Goal: Task Accomplishment & Management: Manage account settings

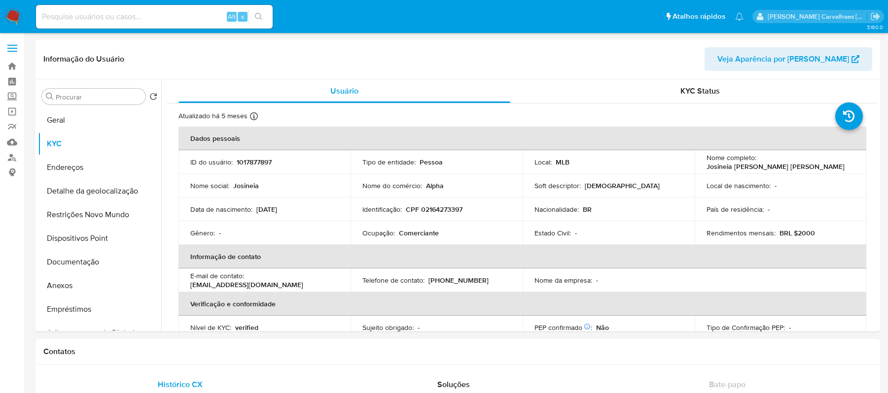
select select "10"
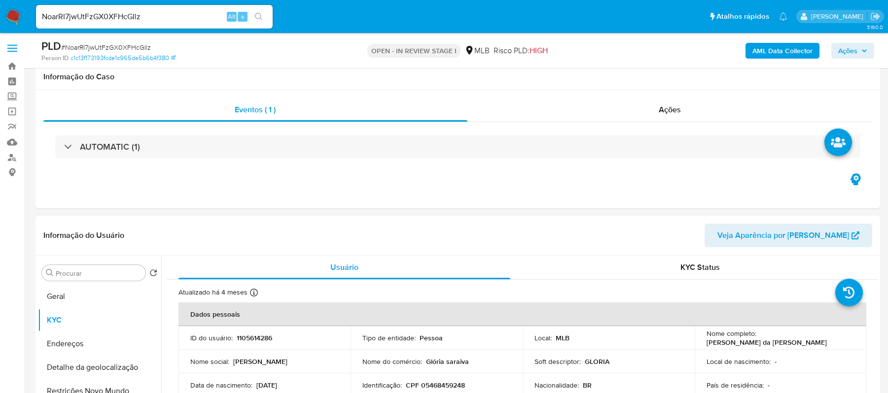
select select "10"
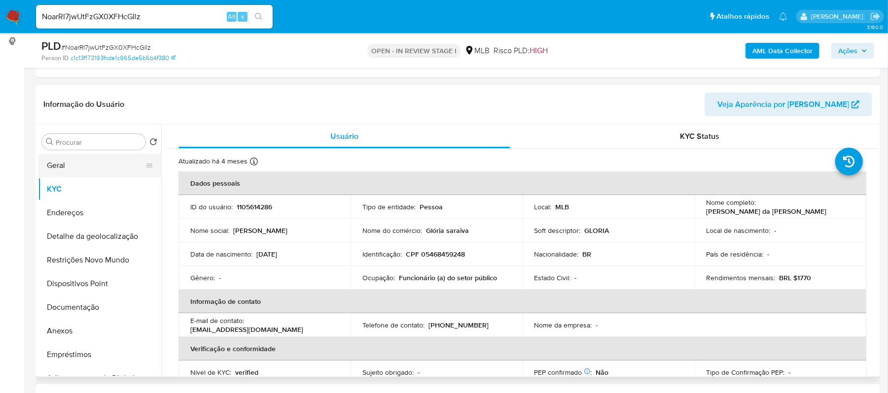
scroll to position [420, 0]
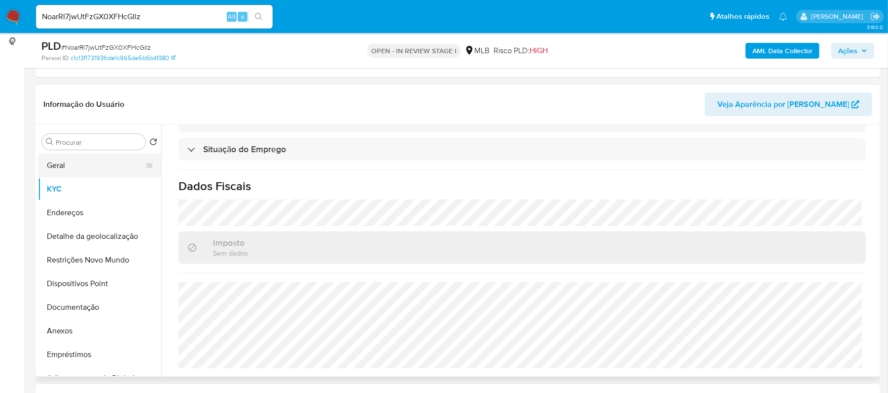
click at [82, 161] on button "Geral" at bounding box center [95, 166] width 115 height 24
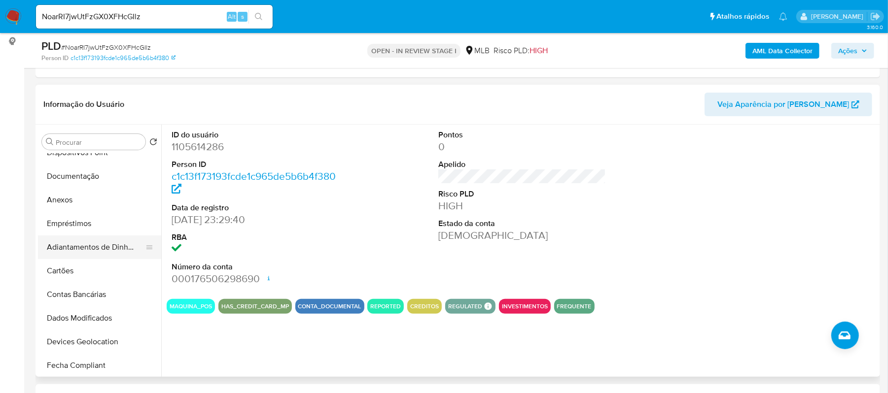
scroll to position [0, 0]
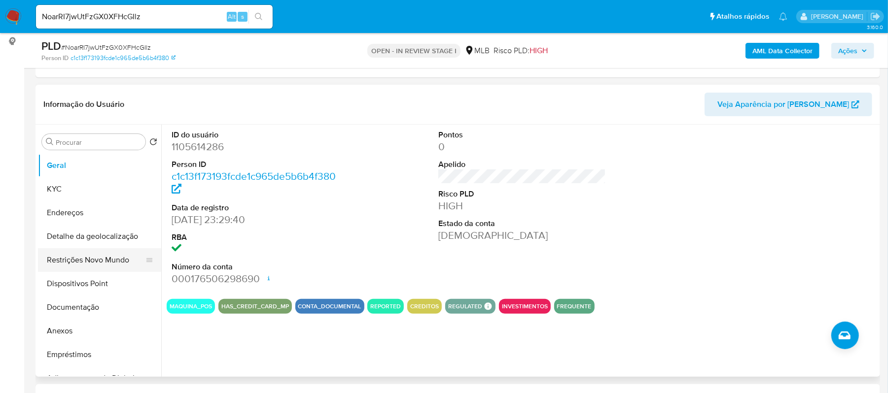
drag, startPoint x: 121, startPoint y: 260, endPoint x: 129, endPoint y: 259, distance: 8.0
click at [121, 260] on button "Restrições Novo Mundo" at bounding box center [95, 261] width 115 height 24
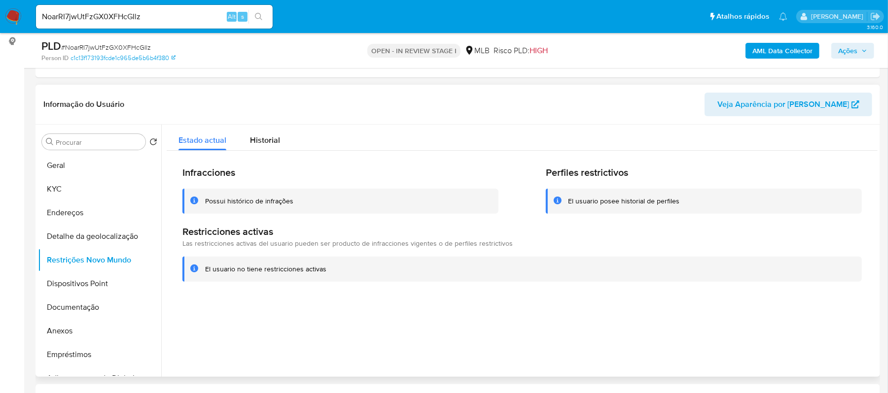
drag, startPoint x: 327, startPoint y: 271, endPoint x: 197, endPoint y: 275, distance: 130.2
click at [196, 275] on div "El usuario no tiene restricciones activas" at bounding box center [521, 269] width 679 height 25
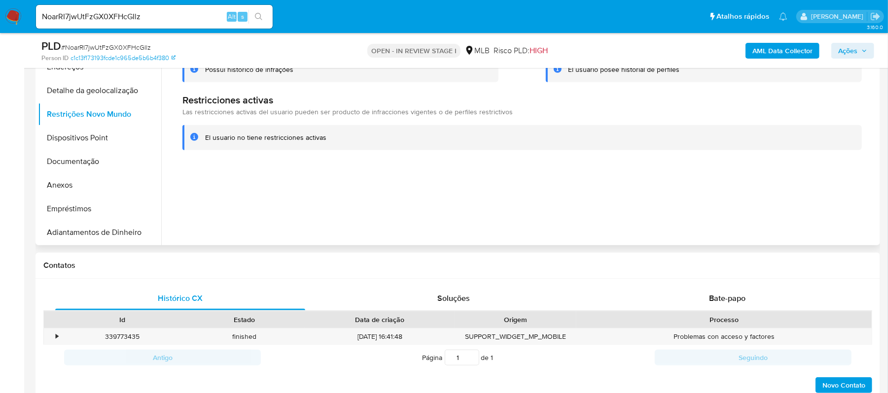
scroll to position [4, 0]
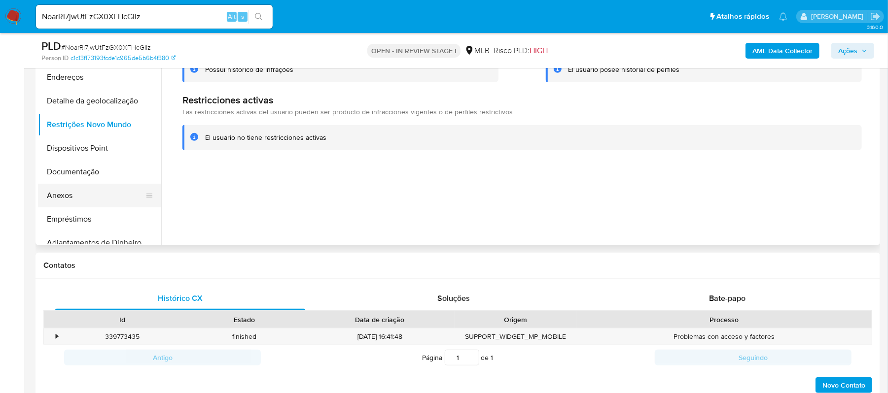
click at [54, 190] on button "Anexos" at bounding box center [95, 196] width 115 height 24
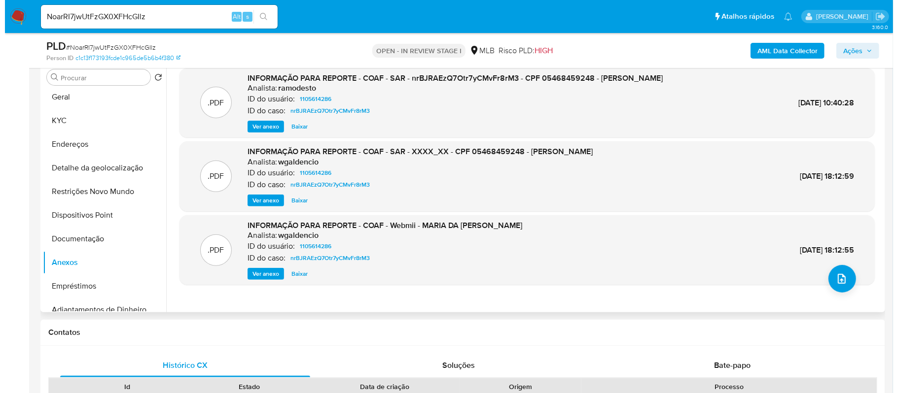
scroll to position [197, 0]
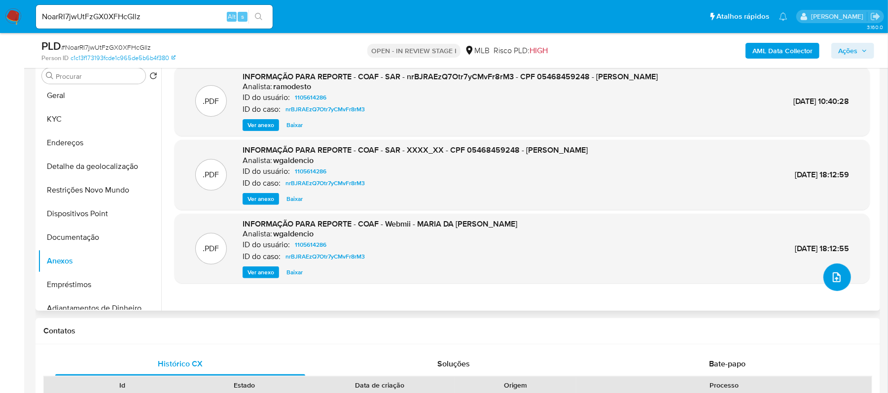
click at [831, 275] on icon "upload-file" at bounding box center [837, 278] width 12 height 12
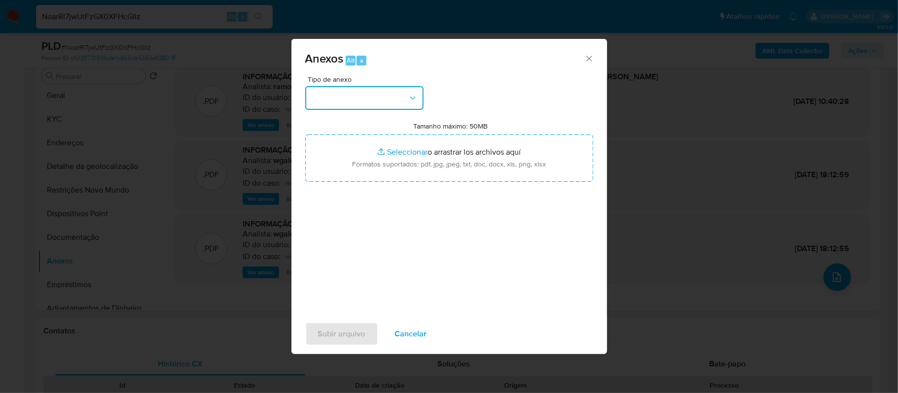
click at [394, 101] on button "button" at bounding box center [364, 98] width 118 height 24
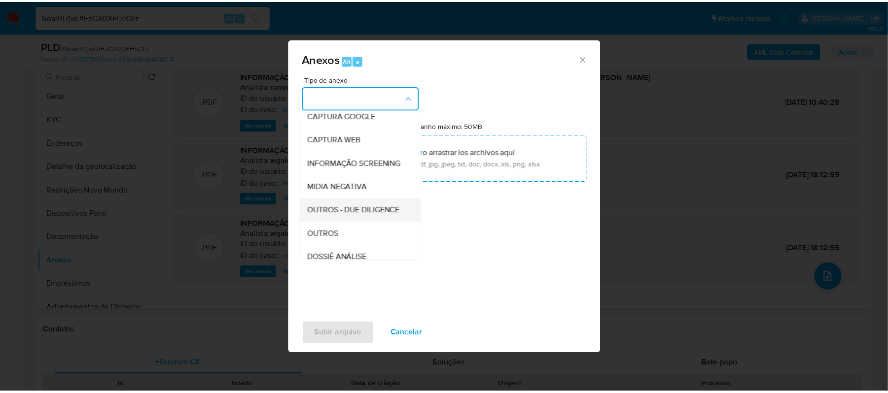
scroll to position [131, 0]
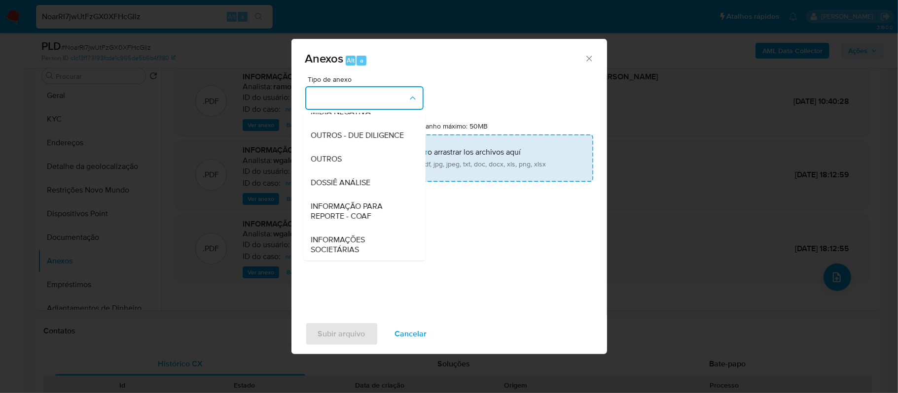
click at [318, 164] on span "OUTROS" at bounding box center [326, 159] width 31 height 10
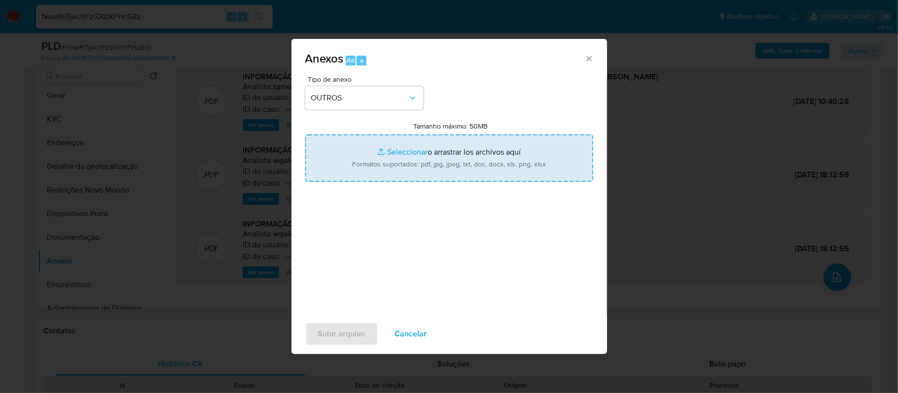
click at [409, 152] on input "Tamanho máximo: 50MB Seleccionar archivos" at bounding box center [449, 158] width 288 height 47
type input "C:\fakepath\2oSAR - XXXX - CPF 05468459248 - MARIA DA GLORIA SARAIVA LIMA.pdf"
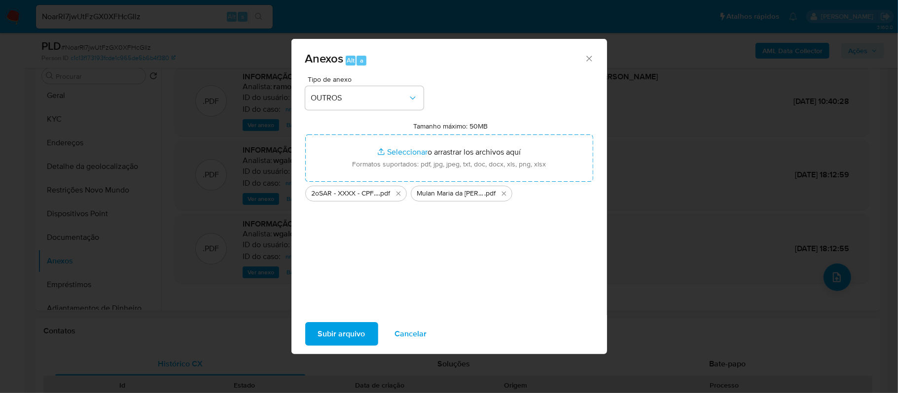
click at [354, 331] on span "Subir arquivo" at bounding box center [341, 334] width 47 height 22
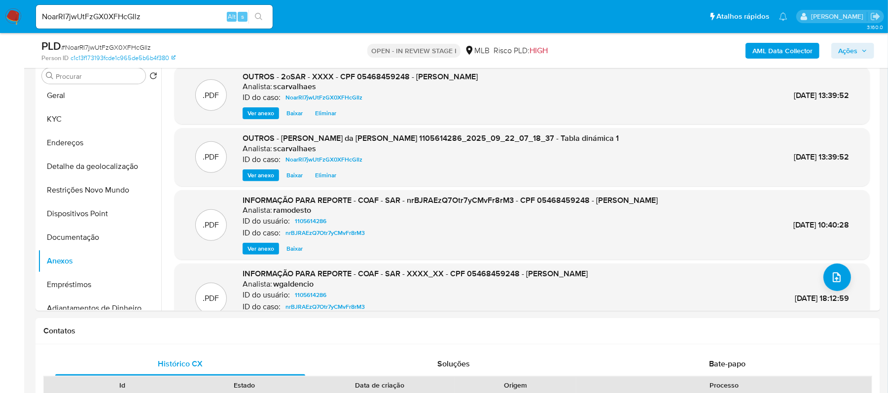
click at [847, 48] on span "Ações" at bounding box center [847, 51] width 19 height 16
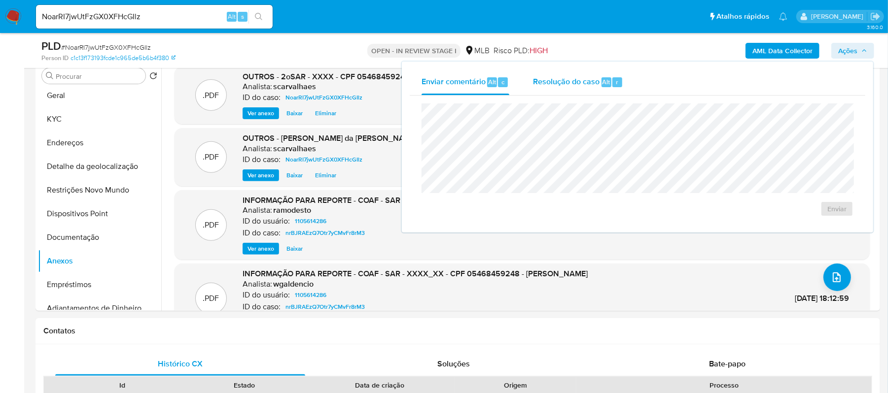
click at [556, 85] on span "Resolução do caso" at bounding box center [566, 81] width 67 height 11
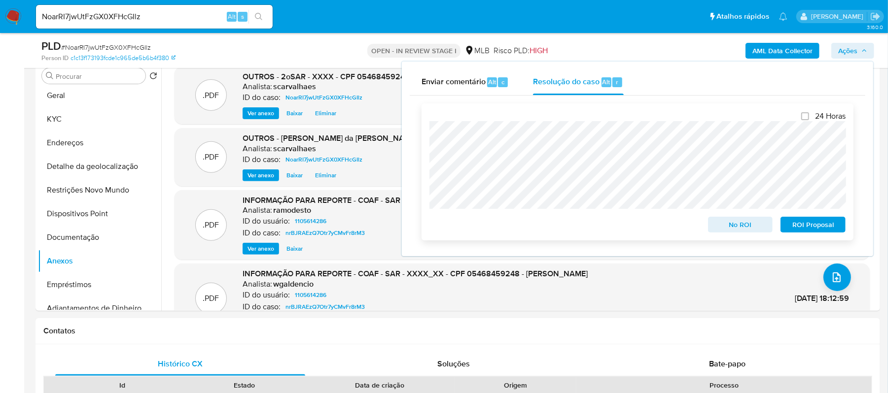
click at [805, 221] on span "ROI Proposal" at bounding box center [812, 225] width 51 height 14
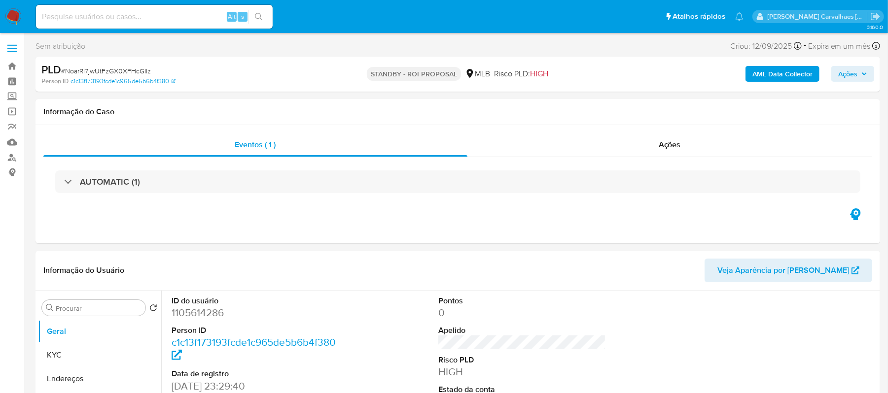
select select "10"
paste input "SD2k9j1shQxgxJYYL7gjDiSX"
type input "SD2k9j1shQxgxJYYL7gjDiSX"
click at [255, 18] on icon "search-icon" at bounding box center [259, 17] width 8 height 8
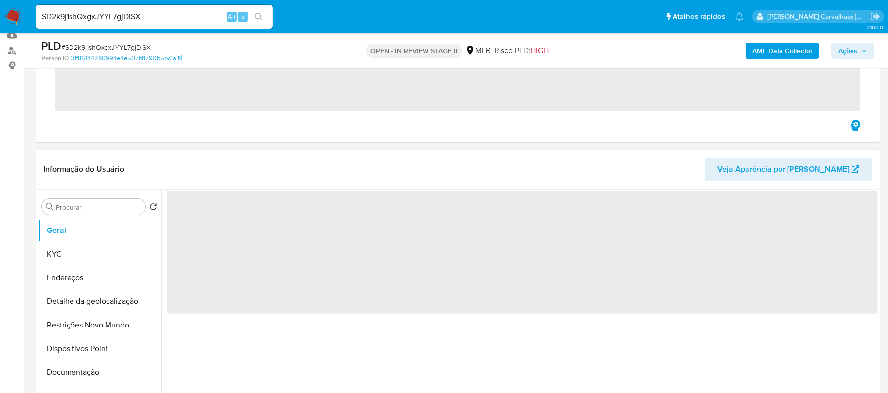
scroll to position [197, 0]
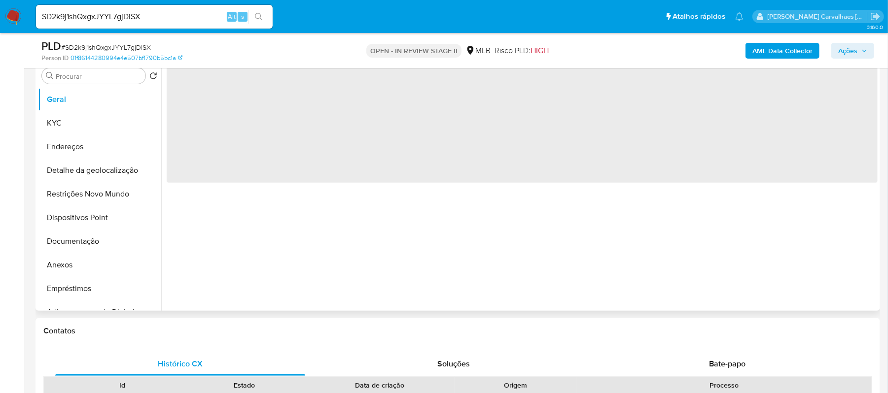
select select "10"
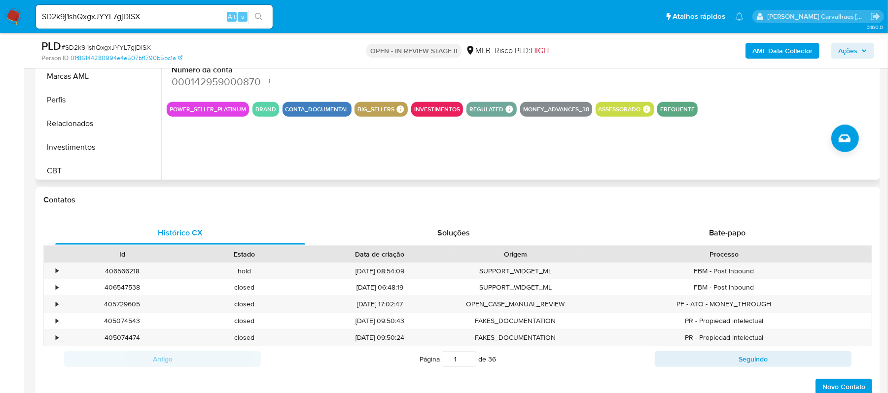
scroll to position [464, 0]
click at [100, 125] on button "Relacionados" at bounding box center [95, 120] width 115 height 24
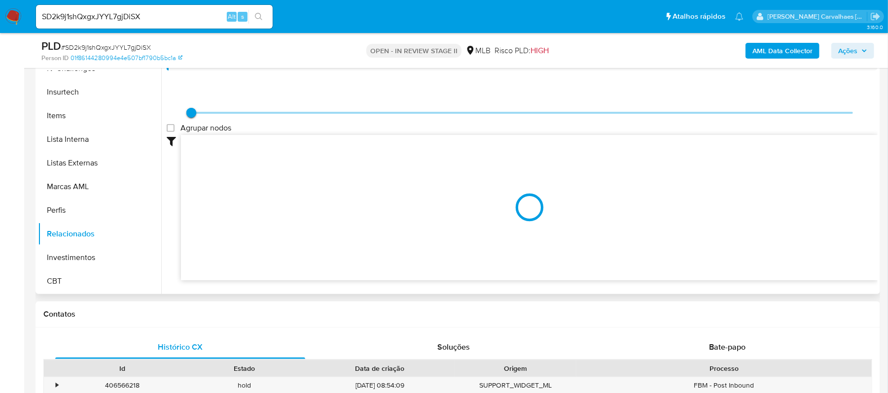
scroll to position [197, 0]
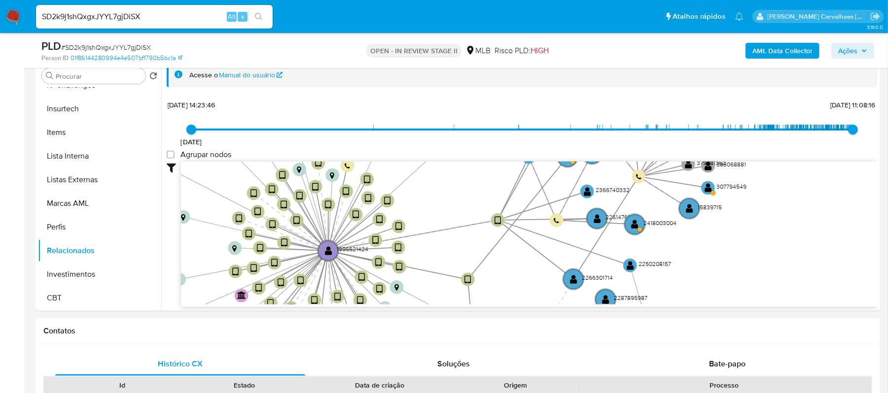
drag, startPoint x: 380, startPoint y: 218, endPoint x: 319, endPoint y: 325, distance: 123.7
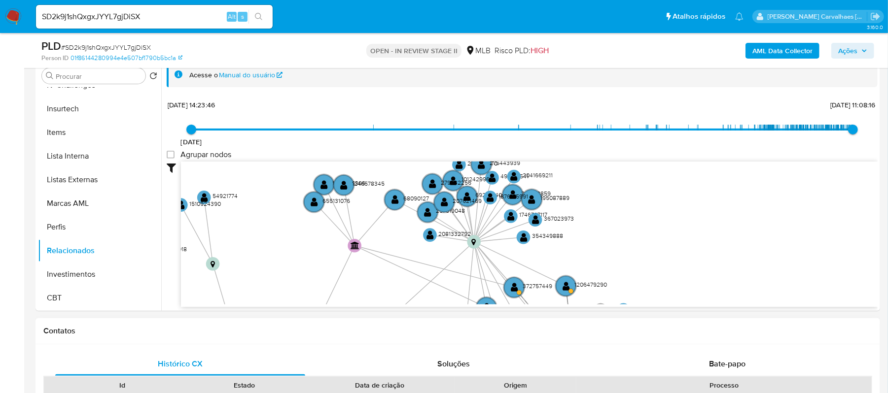
drag, startPoint x: 541, startPoint y: 217, endPoint x: 462, endPoint y: 393, distance: 192.9
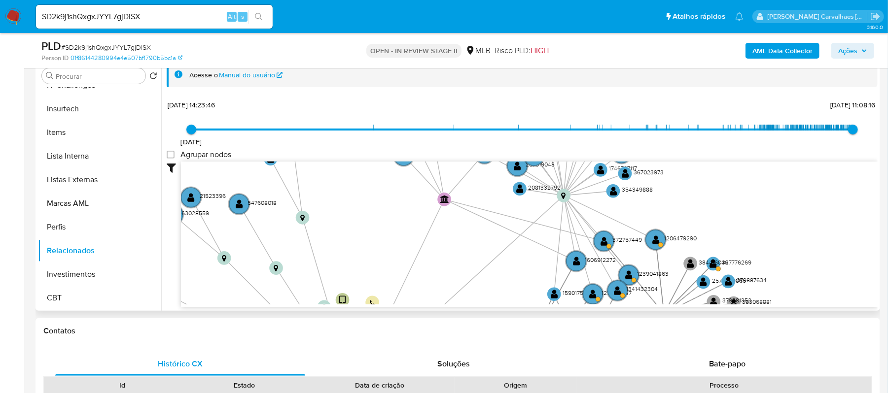
drag, startPoint x: 318, startPoint y: 225, endPoint x: 392, endPoint y: 158, distance: 100.6
click at [392, 158] on div "11/12/2018 11/12/2018, 14:23:46 20/09/2025, 11:08:16 Agrupar nodos Filtros Conf…" at bounding box center [522, 220] width 711 height 245
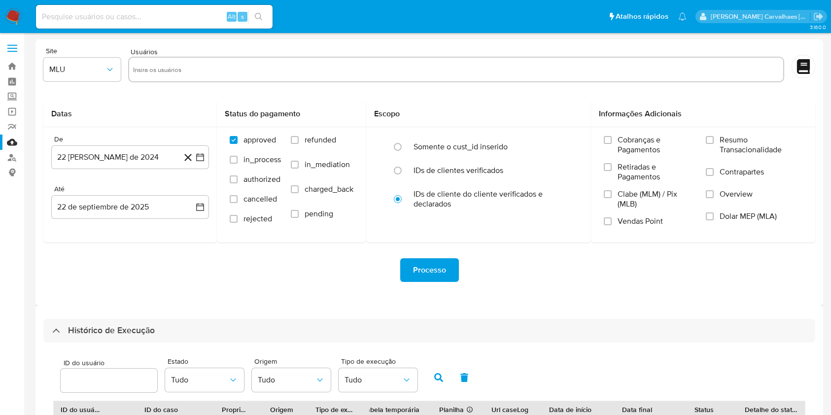
select select "10"
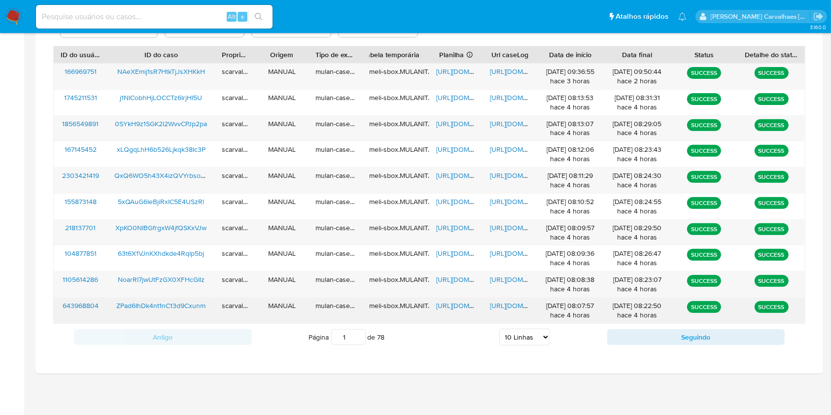
click at [497, 306] on span "https://docs.google.com/document/d/1wbJy5NH3p8ZZGf_ifnyuj_Mu-DbLheeK6MV5JbLnWB4…" at bounding box center [524, 306] width 68 height 10
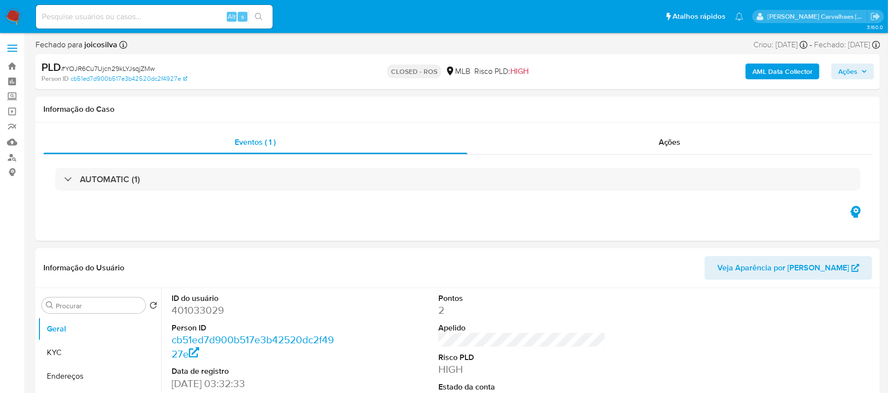
select select "10"
click at [10, 156] on link "Localizador de pessoas" at bounding box center [58, 157] width 117 height 15
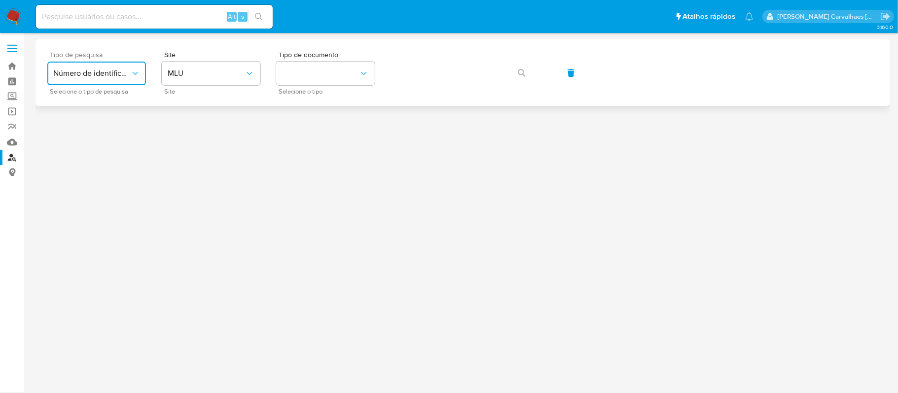
click at [102, 81] on button "Número de identificação" at bounding box center [96, 74] width 99 height 24
click at [94, 134] on div "User ID" at bounding box center [93, 134] width 81 height 24
click at [523, 73] on icon "button" at bounding box center [522, 73] width 8 height 8
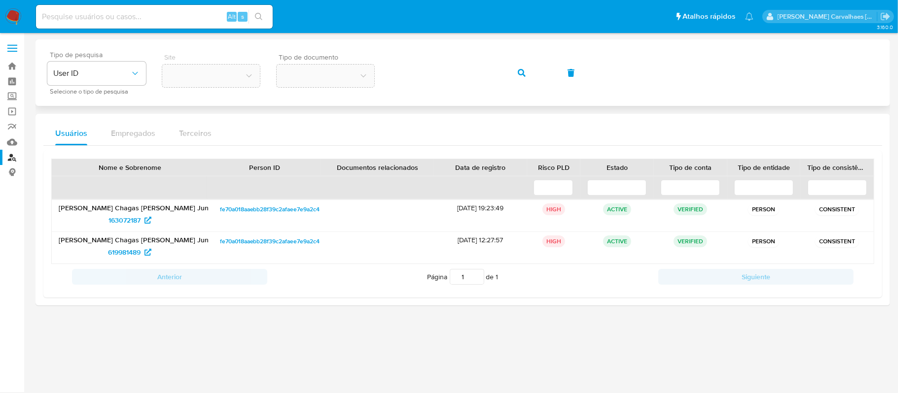
click at [369, 74] on div "Tipo de pesquisa User ID Selecione o tipo de pesquisa Site Tipo de documento" at bounding box center [462, 72] width 831 height 43
click at [517, 72] on button "button" at bounding box center [522, 73] width 34 height 24
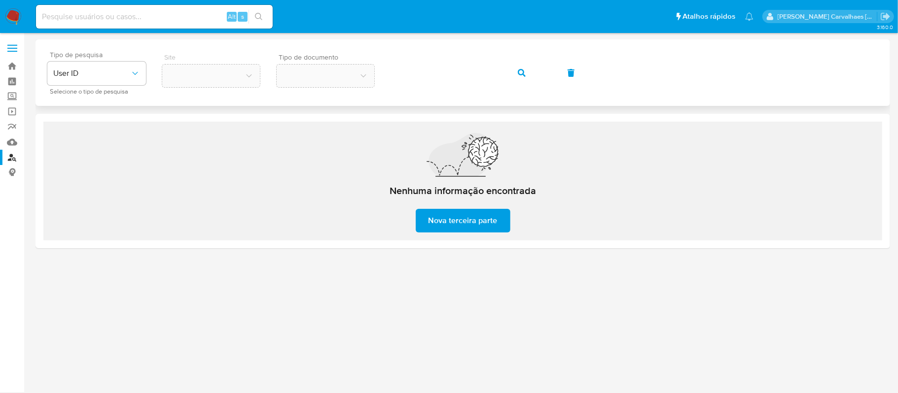
click at [340, 71] on div "Tipo de pesquisa User ID Selecione o tipo de pesquisa Site Tipo de documento" at bounding box center [462, 72] width 831 height 43
click at [518, 71] on icon "button" at bounding box center [522, 73] width 8 height 8
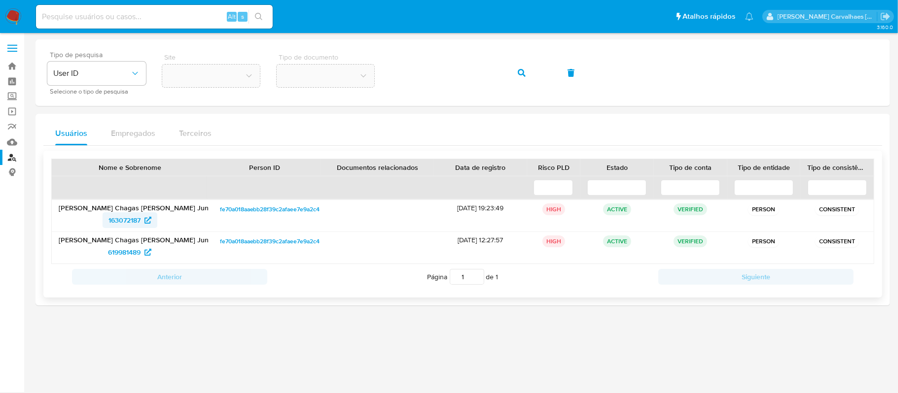
click at [133, 220] on span "163072187" at bounding box center [124, 221] width 32 height 16
click at [137, 255] on span "619981489" at bounding box center [124, 253] width 33 height 16
click at [115, 20] on input at bounding box center [154, 16] width 237 height 13
paste input "SD2k9j1shQxgxJYYL7gjDiSX"
type input "SD2k9j1shQxgxJYYL7gjDiSX"
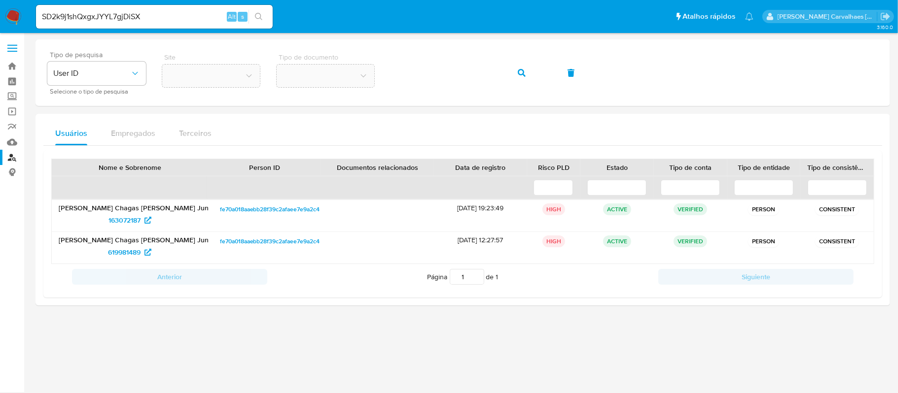
click at [253, 14] on button "search-icon" at bounding box center [259, 17] width 20 height 14
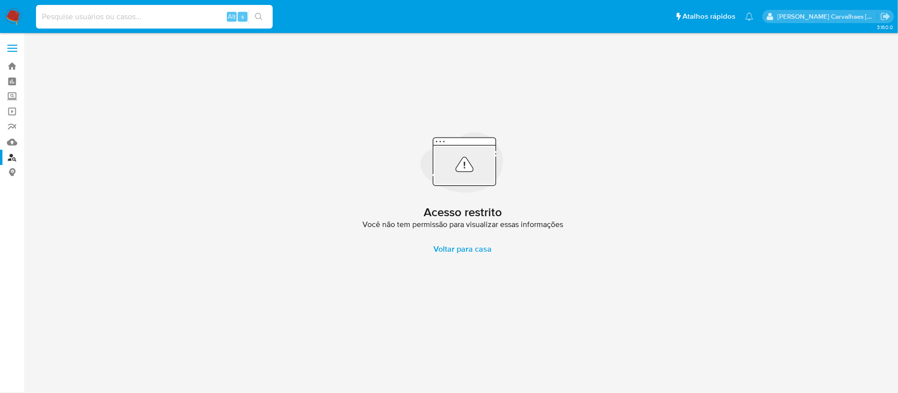
paste input "SD2k9j1shQxgxJYYL7gjDiSX"
click at [37, 12] on input "SD2k9j1shQxgxJYYL7gjDiSX" at bounding box center [154, 16] width 237 height 13
type input "SD2k9j1shQxgxJYYL7gjDiSX"
click at [255, 22] on button "search-icon" at bounding box center [259, 17] width 20 height 14
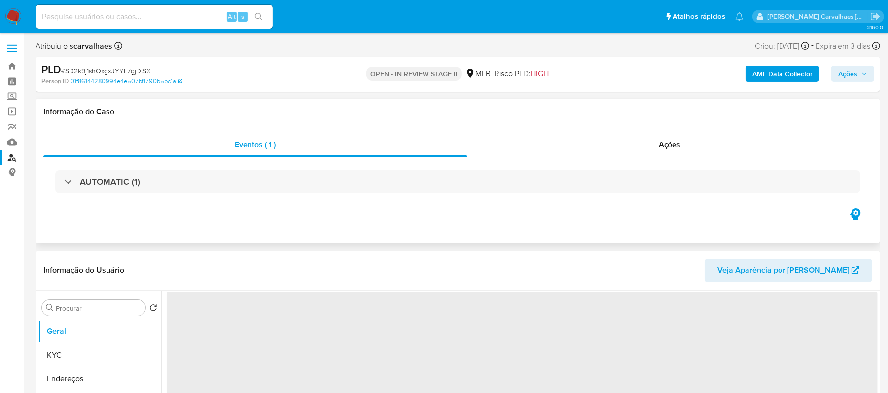
select select "10"
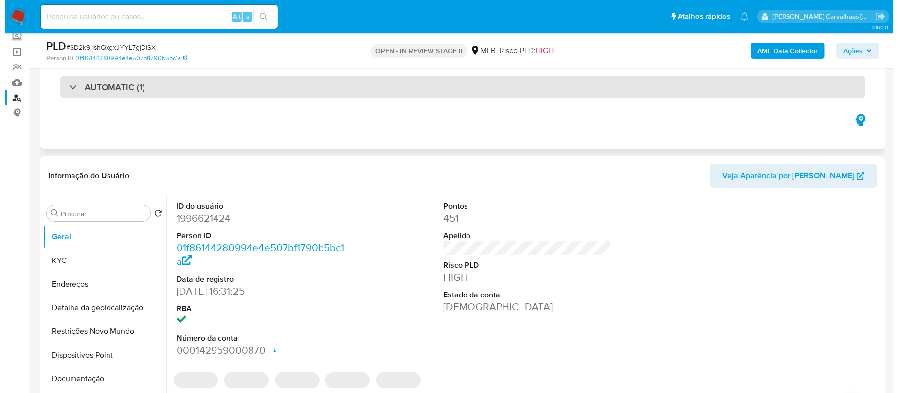
scroll to position [131, 0]
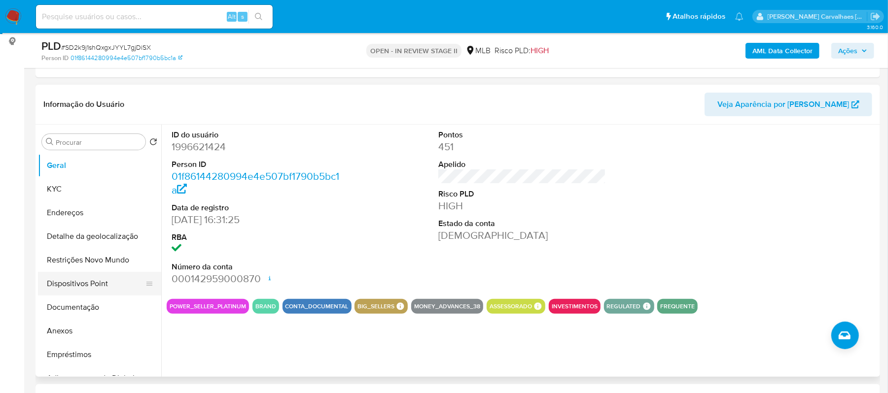
click at [91, 285] on button "Dispositivos Point" at bounding box center [95, 284] width 115 height 24
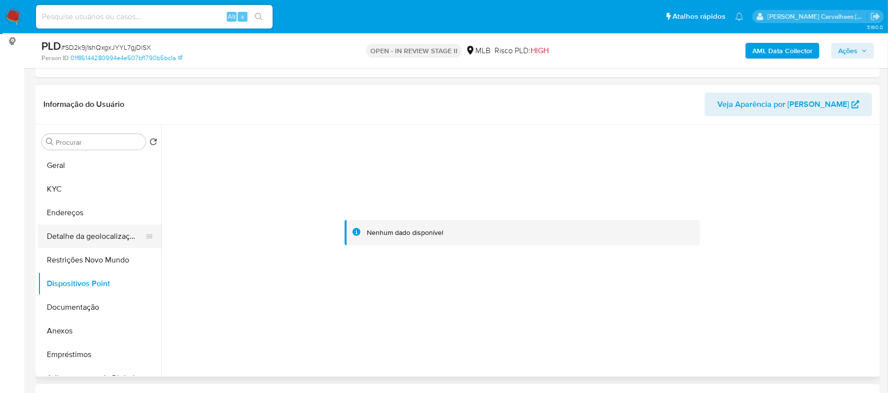
click at [83, 233] on button "Detalhe da geolocalização" at bounding box center [95, 237] width 115 height 24
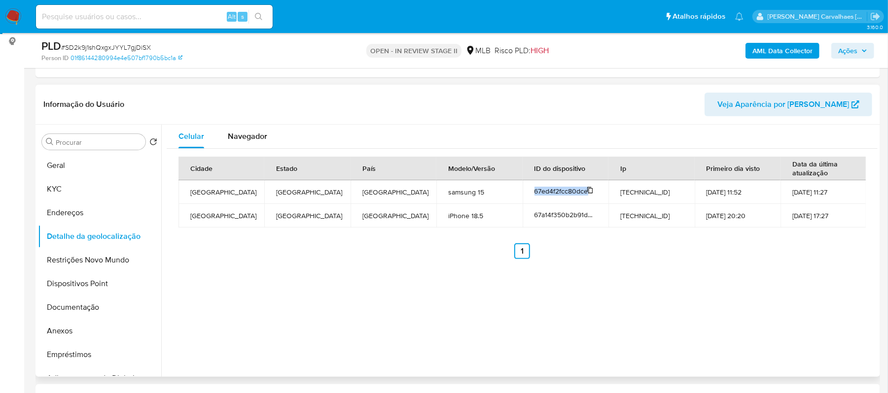
drag, startPoint x: 532, startPoint y: 191, endPoint x: 584, endPoint y: 195, distance: 52.9
click at [584, 195] on td "67ed4f2fcc80dceb60fdc7ba" at bounding box center [566, 192] width 86 height 24
click at [588, 191] on icon at bounding box center [590, 190] width 7 height 7
click at [79, 328] on button "Anexos" at bounding box center [95, 332] width 115 height 24
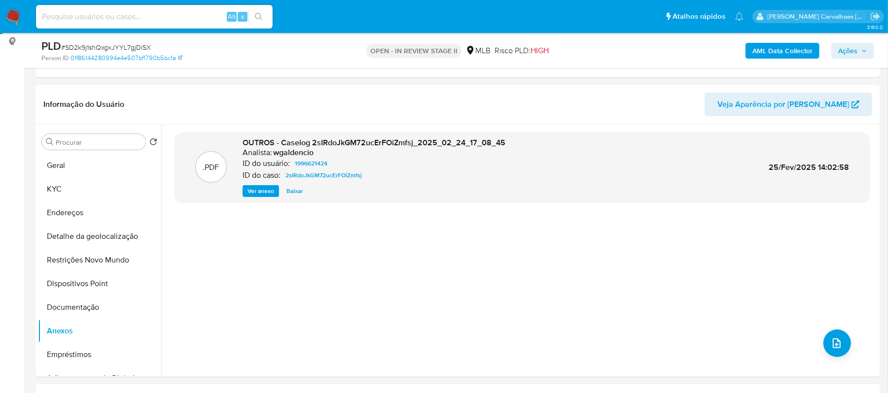
click at [265, 188] on span "Ver anexo" at bounding box center [261, 191] width 27 height 10
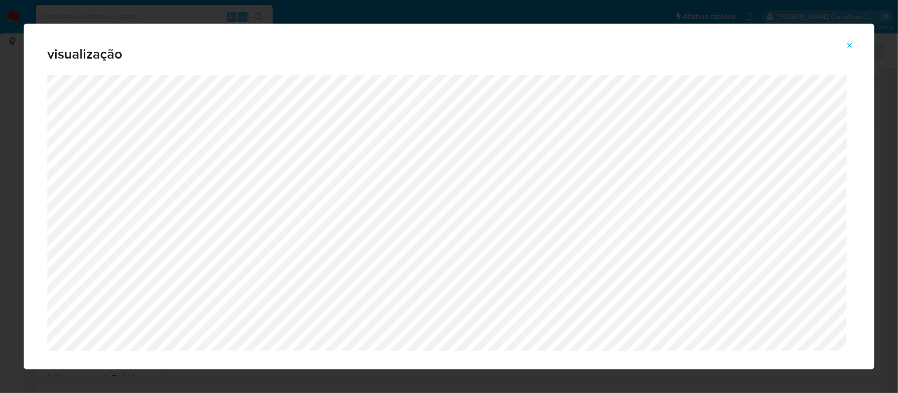
click at [846, 46] on icon "Attachment preview" at bounding box center [850, 45] width 8 height 8
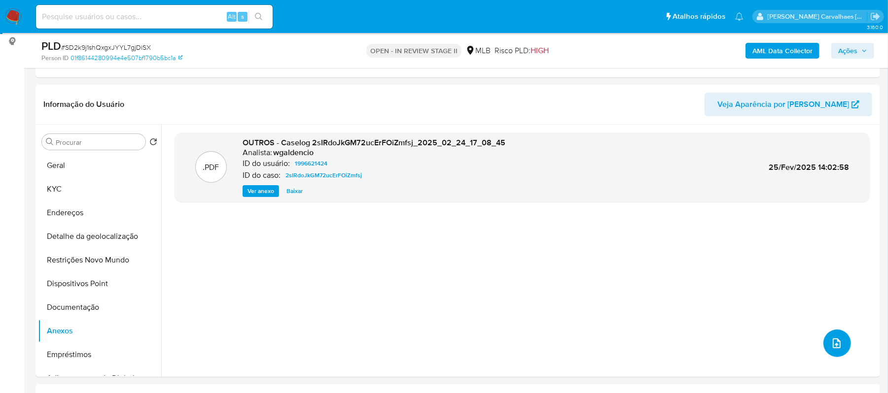
click at [831, 342] on icon "upload-file" at bounding box center [837, 344] width 12 height 12
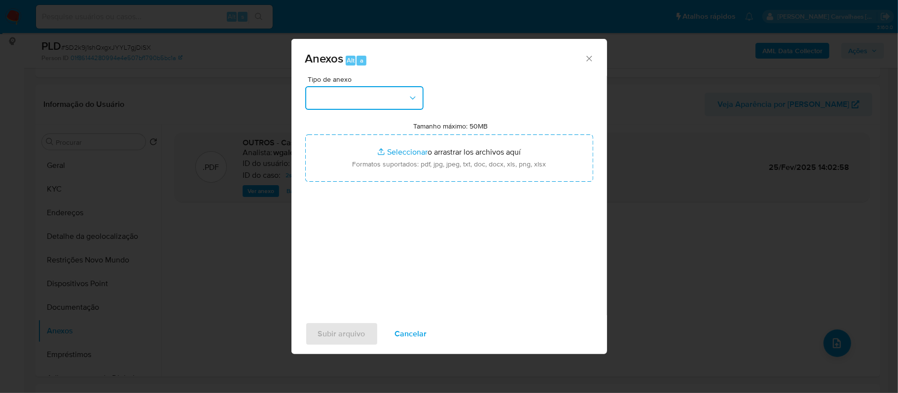
click at [393, 95] on button "button" at bounding box center [364, 98] width 118 height 24
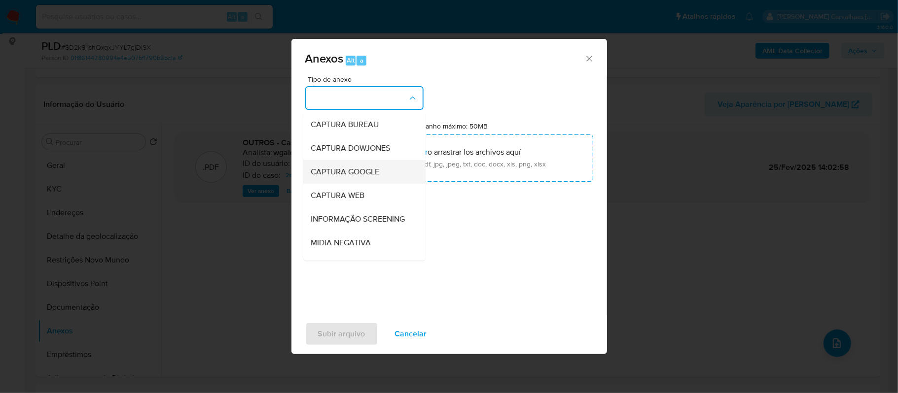
scroll to position [66, 0]
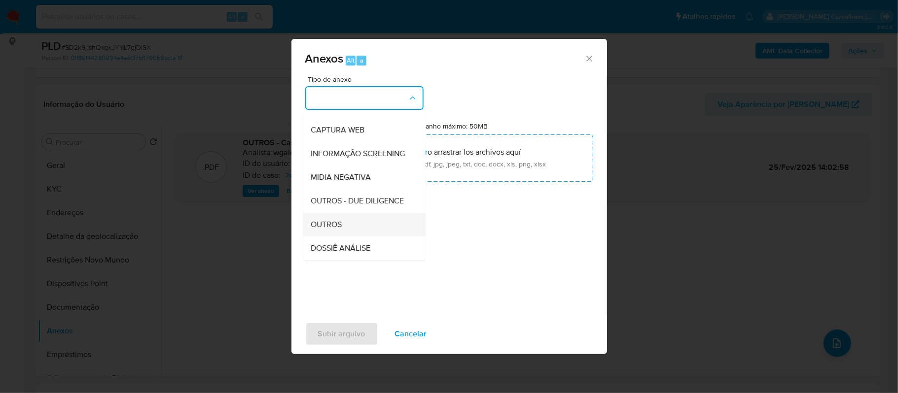
click at [342, 237] on div "OUTROS" at bounding box center [361, 225] width 101 height 24
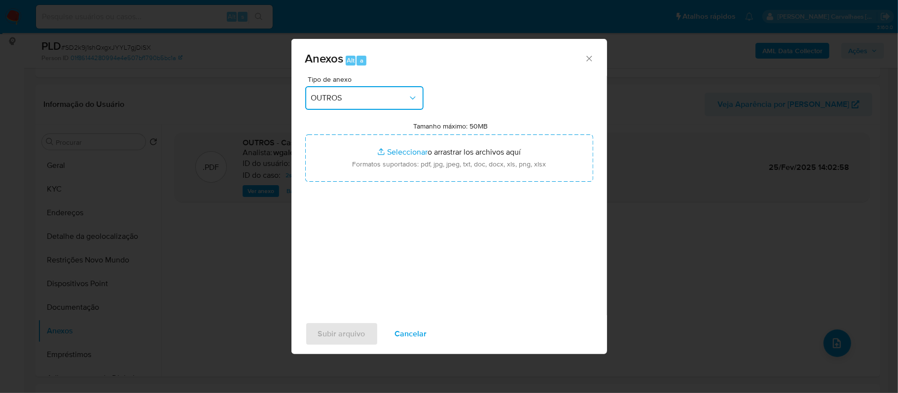
click at [413, 88] on button "OUTROS" at bounding box center [364, 98] width 118 height 24
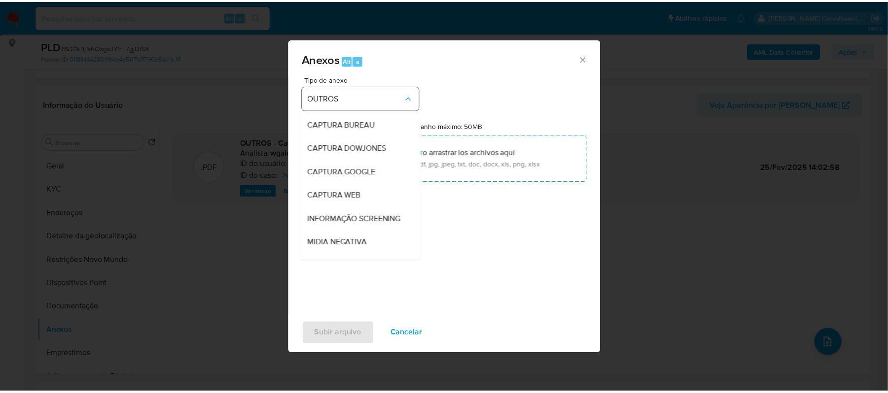
scroll to position [123, 0]
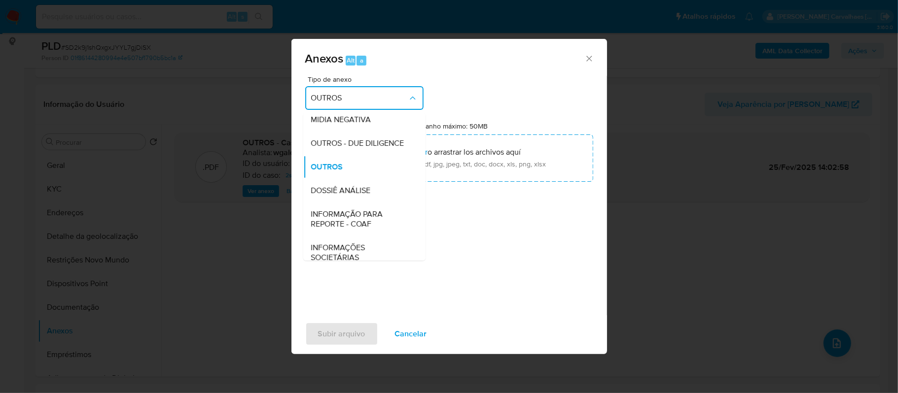
click at [413, 88] on button "OUTROS" at bounding box center [364, 98] width 118 height 24
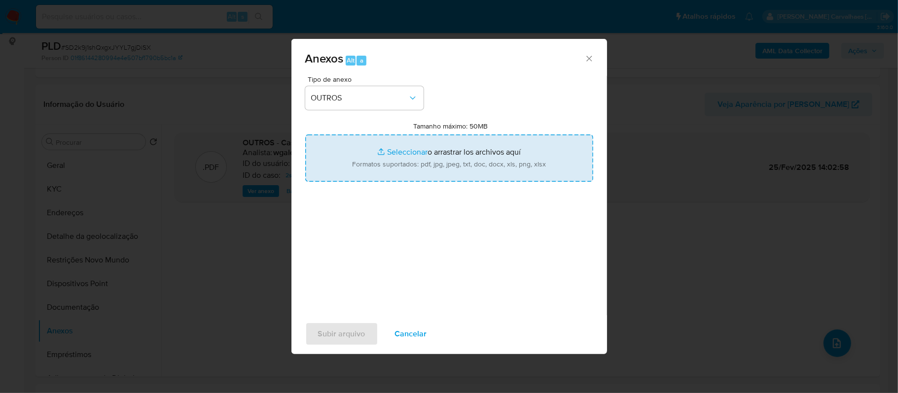
click at [411, 154] on input "Tamanho máximo: 50MB Seleccionar archivos" at bounding box center [449, 158] width 288 height 47
type input "C:\fakepath\Mulan BASEUS BRASIL 1996621424_2025_09_16_19_42_42 - Principal.pdf"
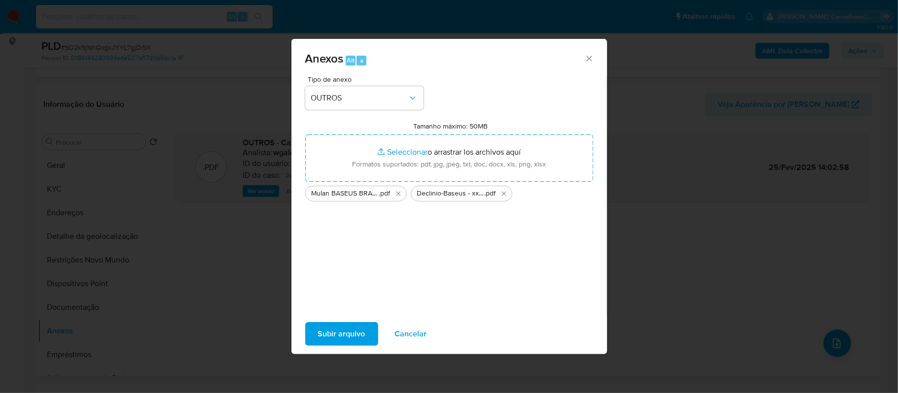
click at [346, 331] on span "Subir arquivo" at bounding box center [341, 334] width 47 height 22
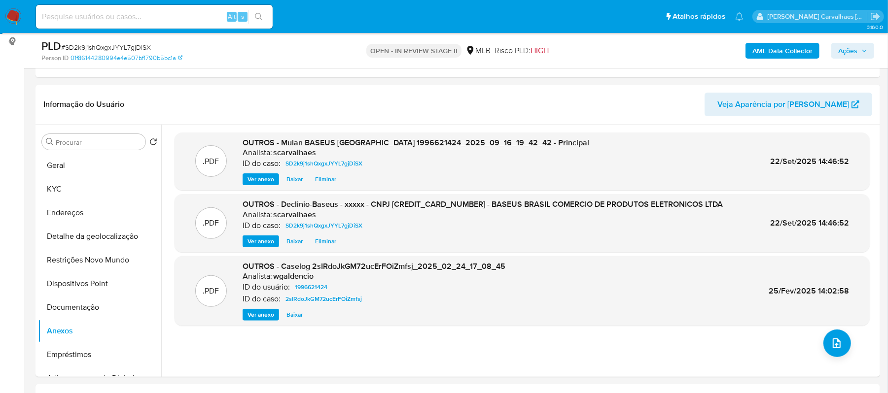
click at [858, 51] on span "Ações" at bounding box center [852, 51] width 29 height 14
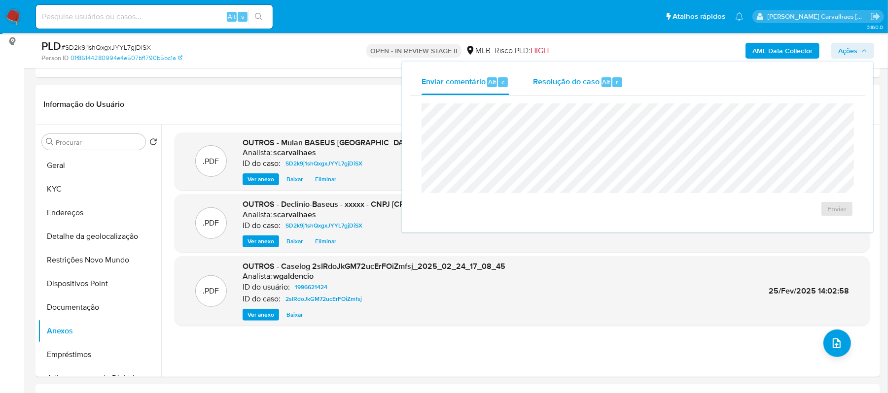
click at [545, 83] on span "Resolução do caso" at bounding box center [566, 81] width 67 height 11
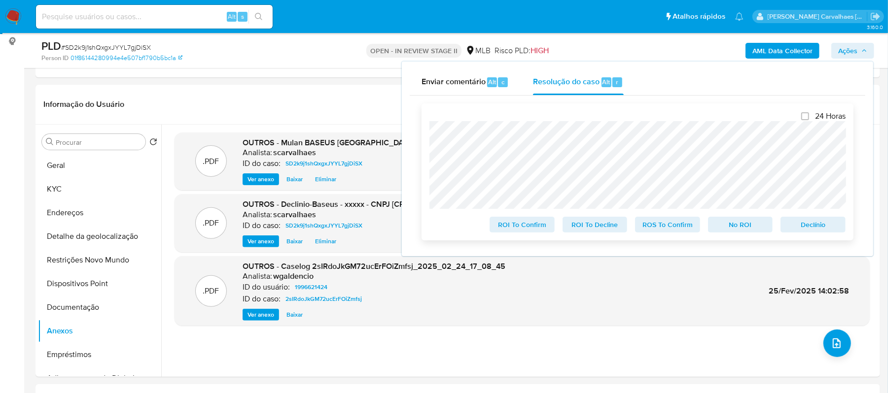
click at [729, 229] on span "No ROI" at bounding box center [740, 225] width 51 height 14
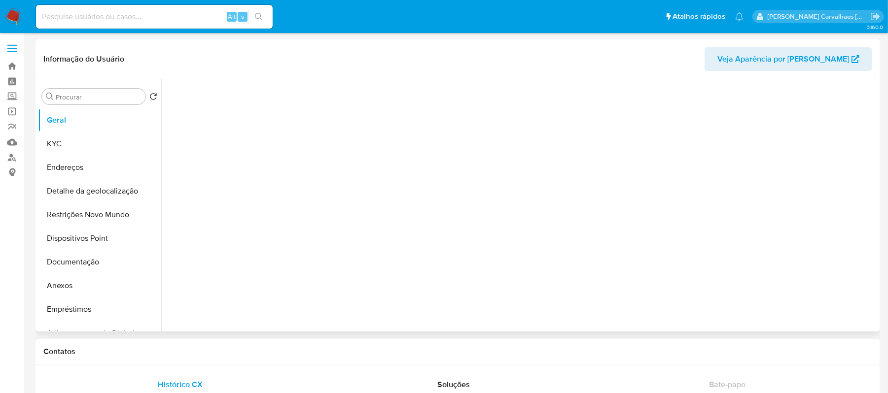
select select "10"
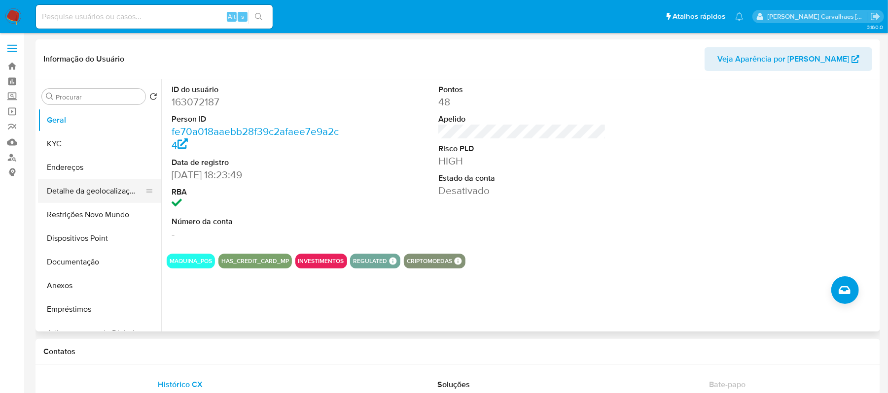
click at [96, 191] on button "Detalhe da geolocalização" at bounding box center [95, 191] width 115 height 24
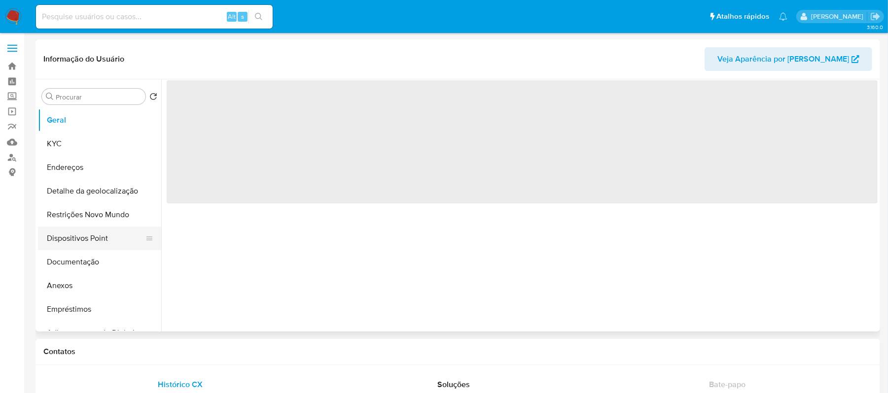
select select "10"
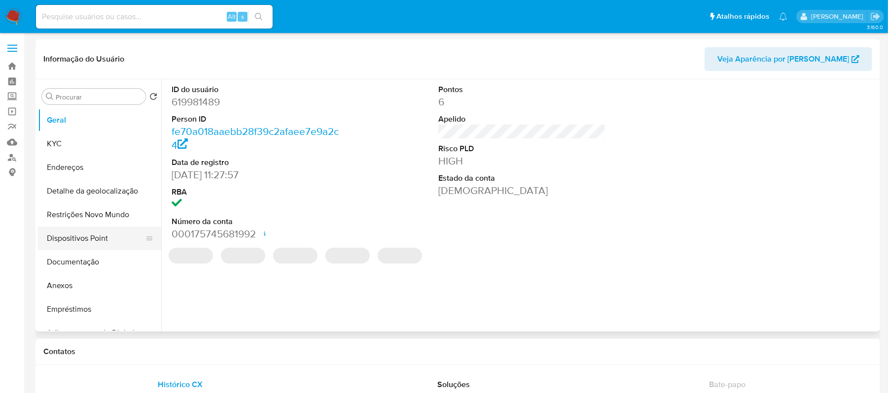
click at [102, 239] on button "Dispositivos Point" at bounding box center [95, 239] width 115 height 24
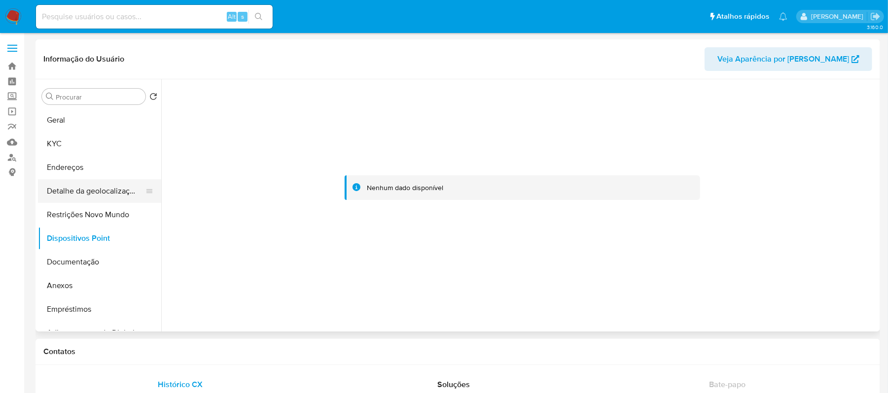
click at [81, 188] on button "Detalhe da geolocalização" at bounding box center [95, 191] width 115 height 24
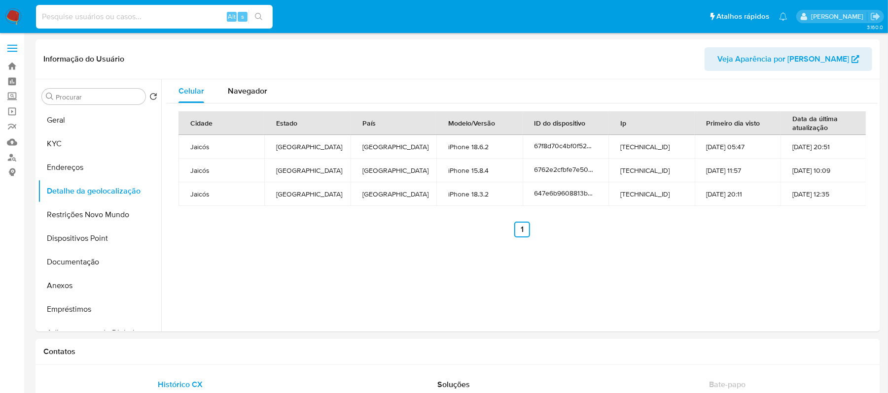
paste input "67ed4f2fcc80dceb60fdc7ba"
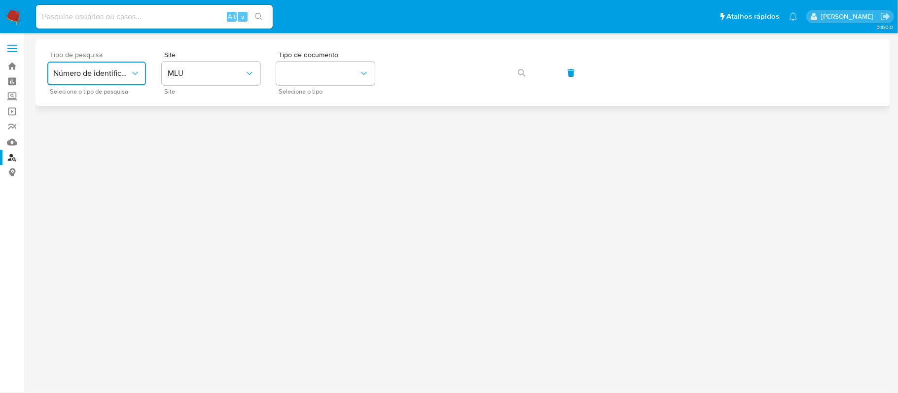
click at [125, 71] on span "Número de identificação" at bounding box center [91, 74] width 77 height 10
click at [108, 131] on div "User ID" at bounding box center [93, 134] width 81 height 24
click at [519, 75] on icon "button" at bounding box center [522, 73] width 8 height 8
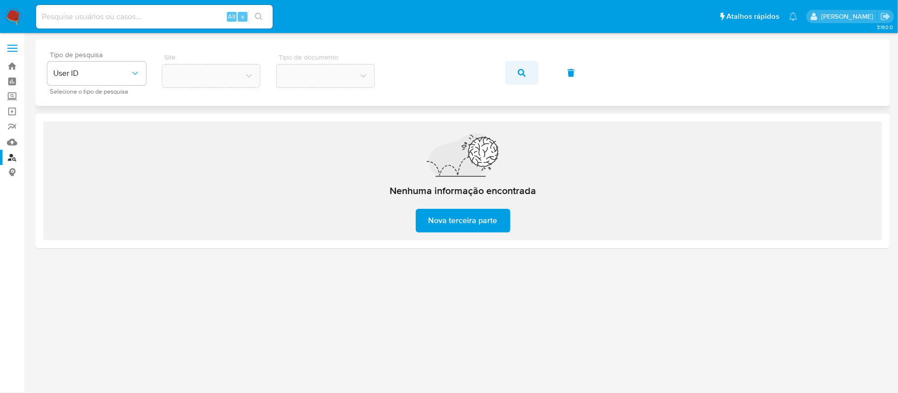
click at [509, 67] on div "Tipo de pesquisa User ID Selecione o tipo de pesquisa Site Tipo de documento" at bounding box center [462, 72] width 831 height 43
click at [11, 156] on link "Localizador de pessoas" at bounding box center [58, 157] width 117 height 15
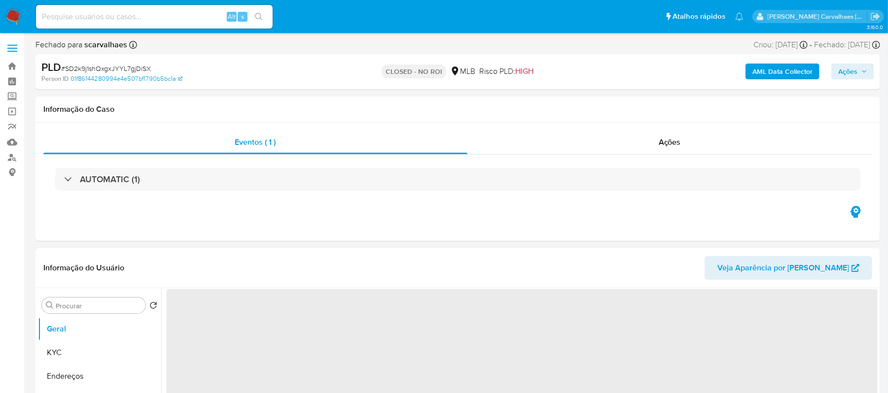
select select "10"
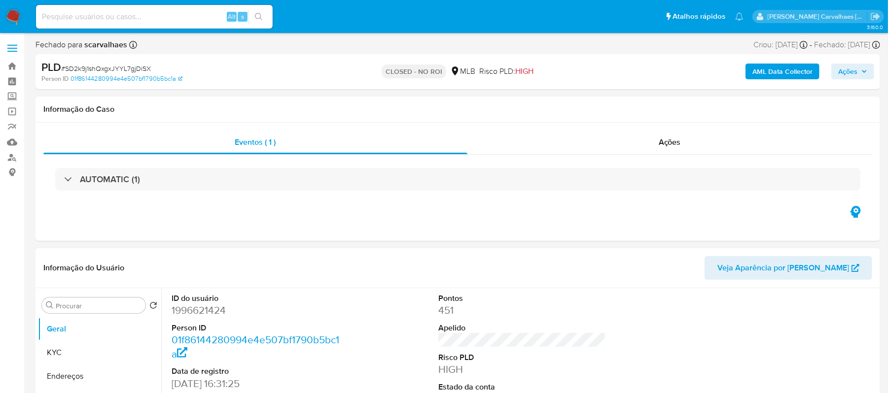
click at [158, 22] on input at bounding box center [154, 16] width 237 height 13
paste input "63t6X1VJnKXhdkde4RqIp5bj"
type input "63t6X1VJnKXhdkde4RqIp5bj"
click at [255, 13] on icon "search-icon" at bounding box center [259, 17] width 8 height 8
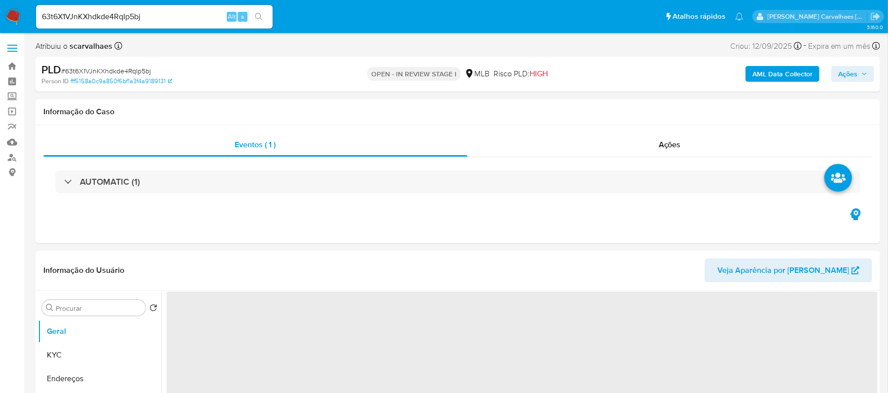
select select "10"
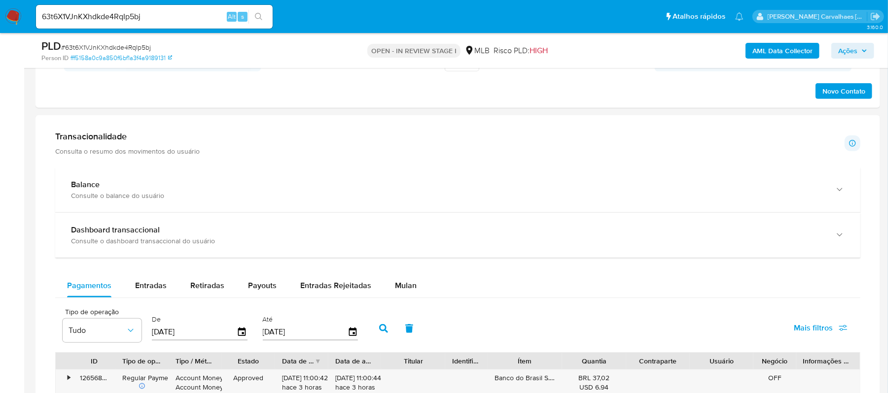
scroll to position [657, 0]
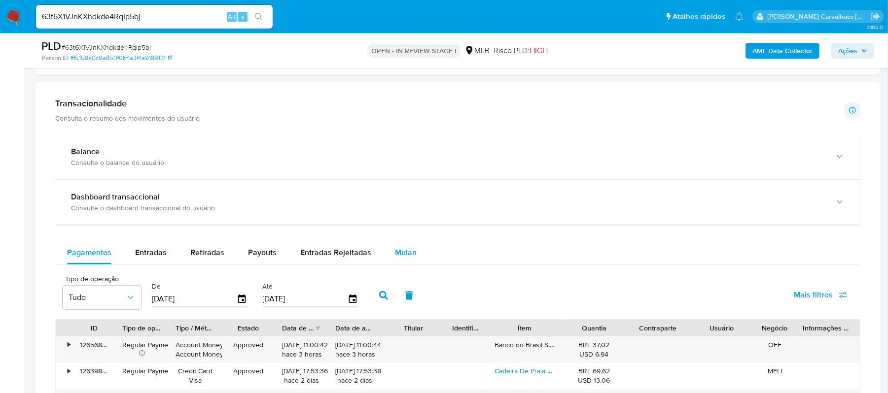
click at [405, 257] on span "Mulan" at bounding box center [406, 252] width 22 height 11
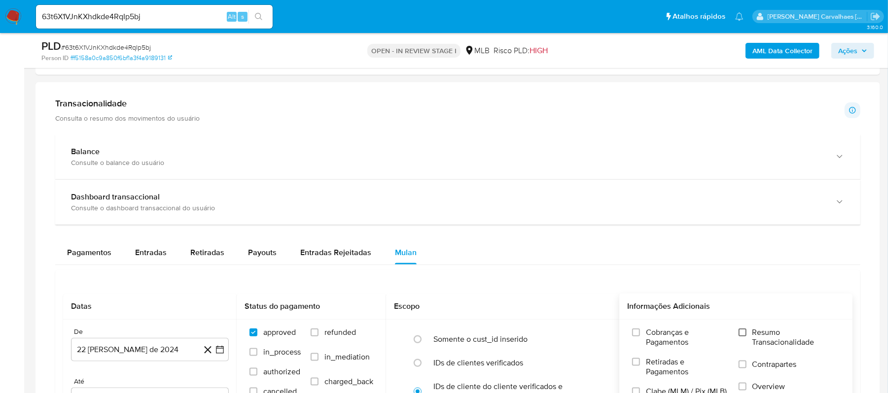
click at [741, 337] on input "Resumo Transacionalidade" at bounding box center [743, 333] width 8 height 8
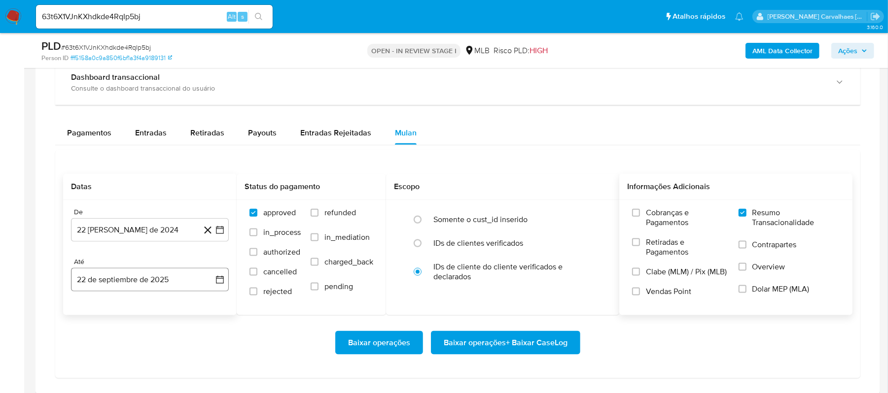
scroll to position [789, 0]
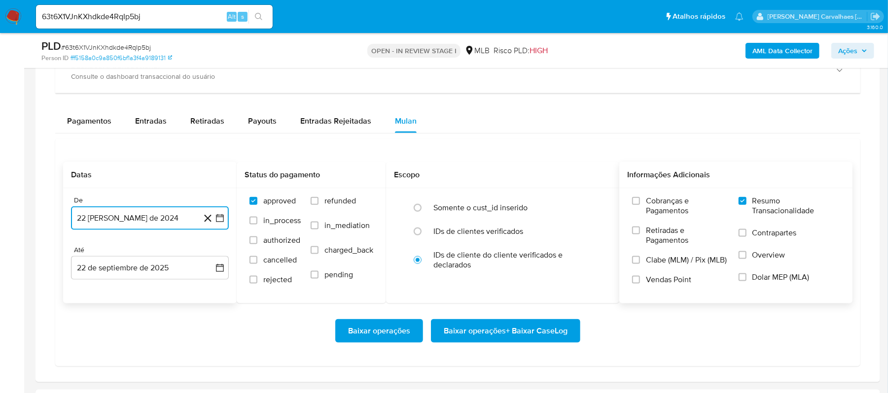
click at [220, 223] on icon "button" at bounding box center [220, 219] width 10 height 10
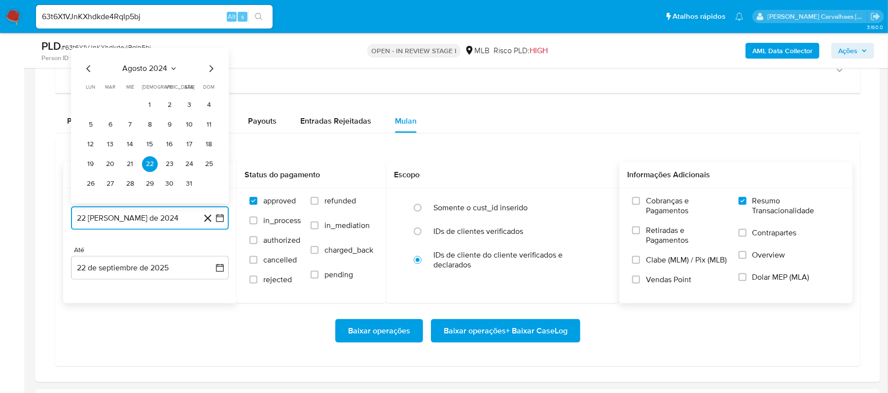
click at [215, 72] on icon "Mes siguiente" at bounding box center [211, 69] width 12 height 12
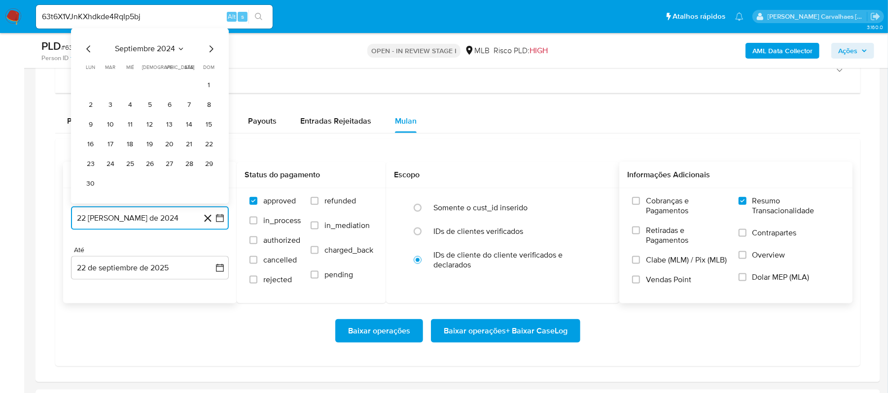
click at [210, 50] on icon "Mes siguiente" at bounding box center [212, 49] width 4 height 7
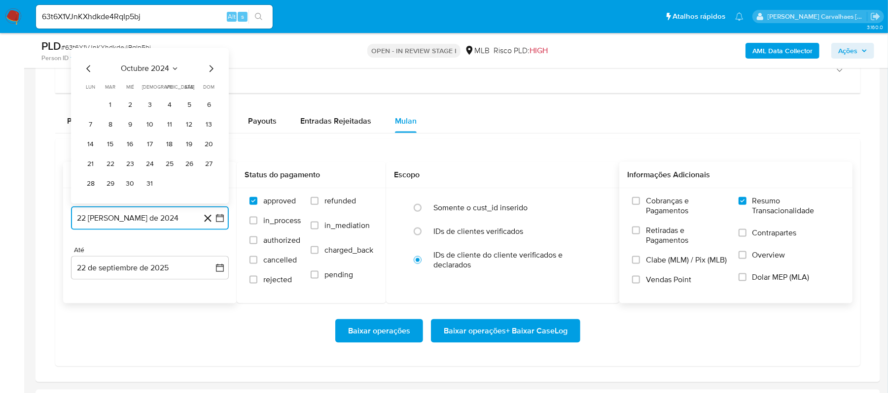
click at [208, 73] on icon "Mes siguiente" at bounding box center [211, 69] width 12 height 12
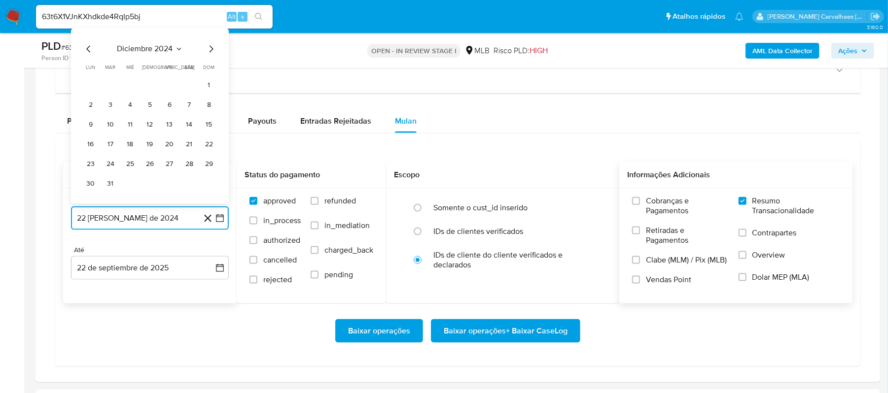
click at [209, 52] on icon "Mes siguiente" at bounding box center [211, 49] width 12 height 12
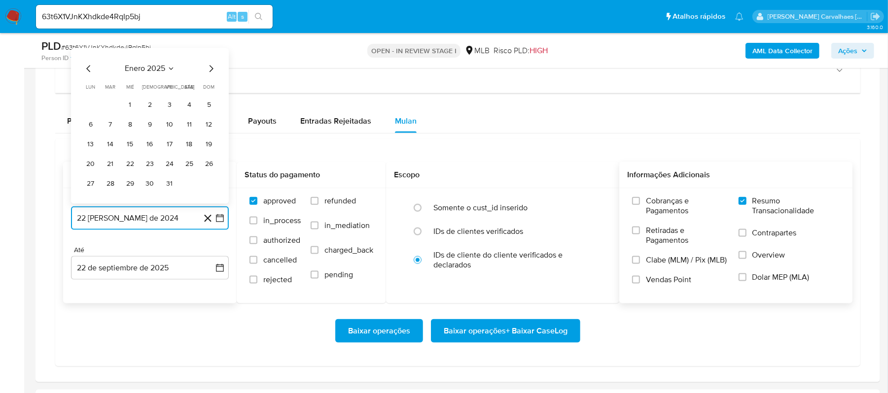
click at [211, 71] on icon "Mes siguiente" at bounding box center [211, 69] width 12 height 12
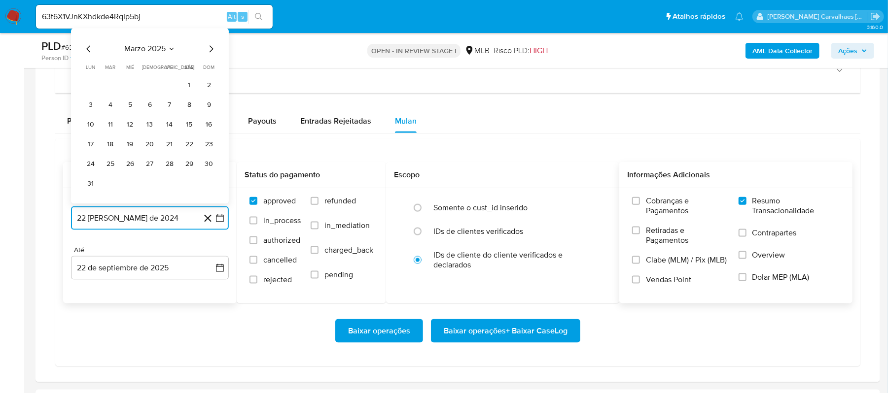
click at [212, 53] on icon "Mes siguiente" at bounding box center [211, 49] width 12 height 12
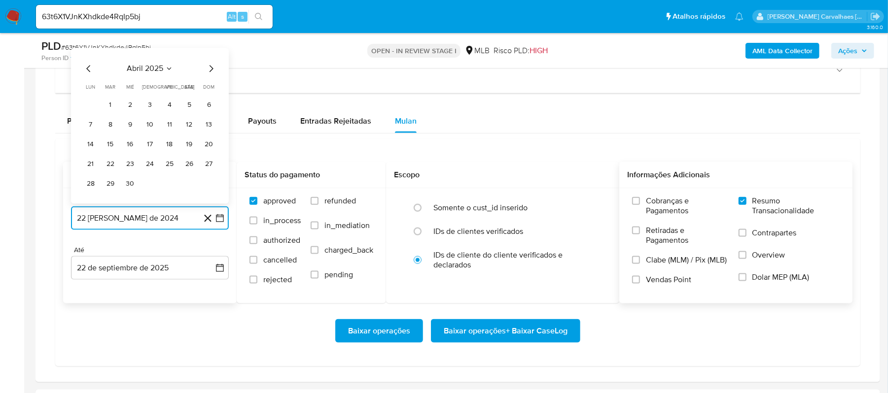
click at [208, 70] on icon "Mes siguiente" at bounding box center [211, 69] width 12 height 12
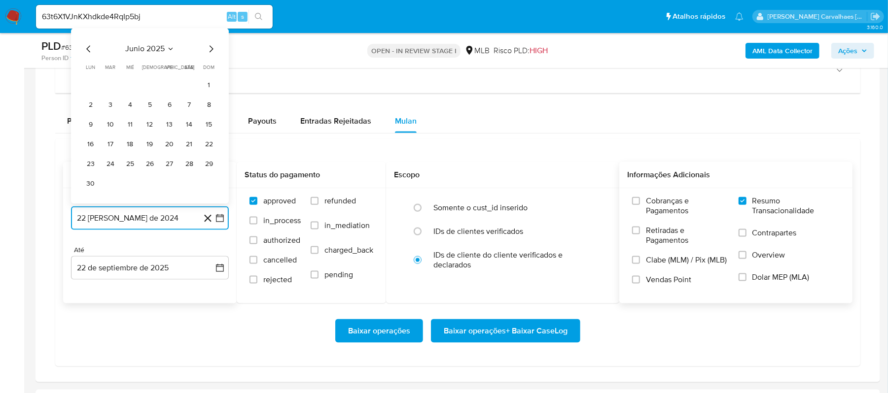
click at [86, 53] on icon "Mes anterior" at bounding box center [89, 49] width 12 height 12
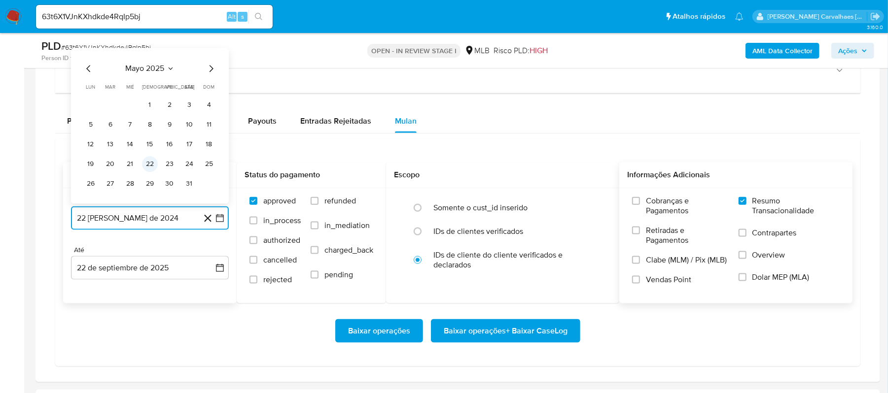
click at [148, 170] on button "22" at bounding box center [150, 165] width 16 height 16
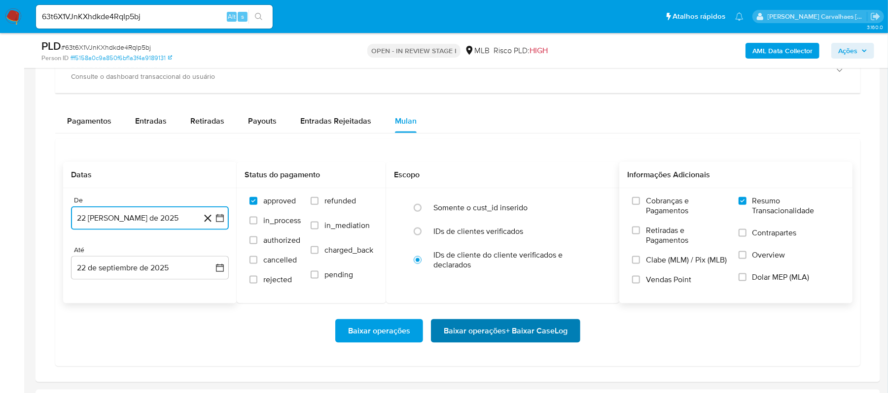
click at [458, 338] on span "Baixar operações + Baixar CaseLog" at bounding box center [506, 332] width 124 height 22
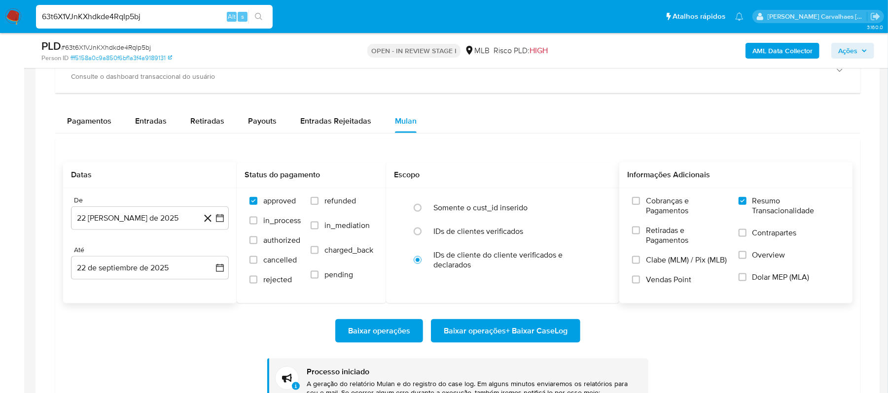
drag, startPoint x: 154, startPoint y: 10, endPoint x: 139, endPoint y: 20, distance: 18.6
click at [139, 20] on input "63t6X1VJnKXhdkde4RqIp5bj" at bounding box center [154, 16] width 237 height 13
click at [147, 24] on div "63t6X1VJnKXhdkde4RqIp5bj Alt s" at bounding box center [154, 17] width 237 height 24
drag, startPoint x: 41, startPoint y: 16, endPoint x: 204, endPoint y: 24, distance: 162.9
click at [204, 24] on div "63t6X1VJnKXhdkde4RqIp5bj Alt s" at bounding box center [154, 17] width 237 height 24
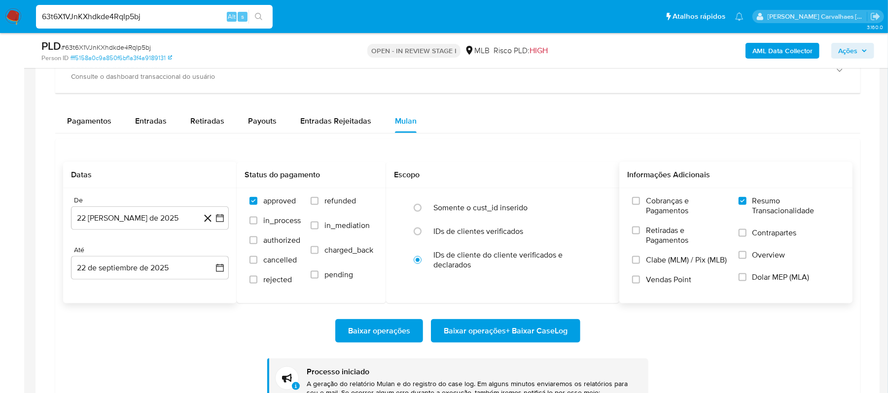
paste input "XpKO0NIBGfrgxW4jfQSKxVJw"
type input "XpKO0NIBGfrgxW4jfQSKxVJw"
click at [257, 17] on icon "search-icon" at bounding box center [259, 17] width 8 height 8
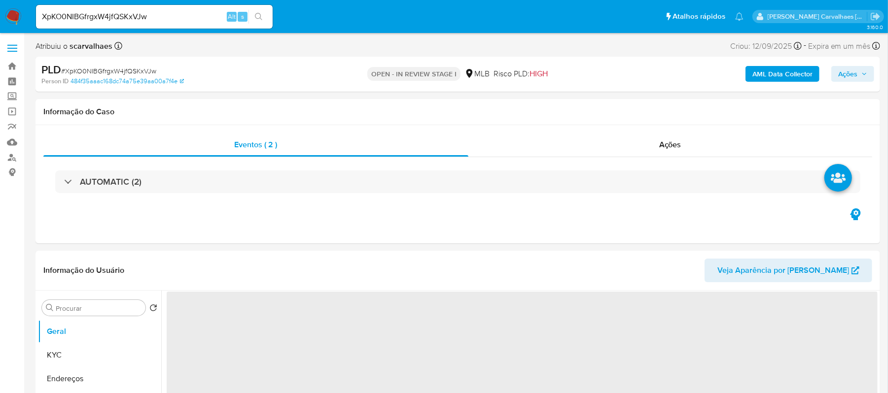
select select "10"
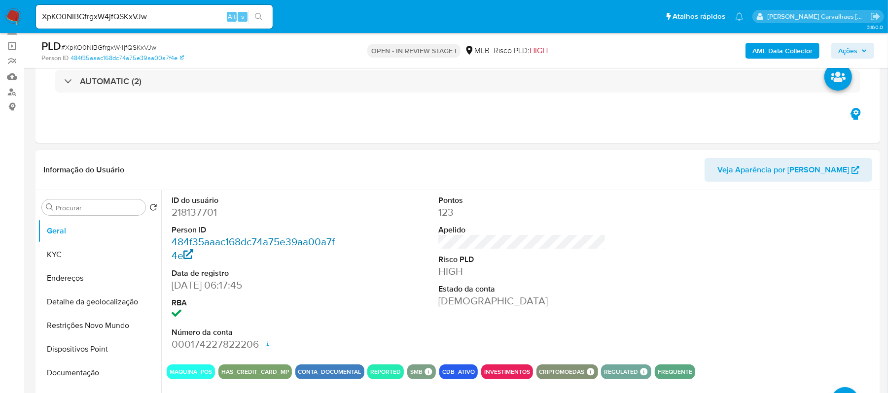
scroll to position [131, 0]
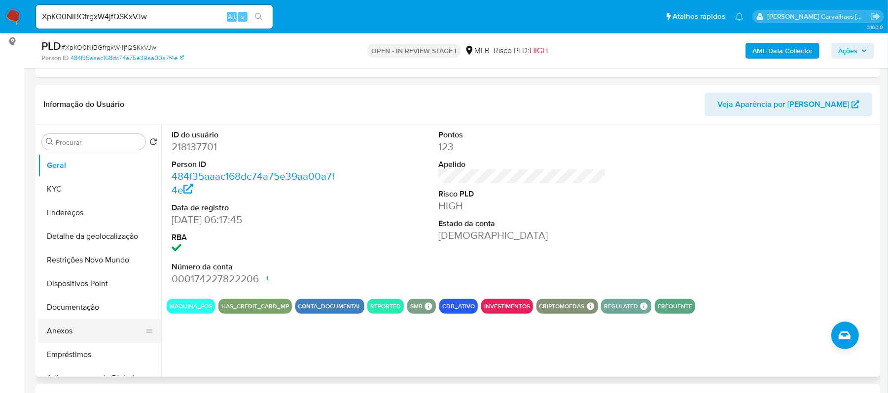
click at [62, 334] on button "Anexos" at bounding box center [95, 332] width 115 height 24
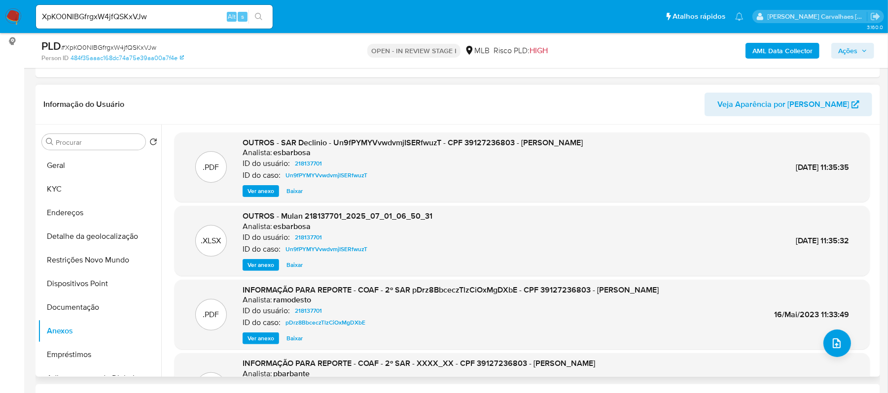
click at [261, 188] on span "Ver anexo" at bounding box center [261, 191] width 27 height 10
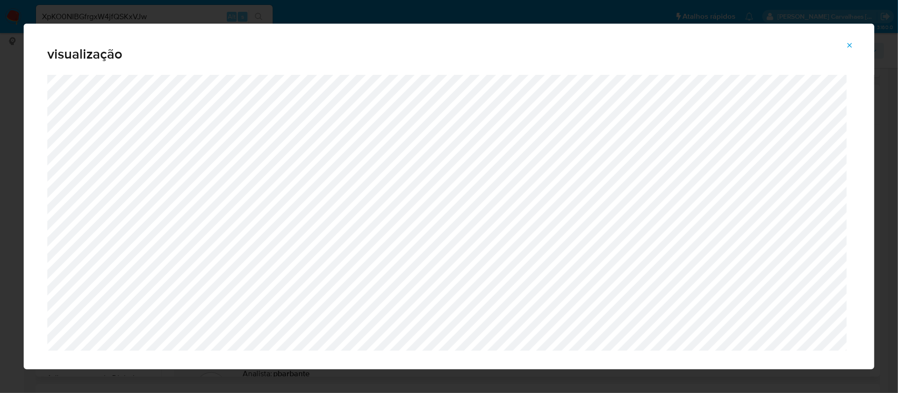
click at [851, 46] on icon "Attachment preview" at bounding box center [850, 45] width 4 height 4
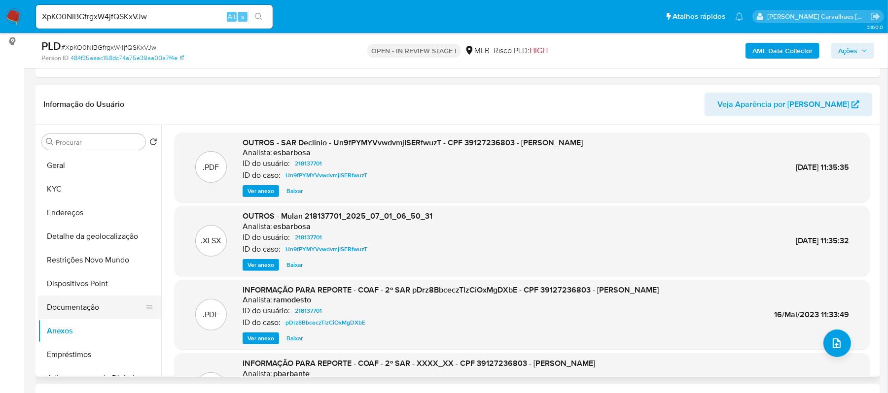
click at [56, 307] on button "Documentação" at bounding box center [95, 308] width 115 height 24
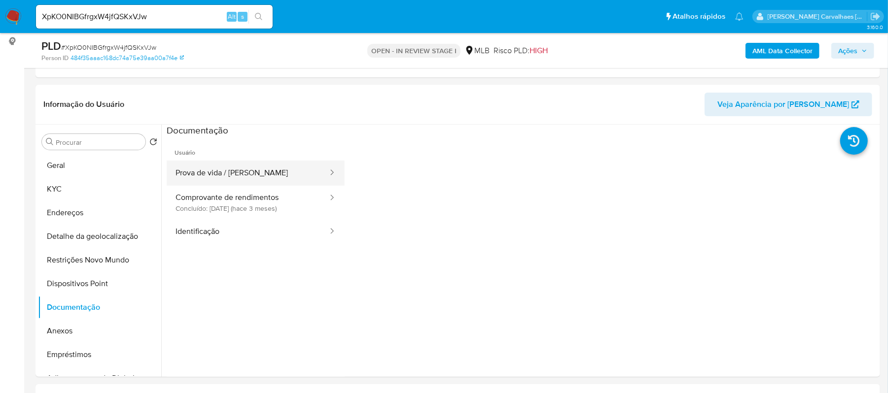
click at [226, 170] on button "Prova de vida / Selfie" at bounding box center [248, 173] width 162 height 25
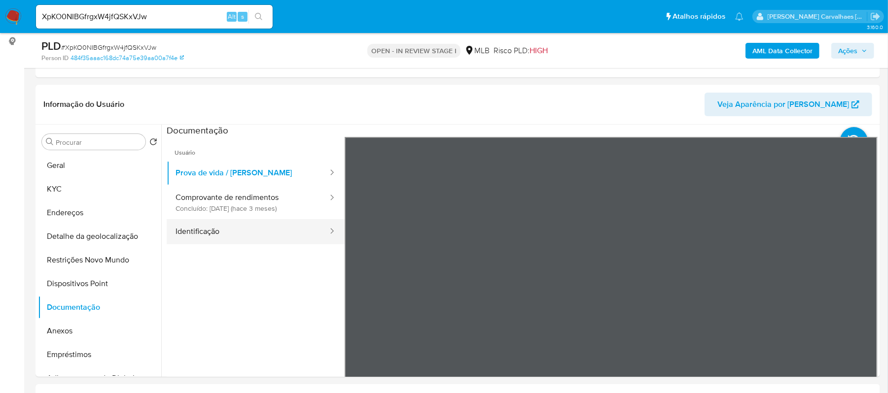
click at [210, 225] on button "Identificação" at bounding box center [248, 231] width 162 height 25
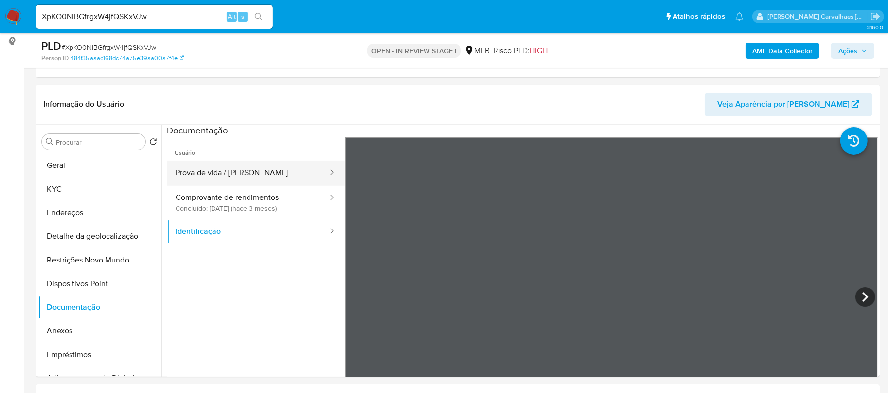
click at [224, 164] on button "Prova de vida / Selfie" at bounding box center [248, 173] width 162 height 25
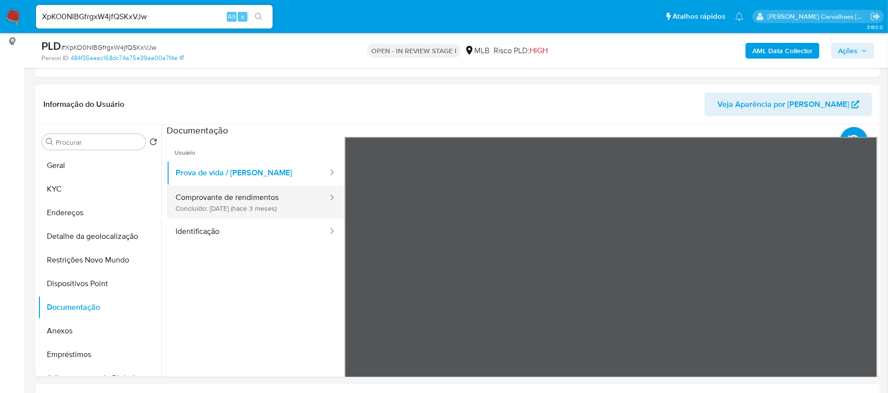
click at [203, 204] on button "Comprovante de rendimentos Concluído: 17/06/2025 (hace 3 meses)" at bounding box center [248, 203] width 162 height 34
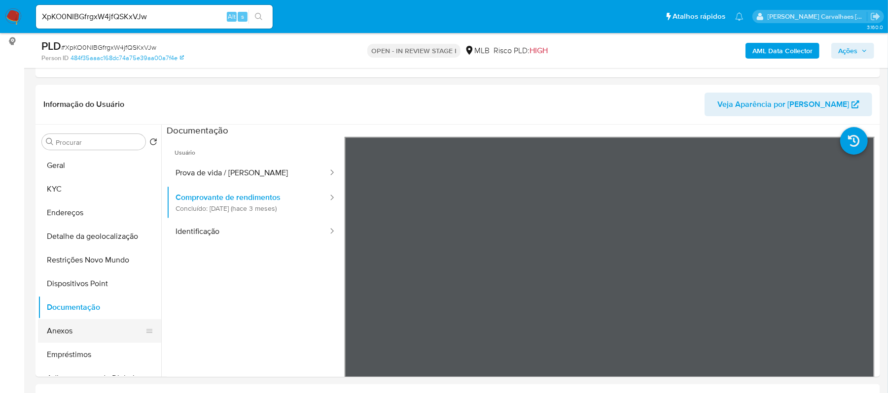
click at [71, 322] on button "Anexos" at bounding box center [95, 332] width 115 height 24
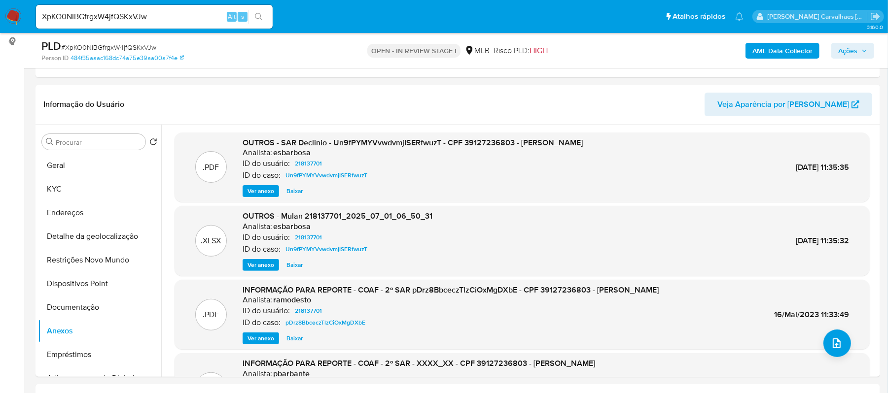
click at [261, 186] on span "Ver anexo" at bounding box center [261, 191] width 27 height 10
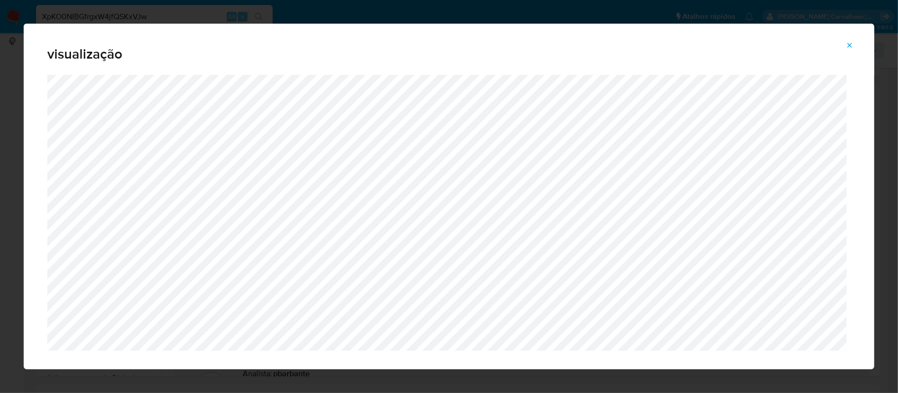
click at [851, 42] on icon "Attachment preview" at bounding box center [850, 45] width 8 height 8
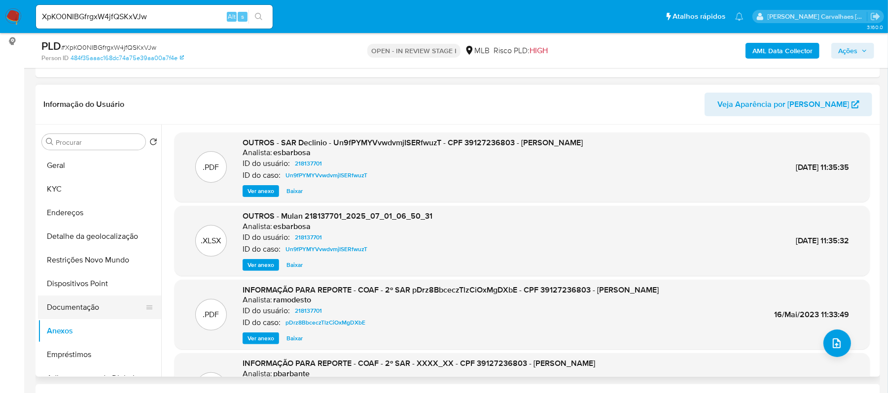
click at [102, 306] on button "Documentação" at bounding box center [95, 308] width 115 height 24
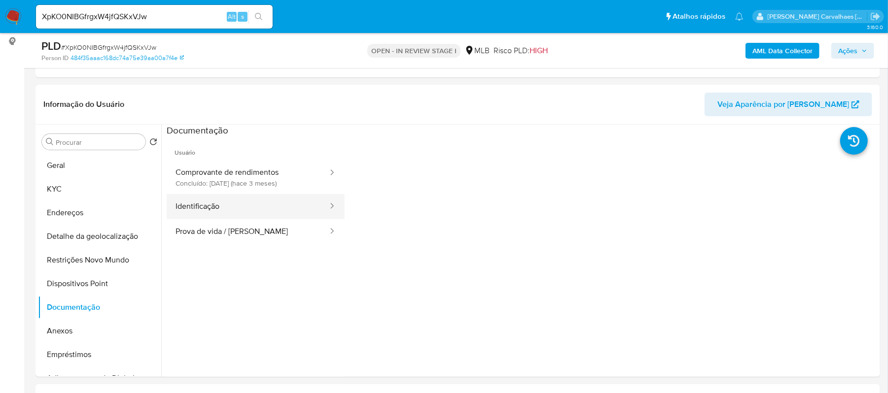
click at [214, 210] on button "Identificação" at bounding box center [248, 206] width 162 height 25
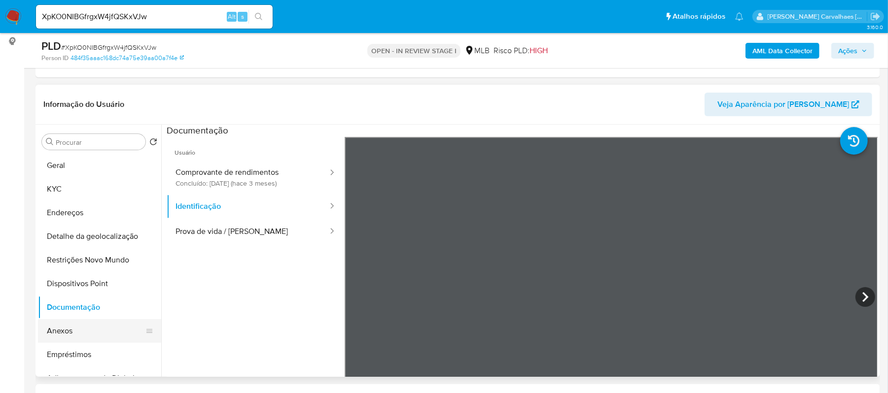
click at [71, 334] on button "Anexos" at bounding box center [95, 332] width 115 height 24
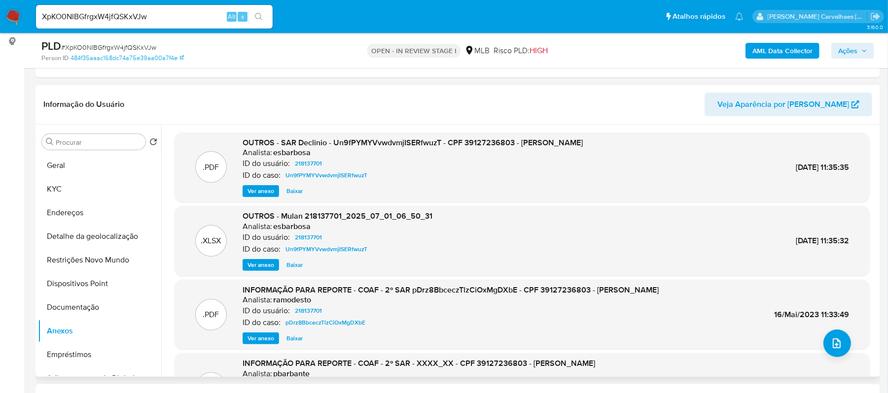
click at [255, 188] on span "Ver anexo" at bounding box center [261, 191] width 27 height 10
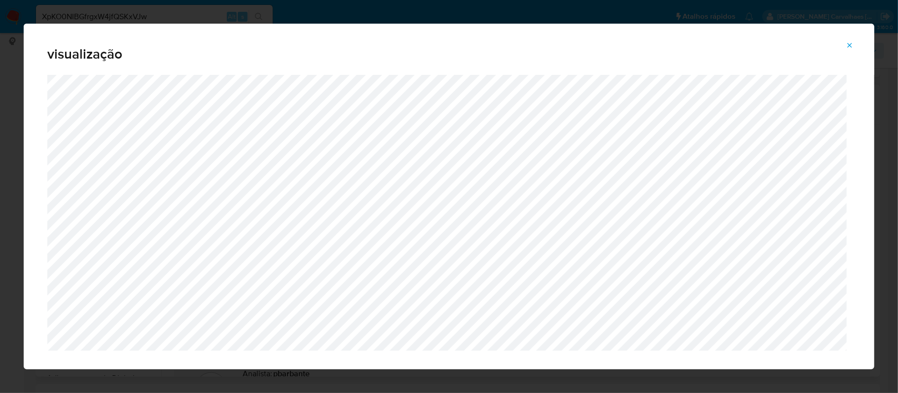
click at [849, 42] on icon "Attachment preview" at bounding box center [850, 45] width 8 height 8
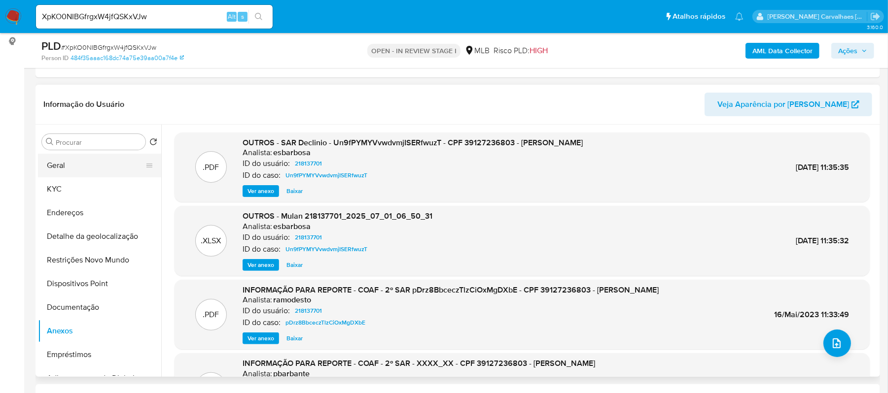
click at [85, 171] on button "Geral" at bounding box center [95, 166] width 115 height 24
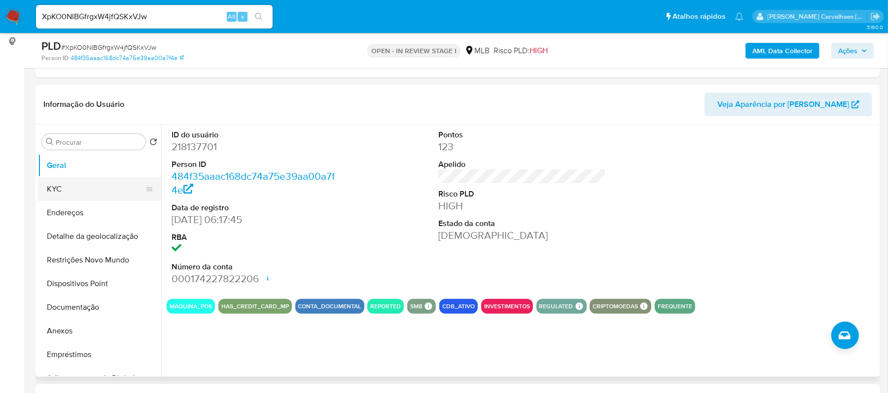
click at [88, 194] on button "KYC" at bounding box center [95, 190] width 115 height 24
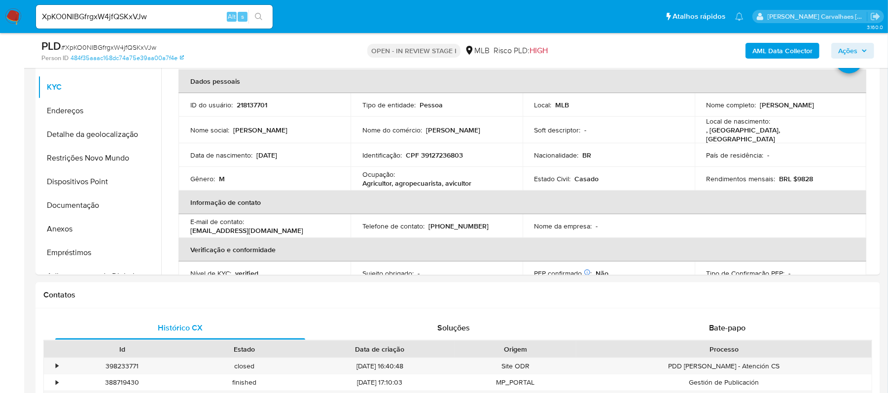
scroll to position [249, 0]
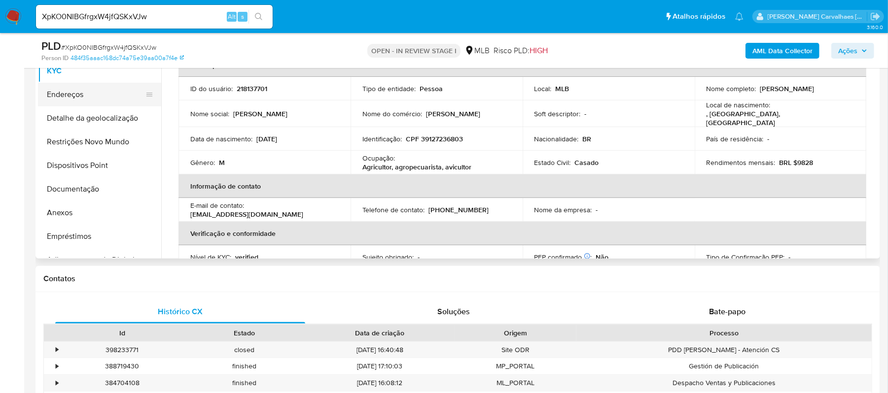
click at [52, 95] on button "Endereços" at bounding box center [95, 95] width 115 height 24
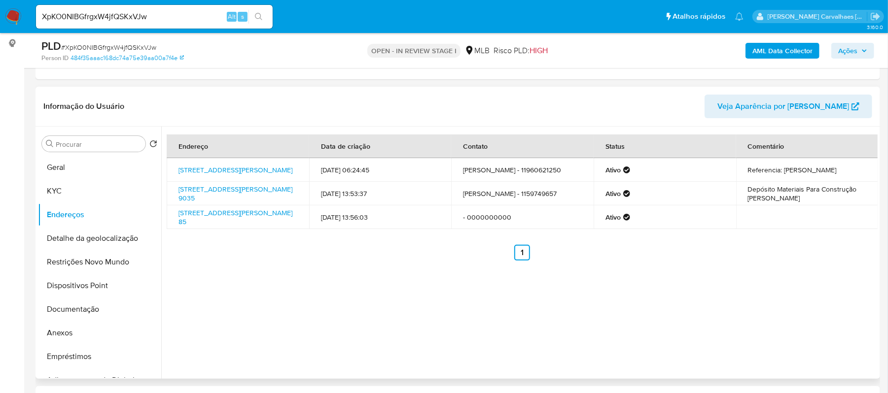
scroll to position [118, 0]
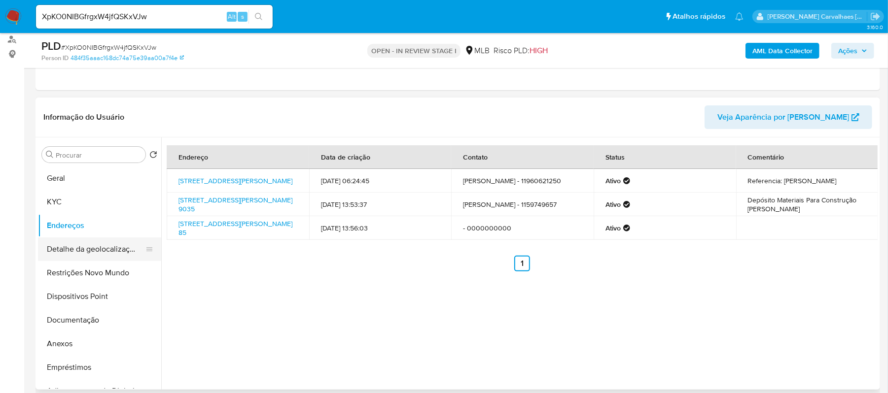
drag, startPoint x: 111, startPoint y: 249, endPoint x: 124, endPoint y: 251, distance: 13.5
click at [110, 251] on button "Detalhe da geolocalização" at bounding box center [95, 250] width 115 height 24
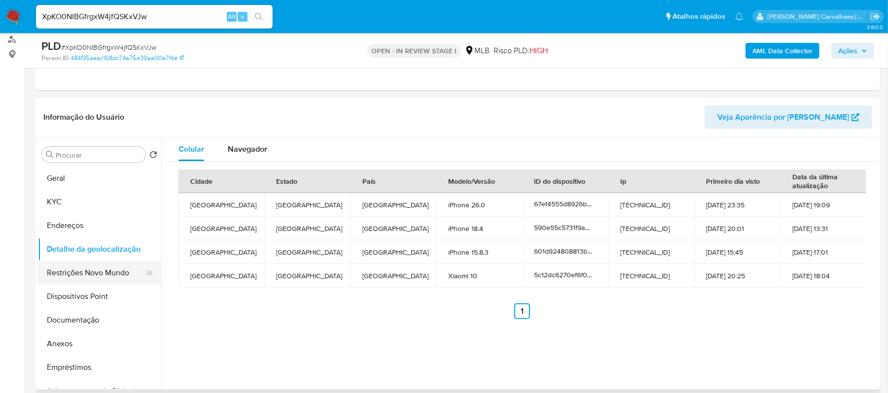
click at [102, 272] on button "Restrições Novo Mundo" at bounding box center [95, 273] width 115 height 24
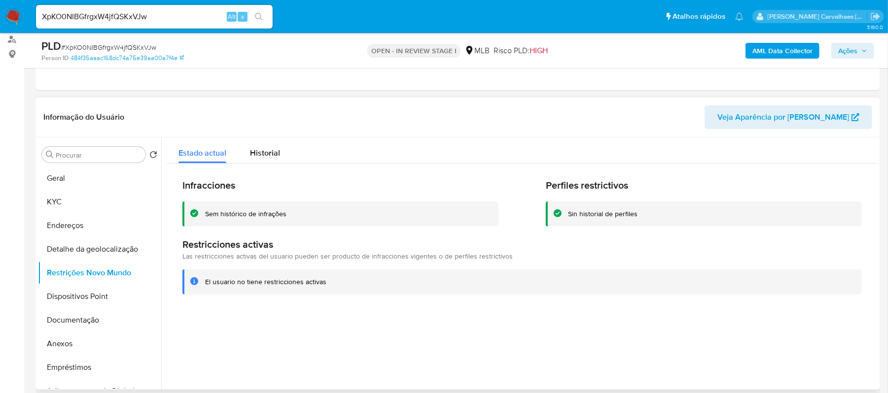
drag, startPoint x: 205, startPoint y: 285, endPoint x: 323, endPoint y: 287, distance: 118.4
click at [323, 287] on div "El usuario no tiene restricciones activas" at bounding box center [521, 282] width 679 height 25
click at [60, 295] on button "Dispositivos Point" at bounding box center [95, 297] width 115 height 24
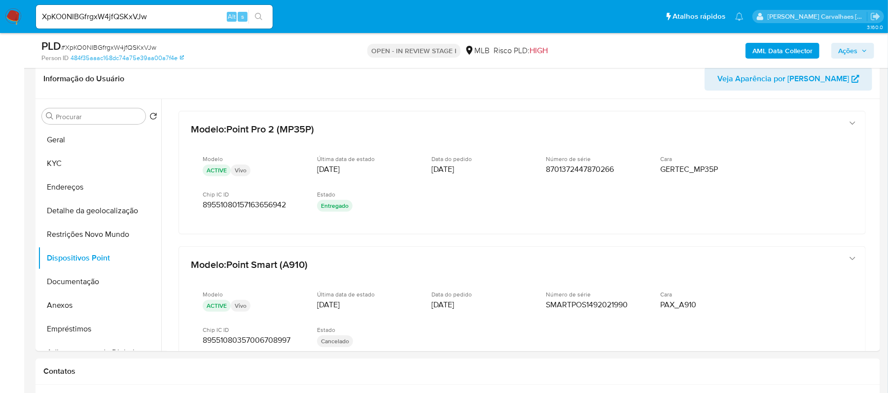
scroll to position [186, 0]
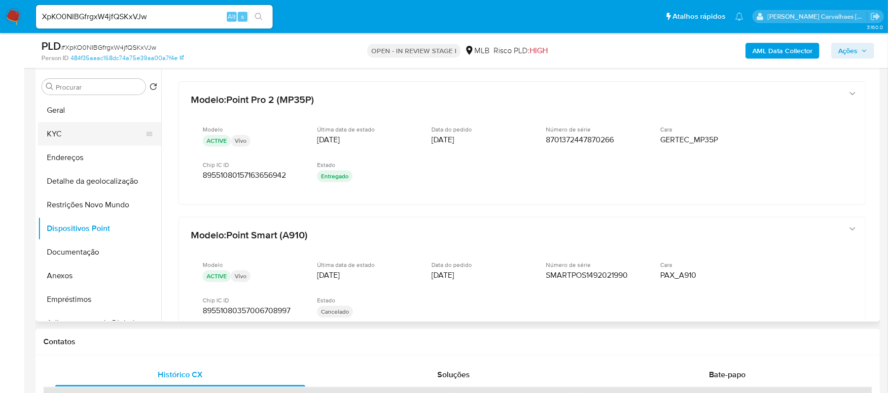
click at [59, 138] on button "KYC" at bounding box center [95, 134] width 115 height 24
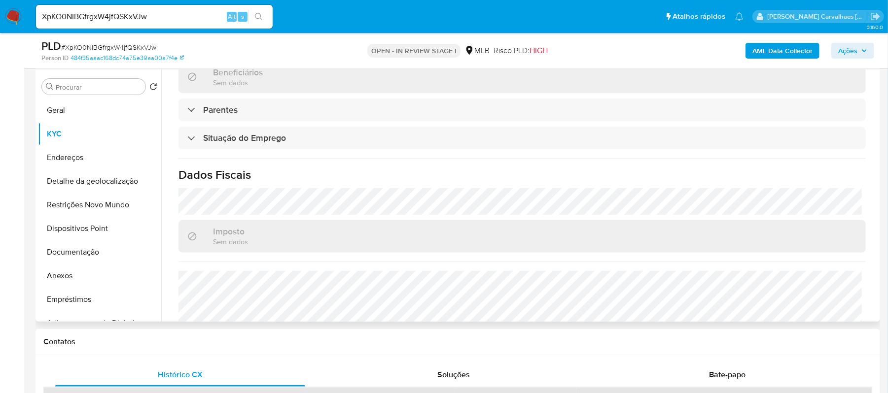
scroll to position [420, 0]
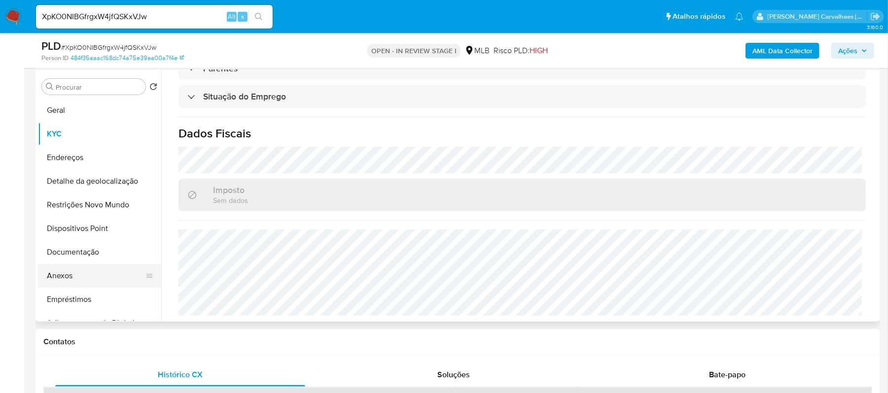
click at [62, 275] on button "Anexos" at bounding box center [95, 276] width 115 height 24
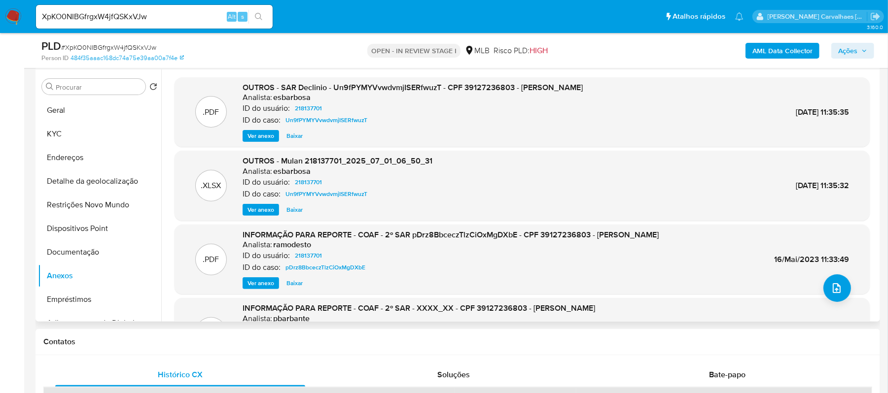
scroll to position [83, 0]
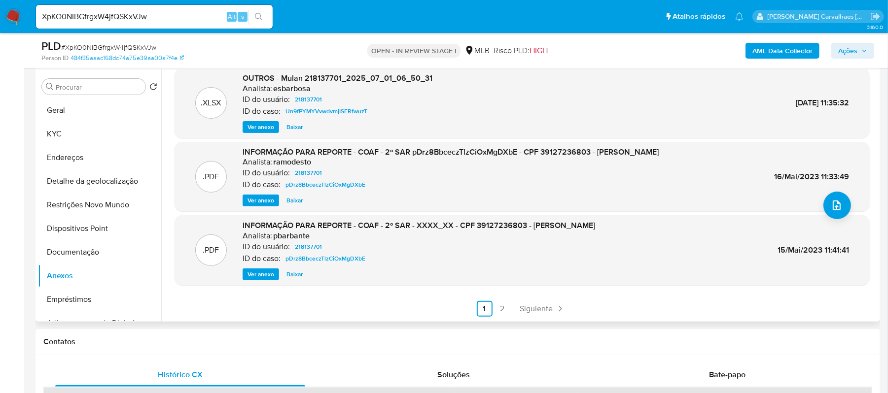
click at [500, 311] on link "2" at bounding box center [503, 309] width 16 height 16
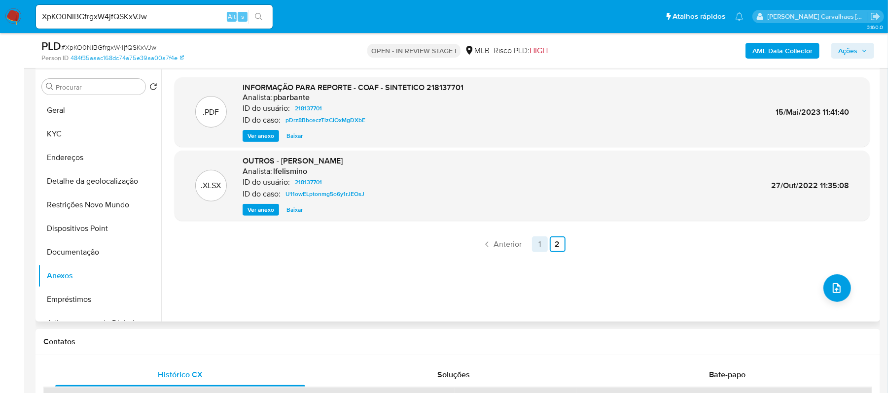
click at [537, 249] on link "1" at bounding box center [540, 245] width 16 height 16
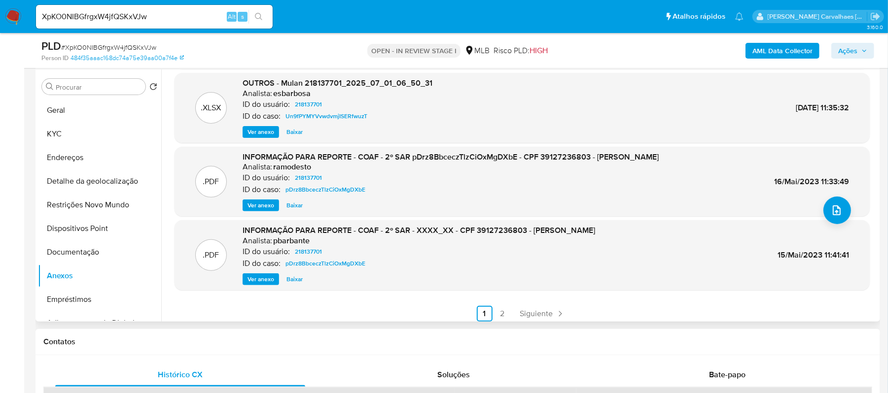
scroll to position [83, 0]
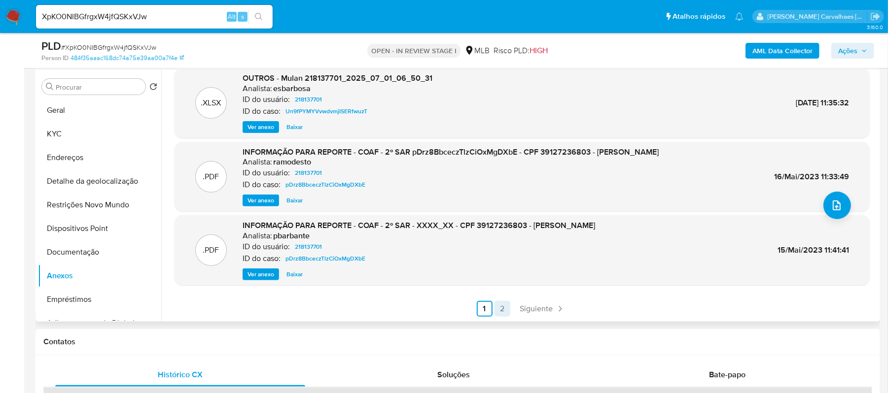
click at [505, 309] on link "2" at bounding box center [503, 309] width 16 height 16
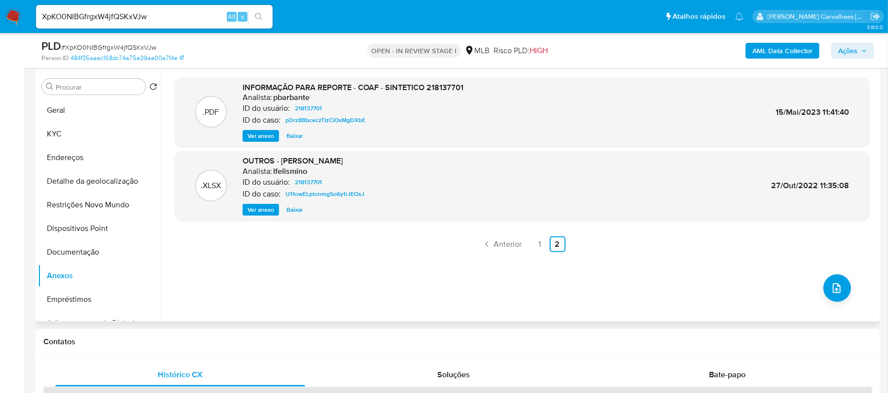
click at [269, 206] on span "Ver anexo" at bounding box center [261, 210] width 27 height 10
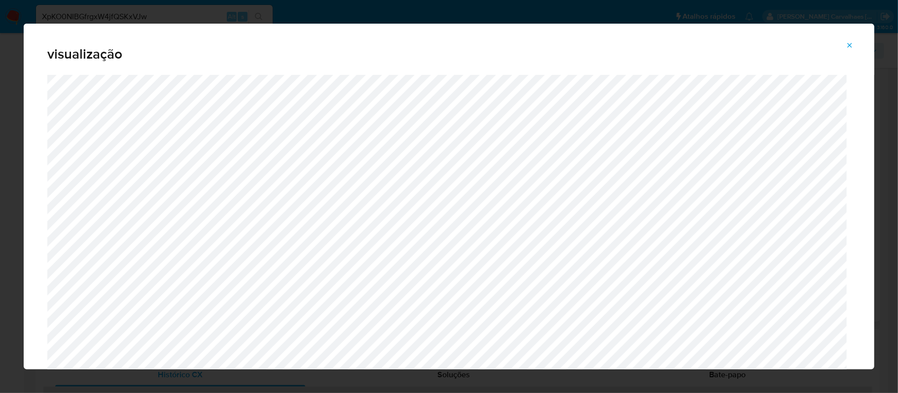
click at [853, 46] on icon "Attachment preview" at bounding box center [850, 45] width 8 height 8
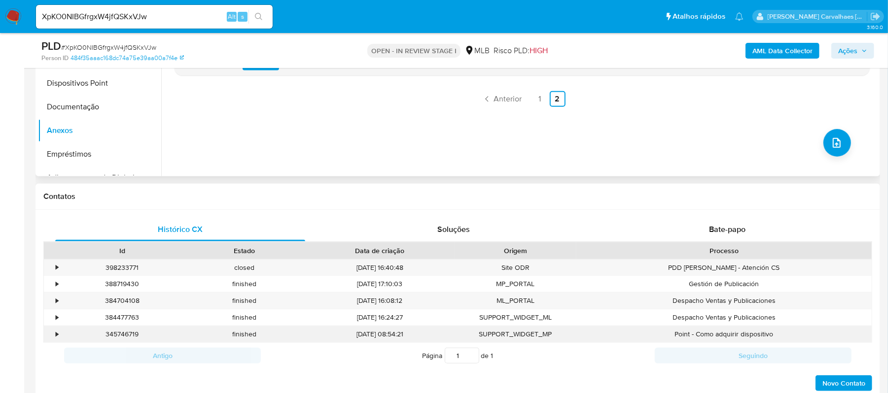
scroll to position [252, 0]
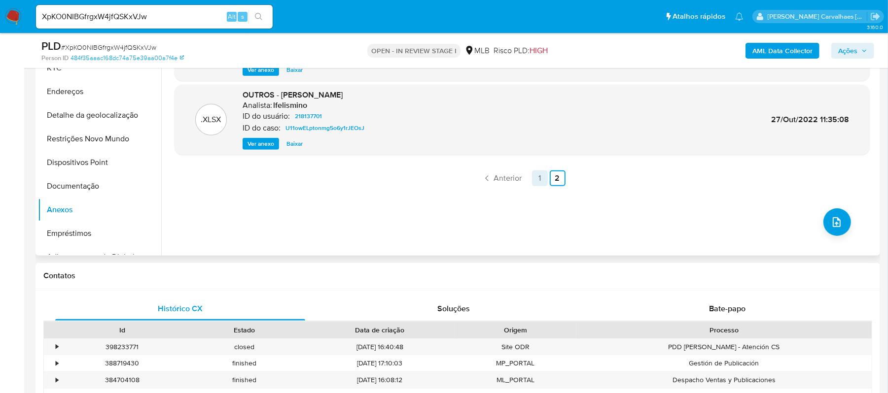
click at [541, 177] on link "1" at bounding box center [540, 179] width 16 height 16
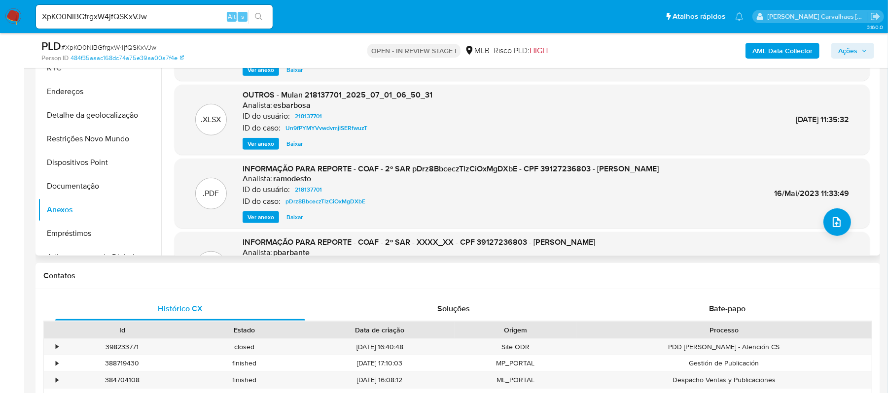
click at [254, 217] on span "Ver anexo" at bounding box center [261, 218] width 27 height 10
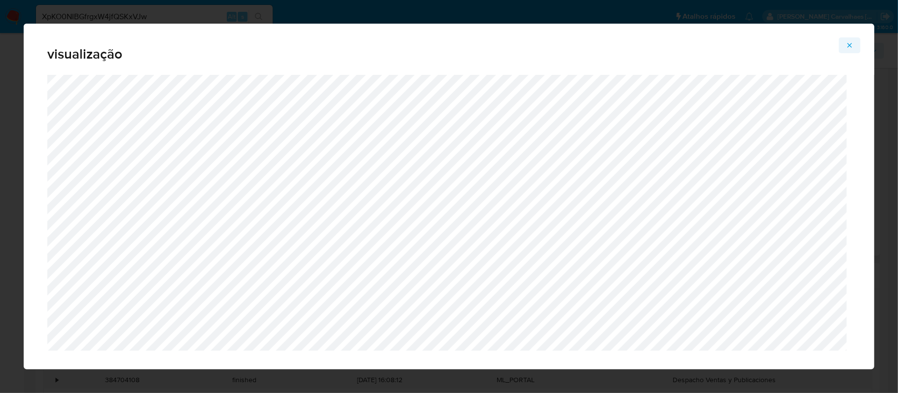
click at [860, 48] on div "visualização" at bounding box center [449, 197] width 851 height 346
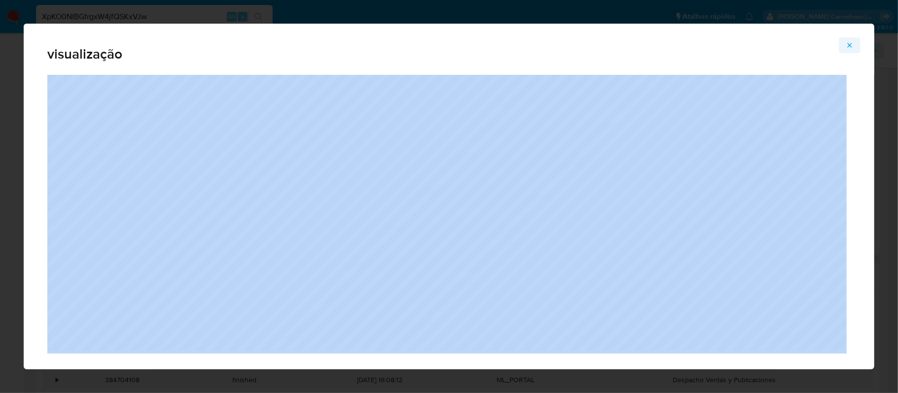
click at [854, 46] on button "Attachment preview" at bounding box center [850, 45] width 22 height 16
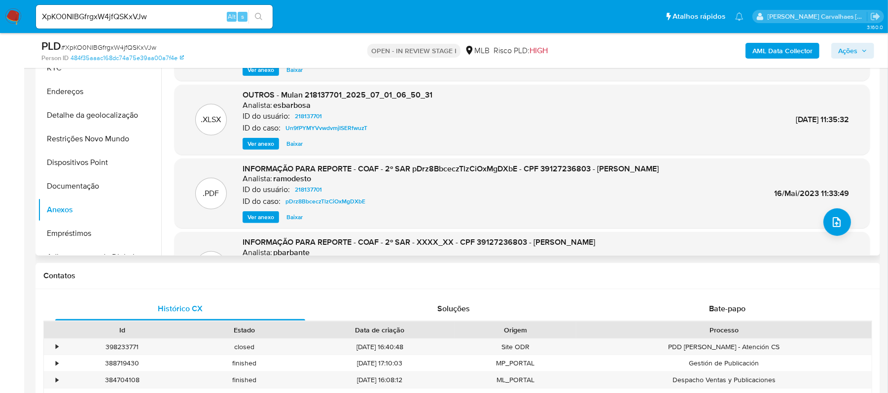
scroll to position [121, 0]
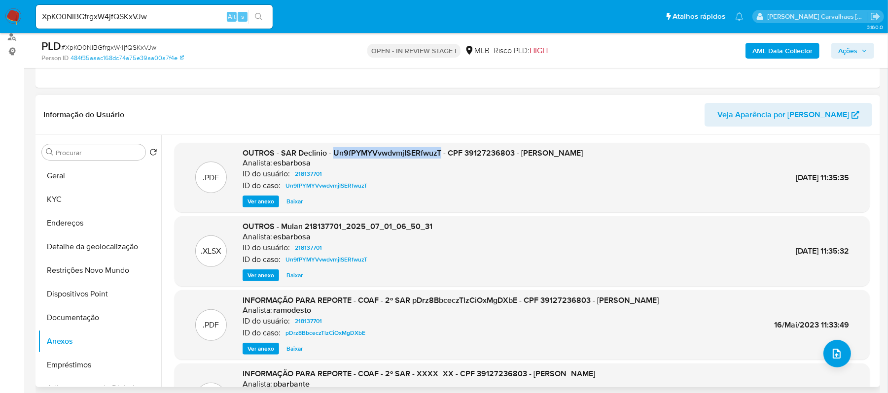
drag, startPoint x: 332, startPoint y: 150, endPoint x: 440, endPoint y: 154, distance: 108.0
click at [440, 154] on span "OUTROS - SAR Declinio - Un9fPYMYVvwdvmjISERfwuzT - CPF 39127236803 - GUILHERME …" at bounding box center [413, 152] width 340 height 11
copy span "Un9fPYMYVvwdvmjISERfwuzT"
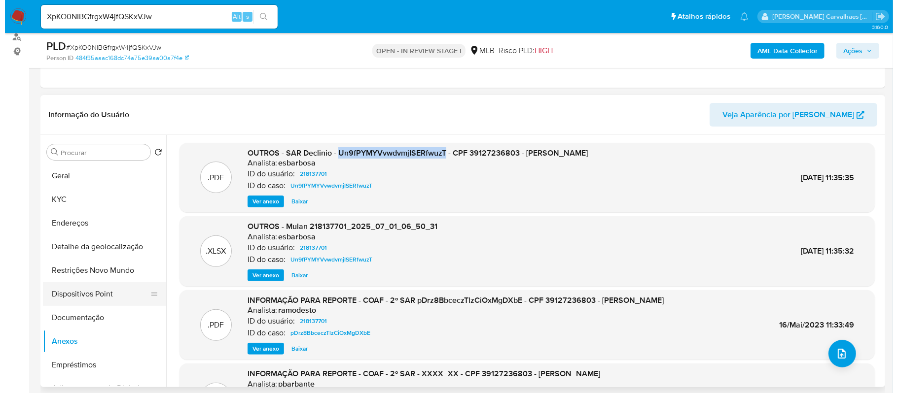
scroll to position [66, 0]
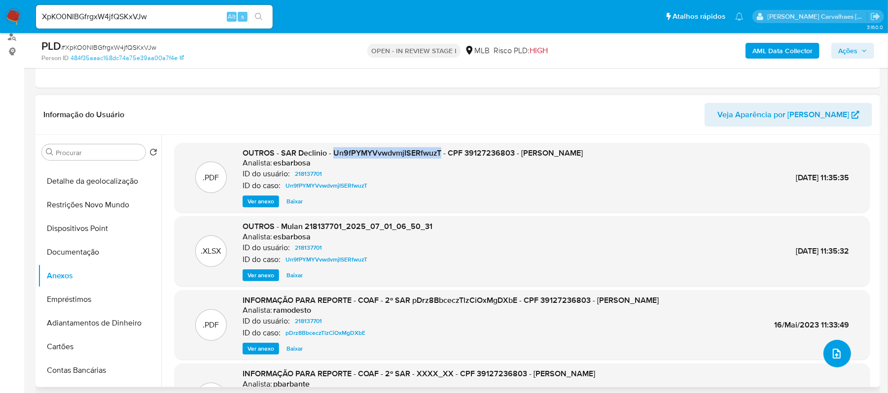
click at [831, 353] on icon "upload-file" at bounding box center [837, 354] width 12 height 12
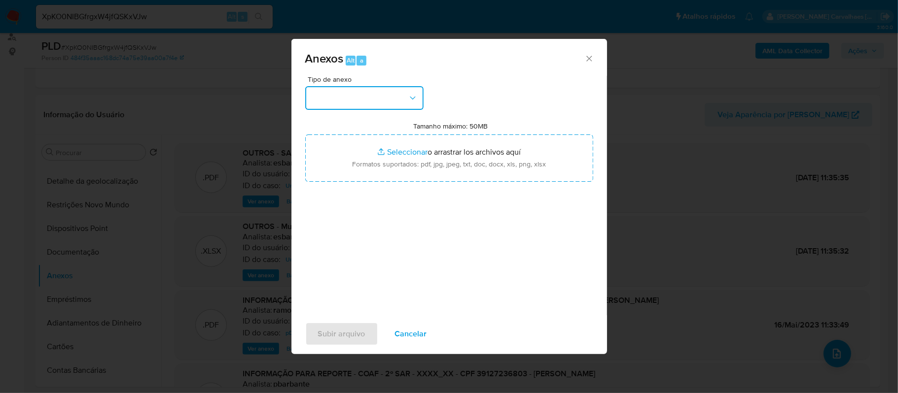
click at [397, 102] on button "button" at bounding box center [364, 98] width 118 height 24
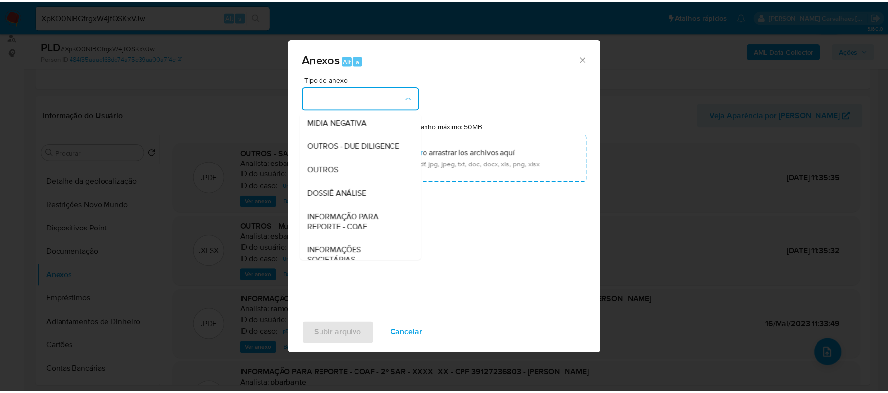
scroll to position [131, 0]
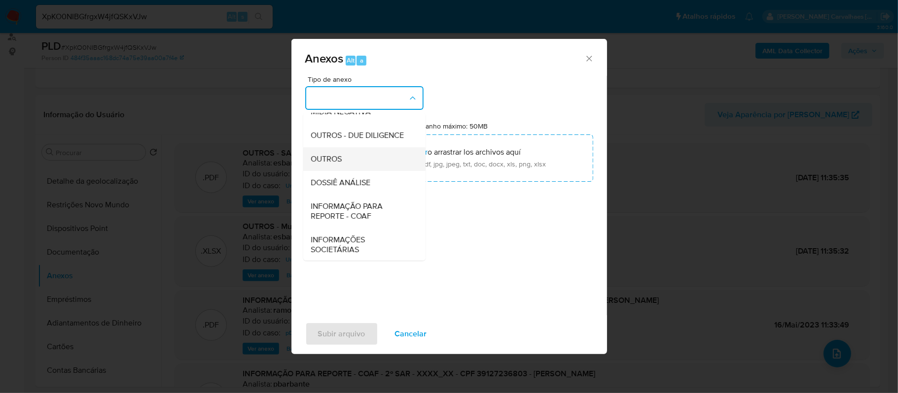
click at [331, 164] on span "OUTROS" at bounding box center [326, 159] width 31 height 10
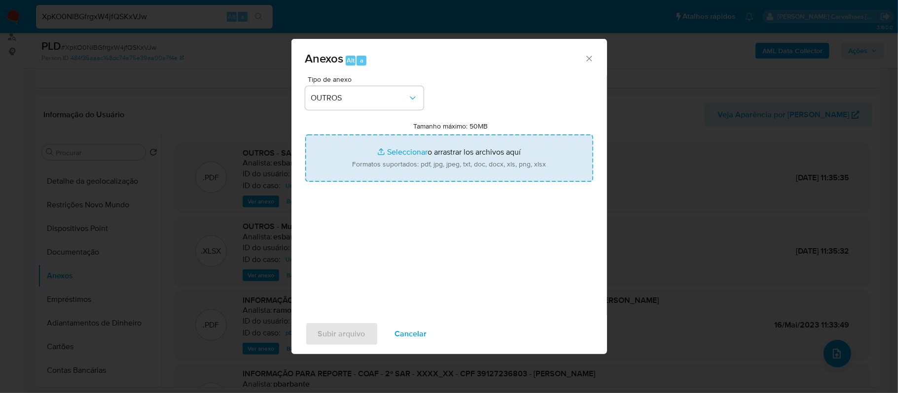
click at [398, 154] on input "Tamanho máximo: 50MB Seleccionar archivos" at bounding box center [449, 158] width 288 height 47
type input "C:\fakepath\Mulan Guilherme Gonsalves Reimberg 218137701_2025_09_22_07_19_35 - …"
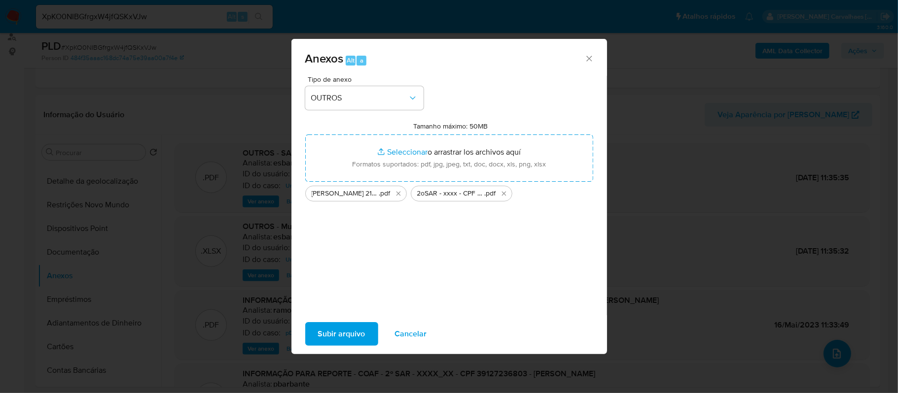
click at [345, 330] on span "Subir arquivo" at bounding box center [341, 334] width 47 height 22
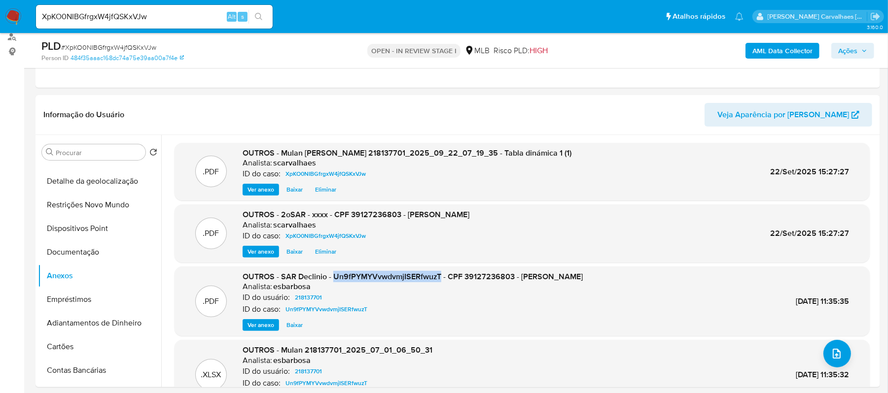
click at [843, 48] on span "Ações" at bounding box center [847, 51] width 19 height 16
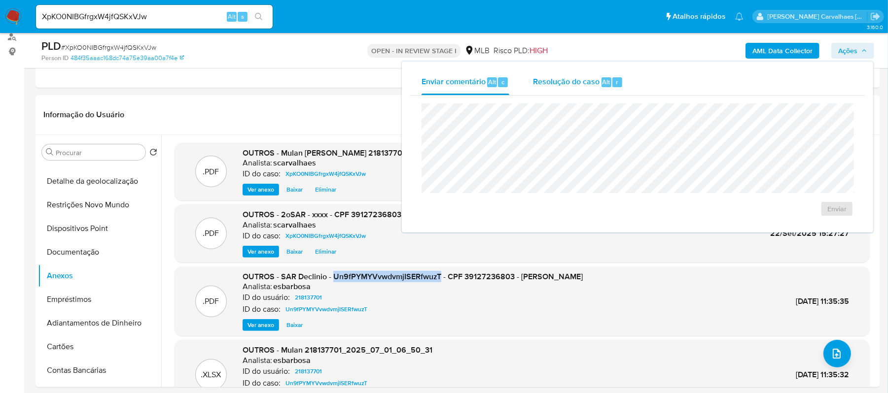
click at [583, 82] on span "Resolução do caso" at bounding box center [566, 81] width 67 height 11
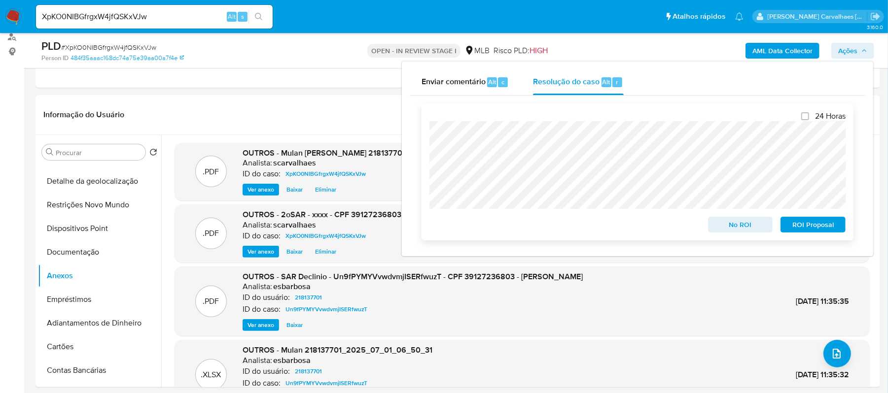
click at [805, 224] on span "ROI Proposal" at bounding box center [812, 225] width 51 height 14
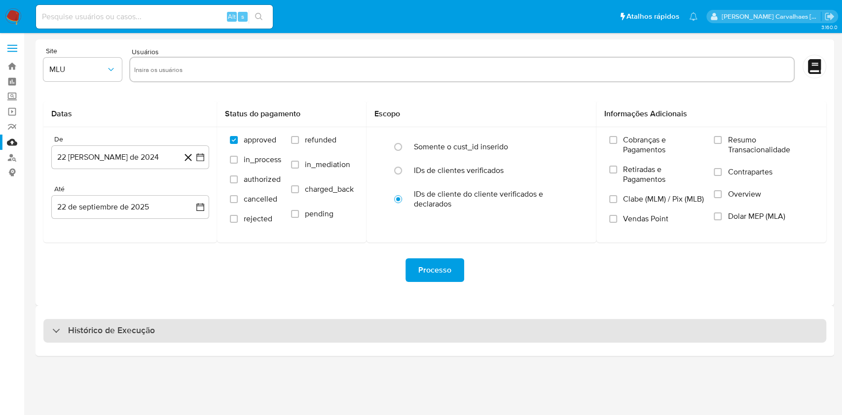
click at [98, 326] on h3 "Histórico de Execução" at bounding box center [111, 331] width 87 height 12
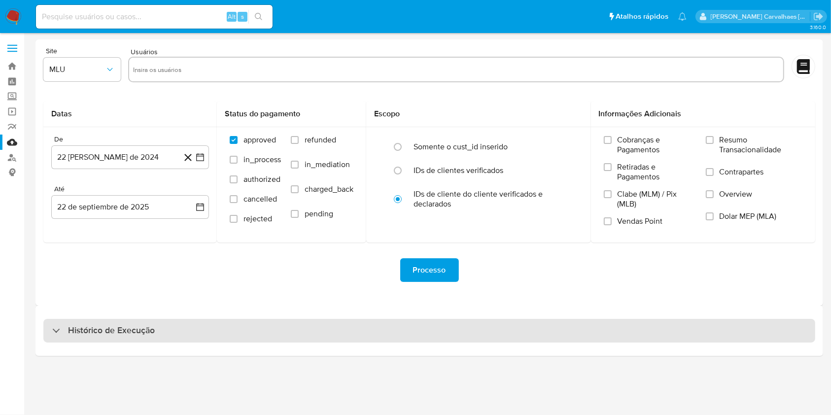
select select "10"
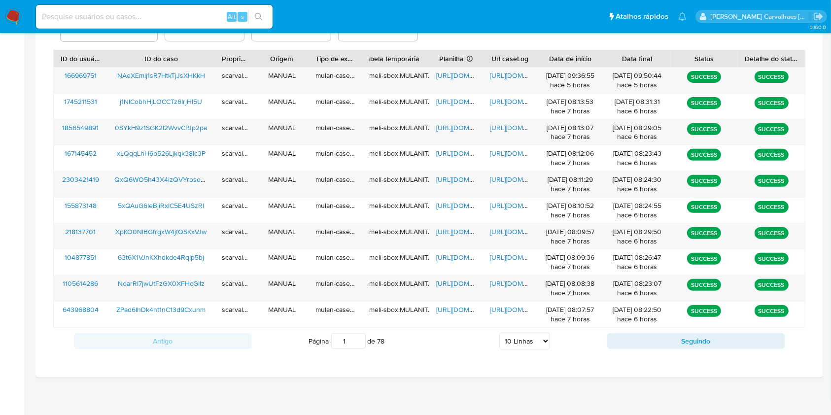
scroll to position [355, 0]
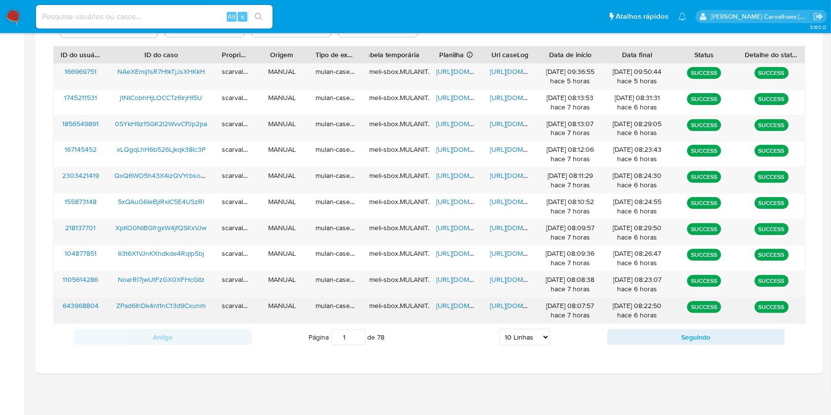
click at [511, 309] on span "[URL][DOMAIN_NAME]" at bounding box center [524, 306] width 68 height 10
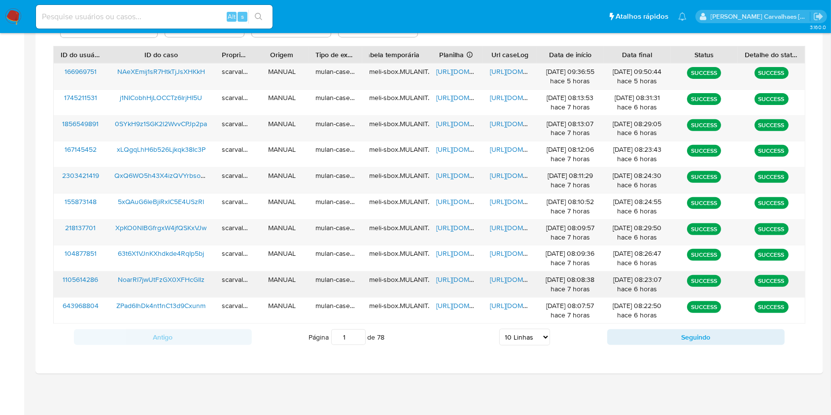
click at [510, 279] on span "[URL][DOMAIN_NAME]" at bounding box center [524, 280] width 68 height 10
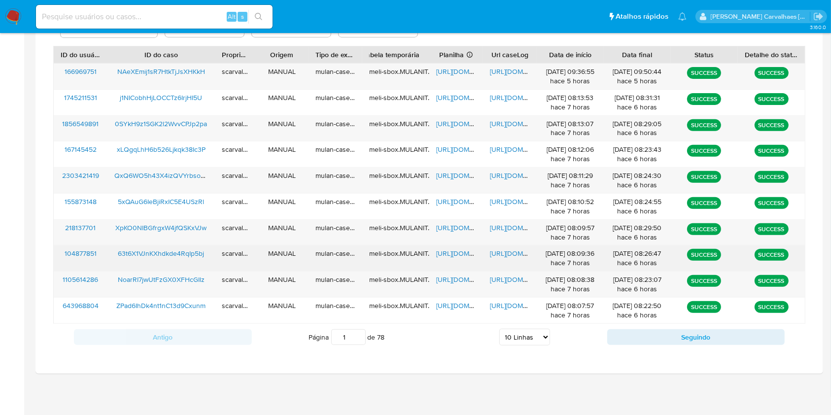
click at [507, 249] on span "[URL][DOMAIN_NAME]" at bounding box center [524, 254] width 68 height 10
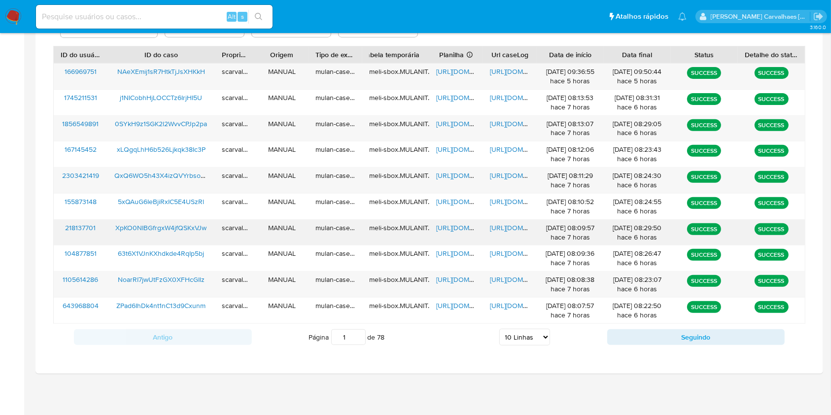
click at [506, 227] on span "[URL][DOMAIN_NAME]" at bounding box center [524, 228] width 68 height 10
click at [453, 226] on span "[URL][DOMAIN_NAME]" at bounding box center [470, 228] width 68 height 10
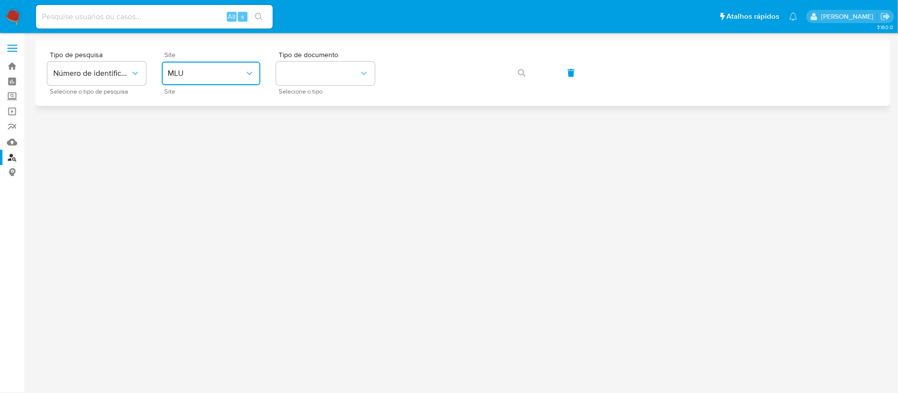
click at [250, 76] on icon "site_id" at bounding box center [250, 74] width 10 height 10
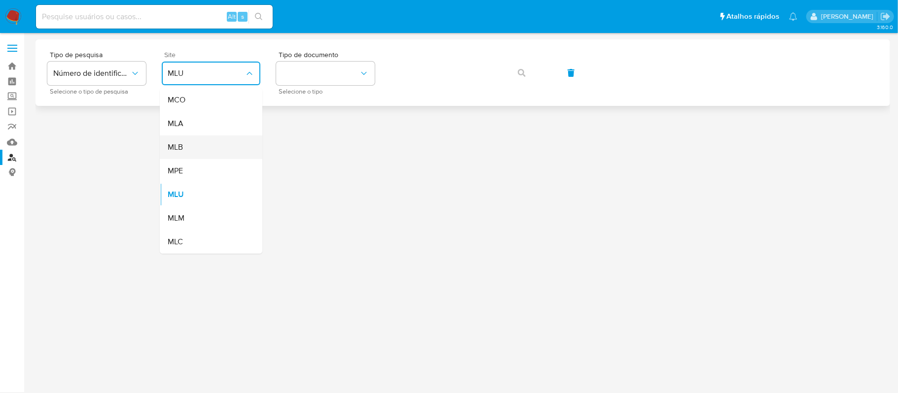
click at [198, 139] on div "MLB" at bounding box center [208, 148] width 81 height 24
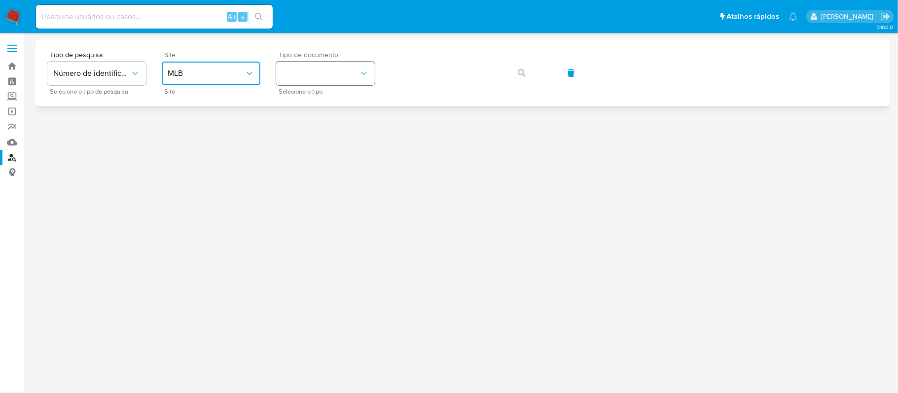
click at [300, 70] on button "identificationType" at bounding box center [325, 74] width 99 height 24
click at [300, 138] on div "CPF CPF" at bounding box center [322, 139] width 81 height 34
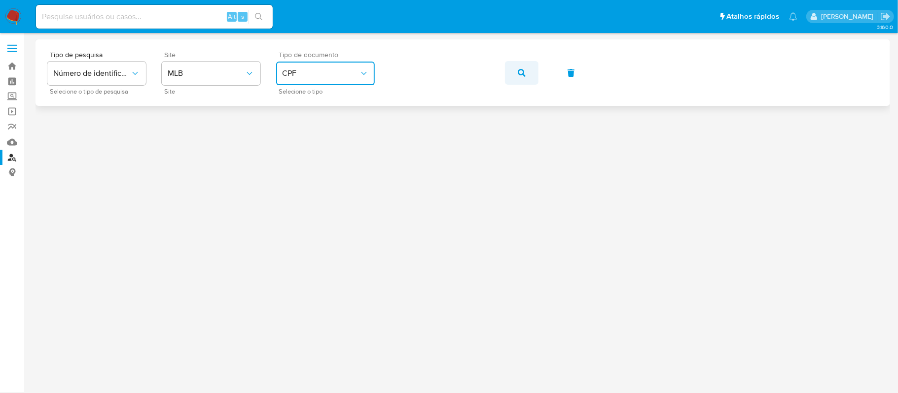
click at [519, 76] on icon "button" at bounding box center [522, 73] width 8 height 8
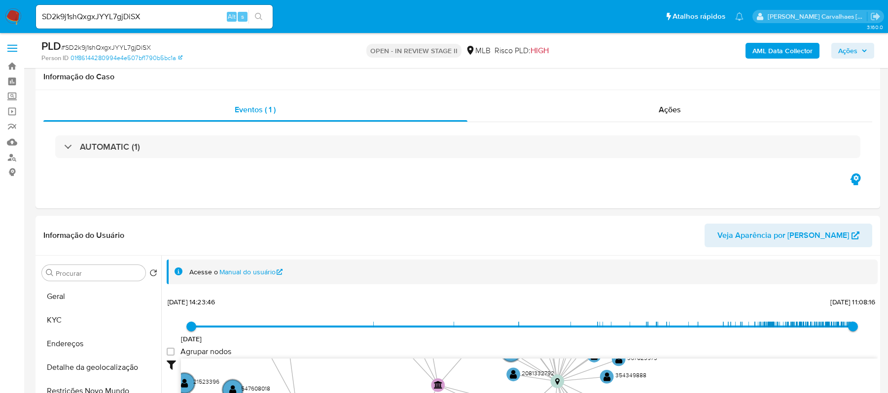
select select "10"
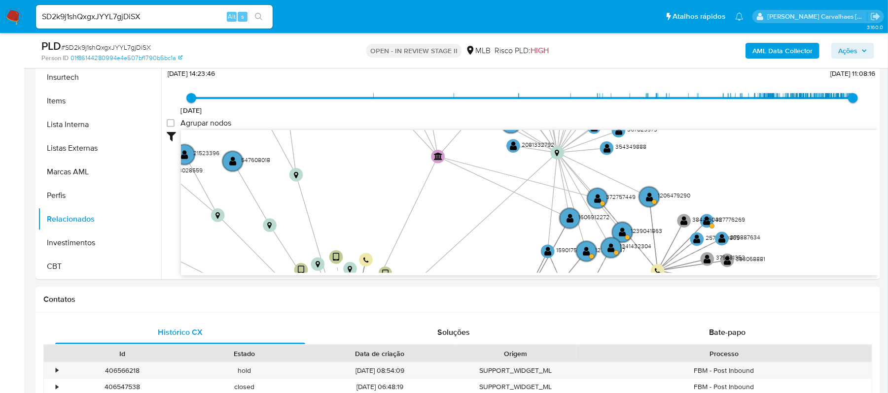
scroll to position [131, 0]
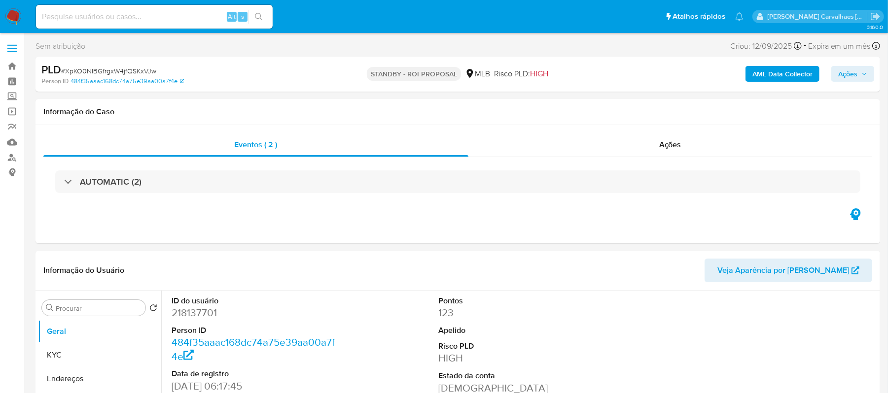
select select "10"
paste input "5xQAuG6IeBjiRxIC5E4USzRl"
type input "5xQAuG6IeBjiRxIC5E4USzRl"
click at [263, 12] on button "search-icon" at bounding box center [259, 17] width 20 height 14
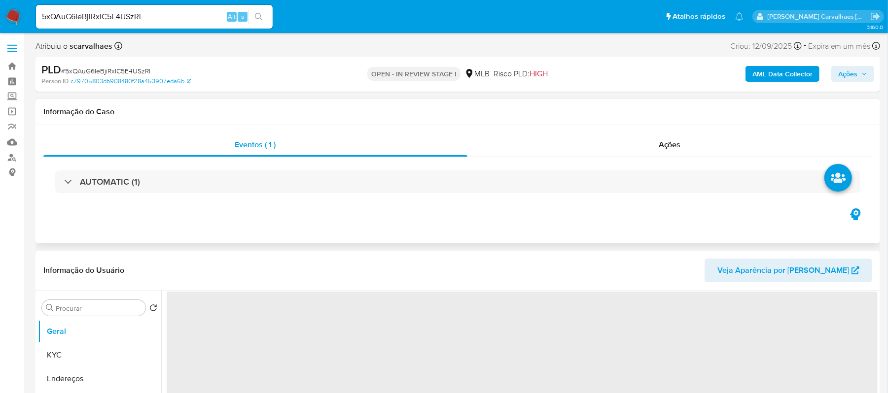
select select "10"
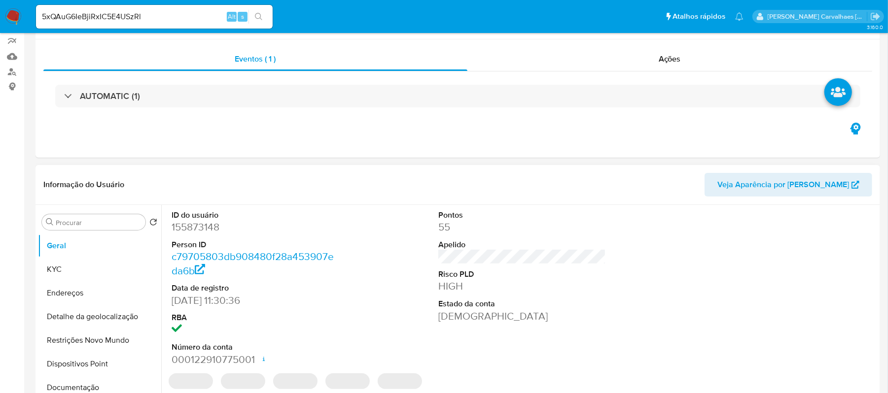
scroll to position [131, 0]
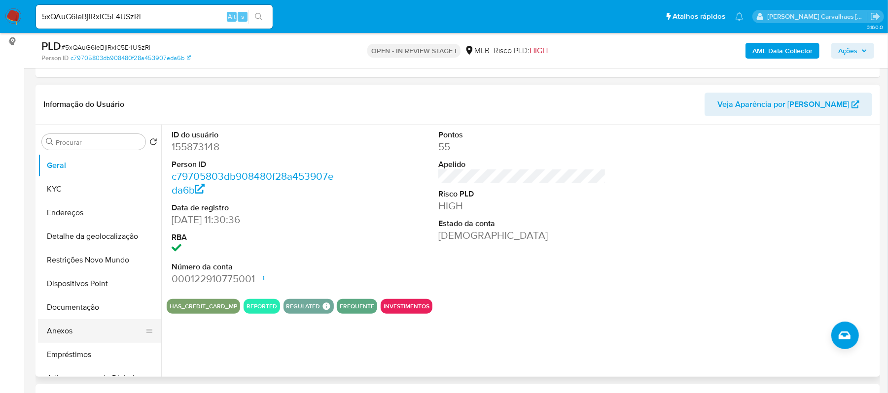
drag, startPoint x: 66, startPoint y: 328, endPoint x: 91, endPoint y: 324, distance: 25.5
click at [66, 328] on button "Anexos" at bounding box center [95, 332] width 115 height 24
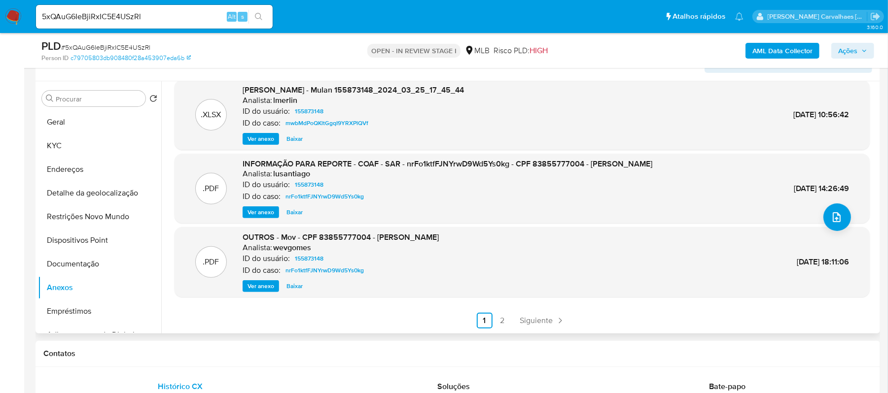
scroll to position [197, 0]
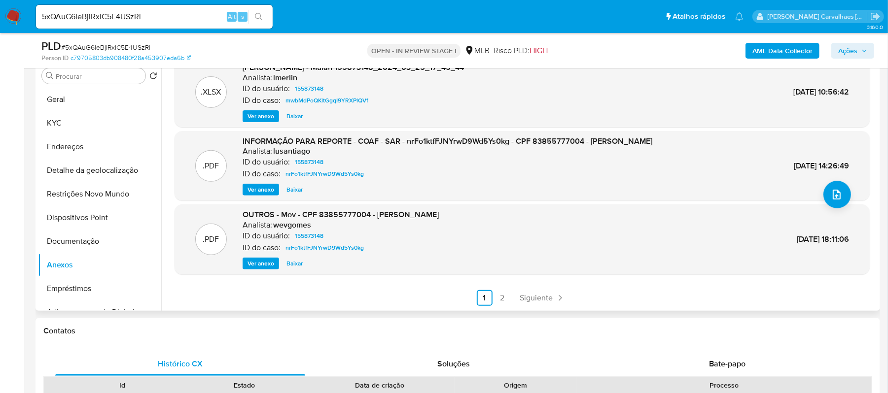
click at [499, 298] on link "2" at bounding box center [503, 298] width 16 height 16
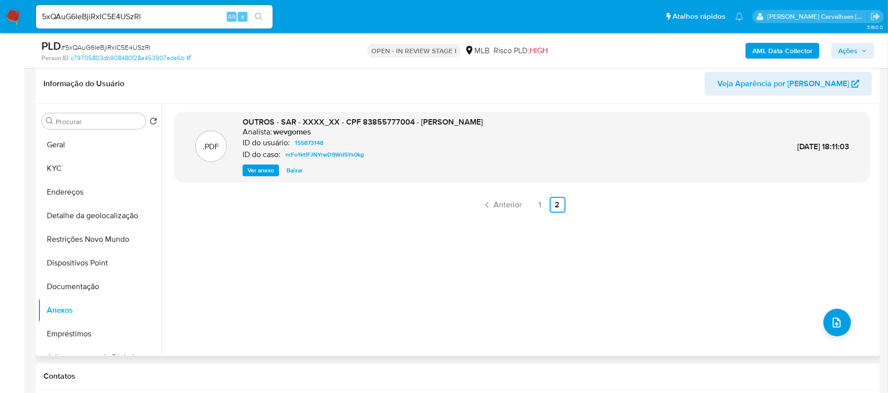
scroll to position [131, 0]
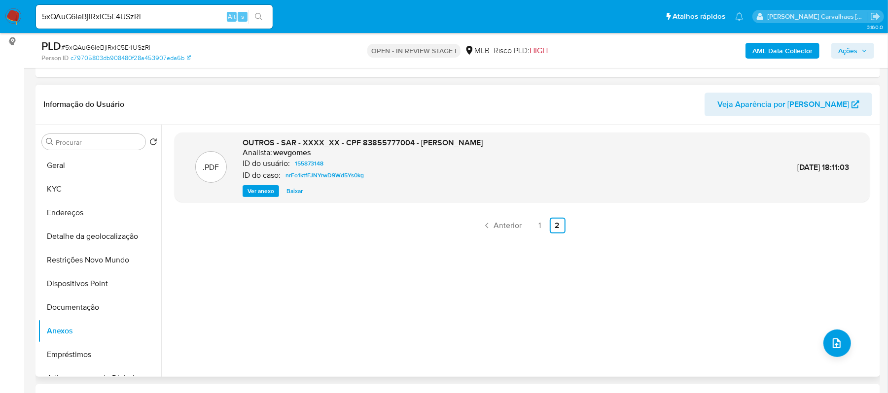
click at [263, 189] on span "Ver anexo" at bounding box center [261, 191] width 27 height 10
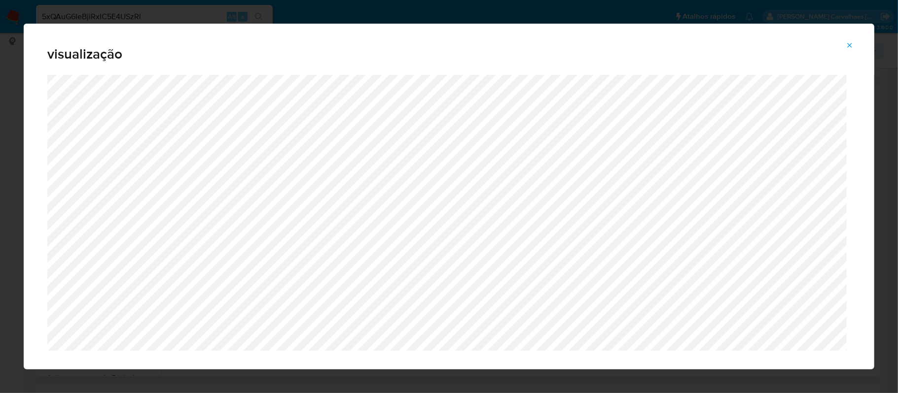
click at [845, 47] on button "Attachment preview" at bounding box center [850, 45] width 22 height 16
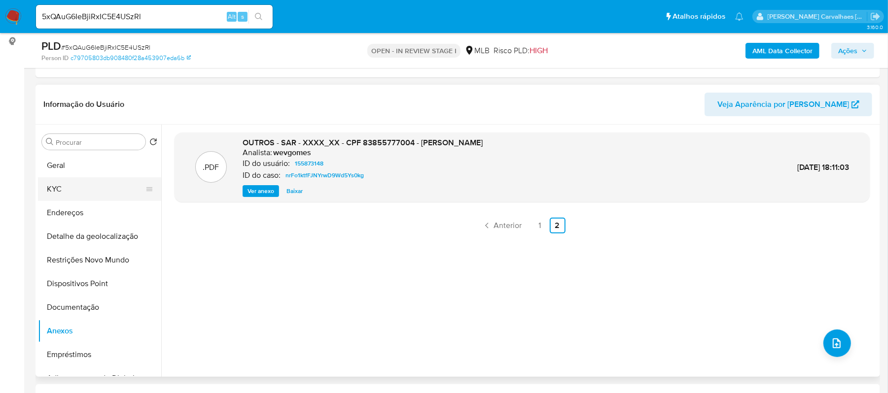
click at [62, 189] on button "KYC" at bounding box center [95, 190] width 115 height 24
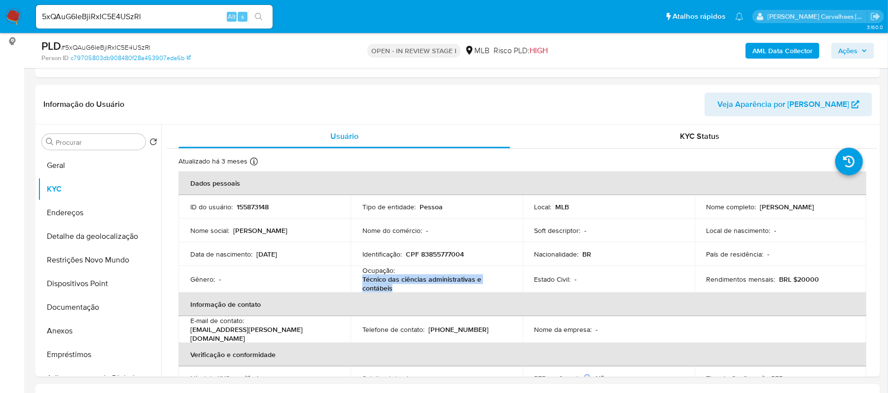
drag, startPoint x: 362, startPoint y: 280, endPoint x: 412, endPoint y: 285, distance: 50.5
click at [412, 285] on p "Técnico das ciências administrativas e contábeis" at bounding box center [434, 284] width 144 height 18
copy p "Técnico das ciências administrativas e contábeis"
click at [70, 310] on button "Documentação" at bounding box center [95, 308] width 115 height 24
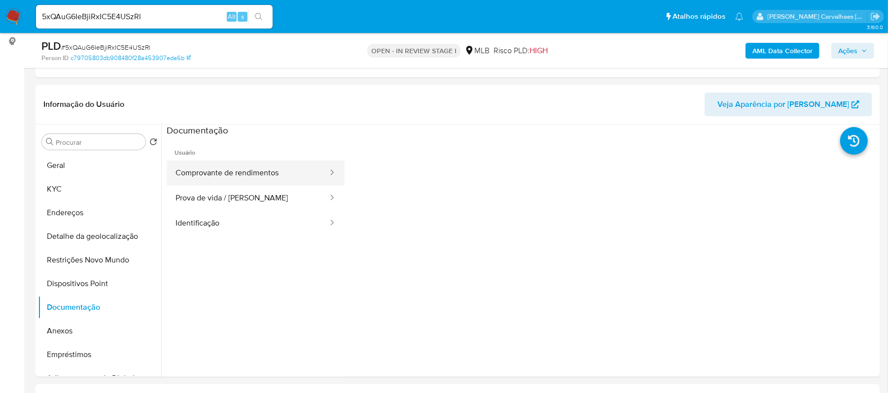
click at [280, 168] on button "Comprovante de rendimentos" at bounding box center [248, 173] width 162 height 25
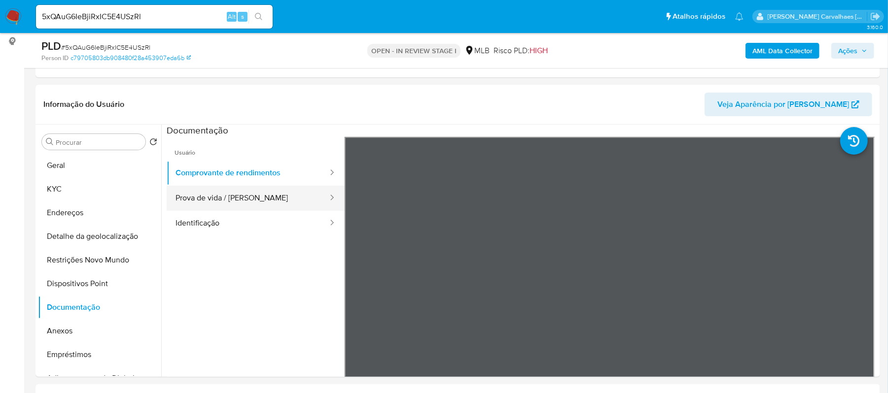
click at [237, 191] on button "Prova de vida / [PERSON_NAME]" at bounding box center [248, 198] width 162 height 25
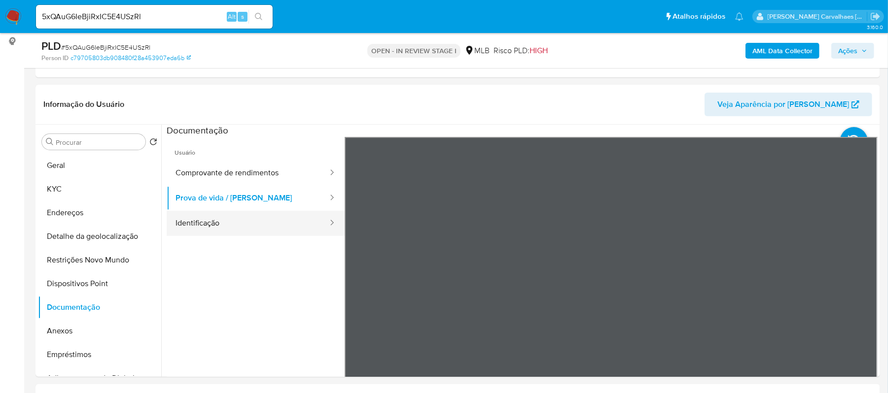
click at [233, 232] on button "Identificação" at bounding box center [248, 223] width 162 height 25
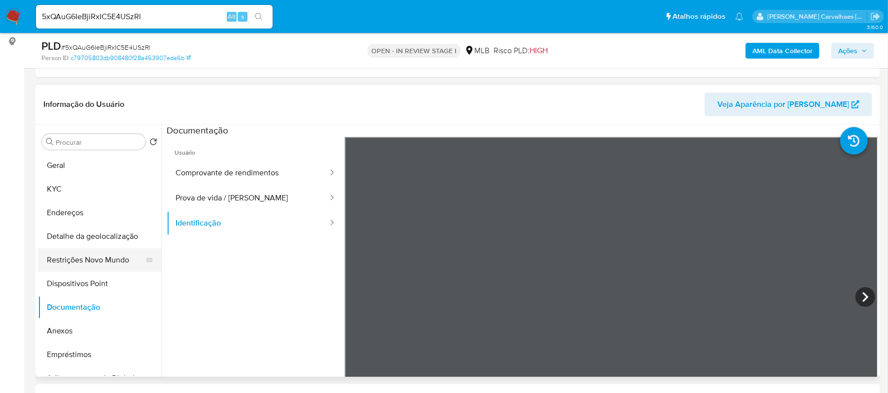
click at [93, 265] on button "Restrições Novo Mundo" at bounding box center [95, 261] width 115 height 24
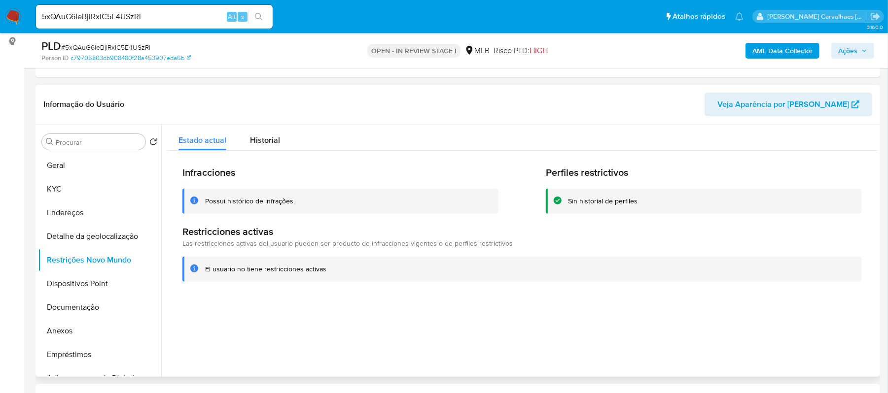
drag, startPoint x: 327, startPoint y: 269, endPoint x: 206, endPoint y: 269, distance: 121.3
click at [200, 273] on div "El usuario no tiene restricciones activas" at bounding box center [521, 269] width 679 height 25
click at [76, 162] on button "Geral" at bounding box center [95, 166] width 115 height 24
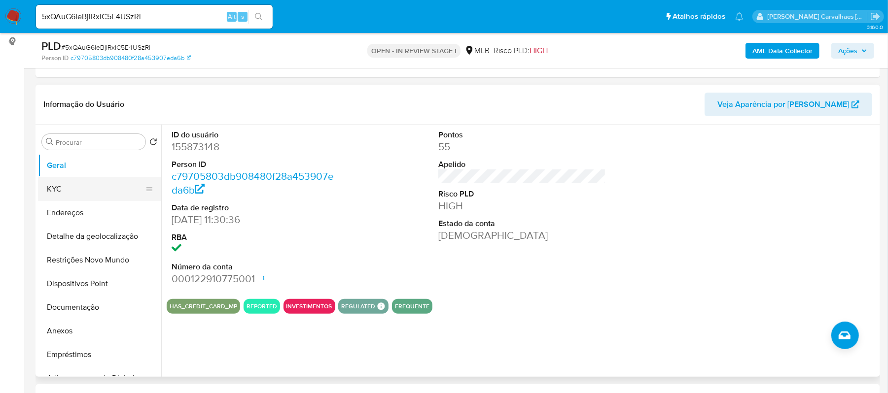
click at [67, 184] on button "KYC" at bounding box center [95, 190] width 115 height 24
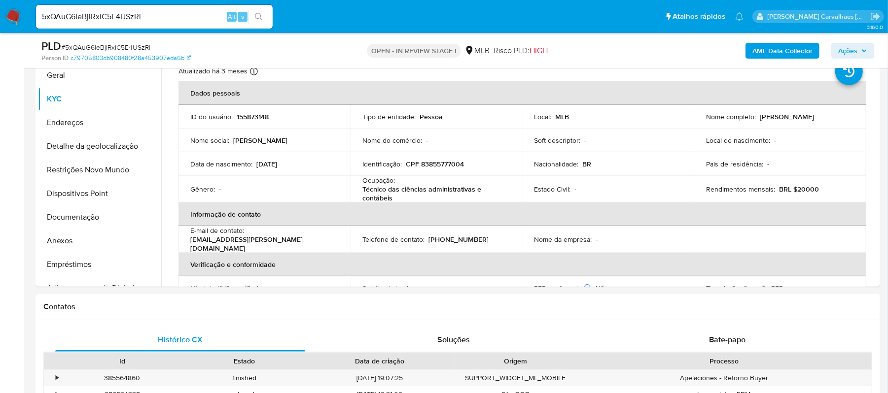
scroll to position [225, 0]
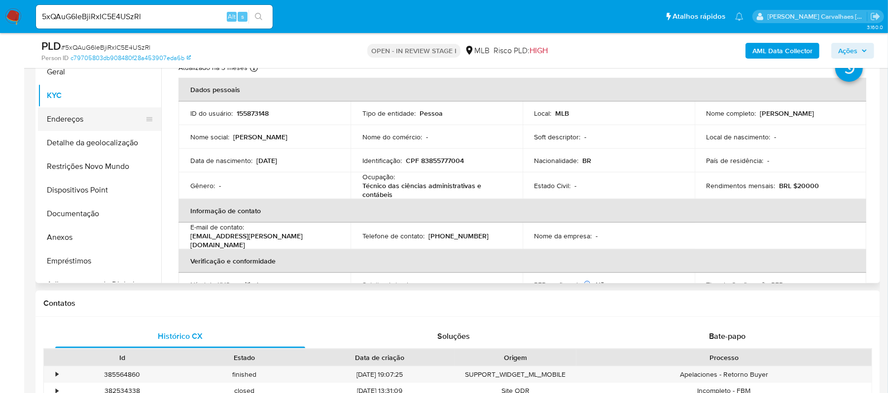
click at [65, 117] on button "Endereços" at bounding box center [95, 119] width 115 height 24
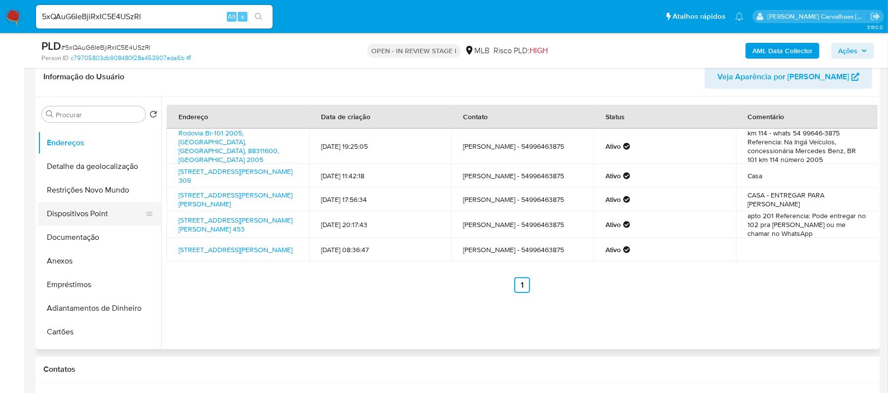
scroll to position [66, 0]
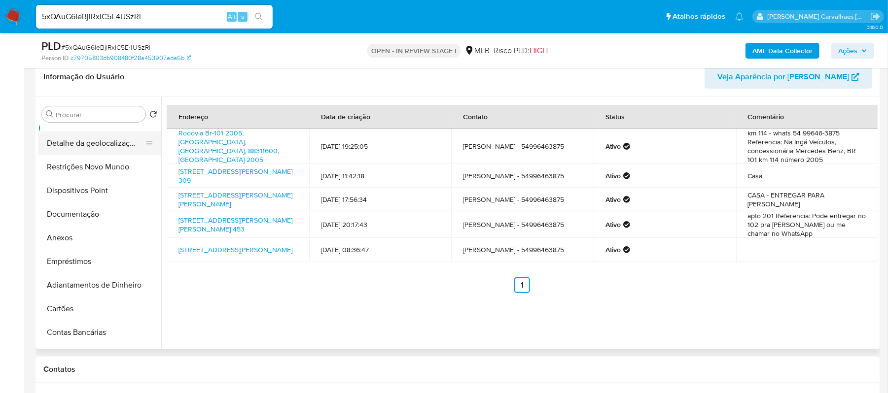
click at [96, 141] on button "Detalhe da geolocalização" at bounding box center [95, 144] width 115 height 24
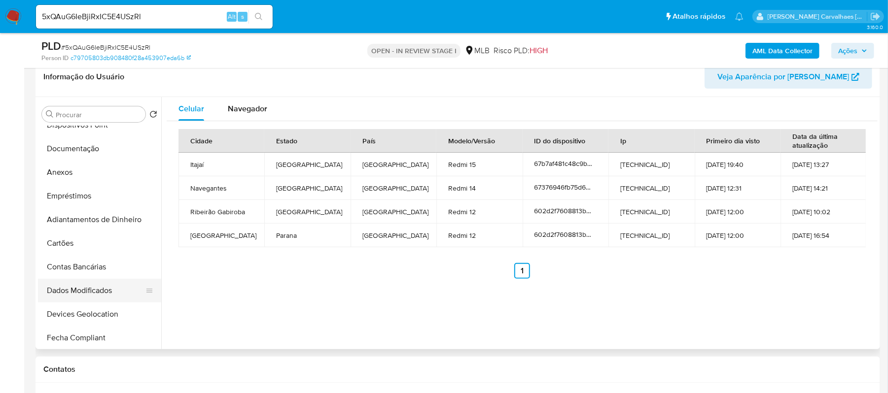
scroll to position [0, 0]
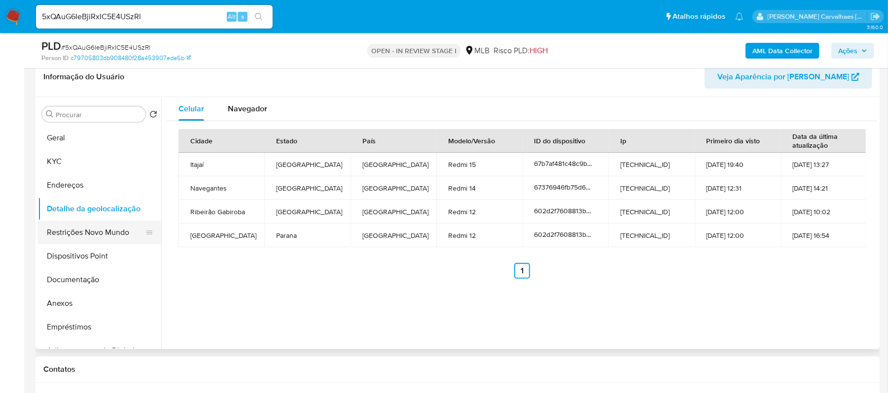
click at [90, 234] on button "Restrições Novo Mundo" at bounding box center [95, 233] width 115 height 24
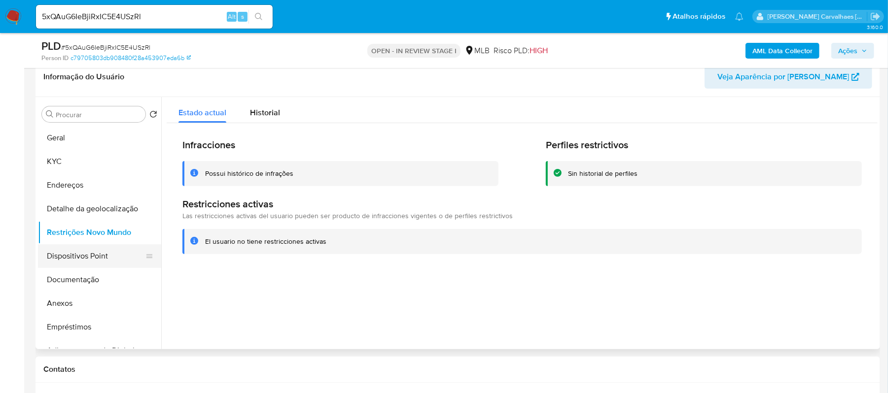
click at [70, 257] on button "Dispositivos Point" at bounding box center [95, 257] width 115 height 24
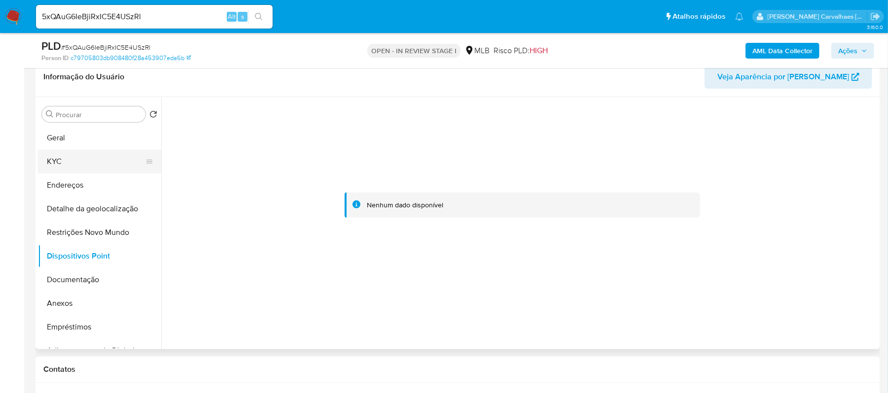
click at [65, 156] on button "KYC" at bounding box center [95, 162] width 115 height 24
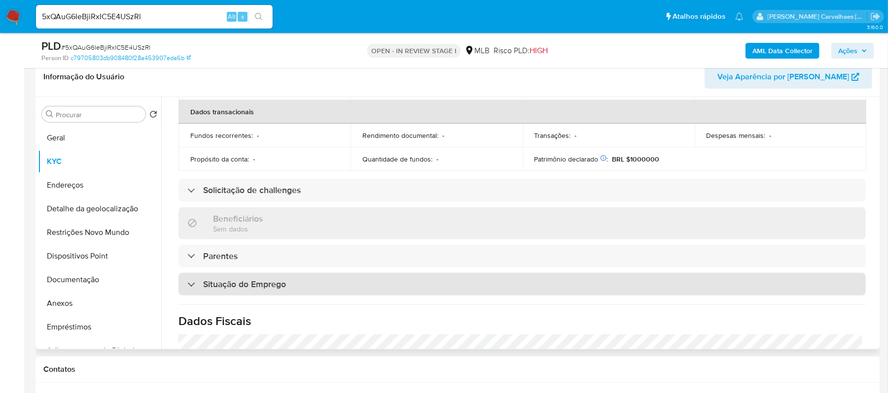
scroll to position [394, 0]
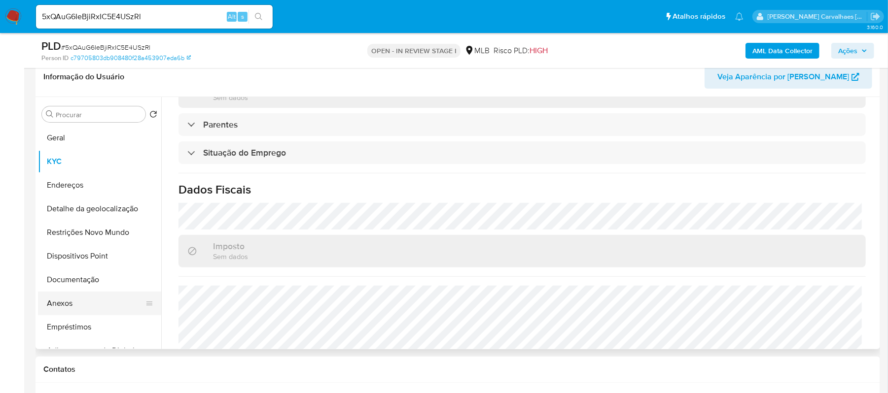
click at [65, 301] on button "Anexos" at bounding box center [95, 304] width 115 height 24
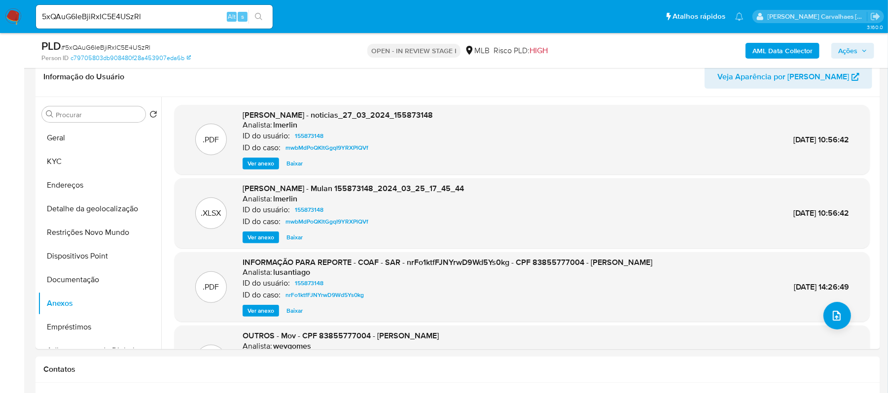
scroll to position [83, 0]
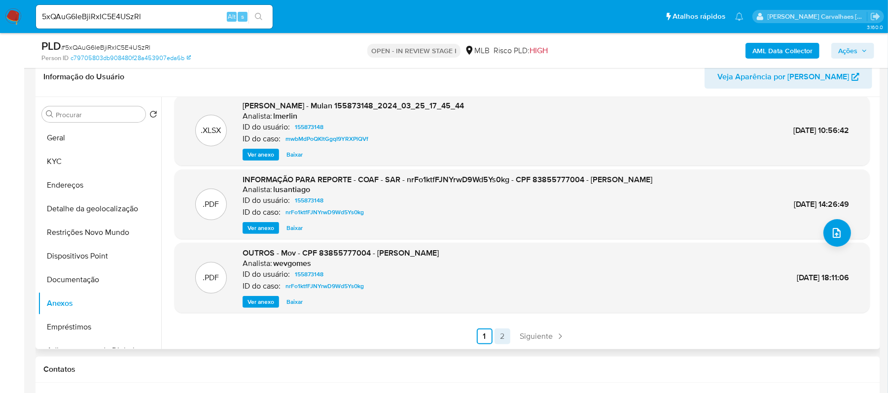
click at [496, 340] on link "2" at bounding box center [503, 337] width 16 height 16
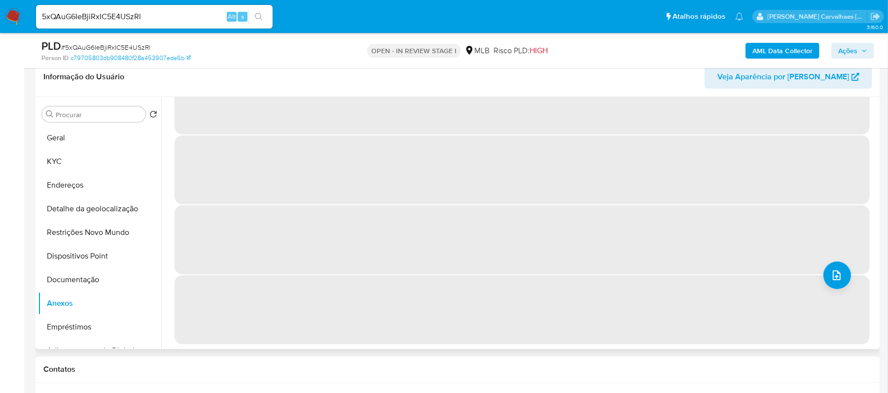
scroll to position [0, 0]
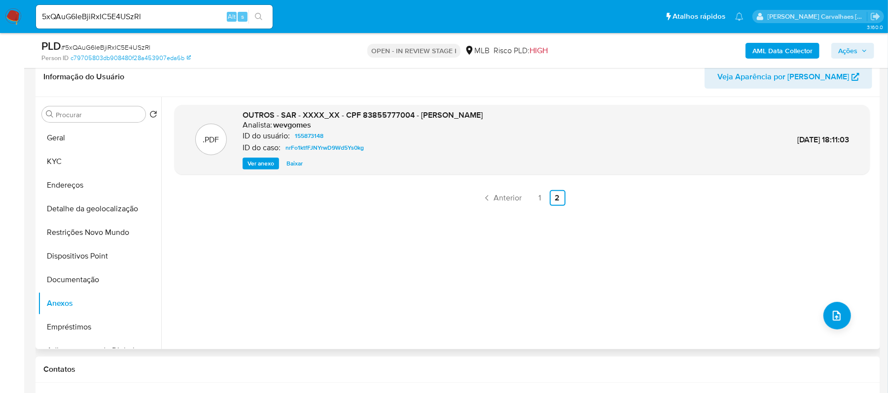
click at [265, 161] on span "Ver anexo" at bounding box center [261, 164] width 27 height 10
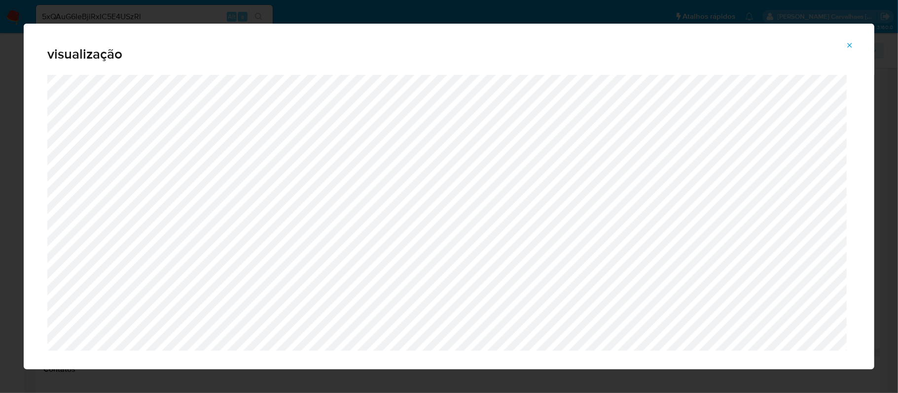
click at [850, 45] on icon "Attachment preview" at bounding box center [850, 45] width 4 height 4
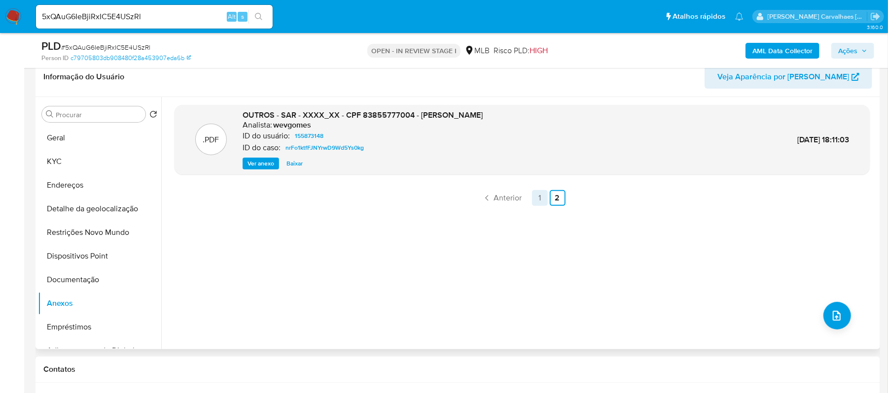
click at [534, 200] on link "1" at bounding box center [540, 198] width 16 height 16
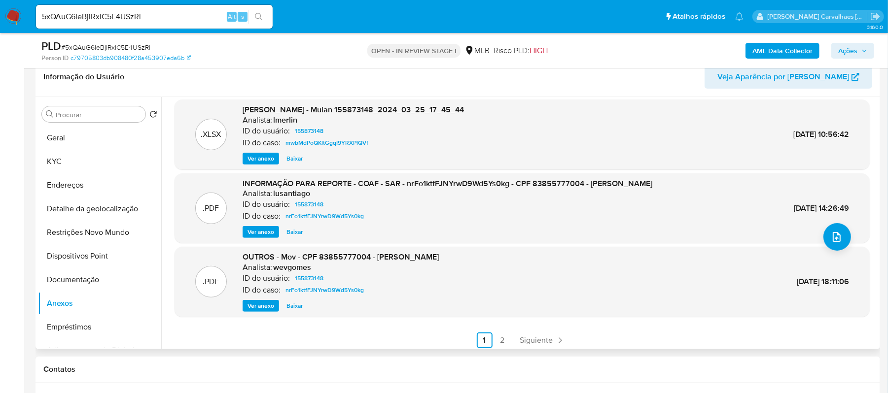
scroll to position [83, 0]
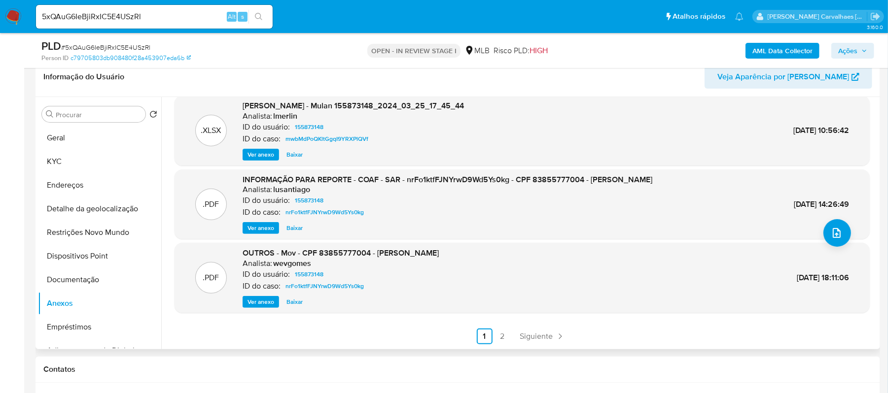
click at [270, 225] on span "Ver anexo" at bounding box center [261, 228] width 27 height 10
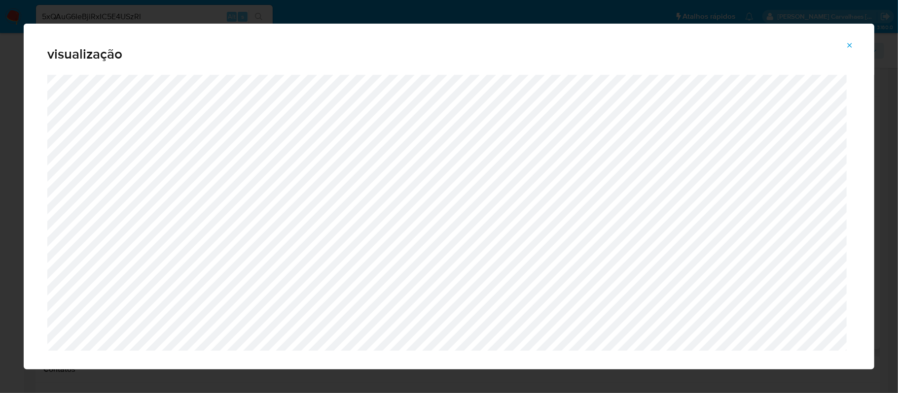
click at [853, 42] on icon "Attachment preview" at bounding box center [850, 45] width 8 height 8
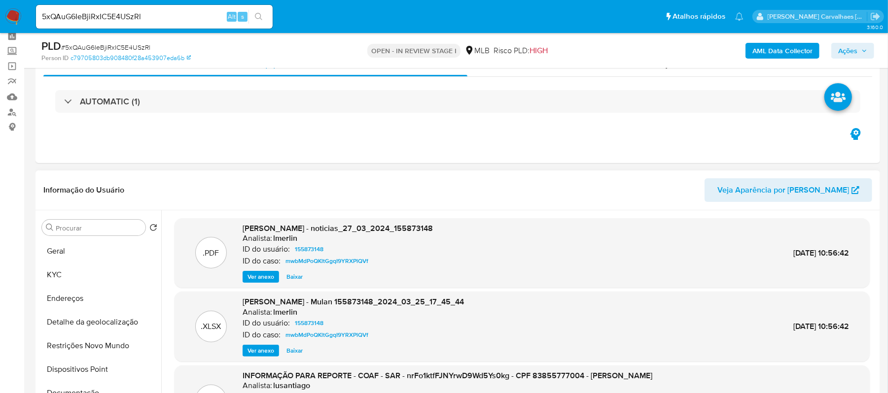
scroll to position [66, 0]
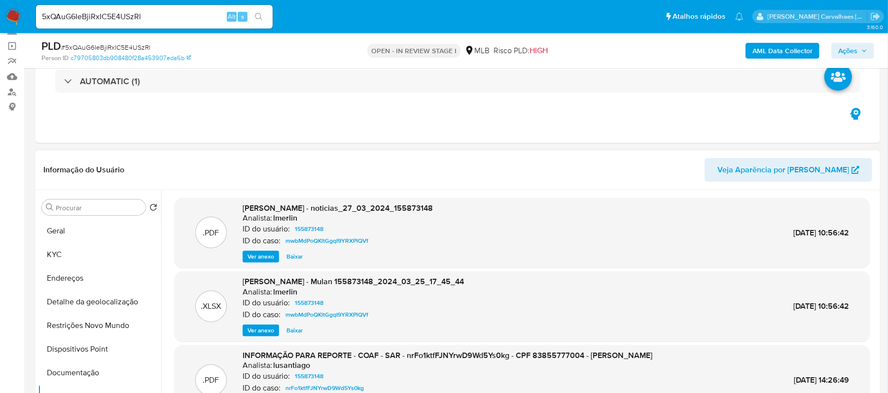
click at [258, 257] on span "Ver anexo" at bounding box center [261, 257] width 27 height 10
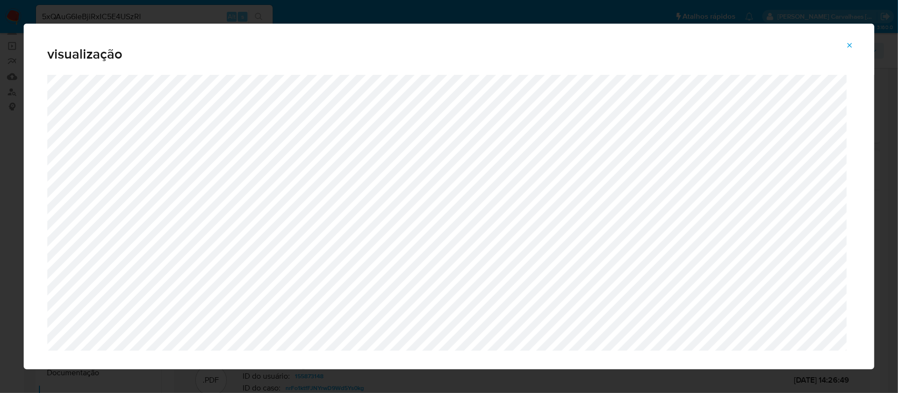
click at [847, 43] on icon "Attachment preview" at bounding box center [850, 45] width 8 height 8
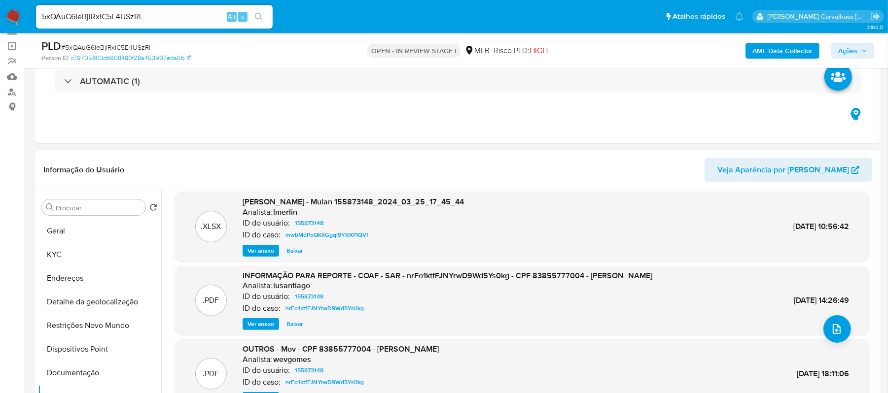
scroll to position [83, 0]
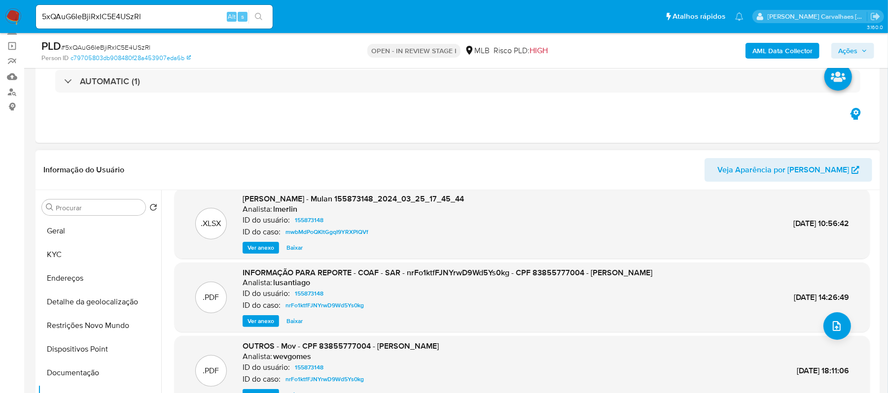
click at [263, 241] on div "[PERSON_NAME] - Mulan 155873148_2024_03_25_17_45_44 Analista: lmerlin ID do usu…" at bounding box center [353, 224] width 221 height 60
click at [263, 245] on span "Ver anexo" at bounding box center [261, 248] width 27 height 10
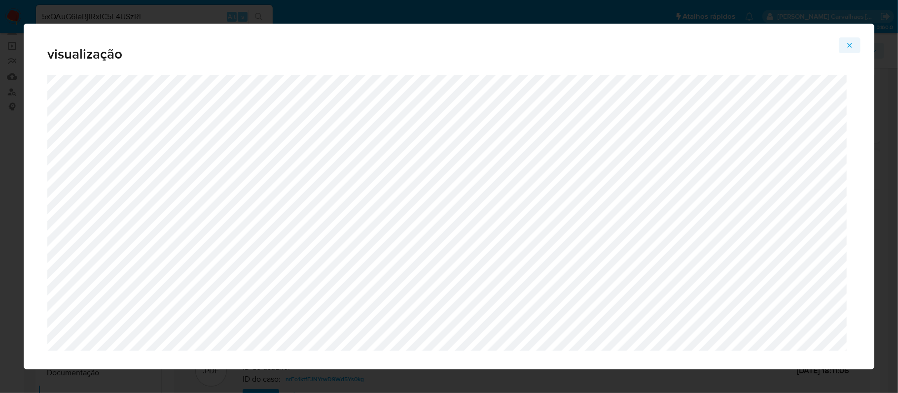
click at [849, 41] on div "visualização" at bounding box center [449, 197] width 851 height 346
click at [852, 41] on icon "Attachment preview" at bounding box center [850, 45] width 8 height 8
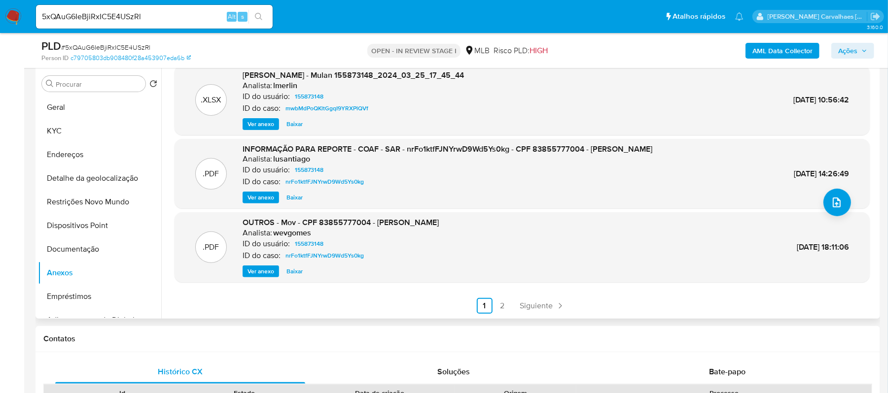
scroll to position [197, 0]
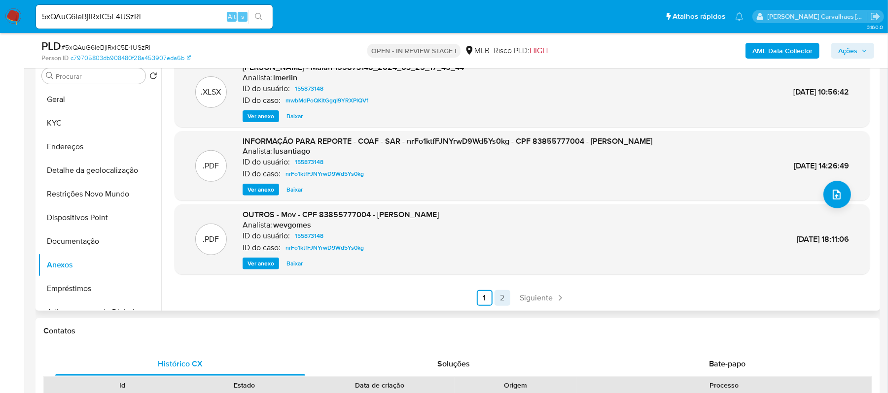
click at [499, 298] on link "2" at bounding box center [503, 298] width 16 height 16
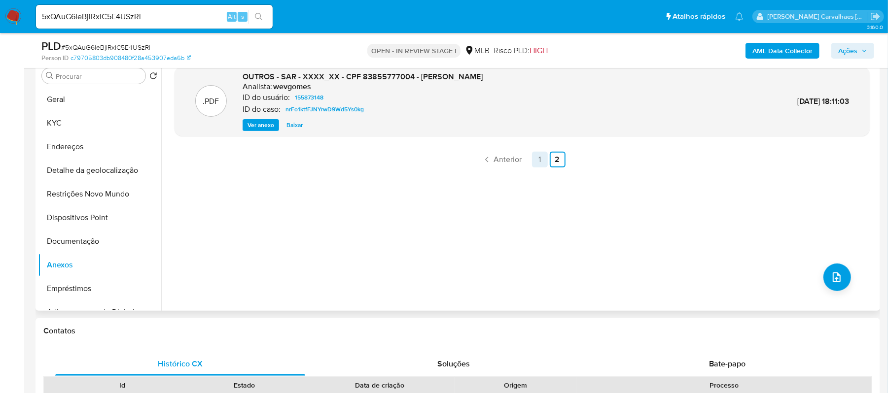
click at [538, 160] on link "1" at bounding box center [540, 160] width 16 height 16
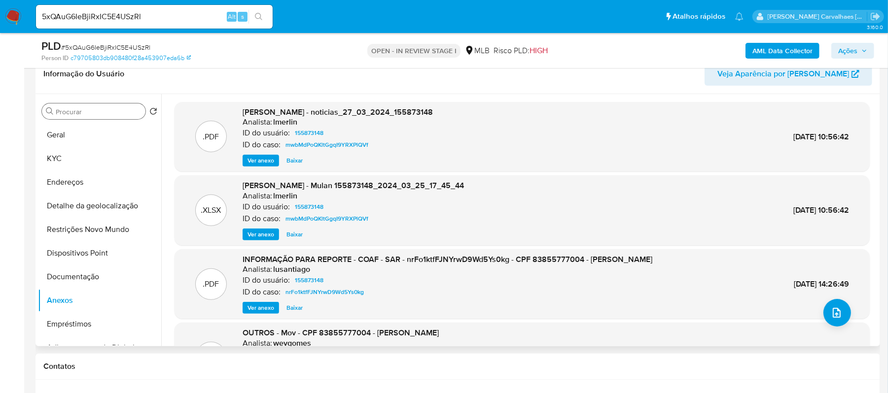
scroll to position [131, 0]
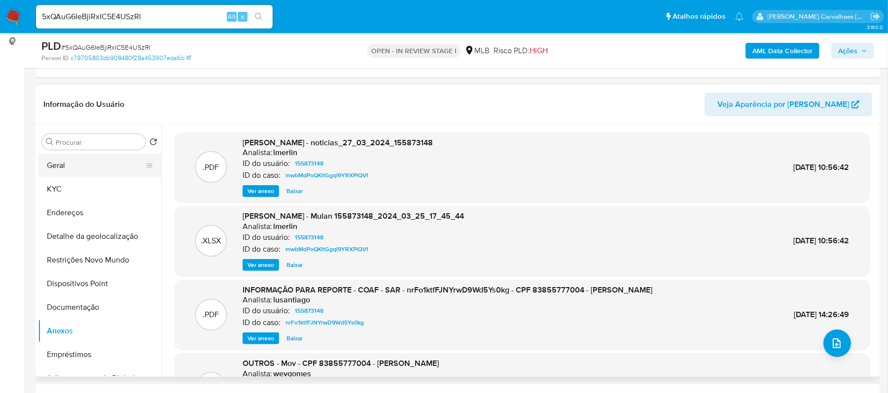
click at [71, 164] on button "Geral" at bounding box center [95, 166] width 115 height 24
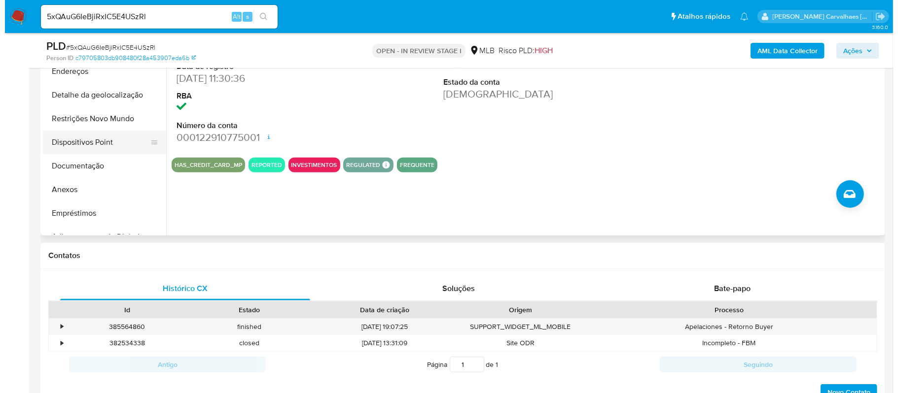
scroll to position [197, 0]
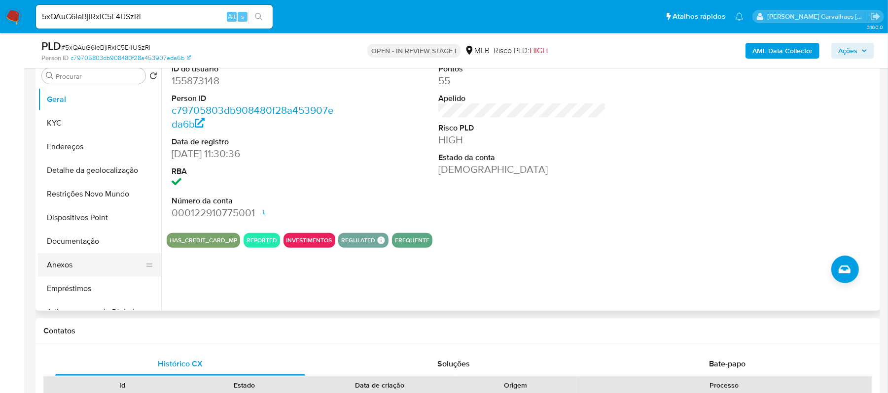
click at [73, 265] on button "Anexos" at bounding box center [95, 265] width 115 height 24
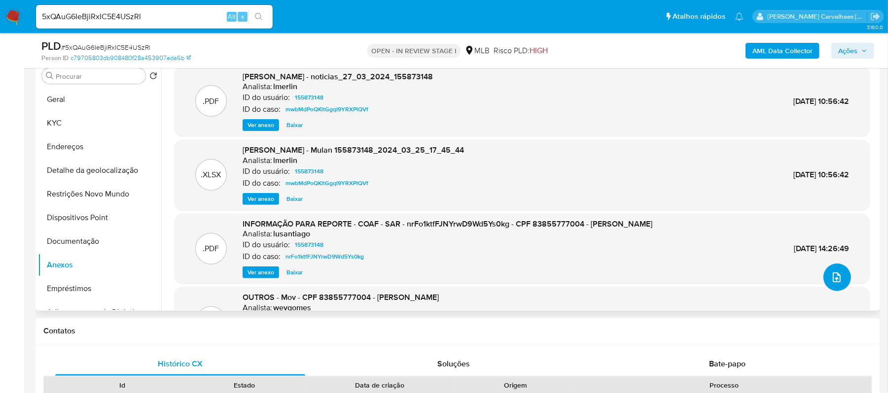
click at [839, 279] on icon "upload-file" at bounding box center [837, 278] width 12 height 12
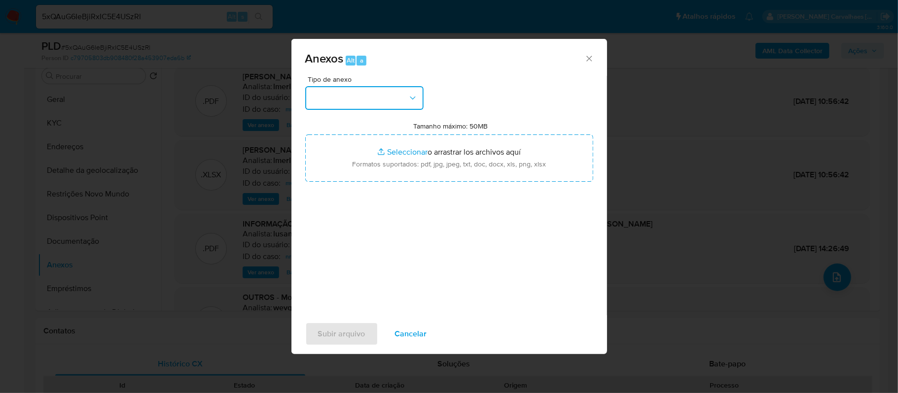
click at [409, 99] on icon "button" at bounding box center [413, 98] width 10 height 10
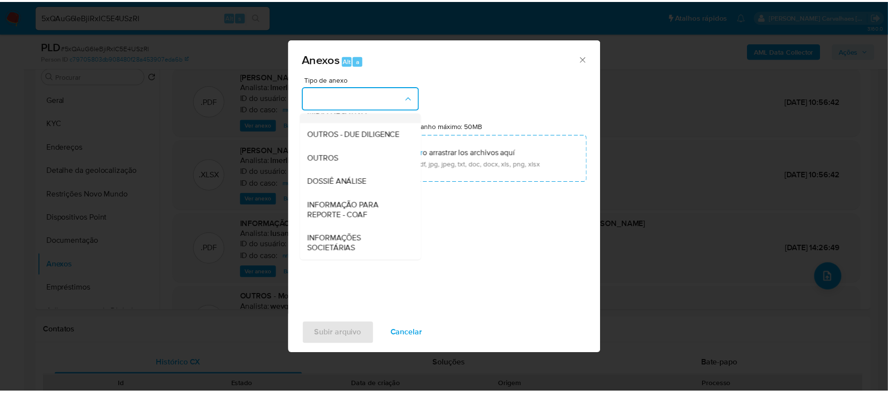
scroll to position [152, 0]
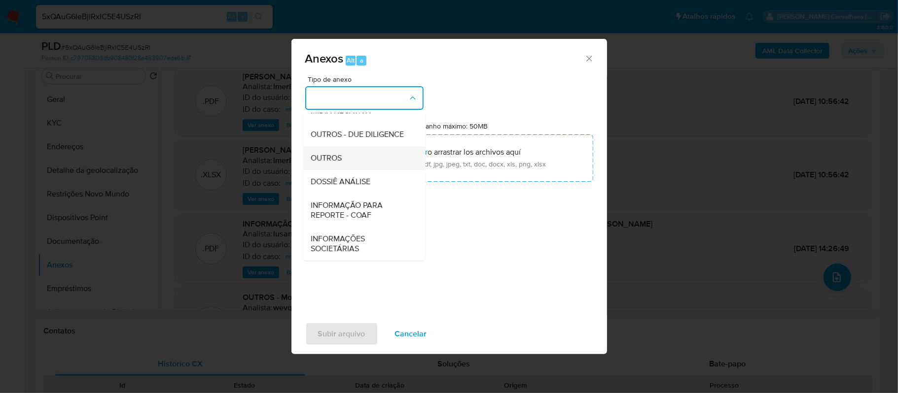
click at [349, 162] on div "OUTROS" at bounding box center [361, 158] width 101 height 24
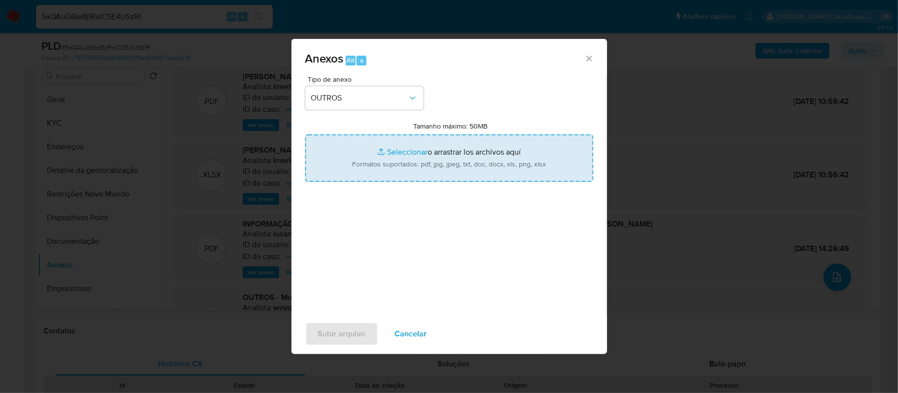
click at [390, 152] on input "Tamanho máximo: 50MB Seleccionar archivos" at bounding box center [449, 158] width 288 height 47
type input "C:\fakepath\Declinio - 5xQAuG6IeBjiRxIC5E4USzRl - CPF 83855777004 - [PERSON_NAM…"
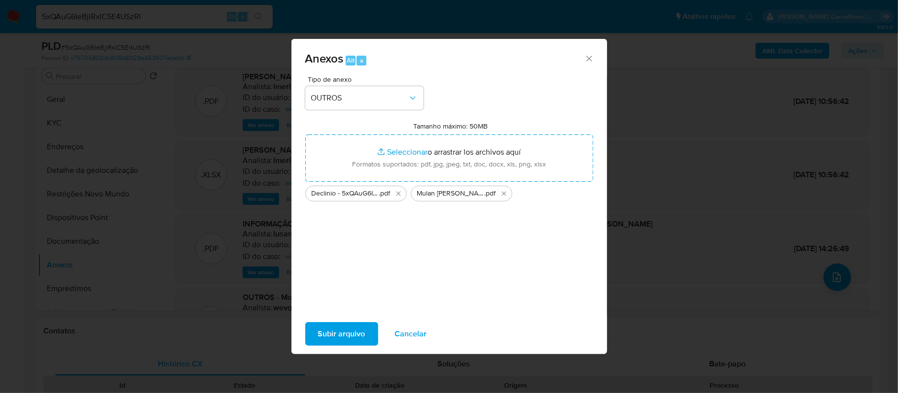
click at [342, 336] on span "Subir arquivo" at bounding box center [341, 334] width 47 height 22
click at [358, 334] on span "Subir arquivo" at bounding box center [341, 334] width 47 height 22
click at [344, 330] on div "Subir arquivo Cancelar" at bounding box center [449, 334] width 316 height 37
click at [344, 330] on span "Subir arquivo" at bounding box center [341, 334] width 47 height 22
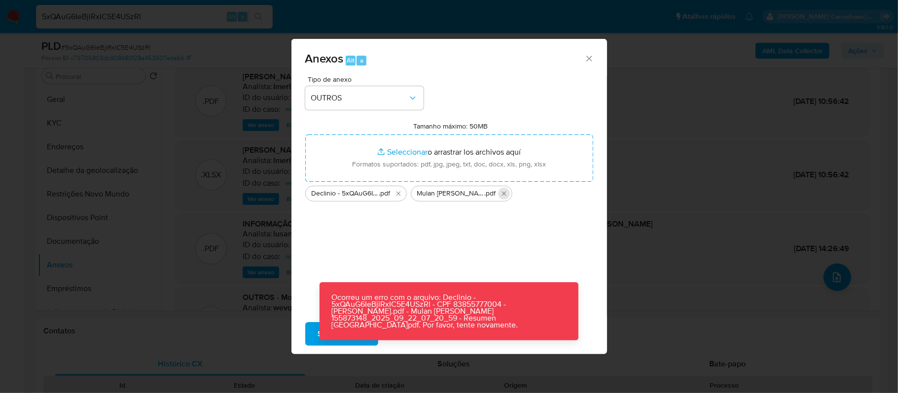
click at [507, 194] on button "Eliminar Mulan Adriana Lemmers 155873148_2025_09_22_07_20_59 - Resumen TX.pdf" at bounding box center [504, 194] width 12 height 12
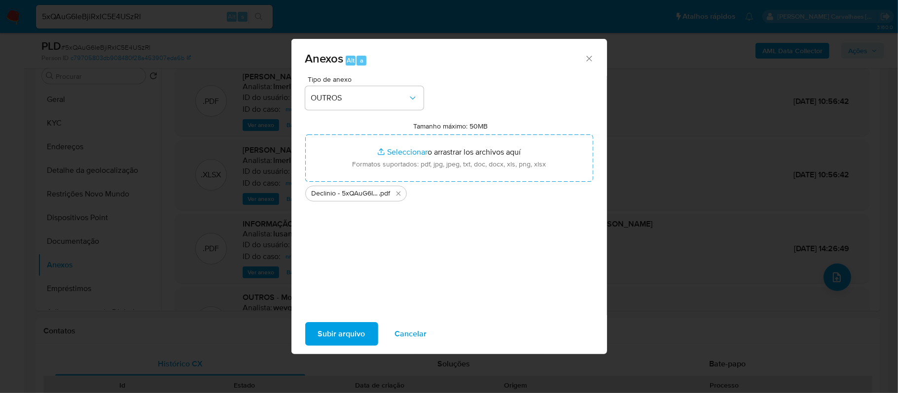
click at [397, 331] on span "Cancelar" at bounding box center [411, 334] width 32 height 22
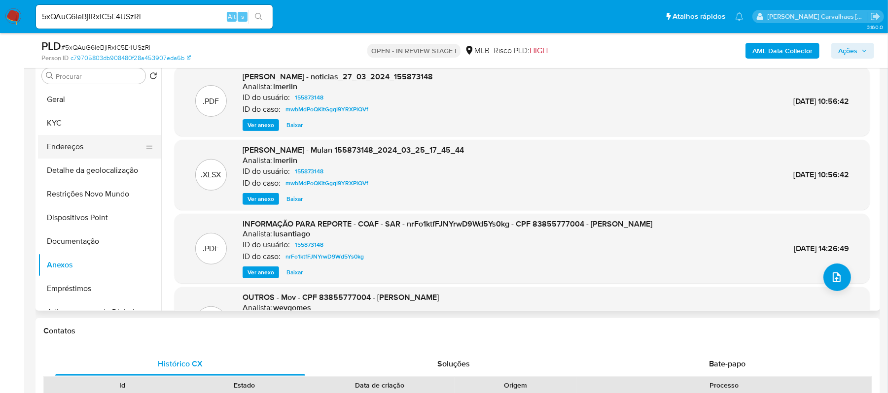
click at [84, 152] on button "Endereços" at bounding box center [95, 147] width 115 height 24
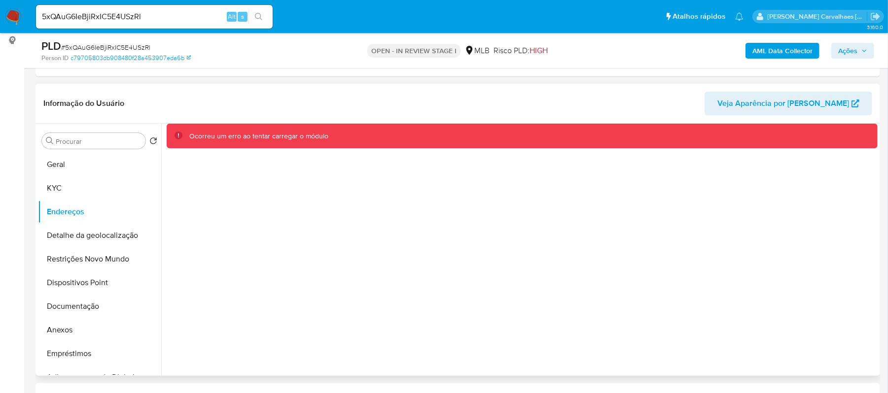
scroll to position [131, 0]
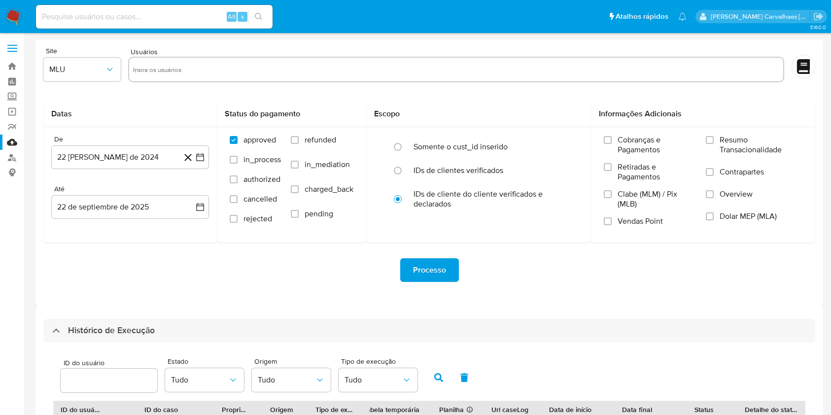
select select "10"
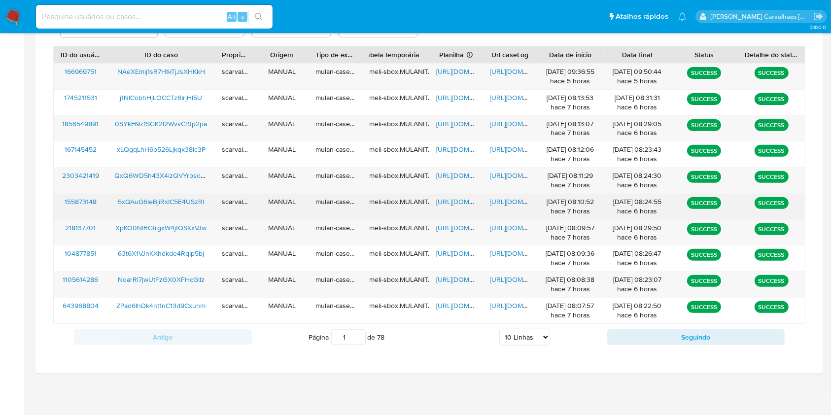
click at [512, 202] on span "[URL][DOMAIN_NAME]" at bounding box center [524, 202] width 68 height 10
click at [456, 199] on span "[URL][DOMAIN_NAME]" at bounding box center [470, 202] width 68 height 10
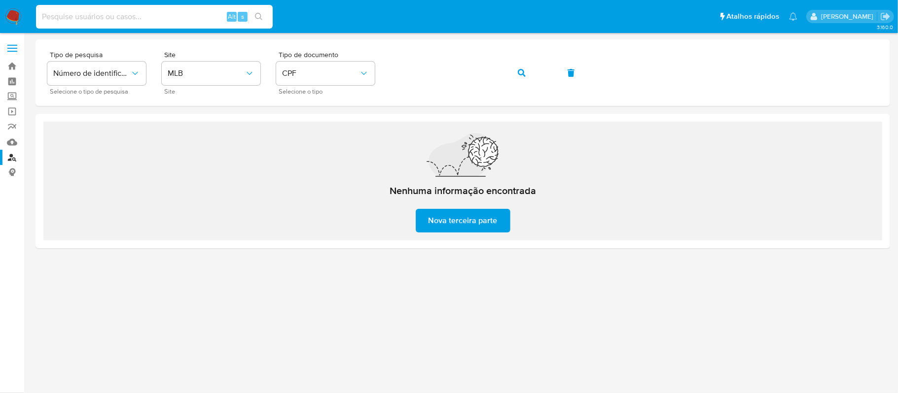
click at [136, 18] on input at bounding box center [154, 16] width 237 height 13
paste input "5xQAuG6IeBjiRxIC5E4USzRl"
type input "5xQAuG6IeBjiRxIC5E4USzRl"
click at [263, 20] on button "search-icon" at bounding box center [259, 17] width 20 height 14
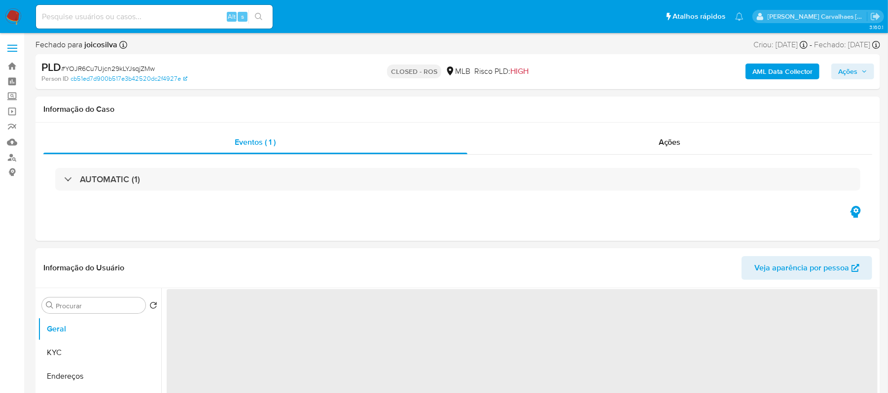
select select "10"
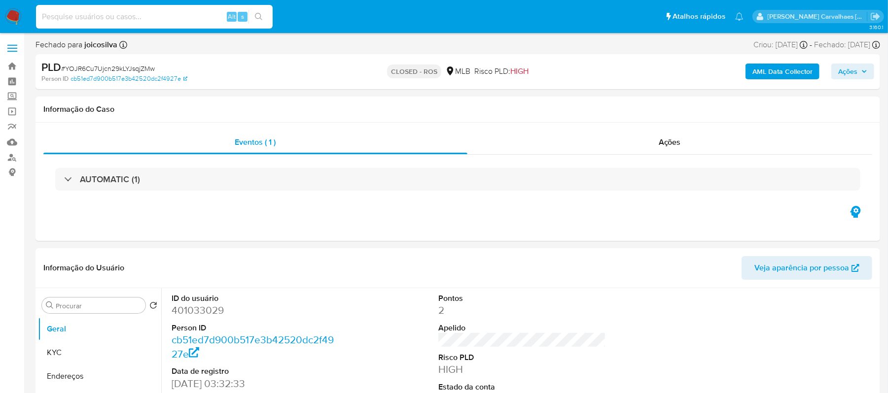
paste input "5xQAuG6IeBjiRxIC5E4USzRl"
type input "5xQAuG6IeBjiRxIC5E4USzRl"
click at [258, 18] on icon "search-icon" at bounding box center [258, 16] width 7 height 7
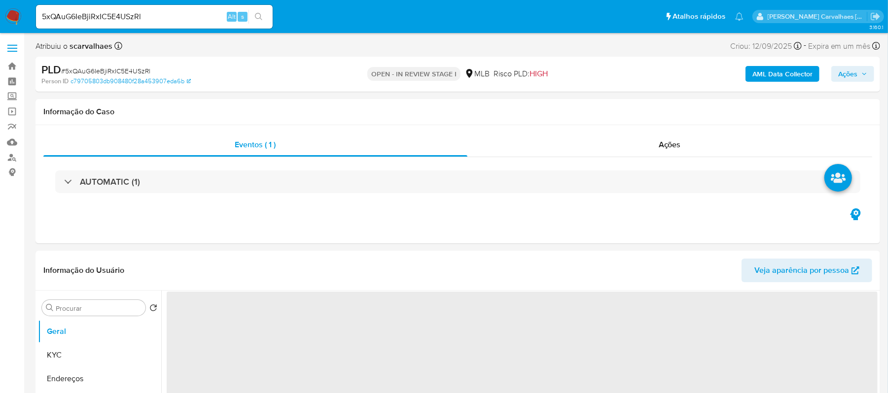
select select "10"
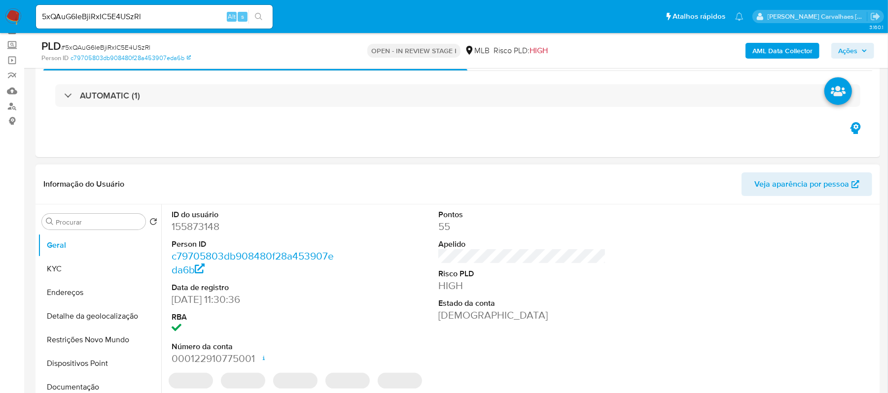
scroll to position [131, 0]
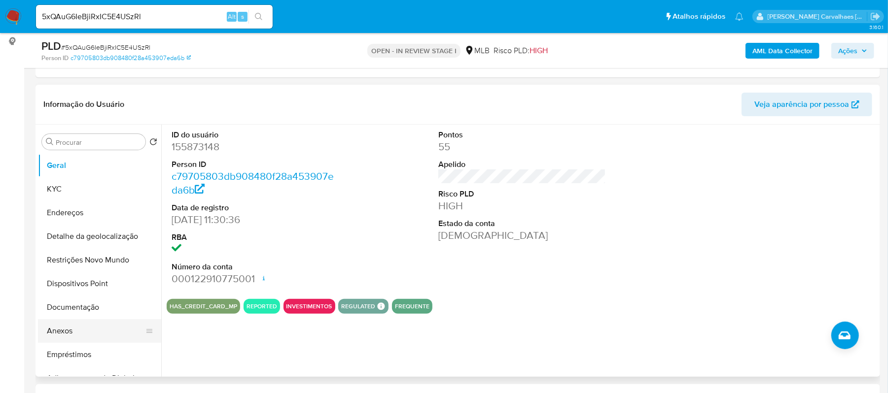
click at [93, 330] on button "Anexos" at bounding box center [95, 332] width 115 height 24
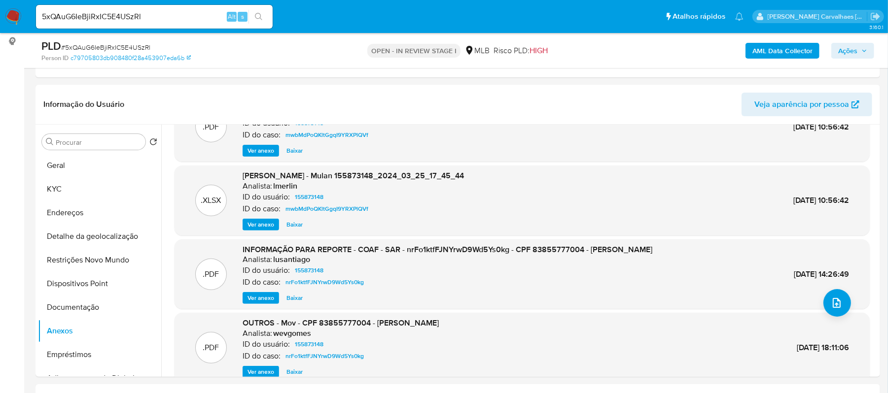
scroll to position [83, 0]
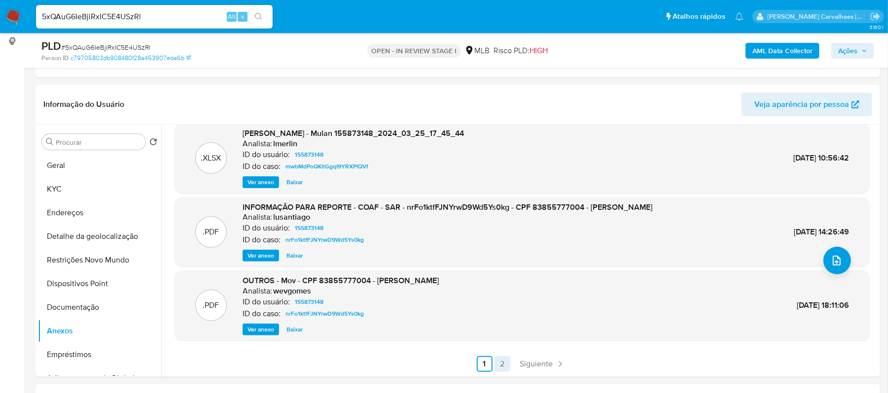
click at [499, 369] on link "2" at bounding box center [503, 364] width 16 height 16
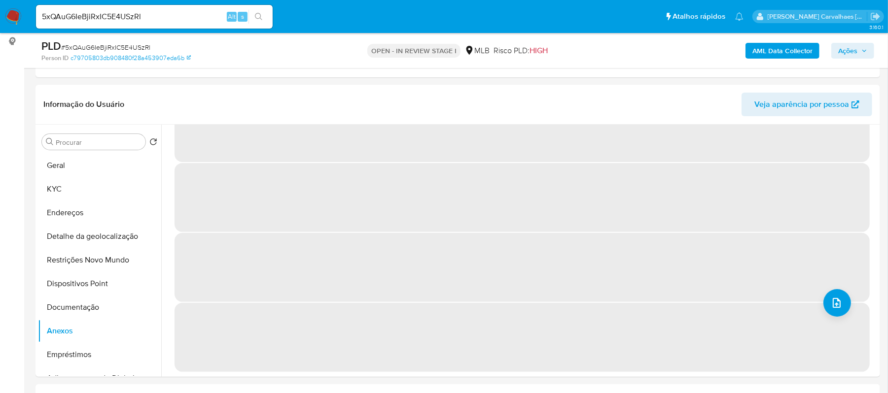
scroll to position [0, 0]
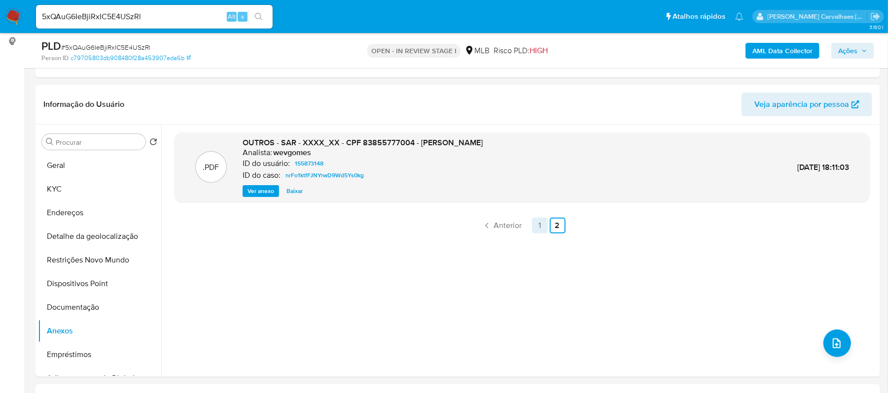
click at [537, 227] on link "1" at bounding box center [540, 226] width 16 height 16
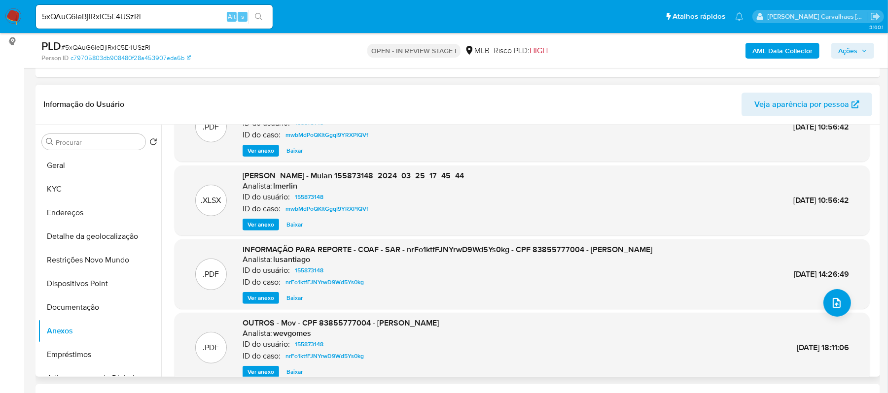
scroll to position [83, 0]
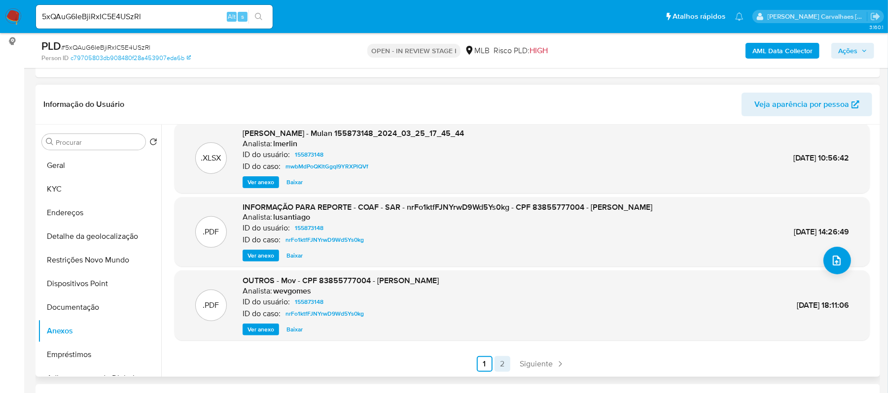
click at [502, 366] on link "2" at bounding box center [503, 364] width 16 height 16
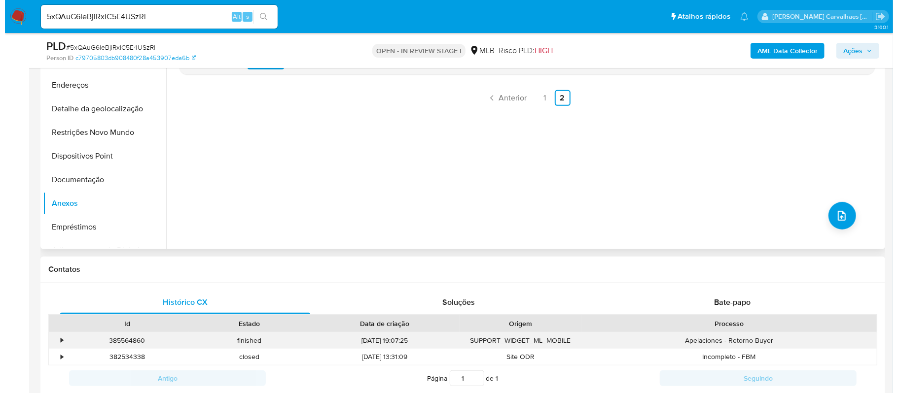
scroll to position [263, 0]
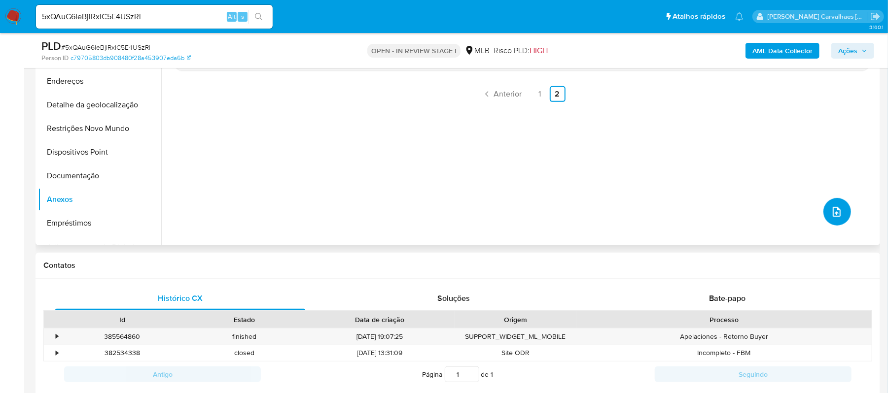
click at [823, 210] on button "upload-file" at bounding box center [837, 212] width 28 height 28
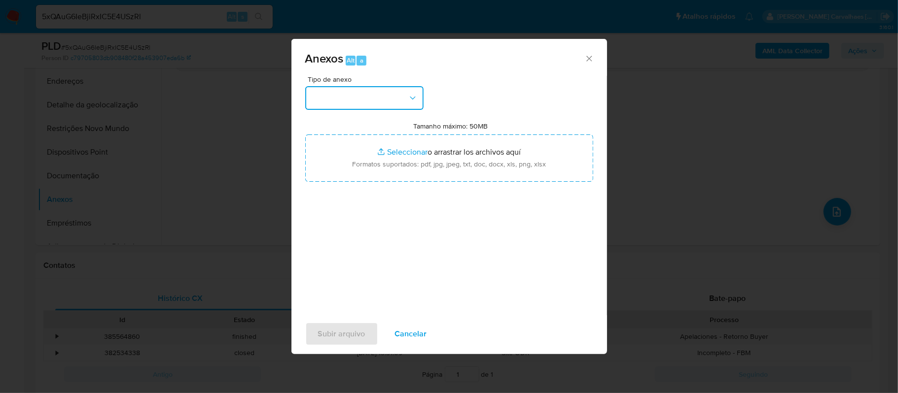
click at [384, 107] on button "button" at bounding box center [364, 98] width 118 height 24
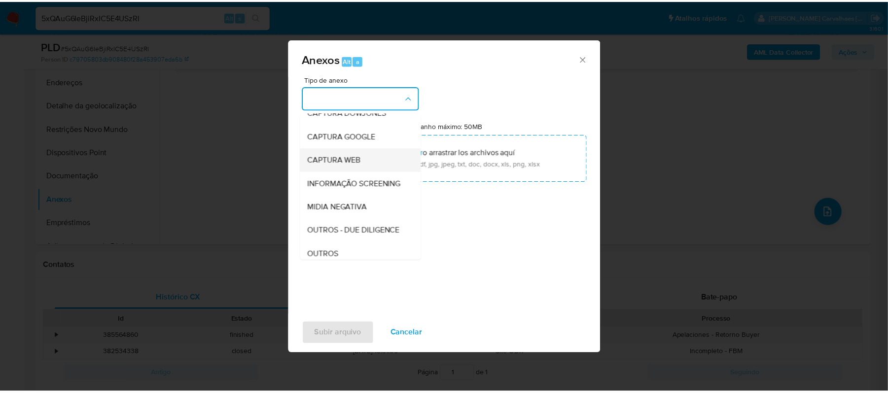
scroll to position [66, 0]
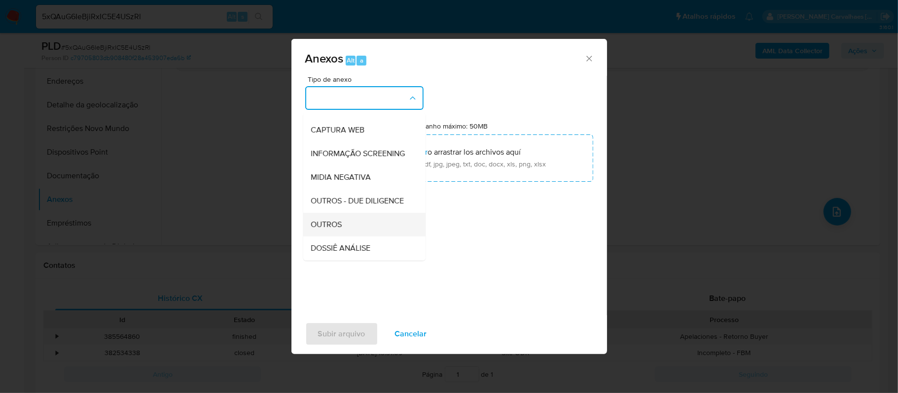
click at [358, 237] on div "OUTROS" at bounding box center [361, 225] width 101 height 24
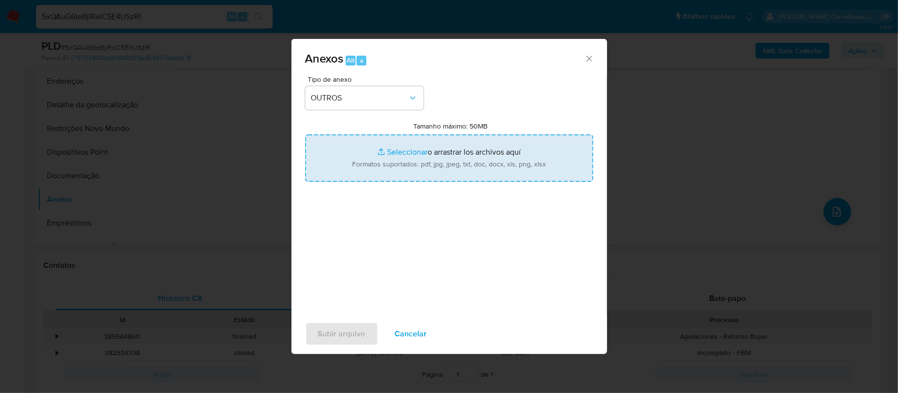
click at [399, 153] on input "Tamanho máximo: 50MB Seleccionar archivos" at bounding box center [449, 158] width 288 height 47
type input "C:\fakepath\Declinio - 5xQAuG6IeBjiRxIC5E4USzRl - CPF 83855777004 - ADRIANA LEM…"
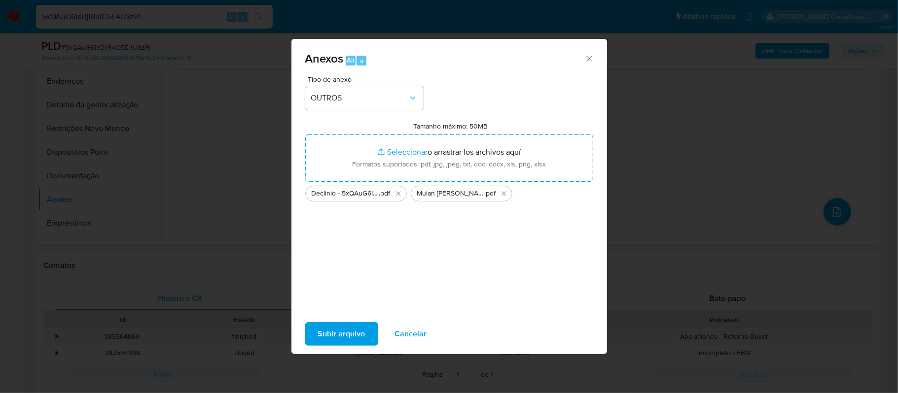
click at [344, 340] on span "Subir arquivo" at bounding box center [341, 334] width 47 height 22
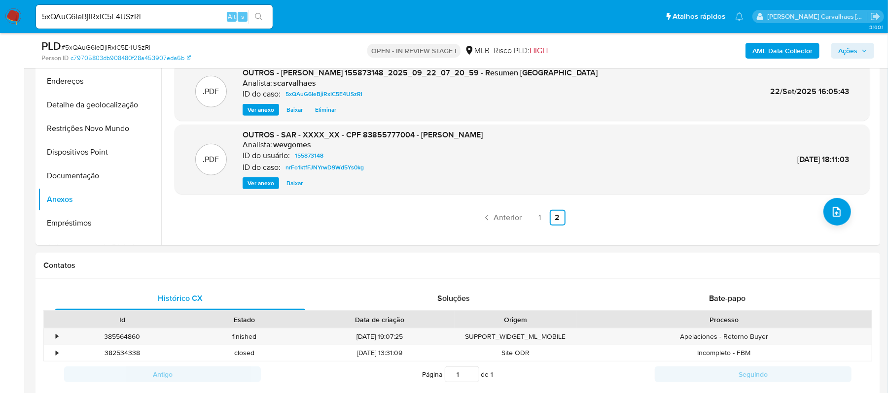
click at [845, 51] on span "Ações" at bounding box center [847, 51] width 19 height 16
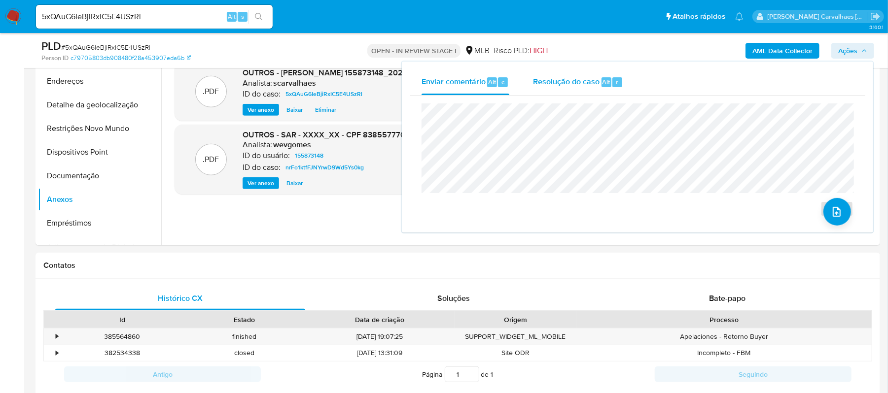
click at [551, 83] on span "Resolução do caso" at bounding box center [566, 81] width 67 height 11
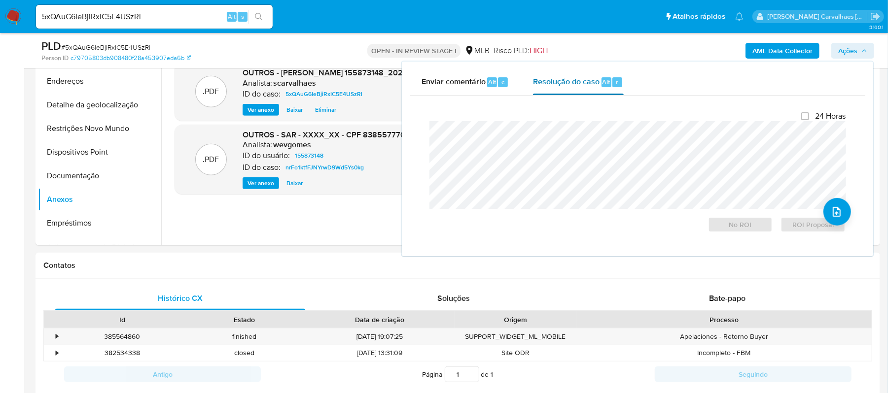
drag, startPoint x: 421, startPoint y: 139, endPoint x: 555, endPoint y: 80, distance: 146.8
click at [555, 80] on span "Resolução do caso" at bounding box center [566, 81] width 67 height 11
click at [730, 221] on span "No ROI" at bounding box center [740, 225] width 51 height 14
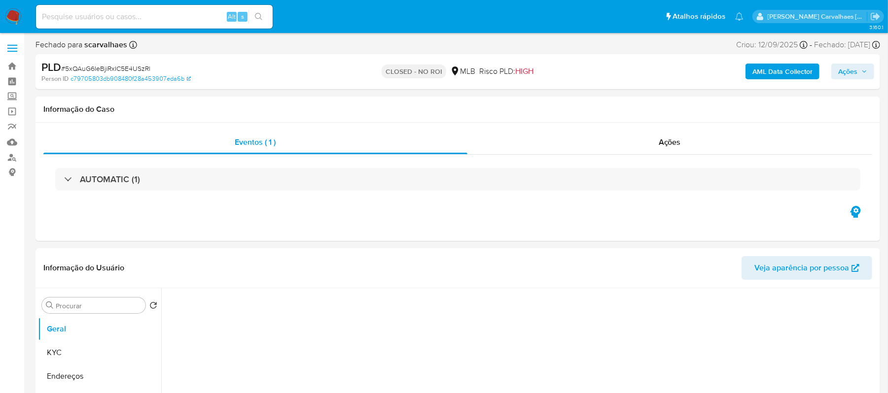
select select "10"
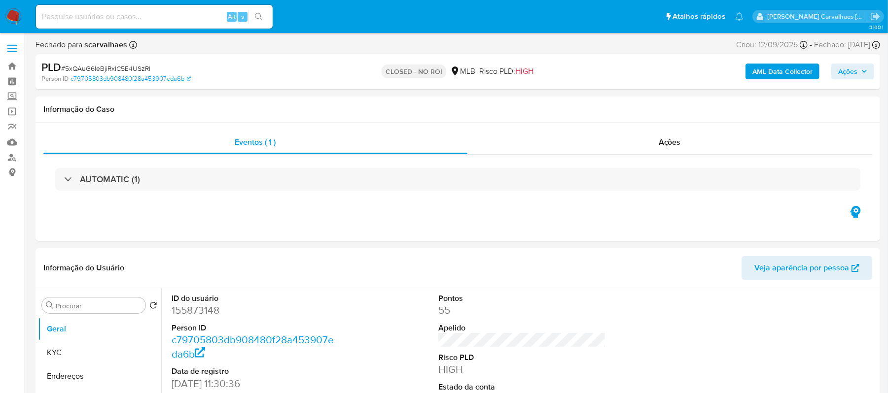
click at [117, 14] on input at bounding box center [154, 16] width 237 height 13
paste input "QxQ6WO5h43X4izQVYrbsoSAp"
type input "QxQ6WO5h43X4izQVYrbsoSAp"
click at [257, 17] on icon "search-icon" at bounding box center [259, 17] width 8 height 8
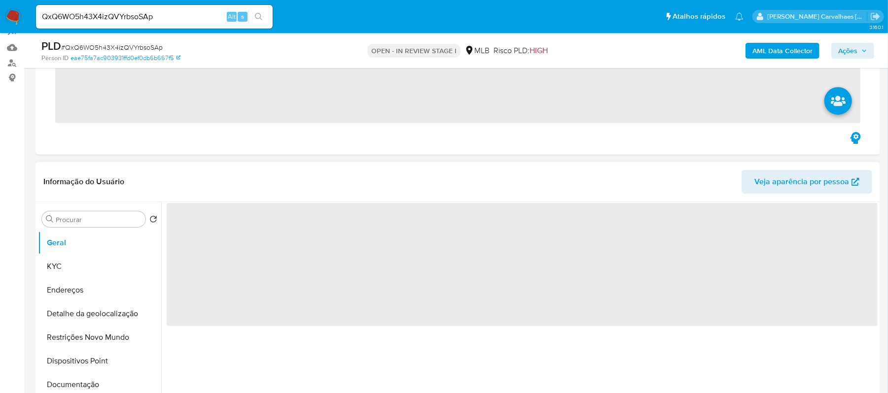
scroll to position [131, 0]
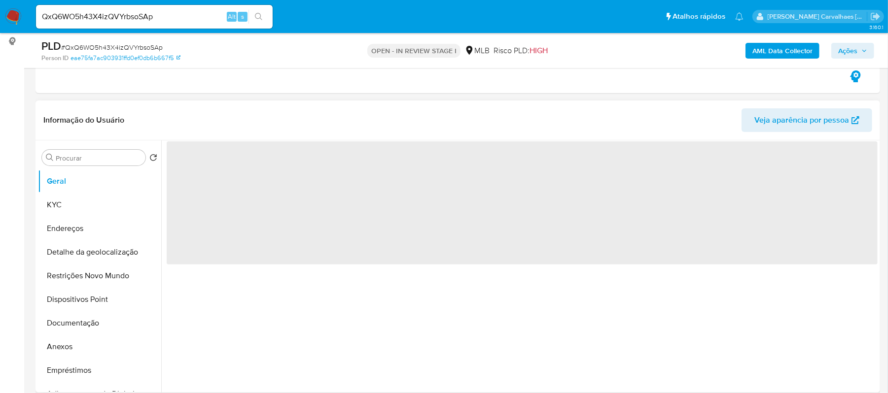
select select "10"
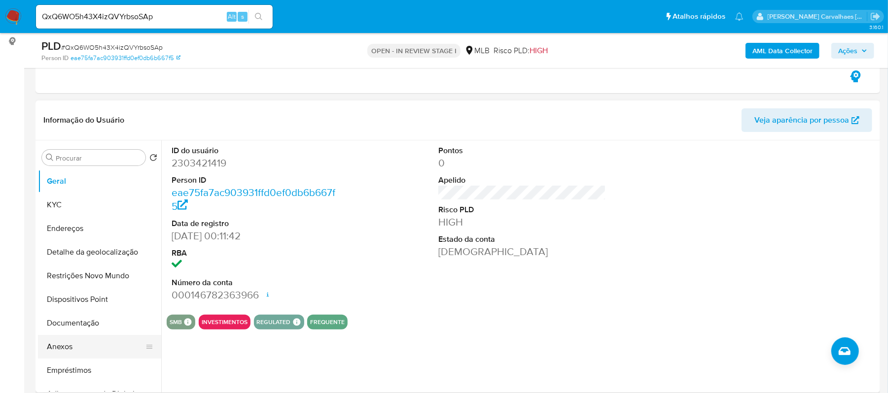
click at [70, 346] on button "Anexos" at bounding box center [95, 347] width 115 height 24
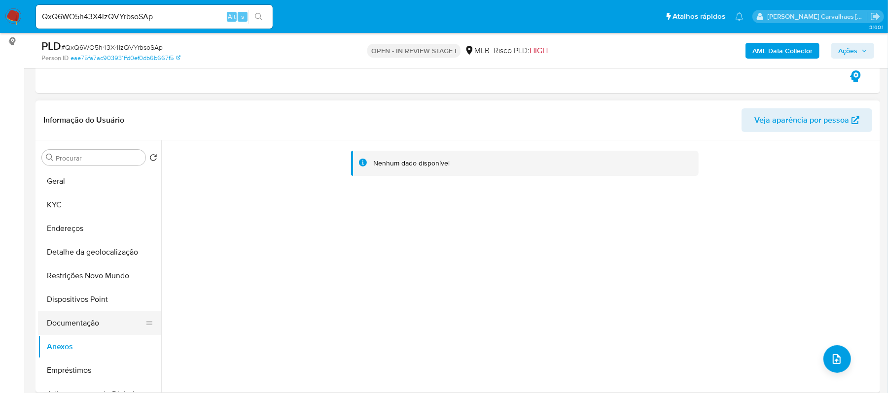
click at [62, 324] on button "Documentação" at bounding box center [95, 324] width 115 height 24
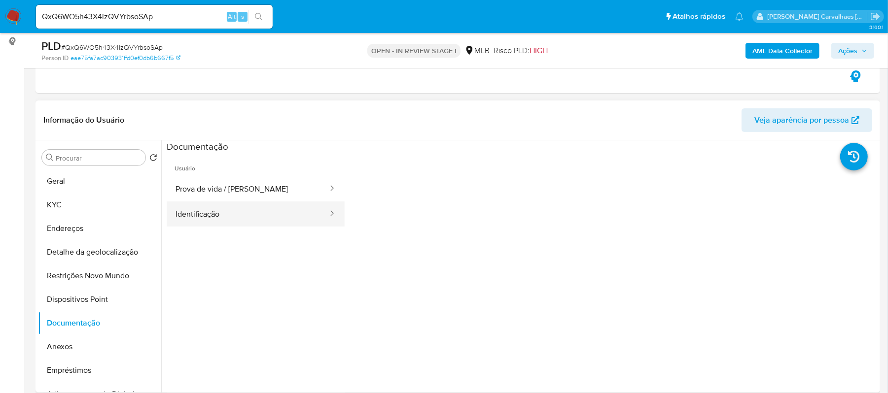
click at [243, 227] on button "Identificação" at bounding box center [248, 214] width 162 height 25
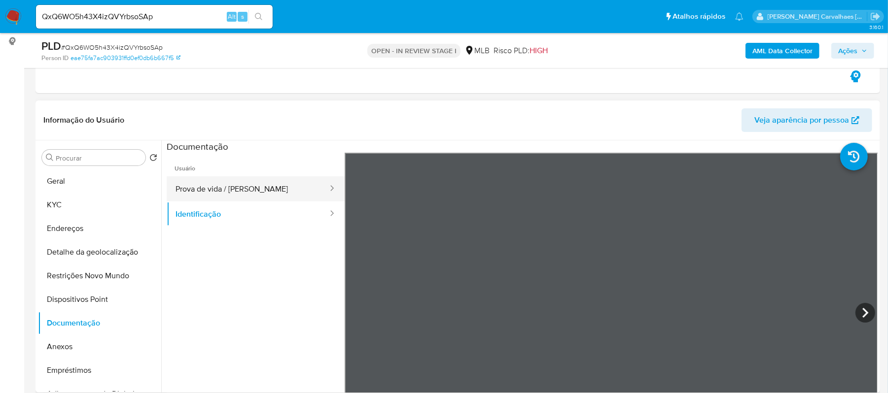
click at [217, 186] on button "Prova de vida / [PERSON_NAME]" at bounding box center [248, 189] width 162 height 25
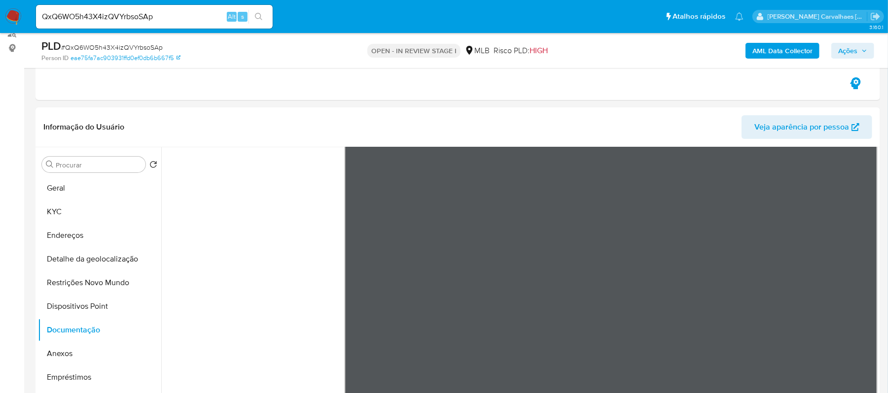
scroll to position [0, 0]
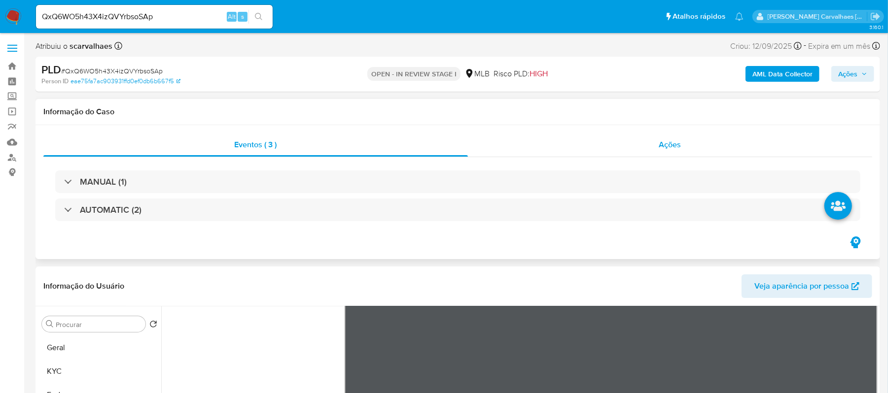
click at [674, 147] on span "Ações" at bounding box center [670, 144] width 22 height 11
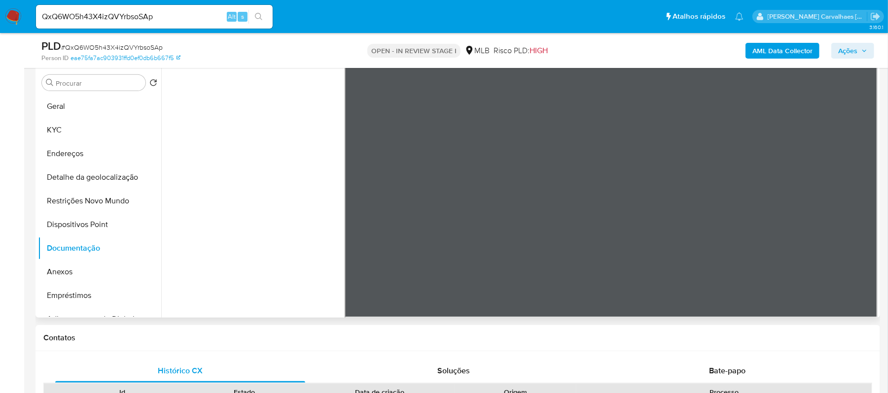
scroll to position [31, 0]
click at [720, 371] on span "Bate-papo" at bounding box center [727, 370] width 36 height 11
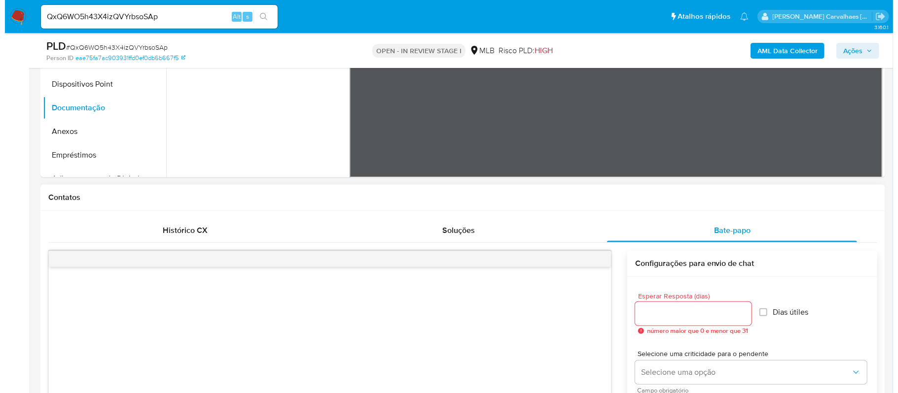
scroll to position [526, 0]
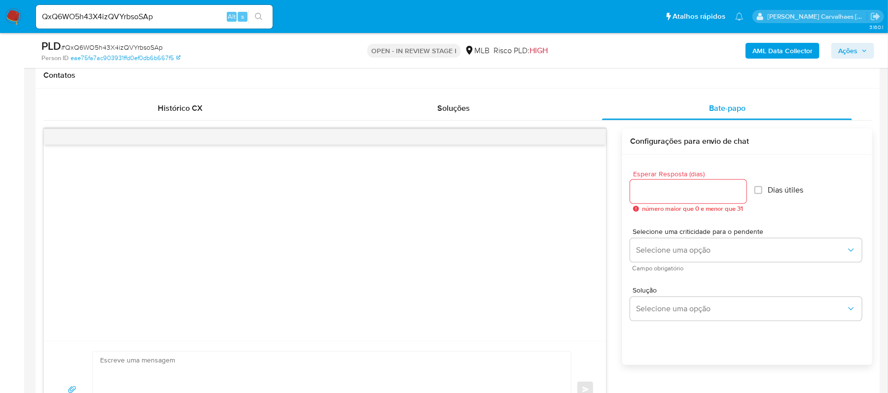
click at [714, 192] on input "Esperar Resposta (dias)" at bounding box center [688, 191] width 116 height 13
type input "3"
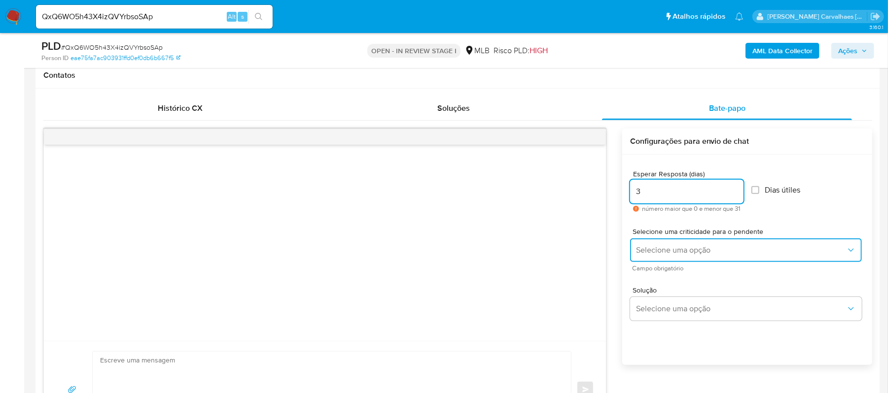
click at [712, 246] on span "Selecione uma opção" at bounding box center [741, 251] width 210 height 10
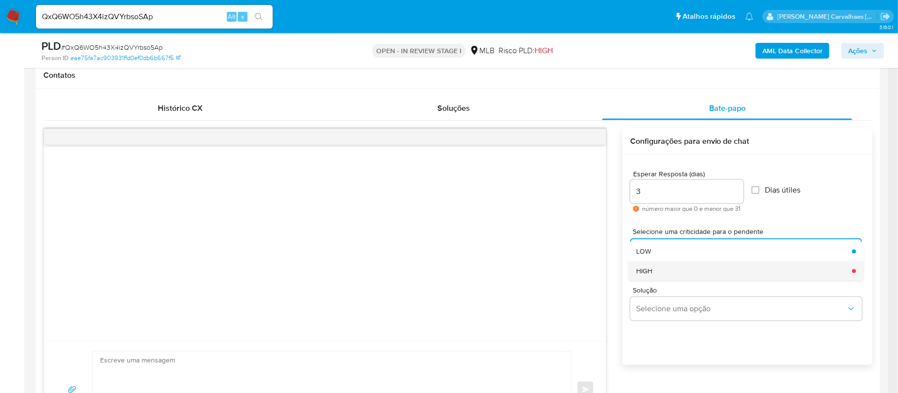
click at [681, 271] on div "HIGH" at bounding box center [741, 271] width 210 height 20
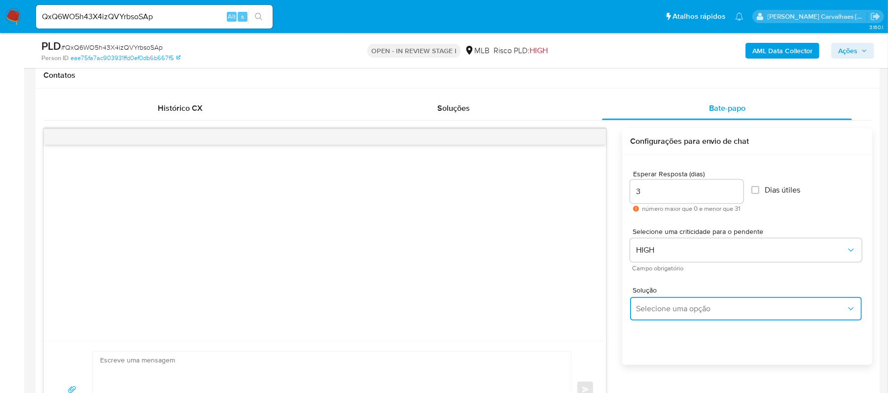
click at [690, 312] on span "Selecione uma opção" at bounding box center [741, 309] width 210 height 10
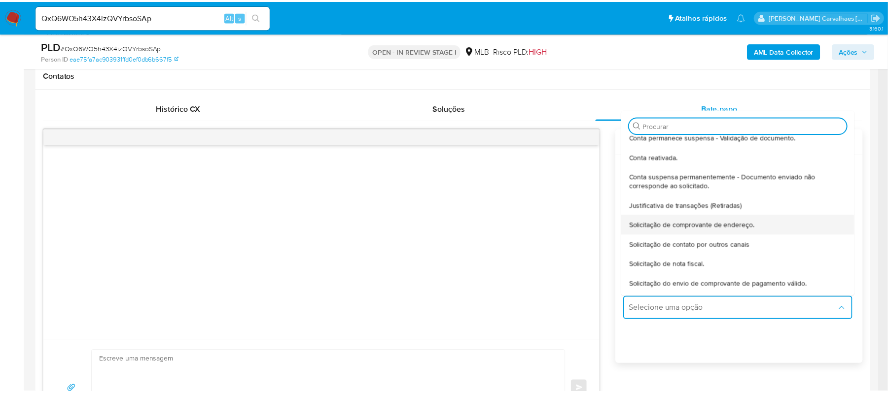
scroll to position [16, 0]
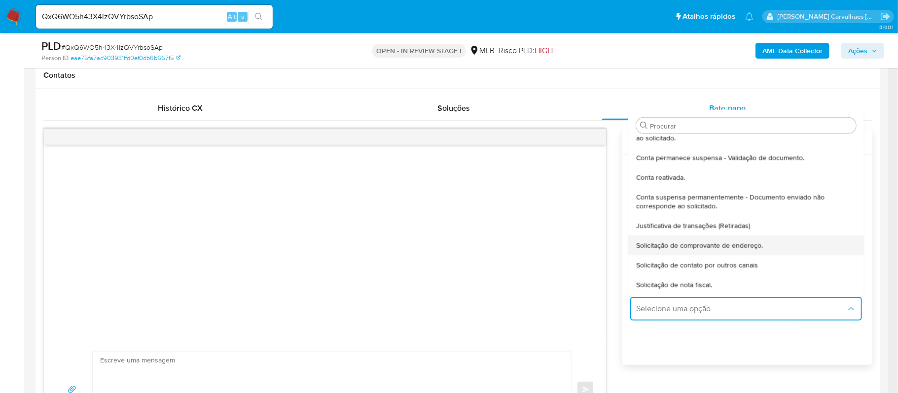
click at [687, 245] on span "Solicitação de comprovante de endereço." at bounding box center [699, 245] width 127 height 9
type textarea "Olá,Suspendemos a sua conta para uma verificação adicional de segurança.Como pa…"
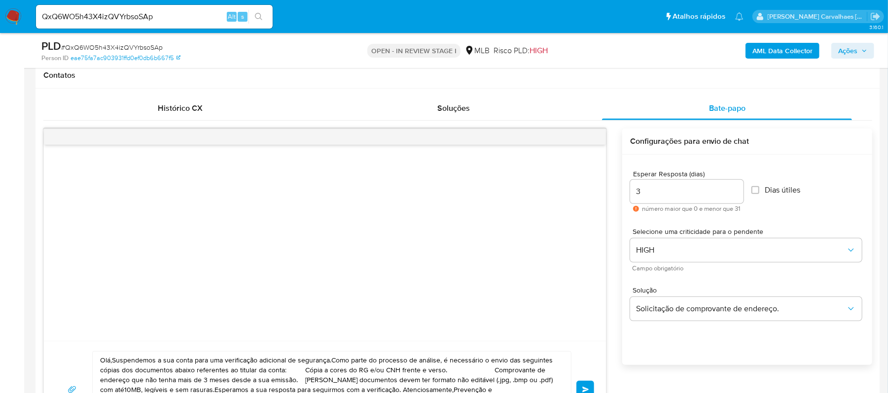
click at [440, 268] on div at bounding box center [325, 243] width 562 height 196
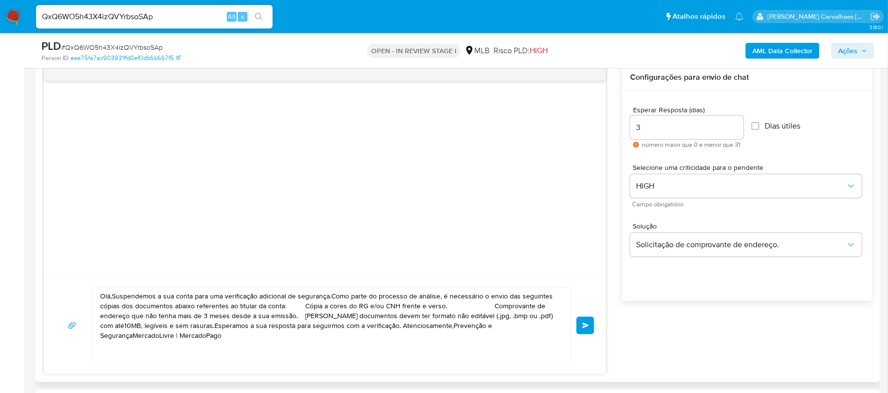
scroll to position [657, 0]
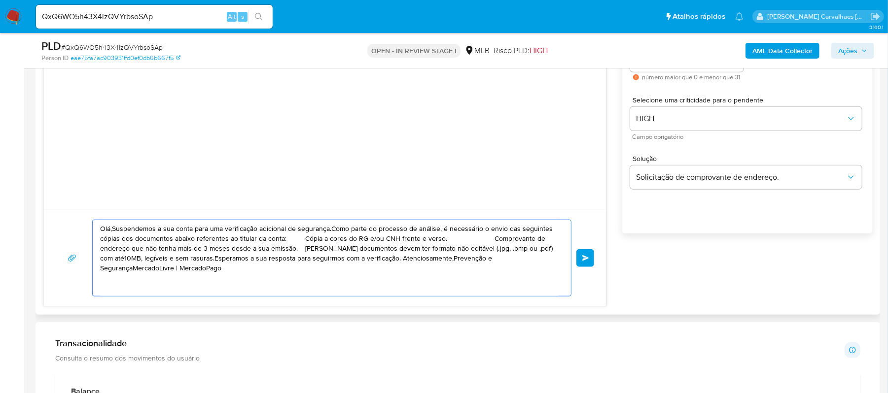
drag, startPoint x: 541, startPoint y: 258, endPoint x: 70, endPoint y: 191, distance: 476.6
click at [70, 191] on div "Olá,Suspendemos a sua conta para uma verificação adicional de segurança.Como pa…" at bounding box center [324, 152] width 563 height 310
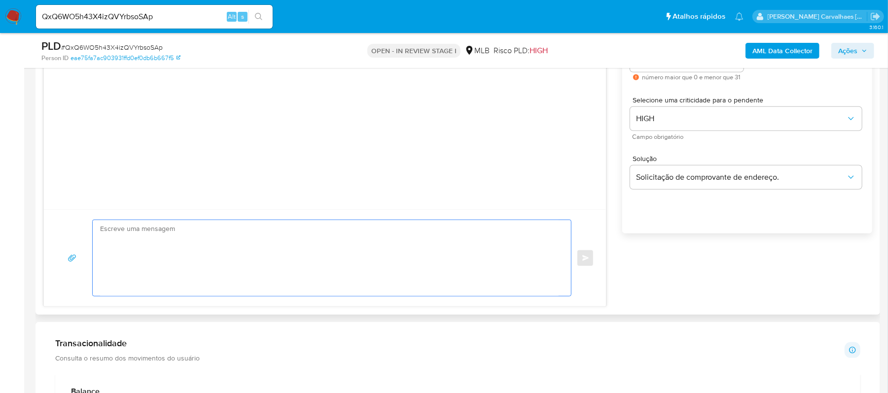
paste textarea "Olá! Estamos realizando uma verificação adicional de segurança em contas de usu…"
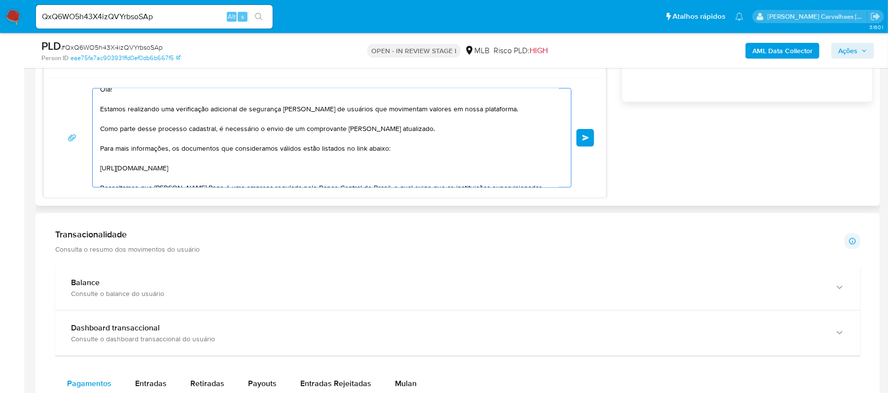
scroll to position [0, 0]
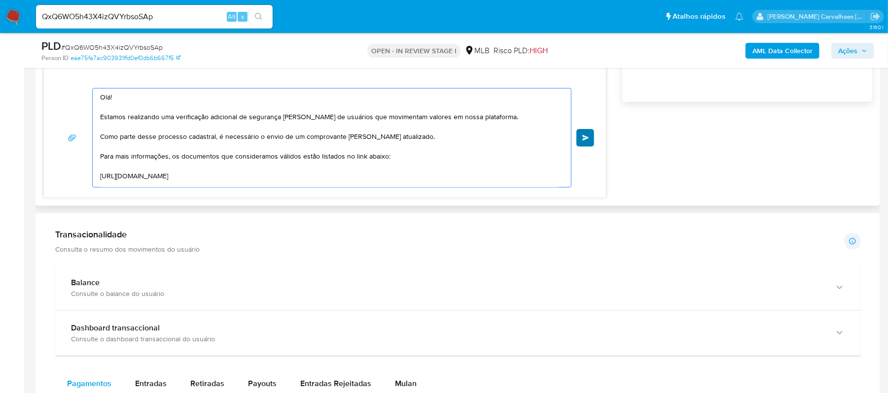
type textarea "Olá! Estamos realizando uma verificação adicional de segurança em contas de usu…"
click at [588, 140] on span "common.send" at bounding box center [585, 138] width 7 height 6
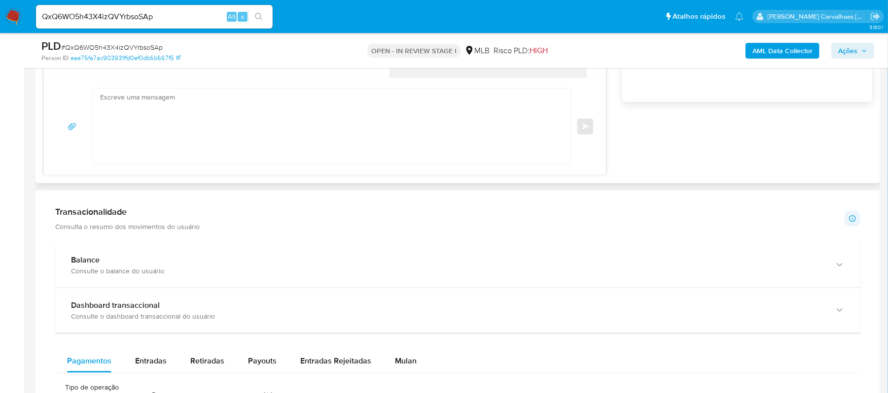
scroll to position [138, 0]
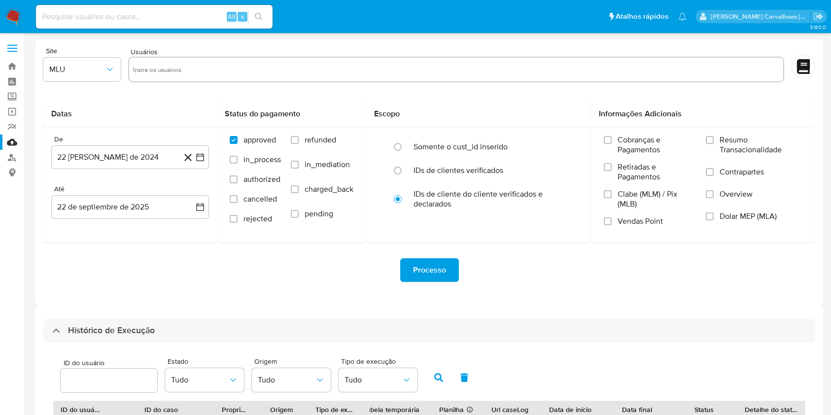
select select "10"
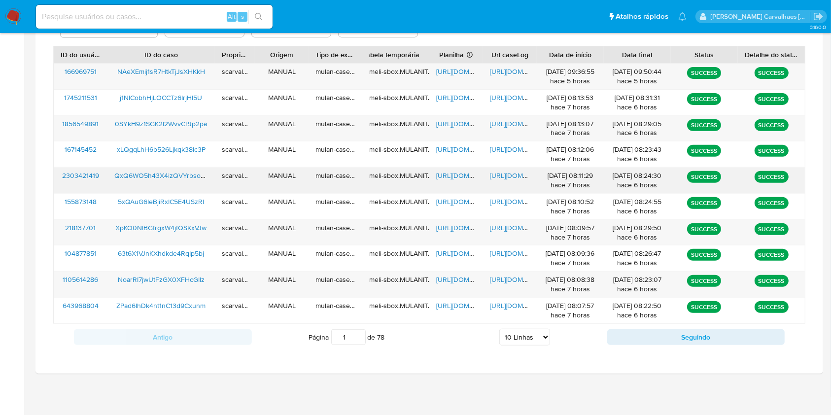
drag, startPoint x: 249, startPoint y: 174, endPoint x: 371, endPoint y: 177, distance: 122.3
click at [318, 174] on div "2303421419 QxQ6WO5h43X4izQVYrbsoSAp scarvalhaes MANUAL mulan-caselog meli-sbox.…" at bounding box center [429, 181] width 751 height 26
click at [502, 175] on span "[URL][DOMAIN_NAME]" at bounding box center [524, 176] width 68 height 10
click at [359, 340] on input "1" at bounding box center [348, 337] width 35 height 16
click at [361, 331] on input "1" at bounding box center [348, 337] width 35 height 16
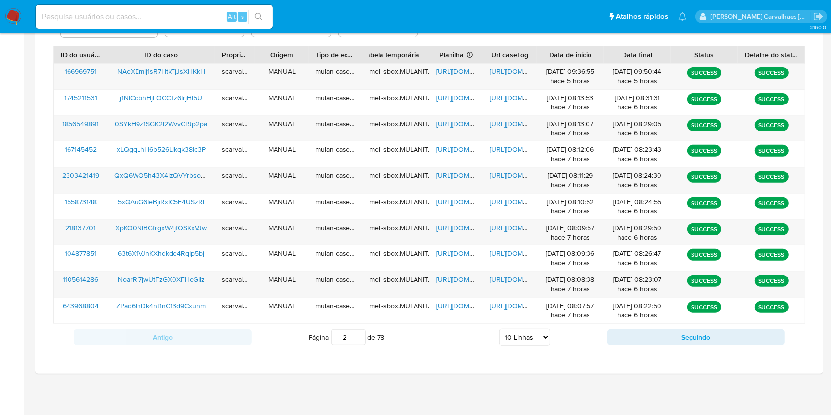
click at [358, 333] on input "2" at bounding box center [348, 337] width 35 height 16
click at [359, 339] on input "1" at bounding box center [348, 337] width 35 height 16
click at [357, 334] on input "2" at bounding box center [348, 337] width 35 height 16
type input "3"
click at [357, 334] on input "3" at bounding box center [348, 337] width 35 height 16
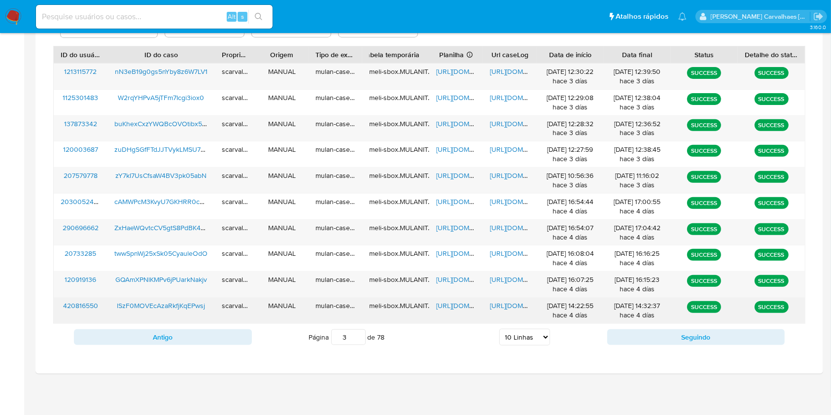
click at [446, 304] on span "[URL][DOMAIN_NAME]" at bounding box center [470, 306] width 68 height 10
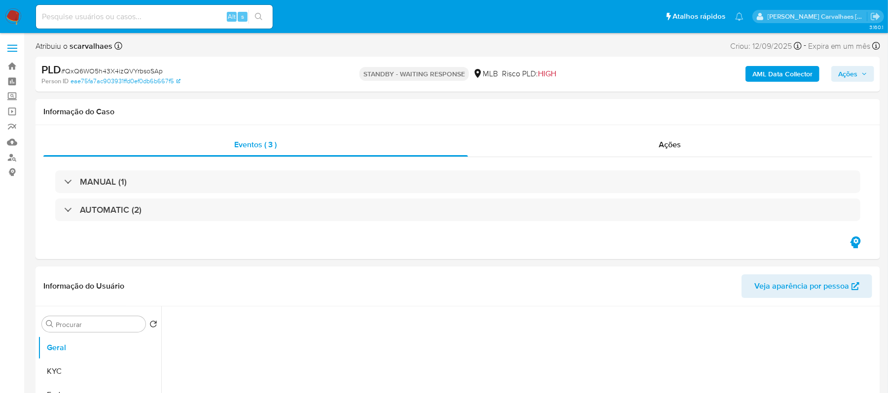
select select "10"
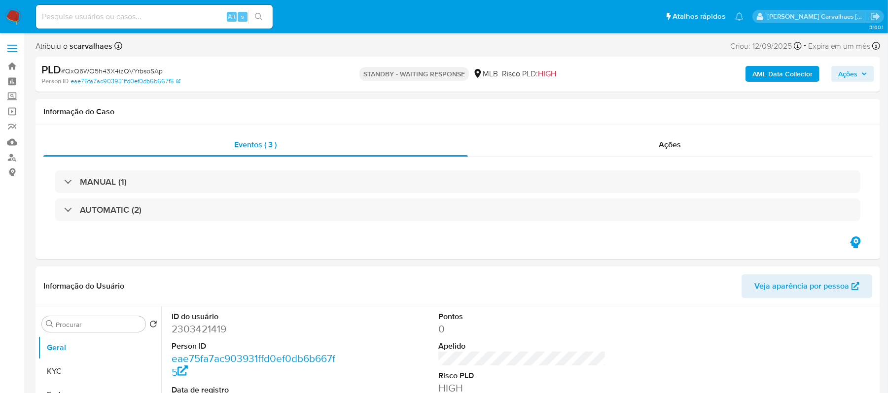
click at [95, 20] on input at bounding box center [154, 16] width 237 height 13
paste input "lSzF0MOVEcAzaRkfjKqEPwsj"
type input "lSzF0MOVEcAzaRkfjKqEPwsj"
click at [253, 16] on button "search-icon" at bounding box center [259, 17] width 20 height 14
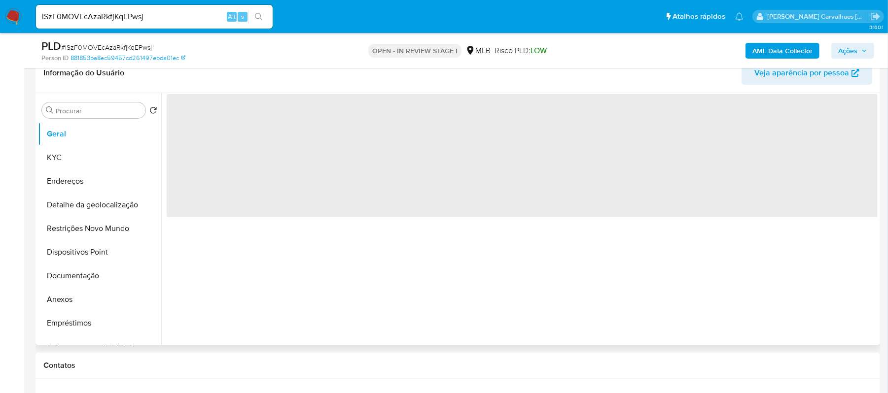
scroll to position [197, 0]
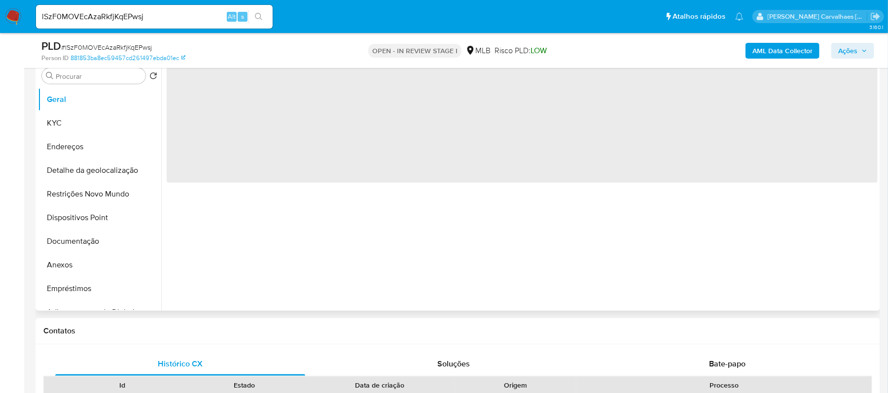
select select "10"
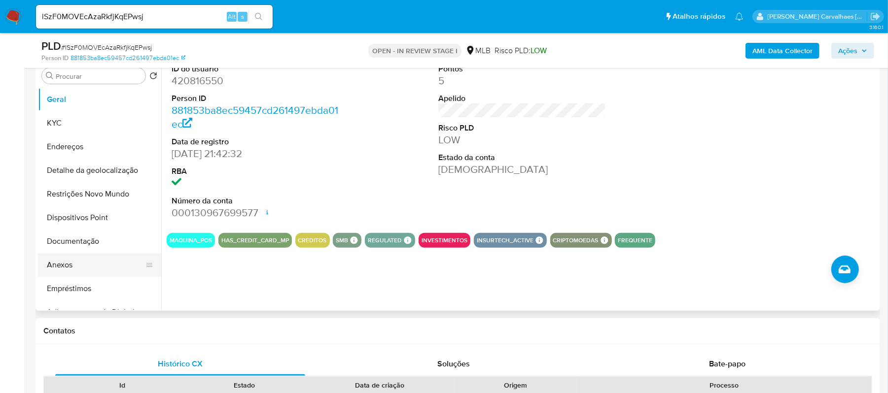
click at [85, 270] on button "Anexos" at bounding box center [95, 265] width 115 height 24
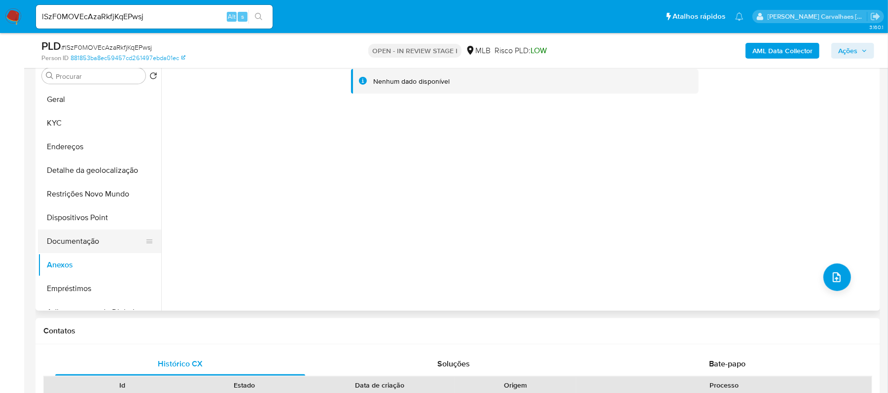
click at [107, 241] on button "Documentação" at bounding box center [95, 242] width 115 height 24
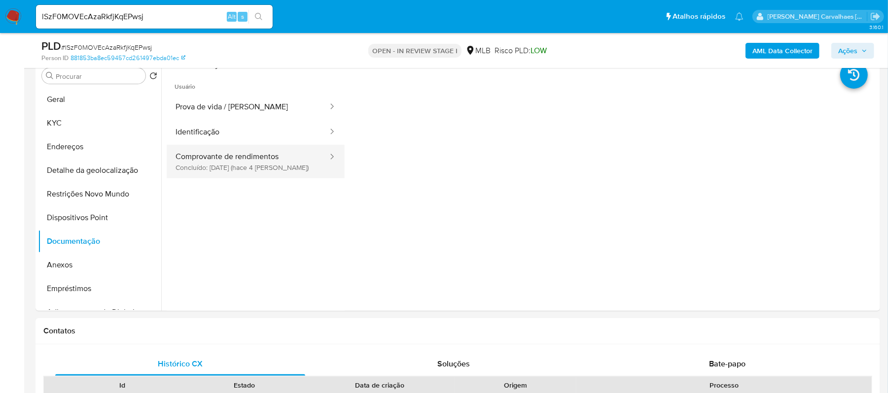
click at [225, 168] on button "Comprovante de rendimentos Concluído: 18/09/2025 (hace 4 días)" at bounding box center [248, 162] width 162 height 34
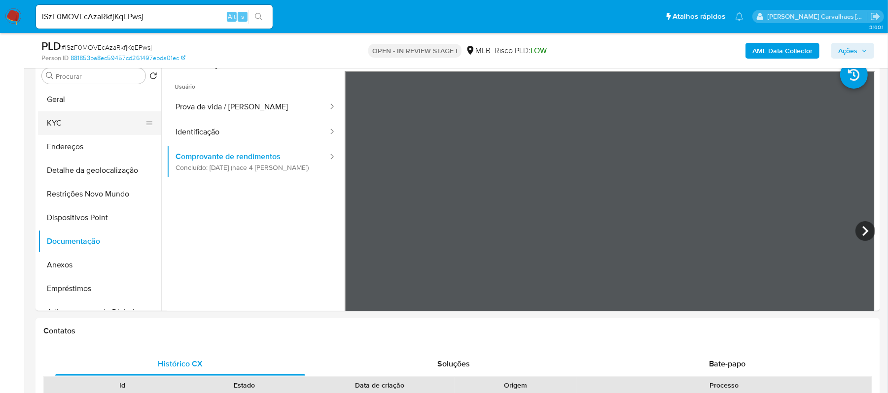
click at [71, 114] on button "KYC" at bounding box center [95, 123] width 115 height 24
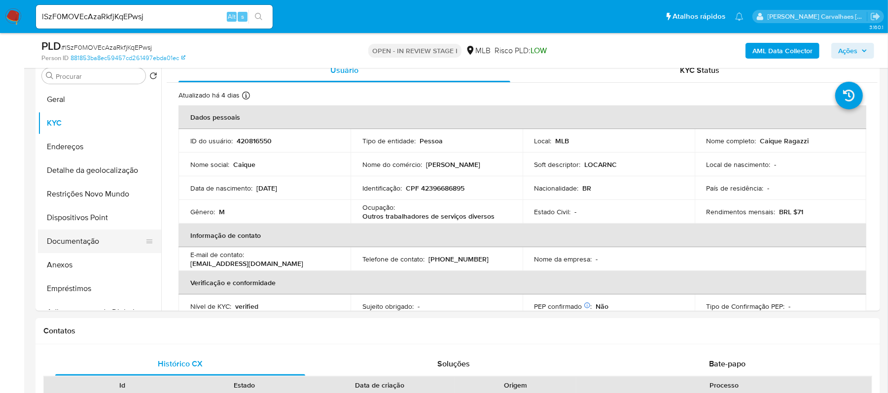
drag, startPoint x: 93, startPoint y: 245, endPoint x: 97, endPoint y: 233, distance: 11.9
click at [93, 245] on button "Documentação" at bounding box center [95, 242] width 115 height 24
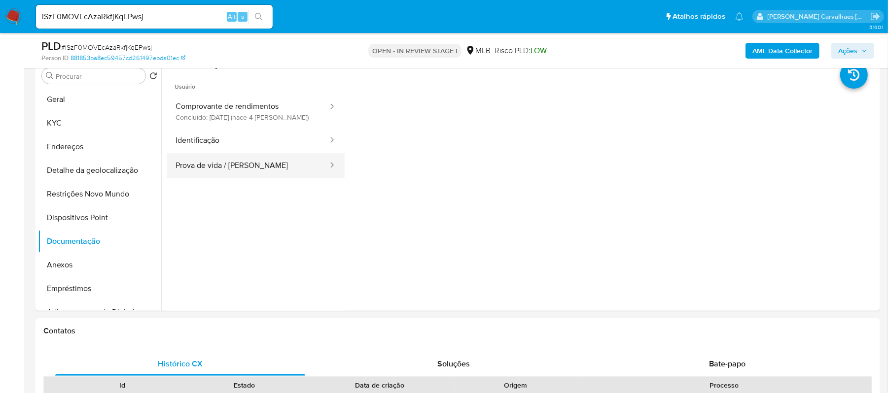
click at [254, 172] on button "Prova de vida / [PERSON_NAME]" at bounding box center [248, 165] width 162 height 25
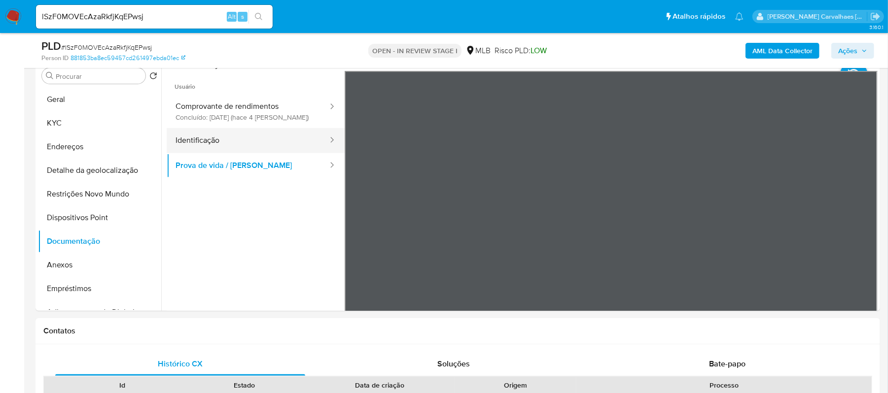
click at [201, 142] on button "Identificação" at bounding box center [248, 140] width 162 height 25
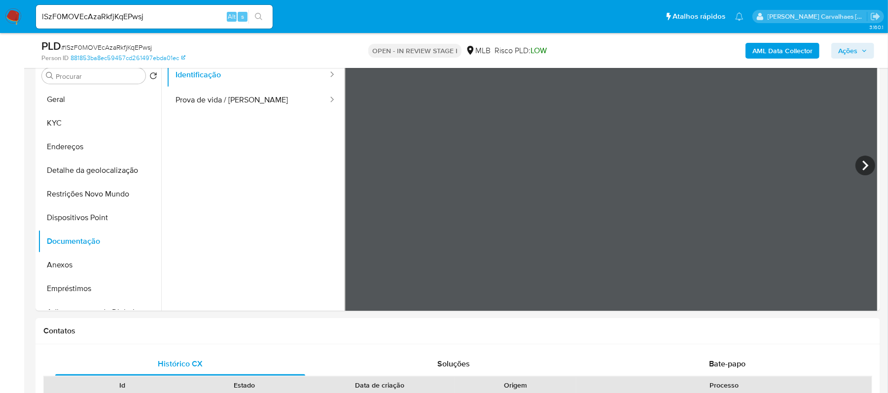
scroll to position [0, 0]
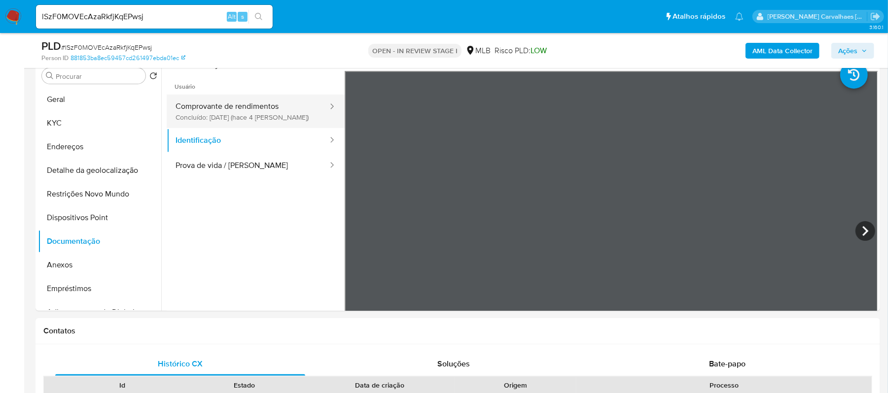
click at [245, 116] on button "Comprovante de rendimentos Concluído: 18/09/2025 (hace 4 días)" at bounding box center [248, 112] width 162 height 34
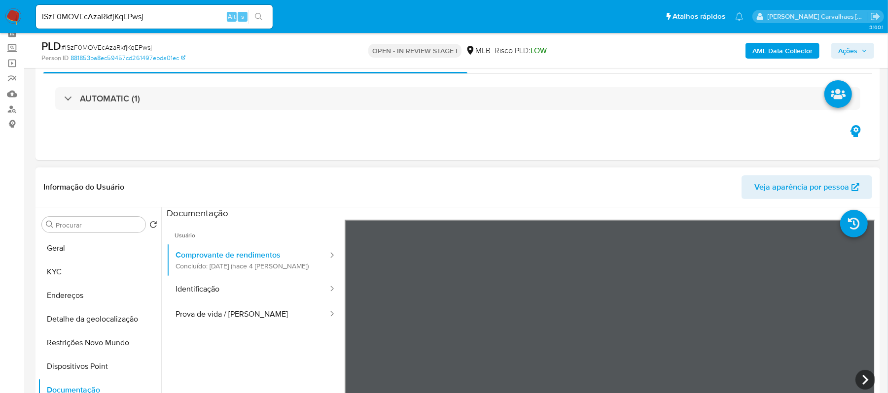
scroll to position [131, 0]
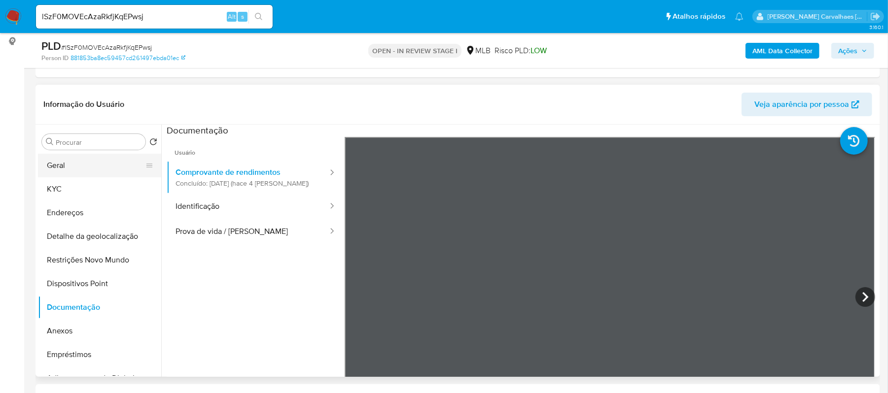
click at [64, 174] on button "Geral" at bounding box center [95, 166] width 115 height 24
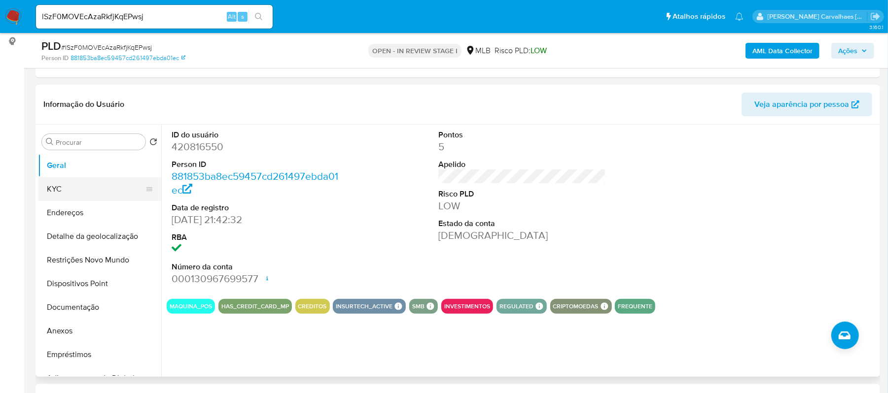
click at [90, 187] on button "KYC" at bounding box center [95, 190] width 115 height 24
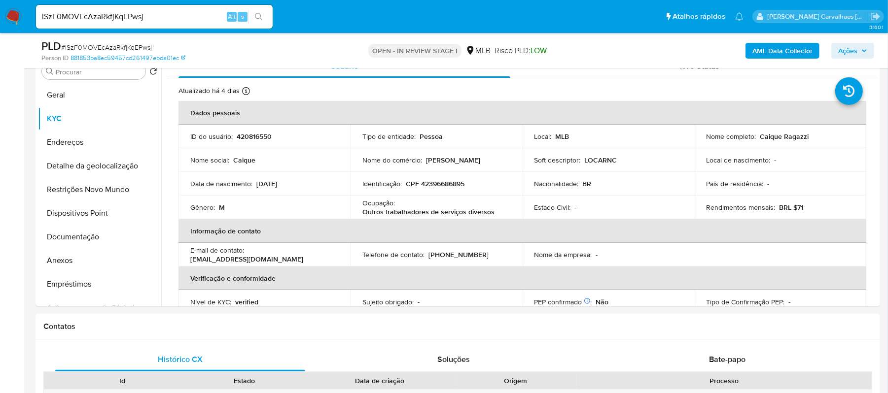
scroll to position [219, 0]
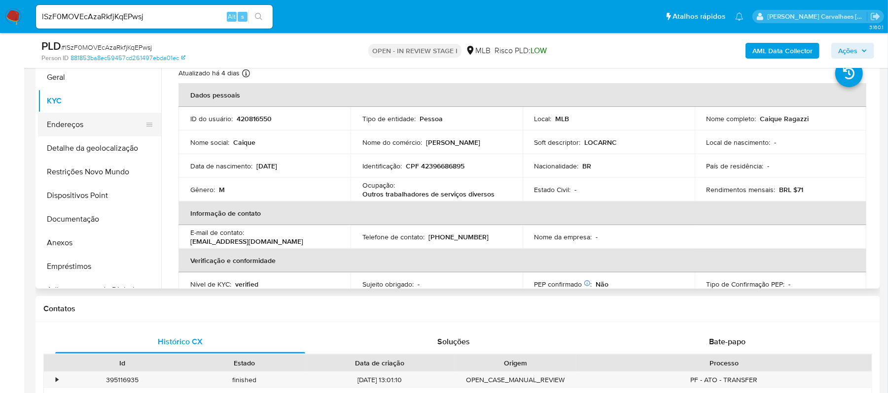
click at [86, 119] on button "Endereços" at bounding box center [95, 125] width 115 height 24
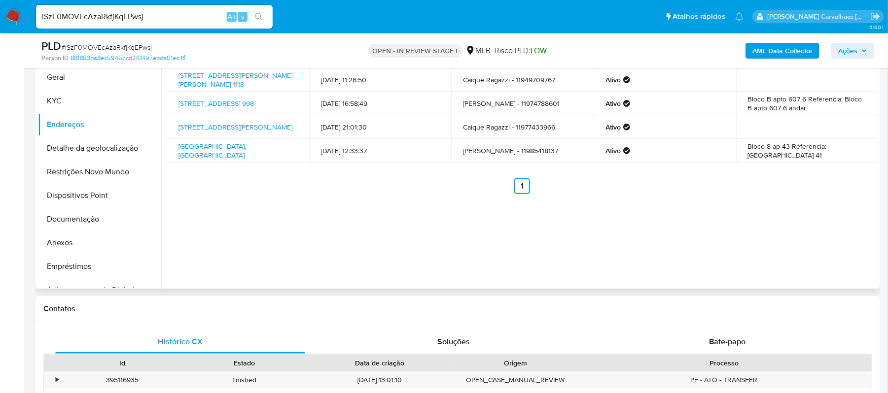
scroll to position [154, 0]
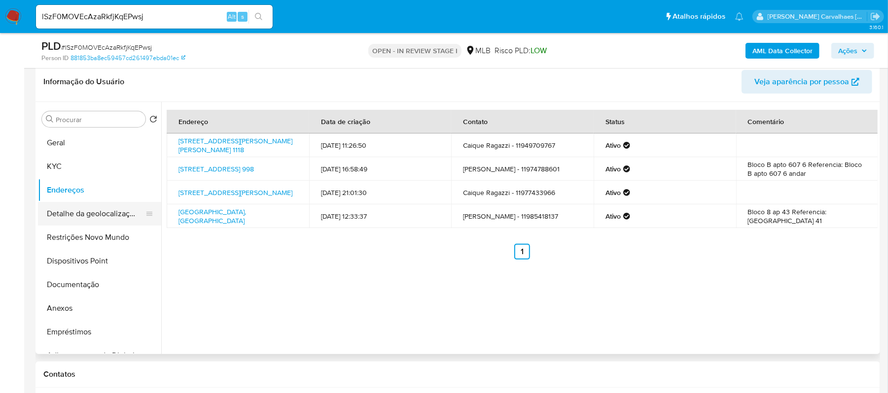
click at [106, 219] on button "Detalhe da geolocalização" at bounding box center [95, 214] width 115 height 24
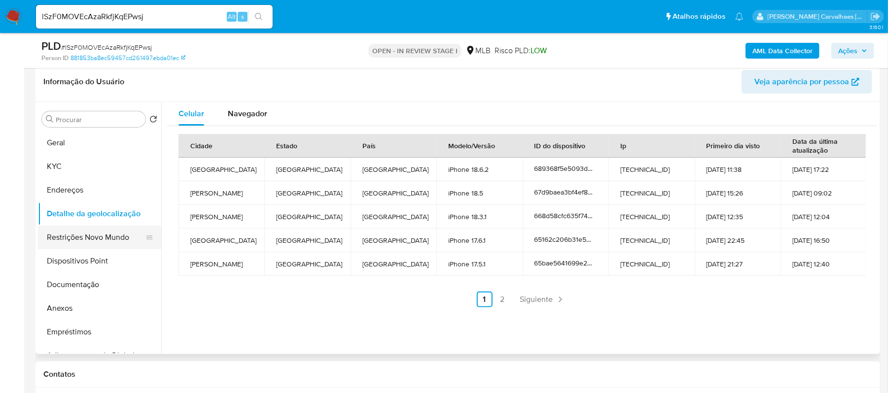
drag, startPoint x: 81, startPoint y: 234, endPoint x: 145, endPoint y: 234, distance: 63.6
click at [81, 234] on button "Restrições Novo Mundo" at bounding box center [95, 238] width 115 height 24
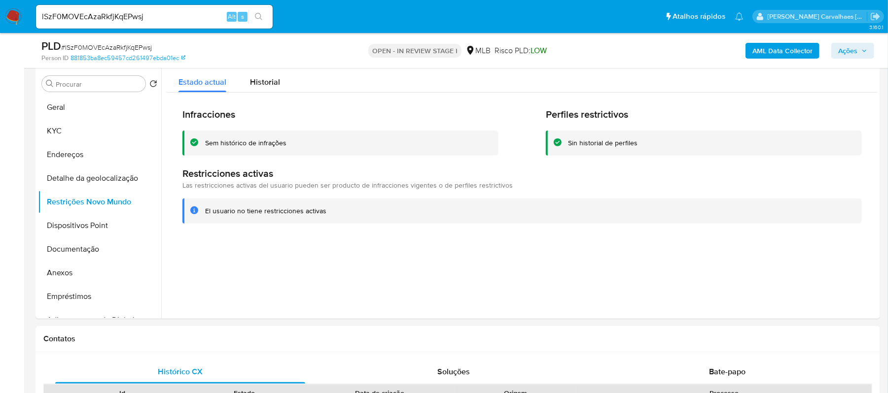
scroll to position [219, 0]
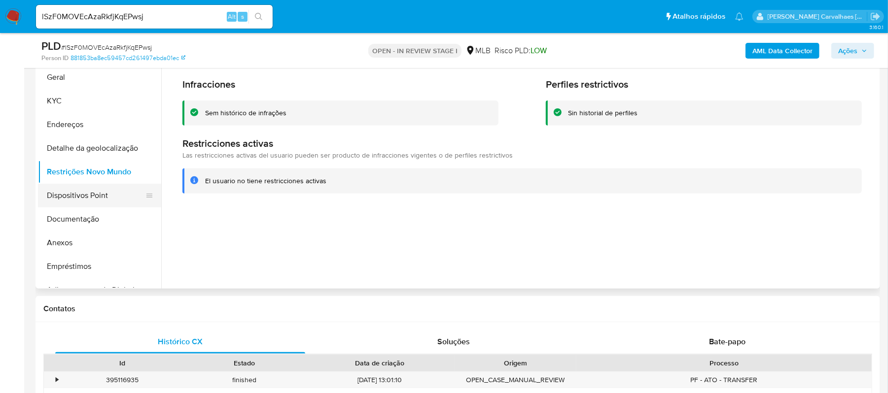
click at [83, 199] on button "Dispositivos Point" at bounding box center [95, 196] width 115 height 24
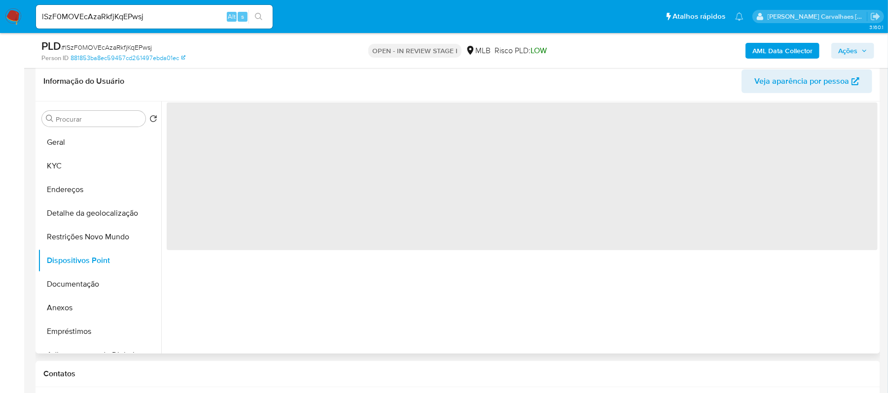
scroll to position [154, 0]
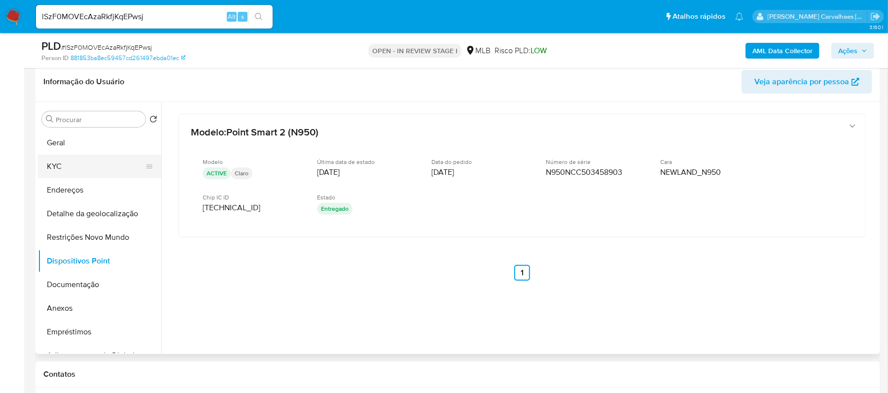
click at [60, 166] on button "KYC" at bounding box center [95, 167] width 115 height 24
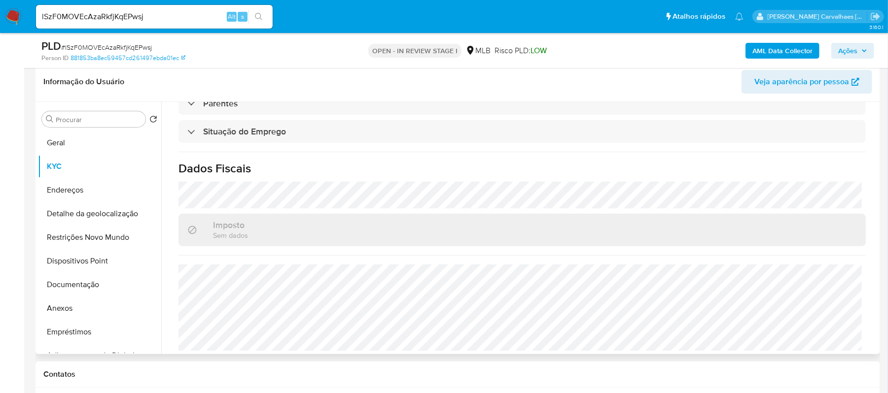
scroll to position [420, 0]
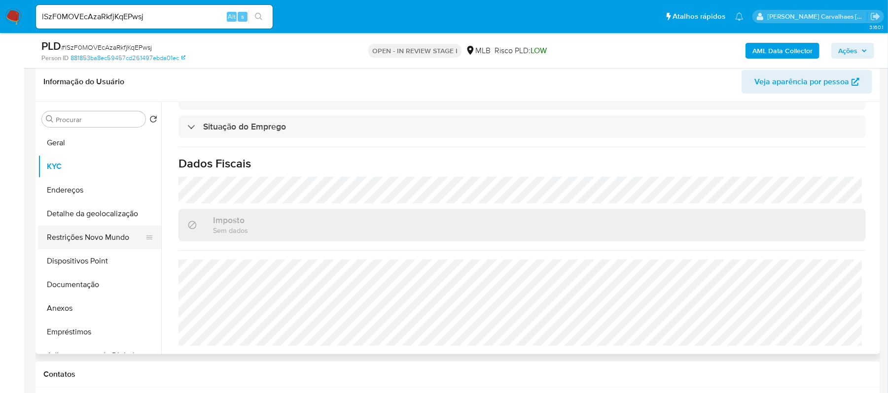
click at [86, 235] on button "Restrições Novo Mundo" at bounding box center [95, 238] width 115 height 24
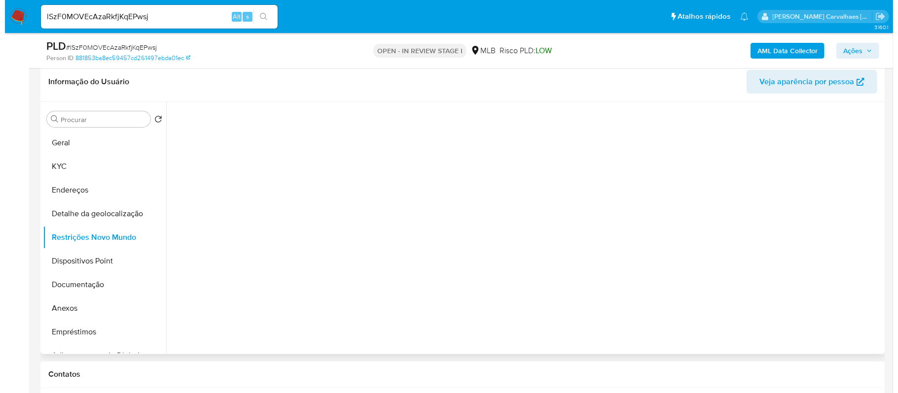
scroll to position [0, 0]
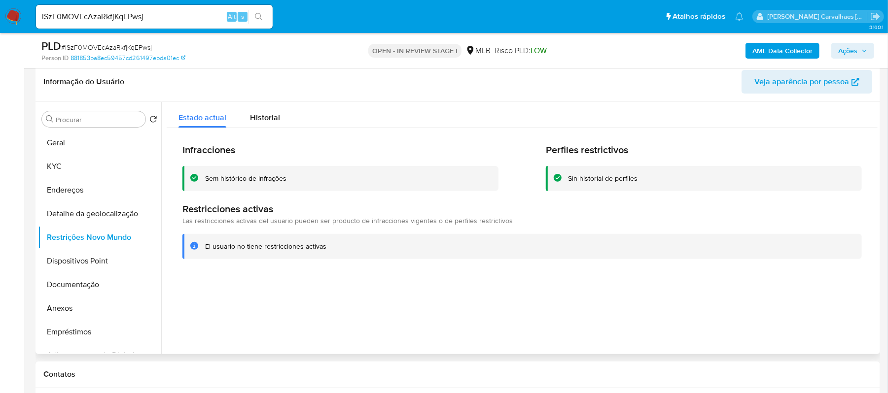
drag, startPoint x: 337, startPoint y: 249, endPoint x: 202, endPoint y: 249, distance: 135.1
click at [200, 249] on div "El usuario no tiene restricciones activas" at bounding box center [521, 246] width 679 height 25
click at [54, 308] on button "Anexos" at bounding box center [95, 309] width 115 height 24
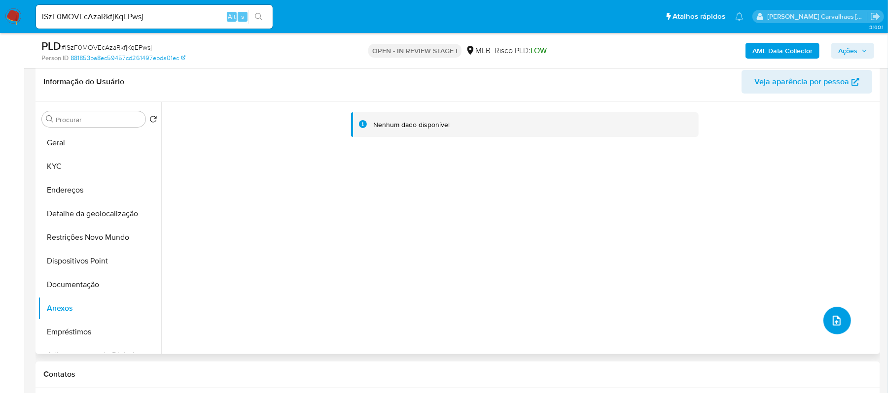
click at [832, 316] on icon "upload-file" at bounding box center [837, 321] width 12 height 12
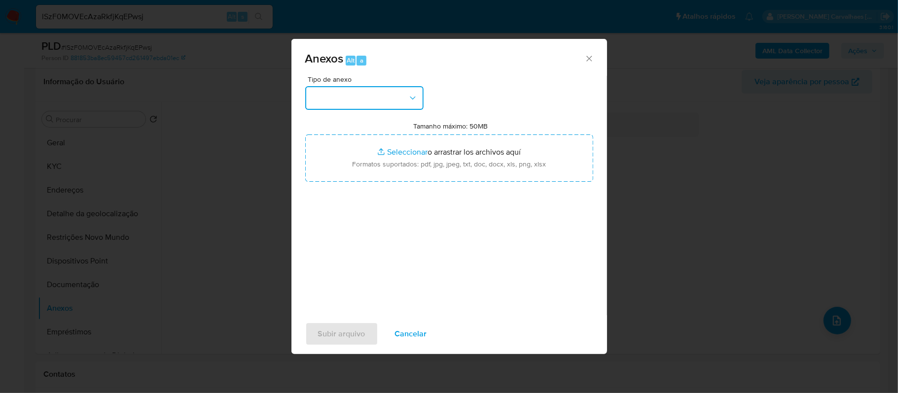
click at [407, 91] on button "button" at bounding box center [364, 98] width 118 height 24
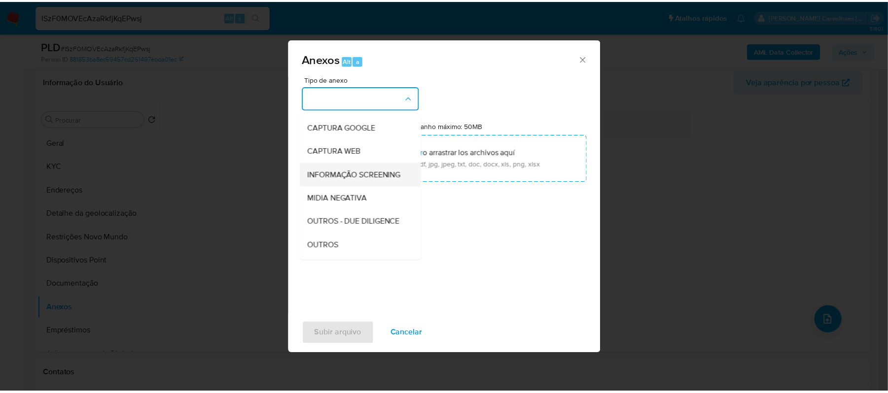
scroll to position [131, 0]
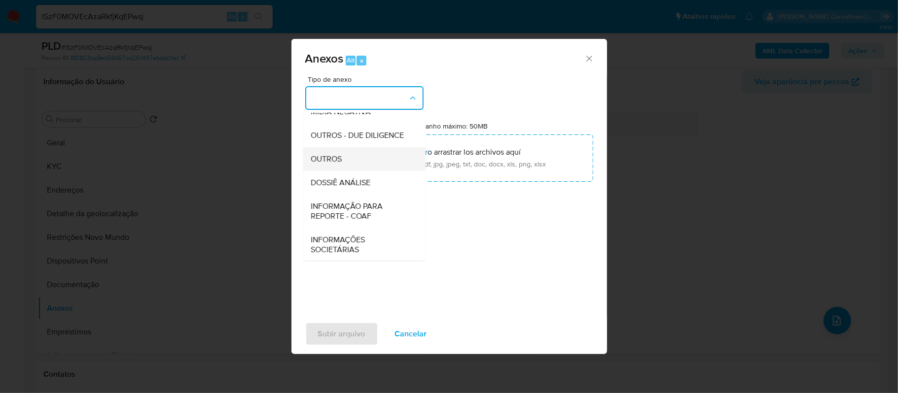
click at [358, 171] on div "OUTROS" at bounding box center [361, 159] width 101 height 24
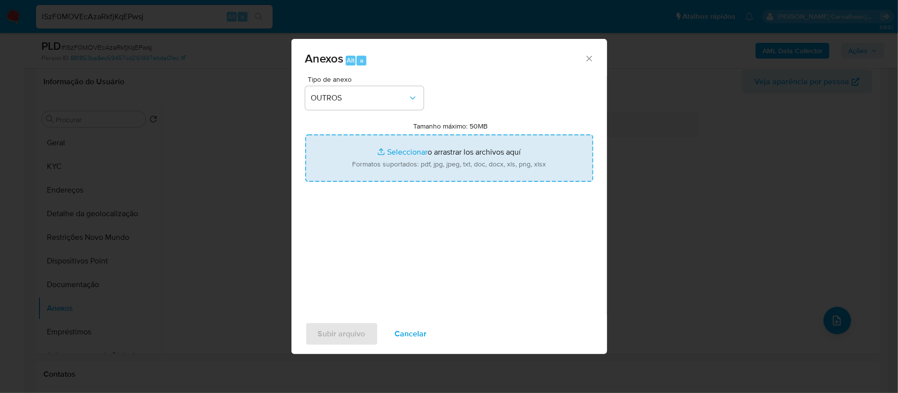
click at [399, 154] on input "Tamanho máximo: 50MB Seleccionar archivos" at bounding box center [449, 158] width 288 height 47
type input "C:\fakepath\SAR - xxxx - CPF 42396686895 - CAIQUE RAGAZZI.pdf"
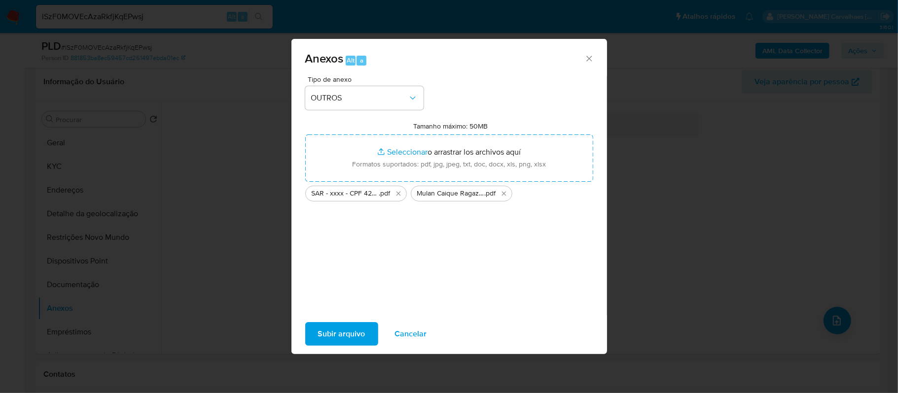
click at [342, 338] on span "Subir arquivo" at bounding box center [341, 334] width 47 height 22
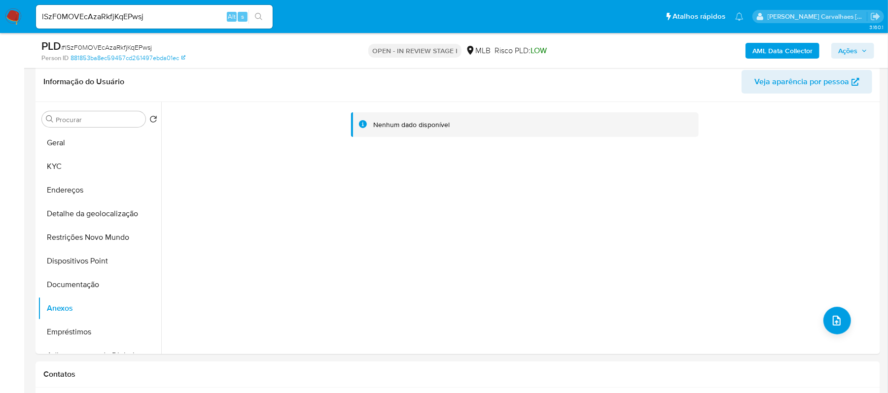
click at [838, 48] on span "Ações" at bounding box center [847, 51] width 19 height 16
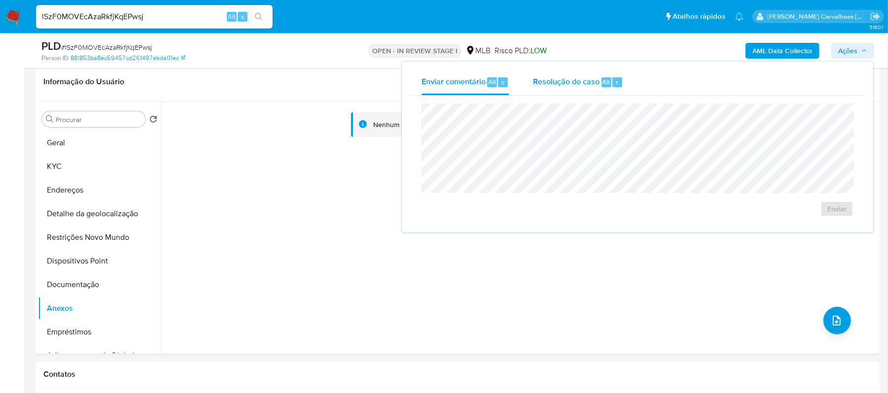
click at [557, 79] on span "Resolução do caso" at bounding box center [566, 81] width 67 height 11
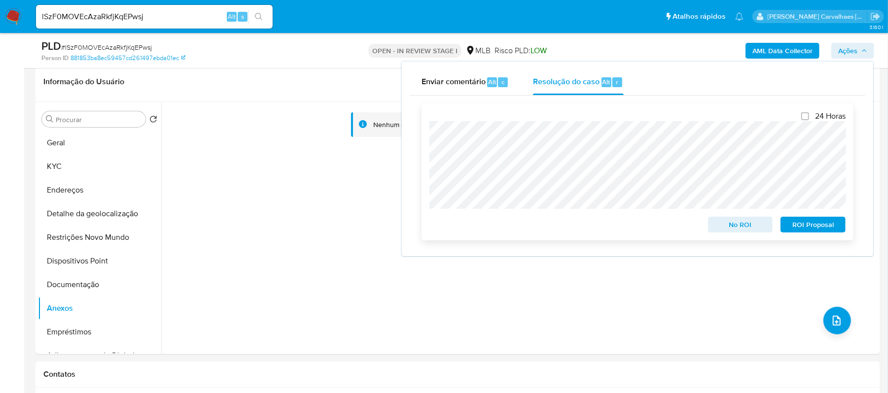
click at [809, 227] on span "ROI Proposal" at bounding box center [812, 225] width 51 height 14
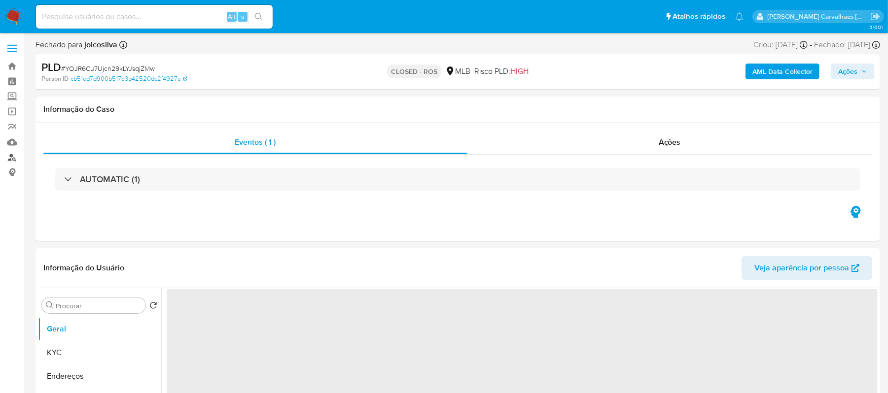
click at [8, 162] on link "Localizador de pessoas" at bounding box center [58, 157] width 117 height 15
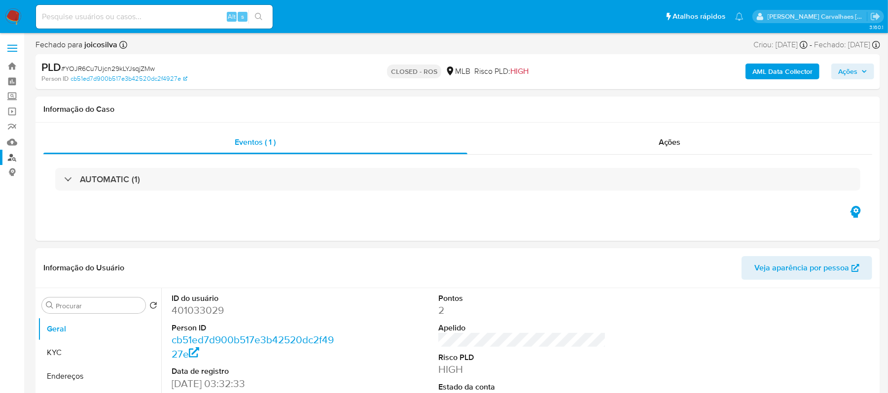
select select "10"
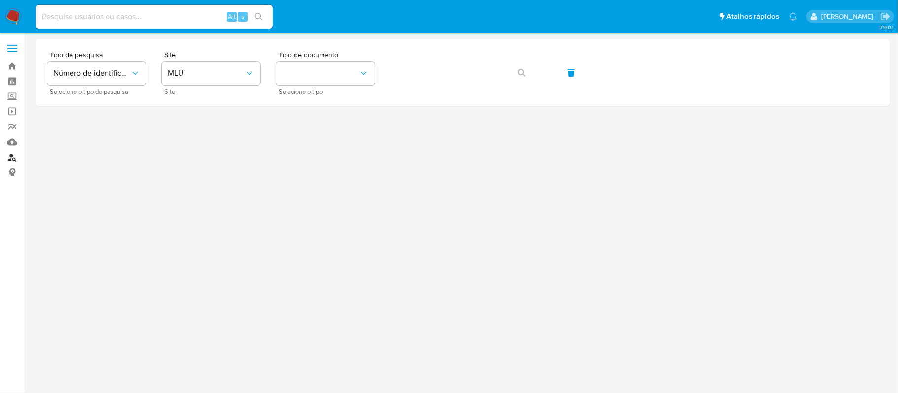
click at [10, 156] on link "Localizador de pessoas" at bounding box center [58, 157] width 117 height 15
click at [208, 78] on span "MLU" at bounding box center [206, 74] width 77 height 10
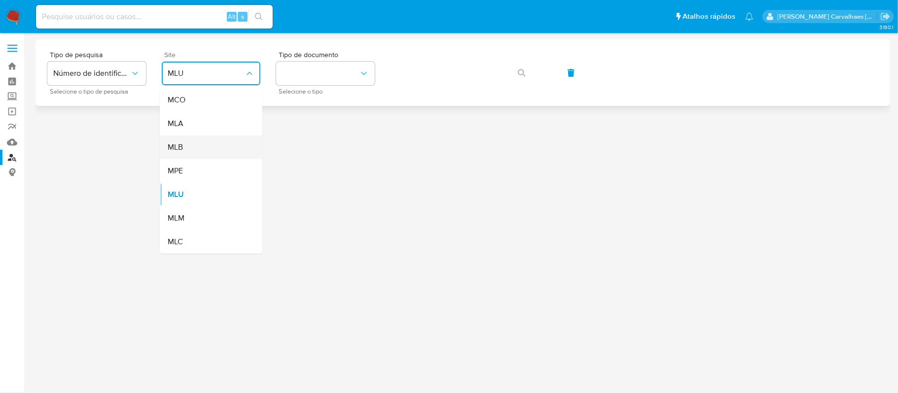
click at [199, 146] on div "MLB" at bounding box center [208, 148] width 81 height 24
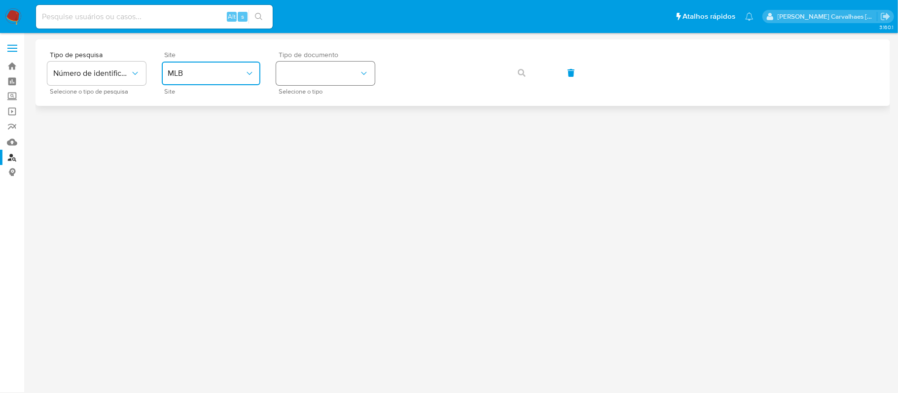
click at [352, 75] on button "identificationType" at bounding box center [325, 74] width 99 height 24
click at [320, 130] on div "CPF CPF" at bounding box center [322, 139] width 81 height 34
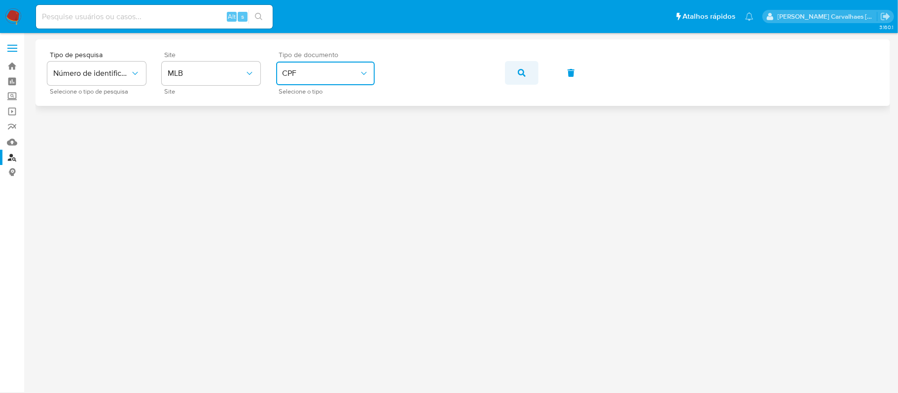
click at [517, 75] on button "button" at bounding box center [522, 73] width 34 height 24
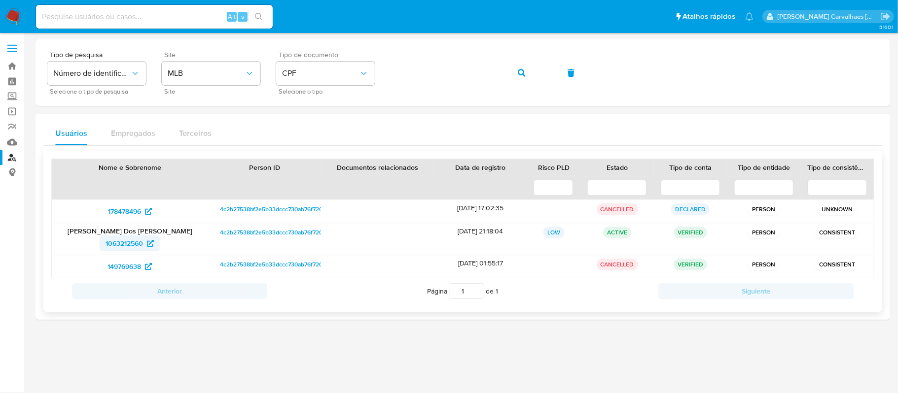
click at [127, 245] on span "1063212560" at bounding box center [124, 244] width 37 height 16
click at [131, 265] on span "149769638" at bounding box center [124, 267] width 34 height 16
click at [133, 209] on span "178478496" at bounding box center [124, 212] width 33 height 16
click at [123, 241] on span "1063212560" at bounding box center [124, 244] width 37 height 16
paste input "nN3eB19g0gs5nYby8z6W7LV1"
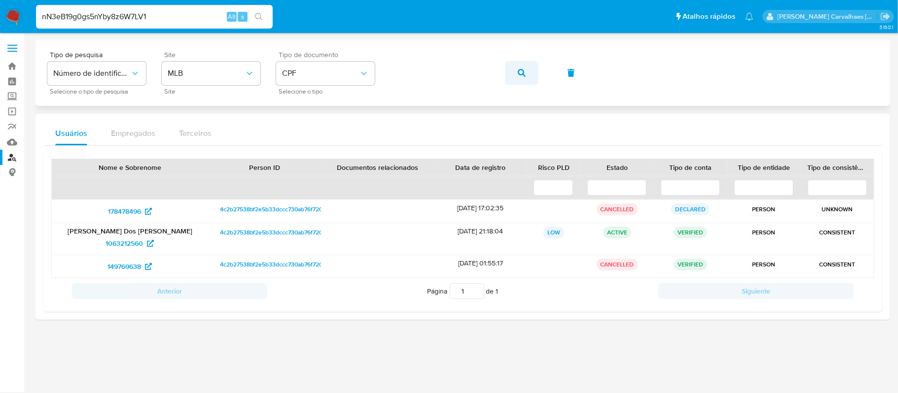
type input "nN3eB19g0gs5nYby8z6W7LV1"
click at [516, 73] on button "button" at bounding box center [522, 73] width 34 height 24
click at [259, 21] on button "search-icon" at bounding box center [259, 17] width 20 height 14
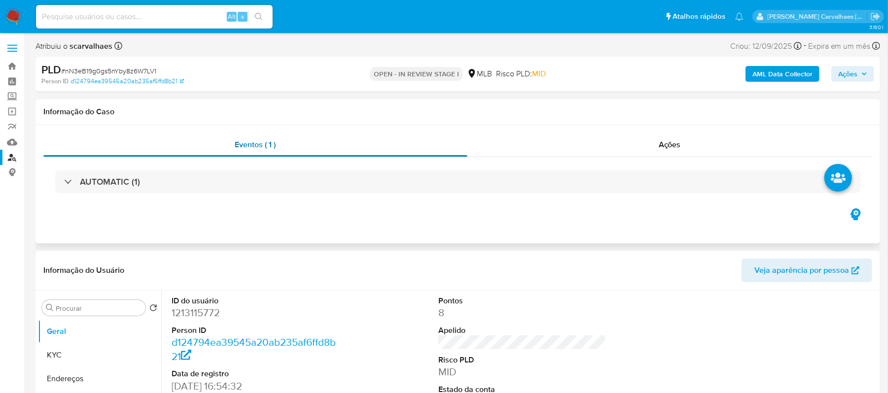
select select "10"
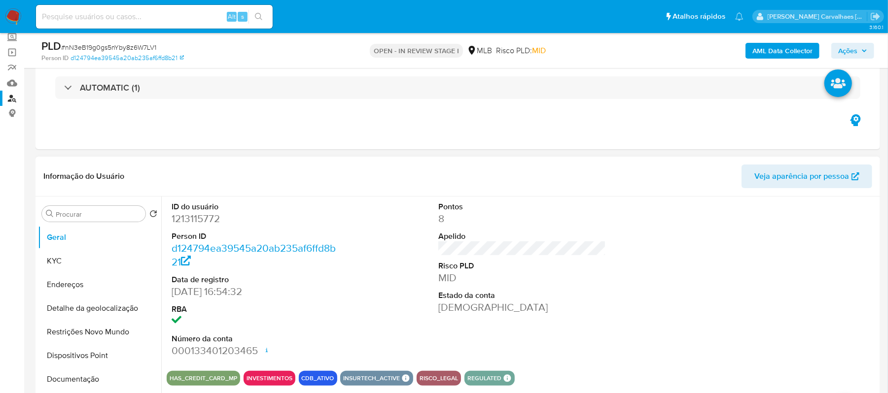
scroll to position [131, 0]
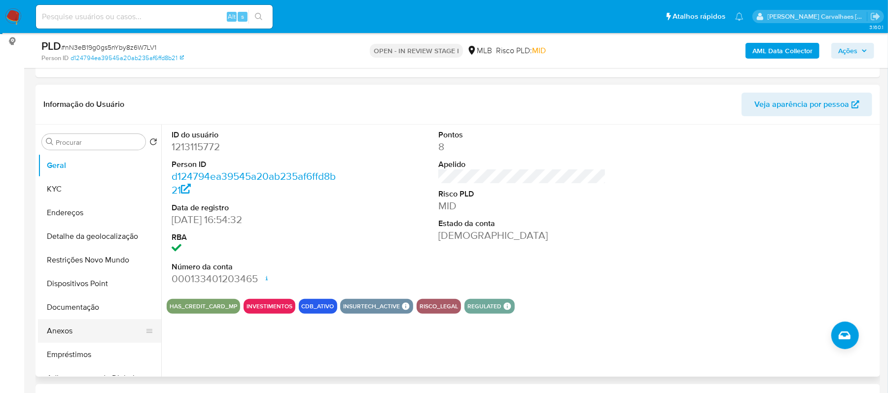
click at [70, 332] on button "Anexos" at bounding box center [95, 332] width 115 height 24
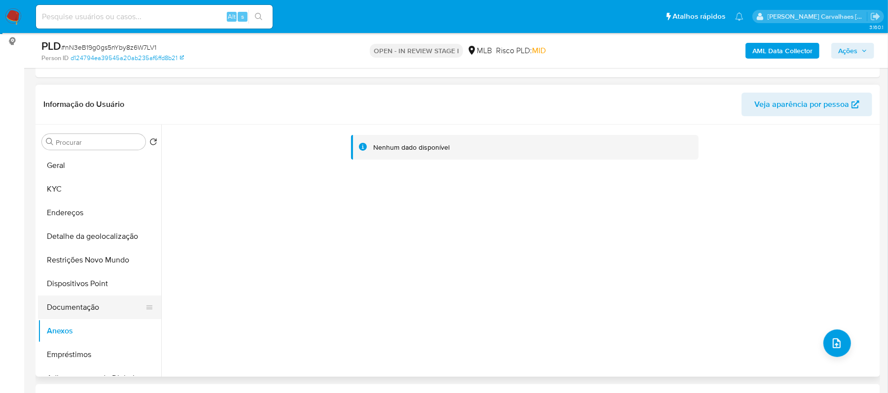
click at [70, 302] on button "Documentação" at bounding box center [95, 308] width 115 height 24
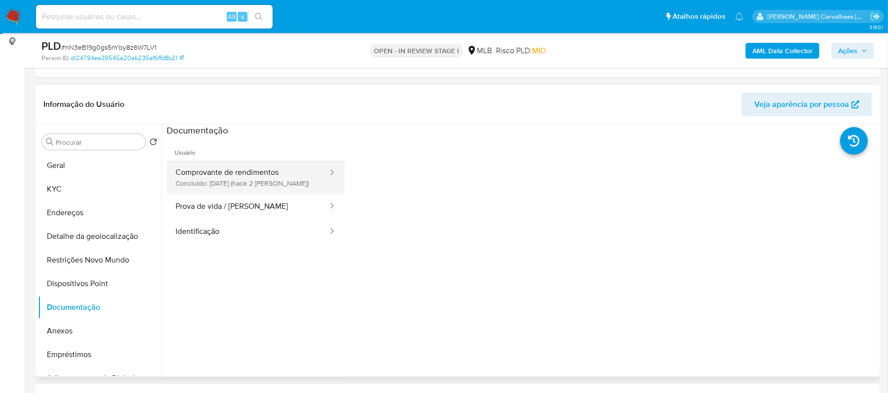
click at [266, 184] on button "Comprovante de rendimentos Concluído: 20/09/2025 (hace 2 días)" at bounding box center [248, 178] width 162 height 34
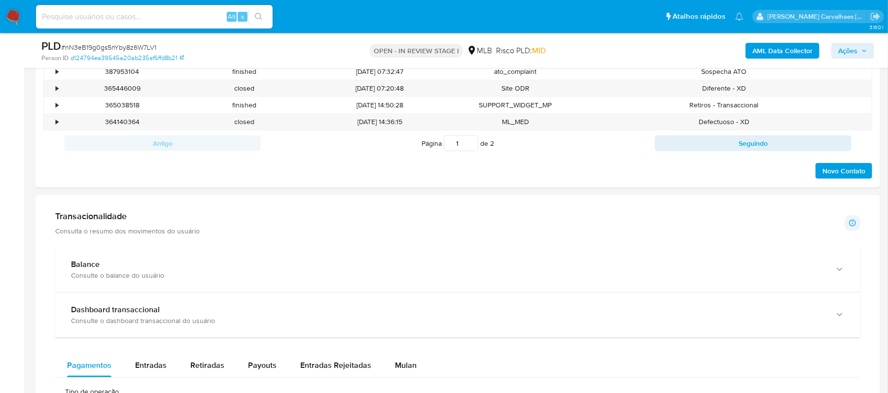
scroll to position [394, 0]
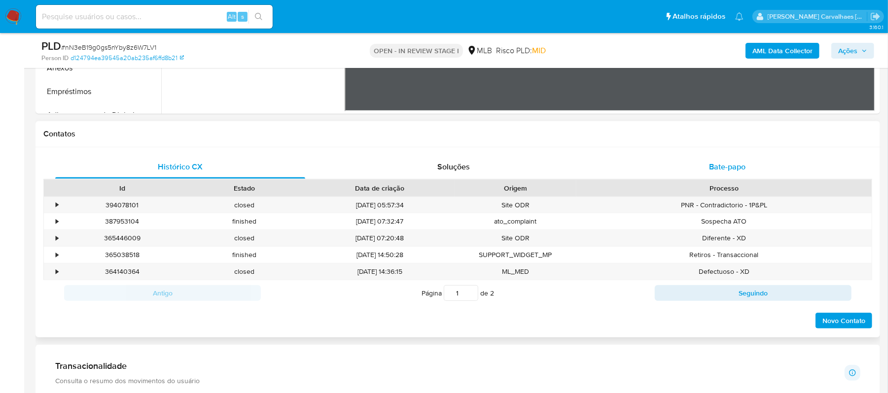
click at [723, 170] on span "Bate-papo" at bounding box center [727, 166] width 36 height 11
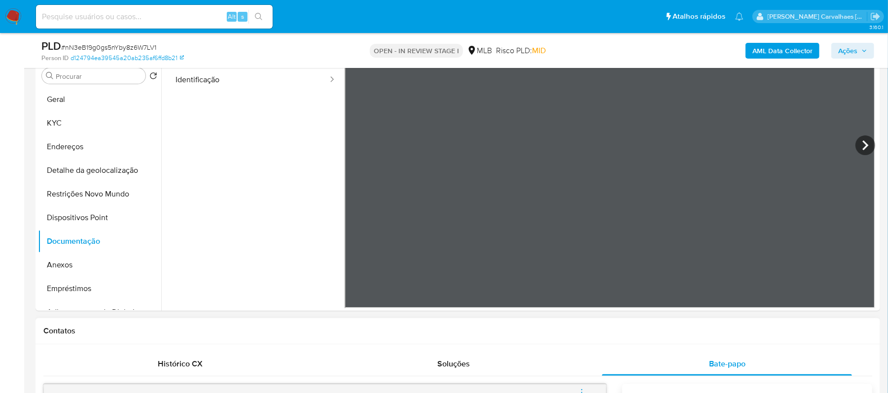
scroll to position [0, 0]
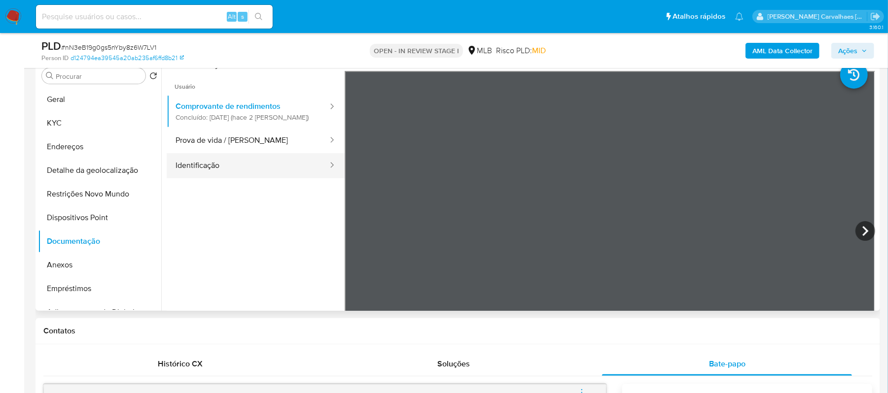
click at [212, 172] on button "Identificação" at bounding box center [248, 165] width 162 height 25
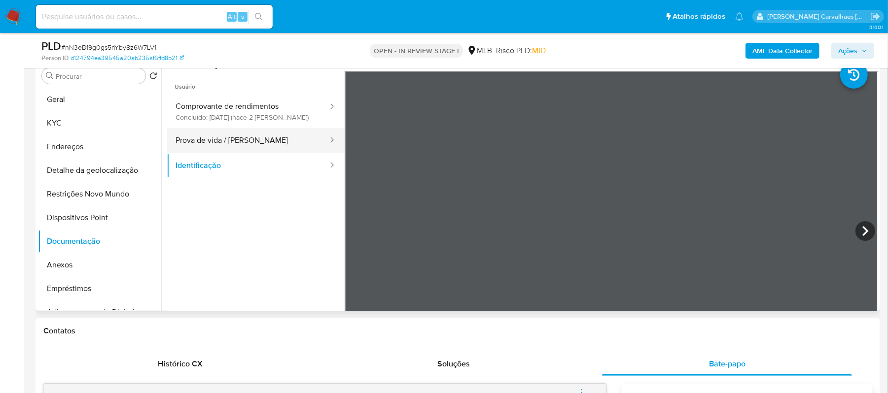
click at [247, 140] on button "Prova de vida / Selfie" at bounding box center [248, 140] width 162 height 25
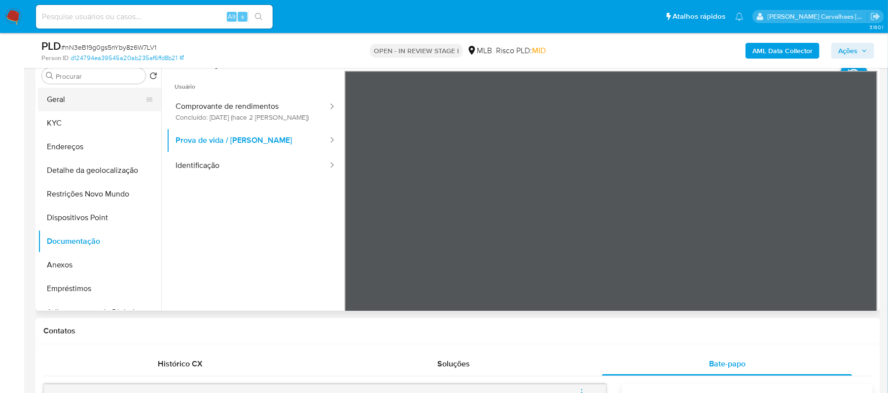
click at [66, 102] on button "Geral" at bounding box center [95, 100] width 115 height 24
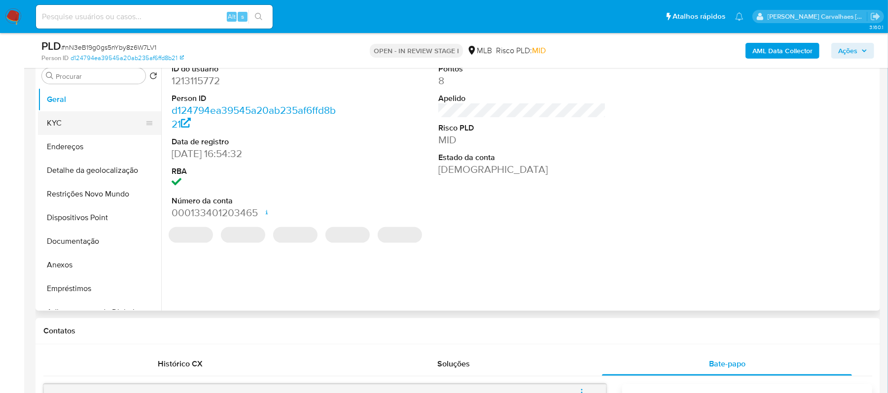
click at [66, 131] on button "KYC" at bounding box center [95, 123] width 115 height 24
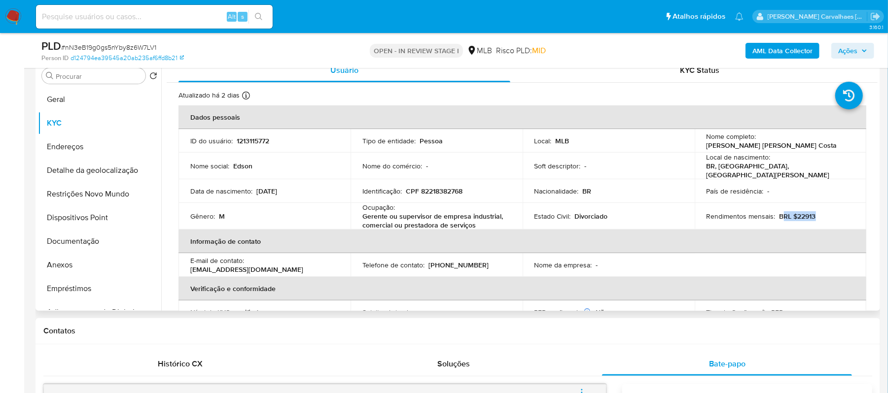
drag, startPoint x: 779, startPoint y: 215, endPoint x: 813, endPoint y: 215, distance: 34.0
click at [813, 215] on div "Rendimentos mensais : BRL $22913" at bounding box center [781, 216] width 148 height 9
drag, startPoint x: 361, startPoint y: 217, endPoint x: 477, endPoint y: 221, distance: 116.5
click at [477, 221] on p "Gerente ou supervisor de empresa industrial, comercial ou prestadora de serviços" at bounding box center [434, 221] width 144 height 18
copy p "Gerente ou supervisor de empresa industrial, comercial ou prestadora de serviços"
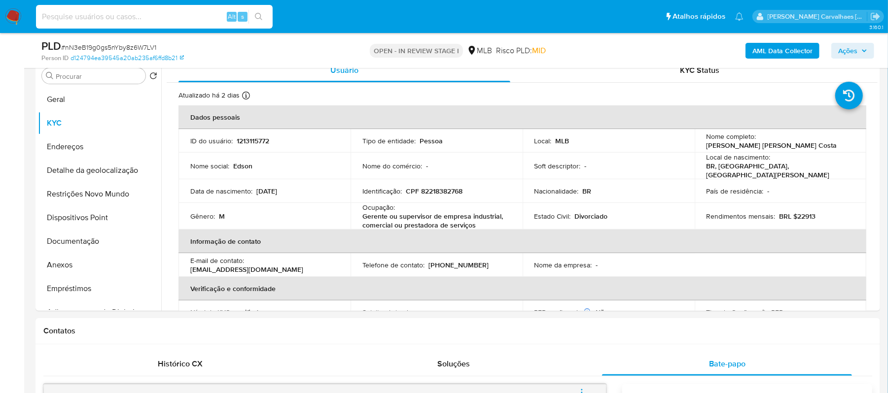
paste input "nN3eB19g0gs5nYby8z6W7LV1"
type input "nN3eB19g0gs5nYby8z6W7LV1"
click at [259, 11] on button "search-icon" at bounding box center [259, 17] width 20 height 14
click at [261, 10] on button "search-icon" at bounding box center [259, 17] width 20 height 14
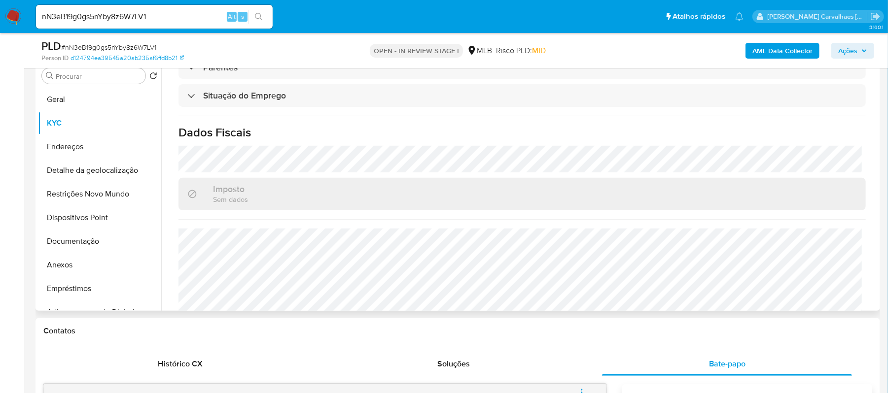
scroll to position [423, 0]
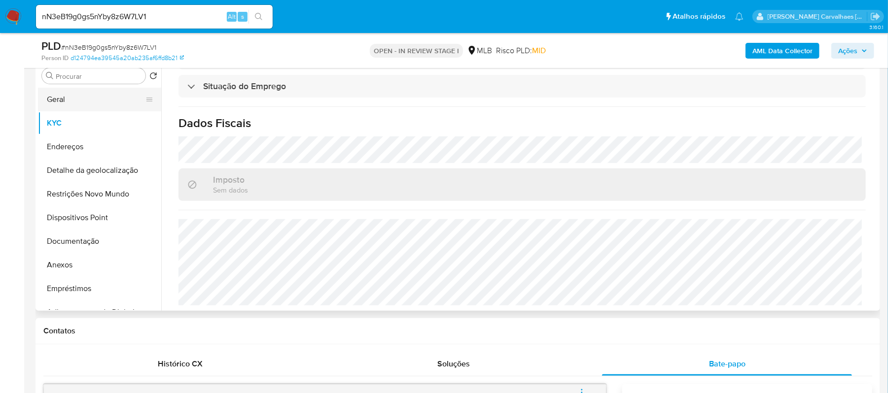
click at [87, 101] on button "Geral" at bounding box center [95, 100] width 115 height 24
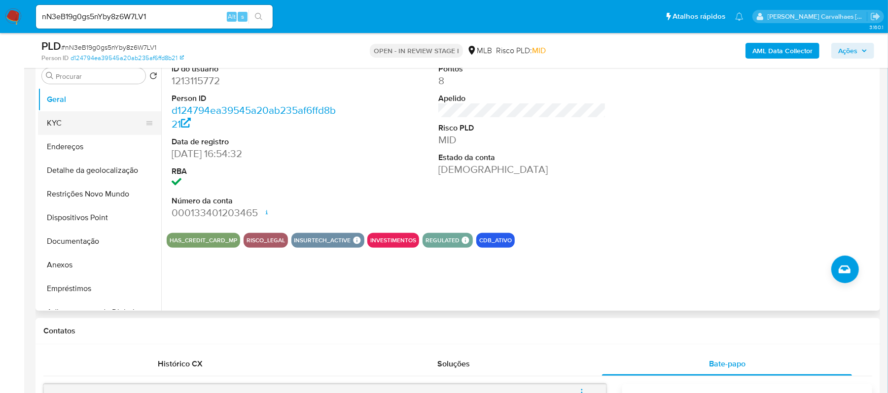
click at [62, 120] on button "KYC" at bounding box center [95, 123] width 115 height 24
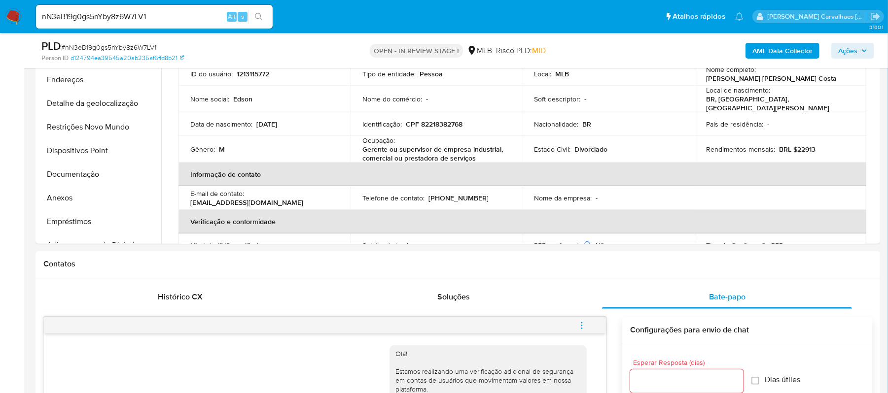
scroll to position [236, 0]
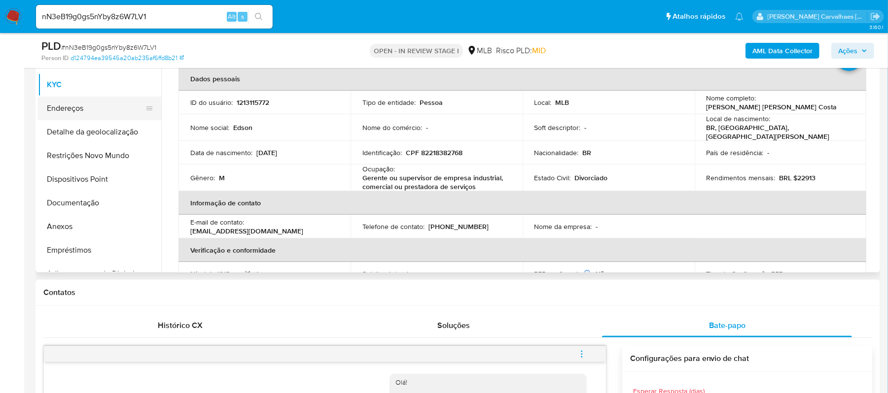
click at [78, 111] on button "Endereços" at bounding box center [95, 109] width 115 height 24
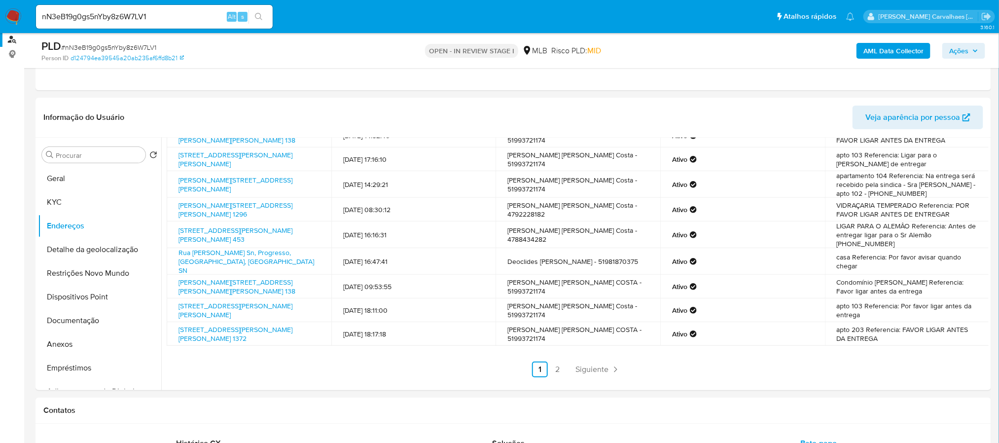
scroll to position [111, 0]
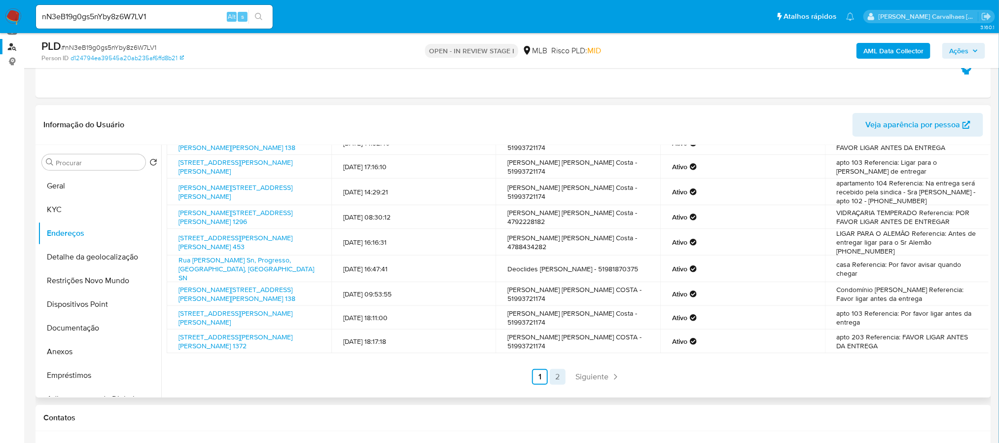
click at [555, 382] on link "2" at bounding box center [558, 377] width 16 height 16
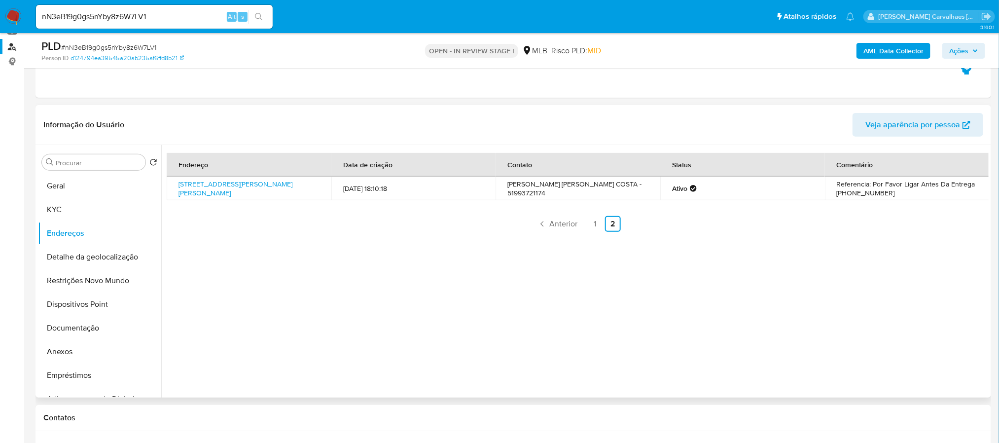
scroll to position [0, 0]
click at [105, 253] on button "Detalhe da geolocalização" at bounding box center [95, 257] width 115 height 24
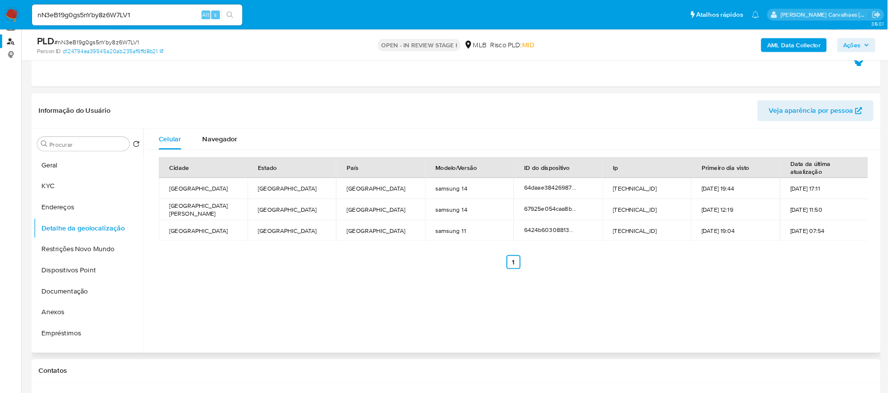
scroll to position [111, 0]
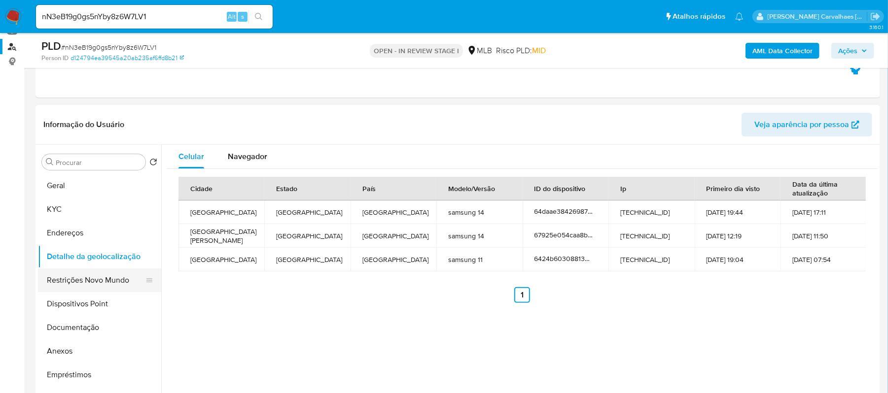
click at [97, 279] on button "Restrições Novo Mundo" at bounding box center [95, 281] width 115 height 24
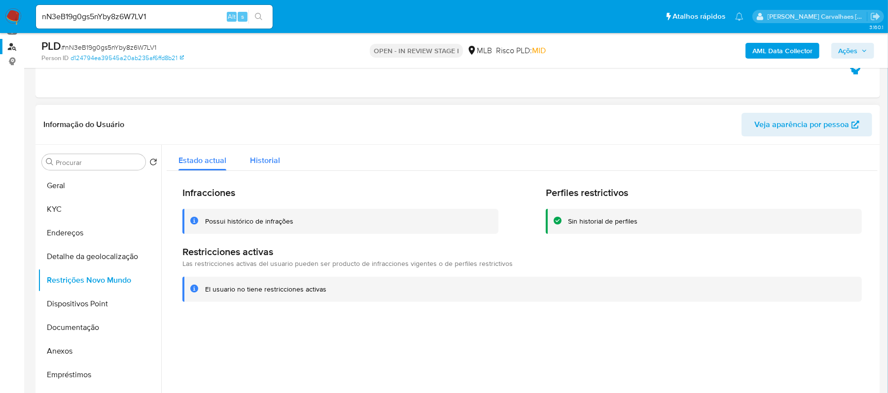
click at [261, 158] on span "Historial" at bounding box center [265, 160] width 30 height 11
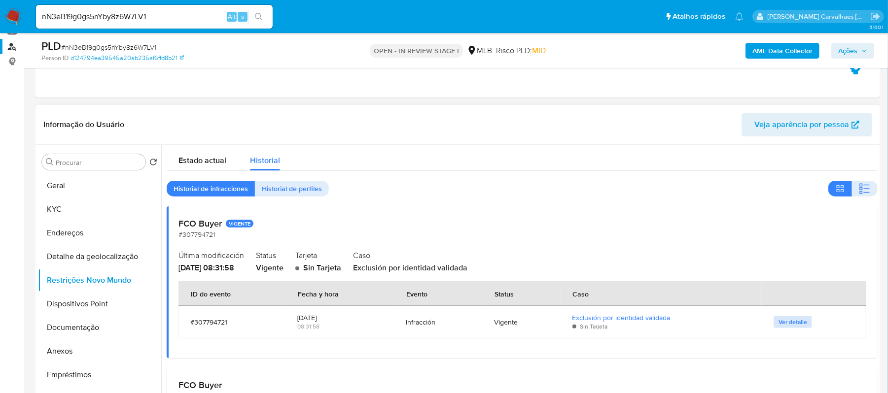
click at [793, 323] on span "Ver detalle" at bounding box center [793, 323] width 29 height 10
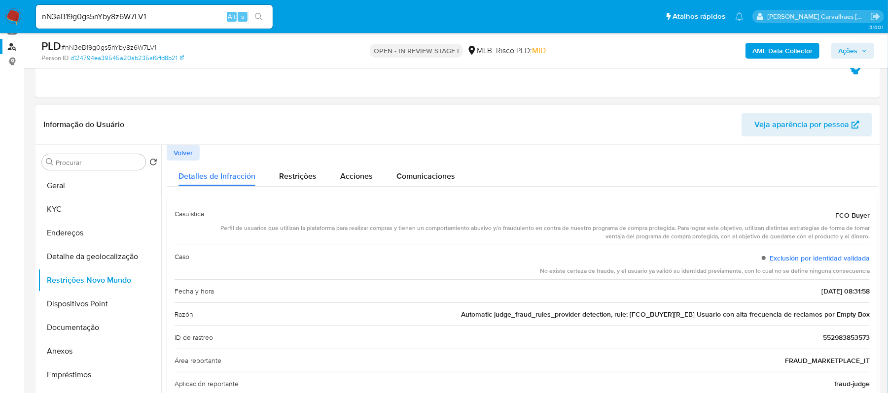
click at [185, 151] on span "Volver" at bounding box center [183, 153] width 19 height 14
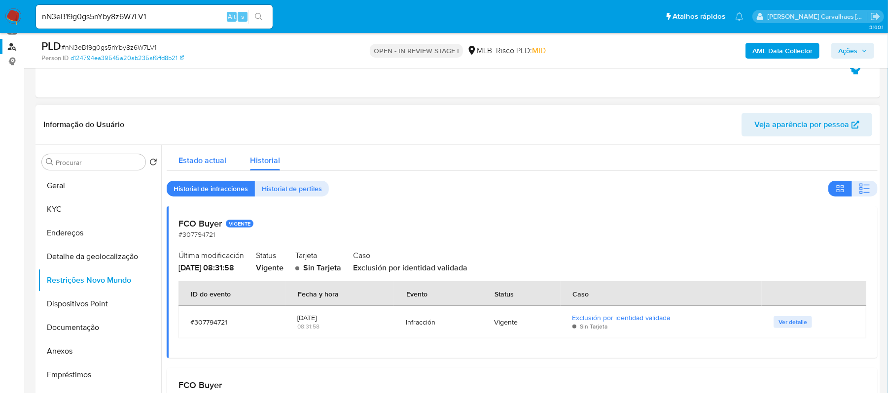
click at [202, 160] on span "Estado actual" at bounding box center [202, 160] width 48 height 11
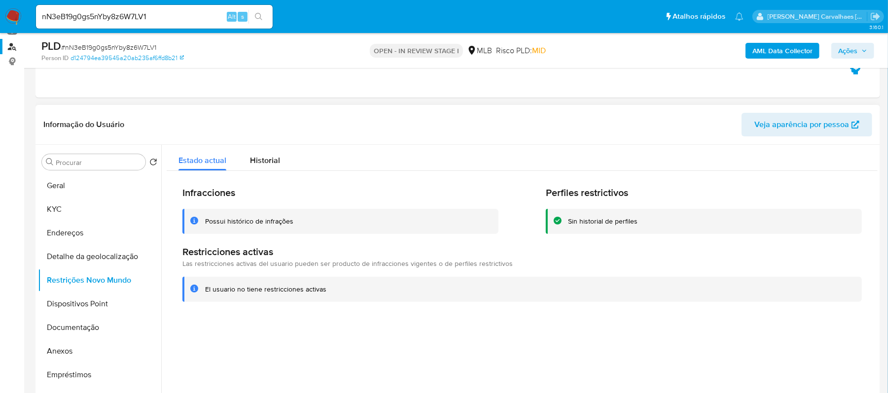
drag, startPoint x: 205, startPoint y: 290, endPoint x: 348, endPoint y: 289, distance: 142.5
click at [356, 290] on div "El usuario no tiene restricciones activas" at bounding box center [529, 289] width 649 height 9
click at [103, 303] on button "Dispositivos Point" at bounding box center [95, 304] width 115 height 24
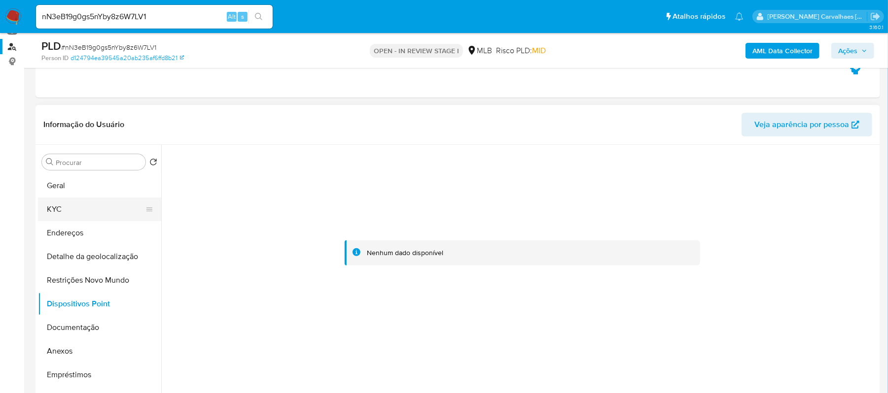
click at [81, 211] on button "KYC" at bounding box center [95, 210] width 115 height 24
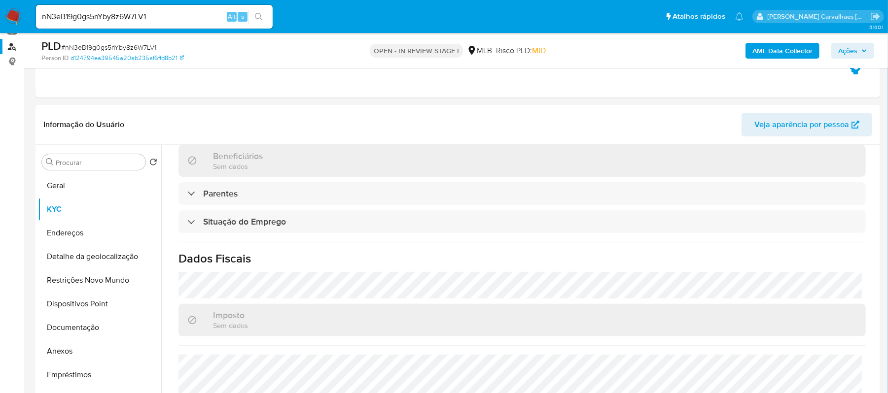
scroll to position [423, 0]
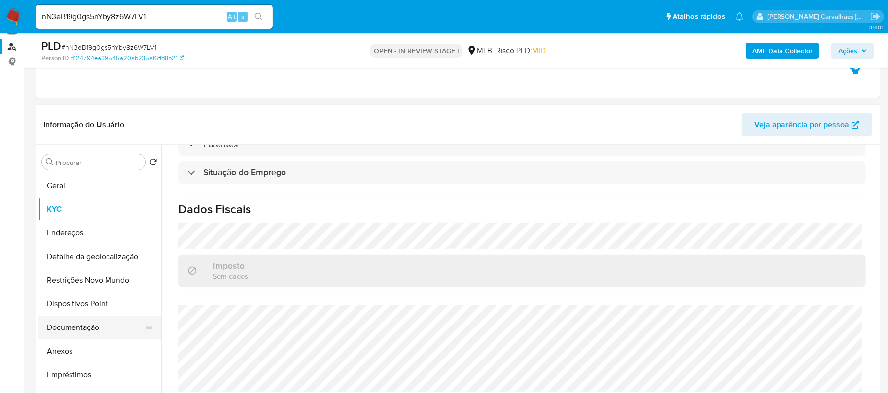
click at [107, 323] on button "Documentação" at bounding box center [95, 328] width 115 height 24
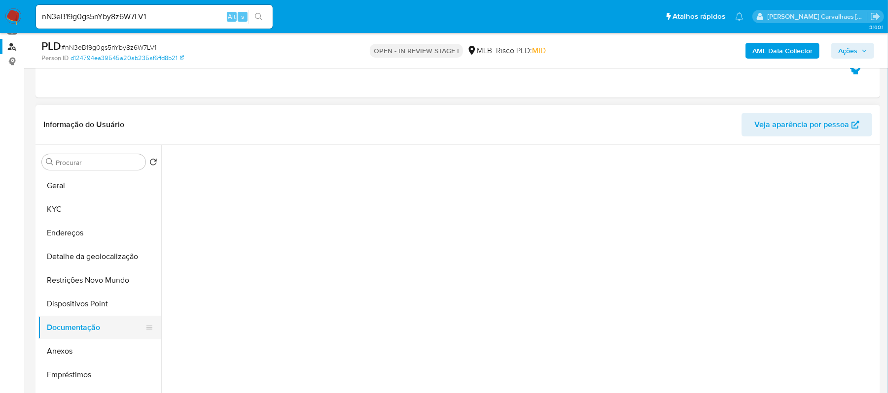
scroll to position [0, 0]
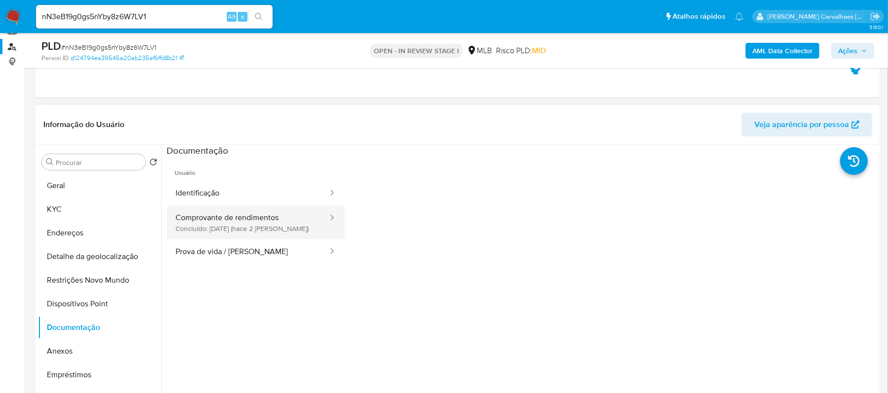
click at [245, 232] on button "Comprovante de rendimentos Concluído: 20/09/2025 (hace 2 días)" at bounding box center [248, 223] width 162 height 34
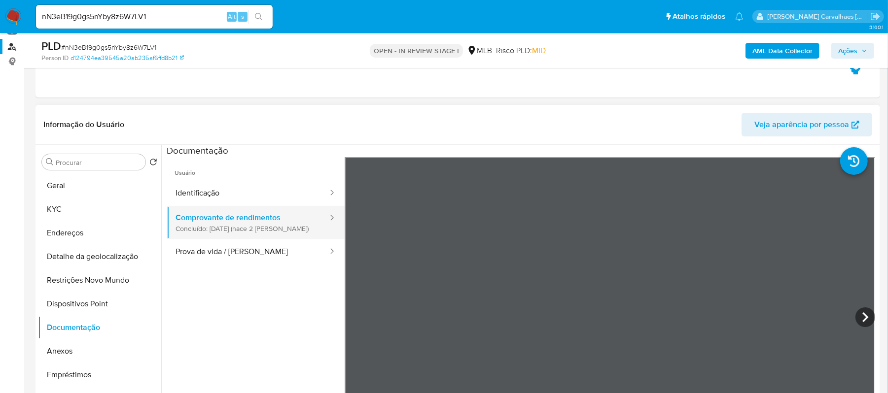
click at [245, 232] on button "Comprovante de rendimentos Concluído: 20/09/2025 (hace 2 días)" at bounding box center [248, 223] width 162 height 34
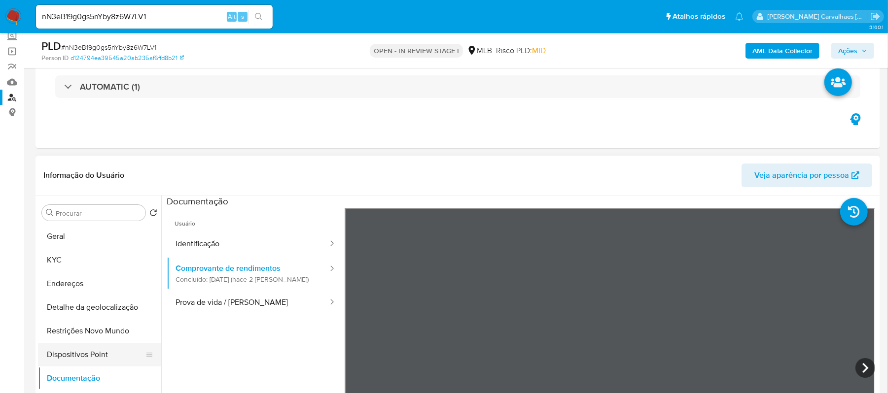
scroll to position [131, 0]
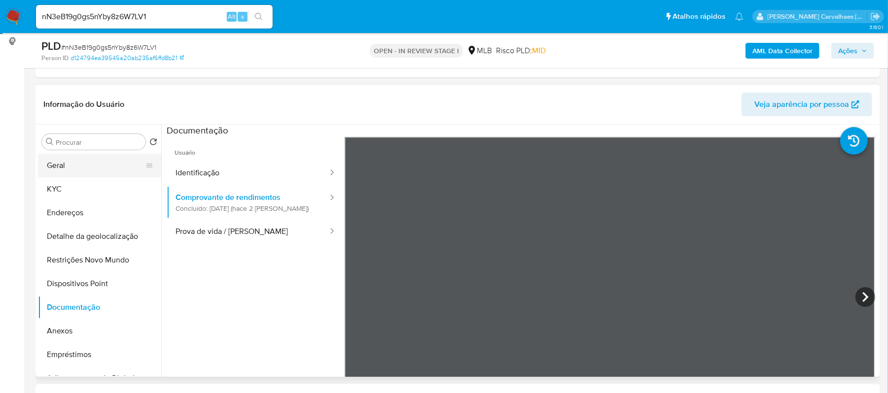
click at [111, 168] on button "Geral" at bounding box center [95, 166] width 115 height 24
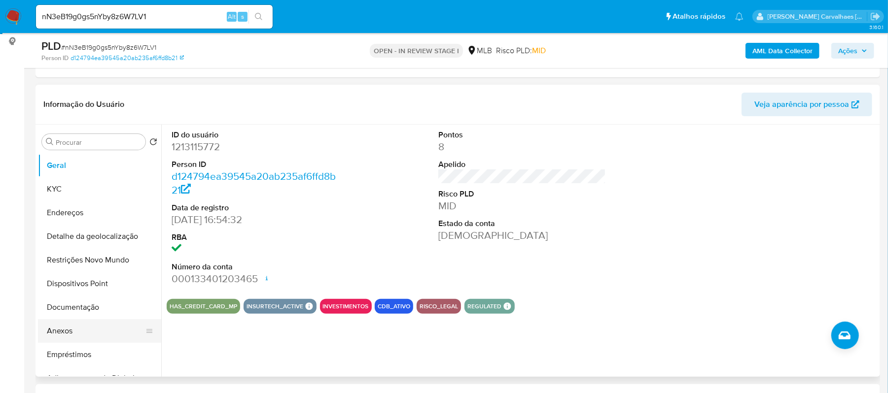
click at [79, 330] on button "Anexos" at bounding box center [95, 332] width 115 height 24
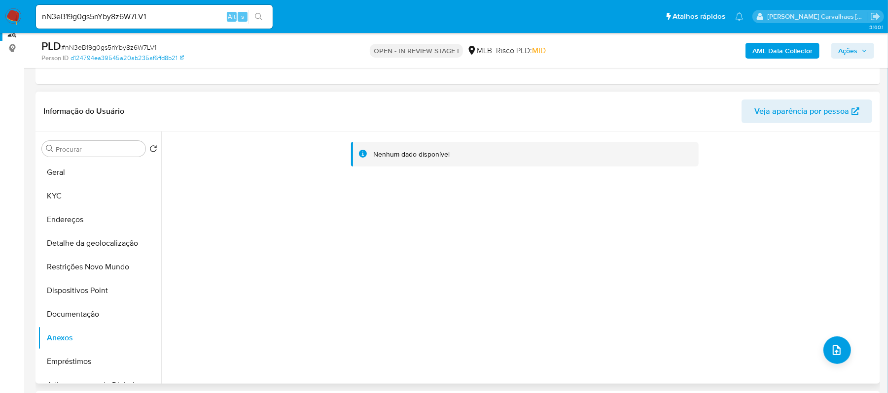
scroll to position [66, 0]
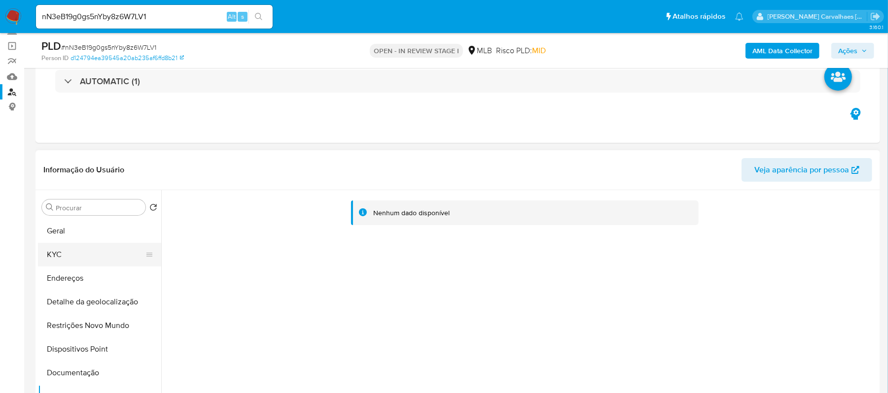
click at [78, 247] on button "KYC" at bounding box center [95, 255] width 115 height 24
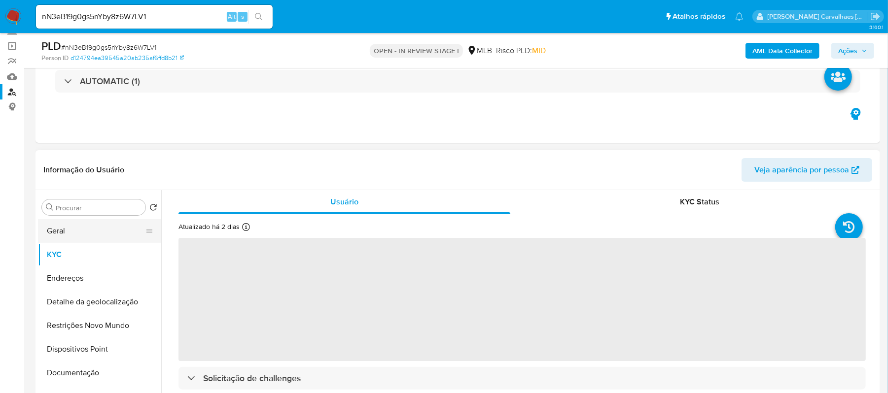
click at [79, 222] on button "Geral" at bounding box center [95, 231] width 115 height 24
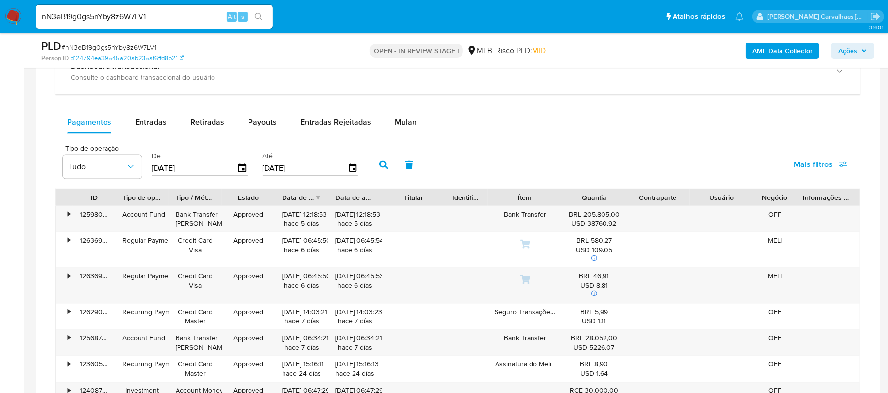
scroll to position [986, 0]
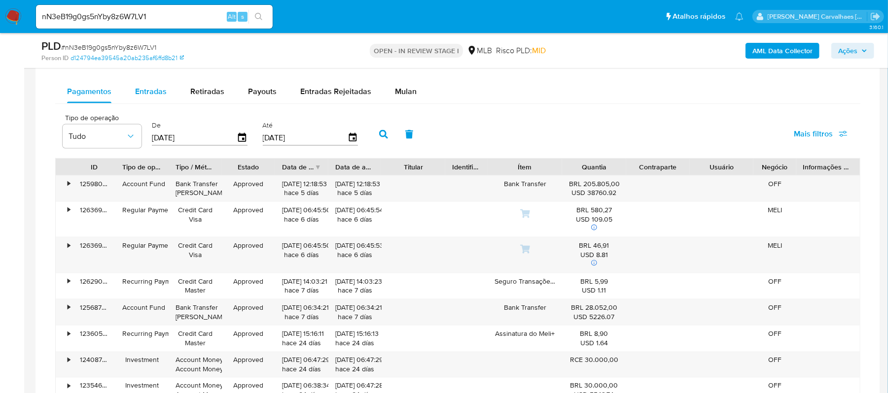
click at [152, 94] on span "Entradas" at bounding box center [151, 91] width 32 height 11
select select "10"
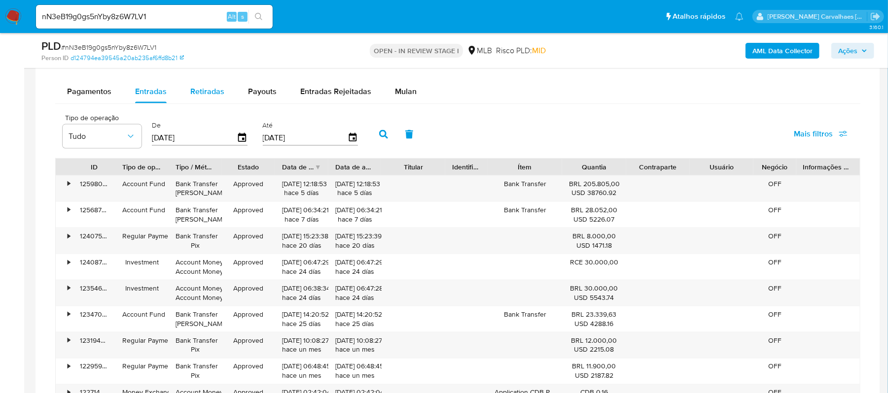
click at [215, 93] on span "Retiradas" at bounding box center [207, 91] width 34 height 11
select select "10"
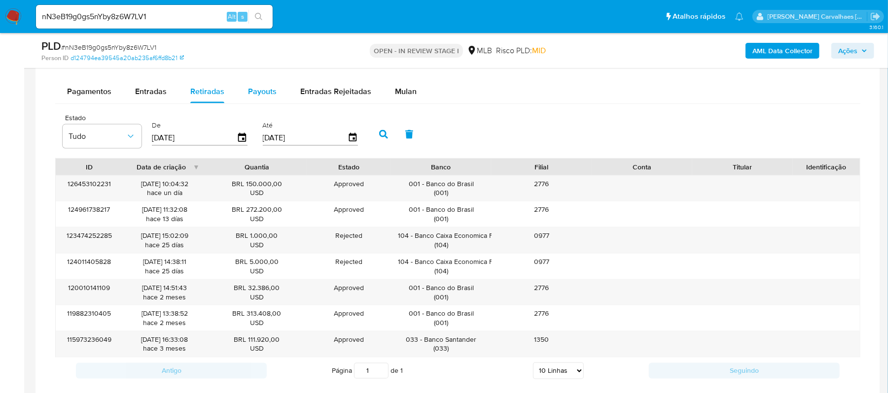
click at [261, 91] on span "Payouts" at bounding box center [262, 91] width 29 height 11
select select "10"
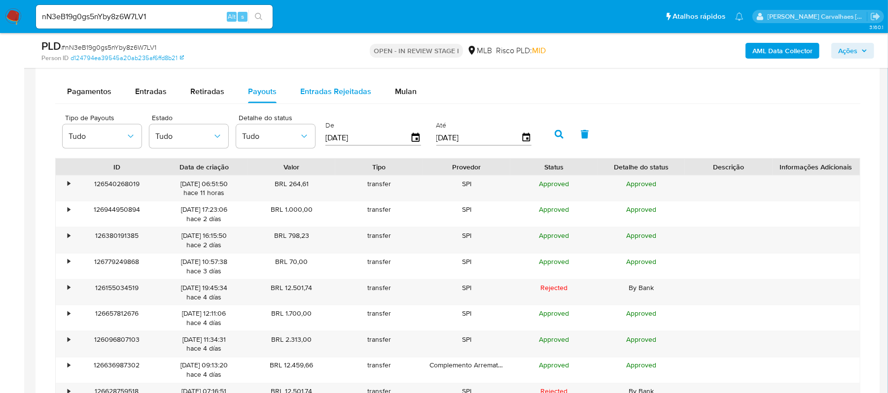
click at [346, 97] on span "Entradas Rejeitadas" at bounding box center [335, 91] width 71 height 11
select select "10"
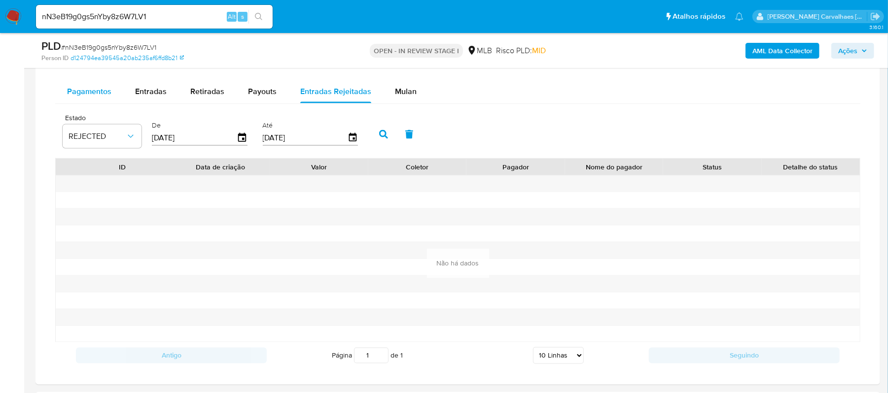
click at [107, 95] on span "Pagamentos" at bounding box center [89, 91] width 44 height 11
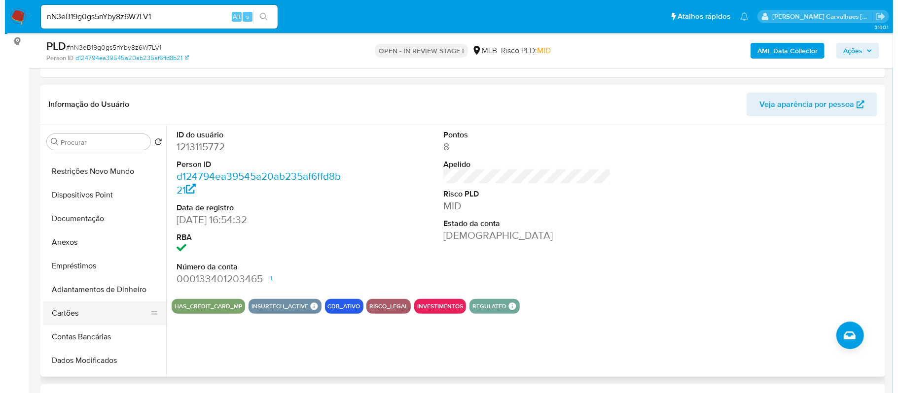
scroll to position [66, 0]
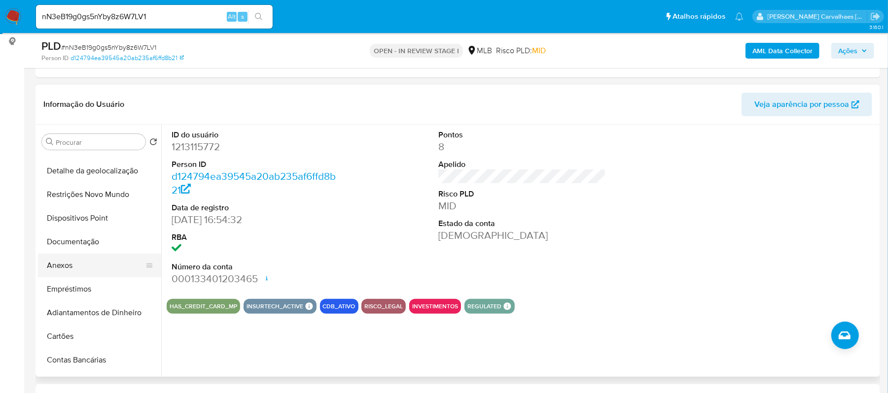
click at [69, 265] on button "Anexos" at bounding box center [95, 266] width 115 height 24
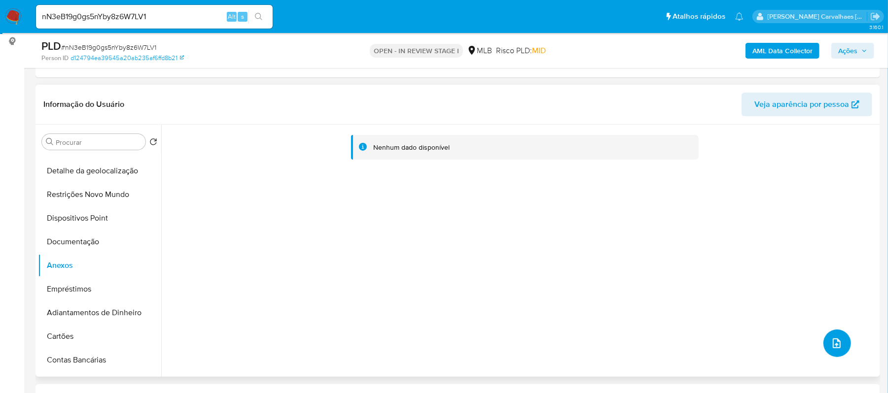
click at [824, 348] on button "upload-file" at bounding box center [837, 344] width 28 height 28
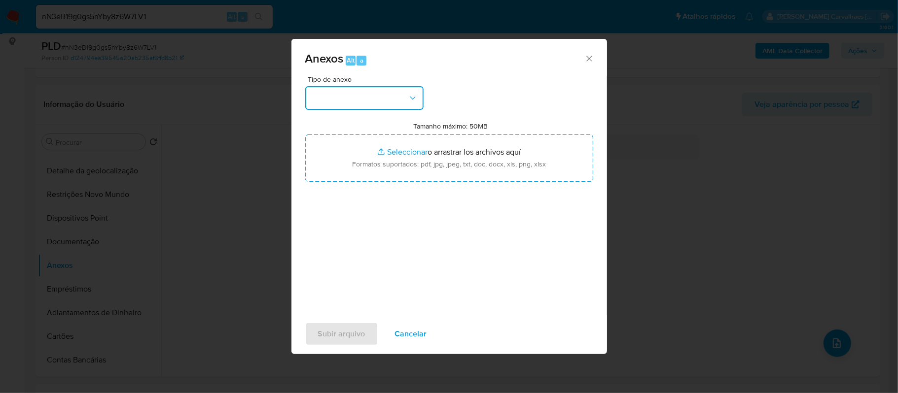
click at [398, 101] on button "button" at bounding box center [364, 98] width 118 height 24
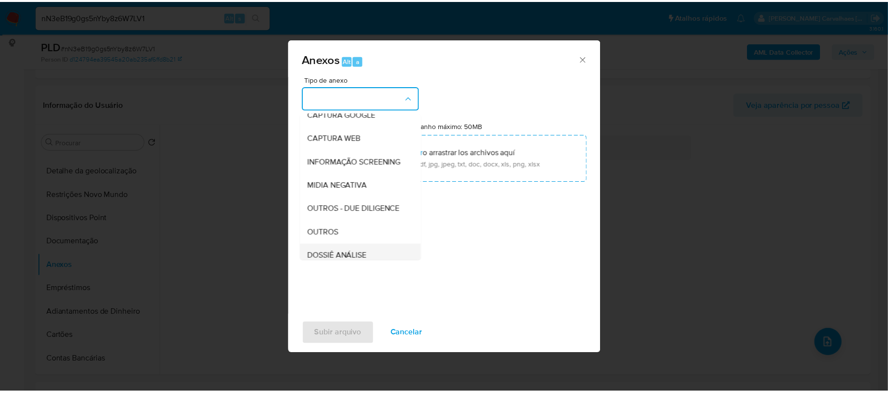
scroll to position [131, 0]
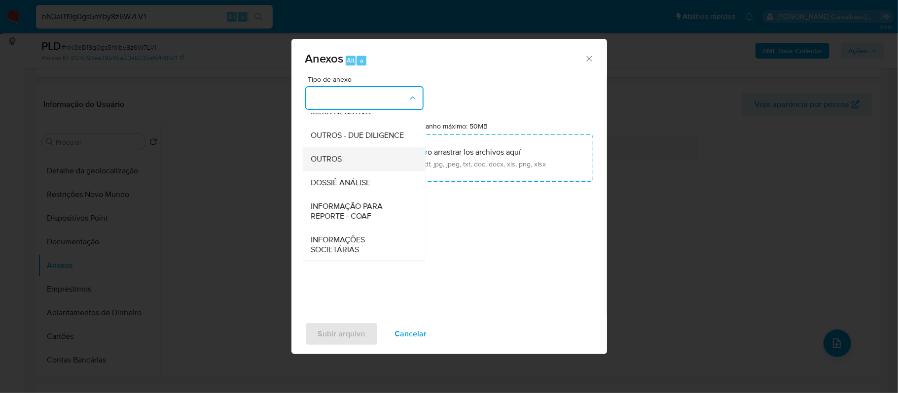
click at [324, 164] on span "OUTROS" at bounding box center [326, 159] width 31 height 10
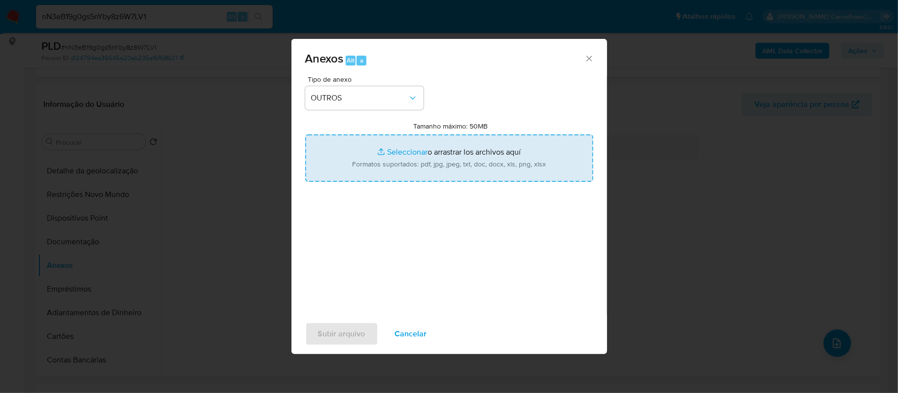
click at [392, 154] on input "Tamanho máximo: 50MB Seleccionar archivos" at bounding box center [449, 158] width 288 height 47
type input "C:\fakepath\SAR - xxxxx- CPF 82218382768 - EDSON AUGUSTO HADLER COSTA.pdf"
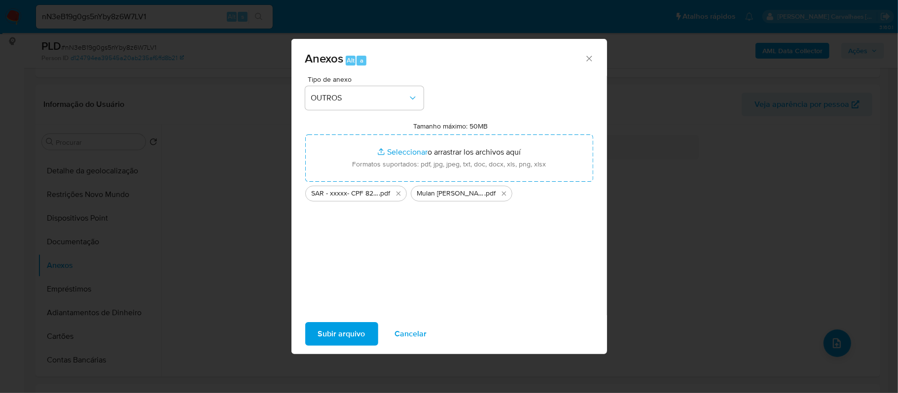
click at [347, 330] on span "Subir arquivo" at bounding box center [341, 334] width 47 height 22
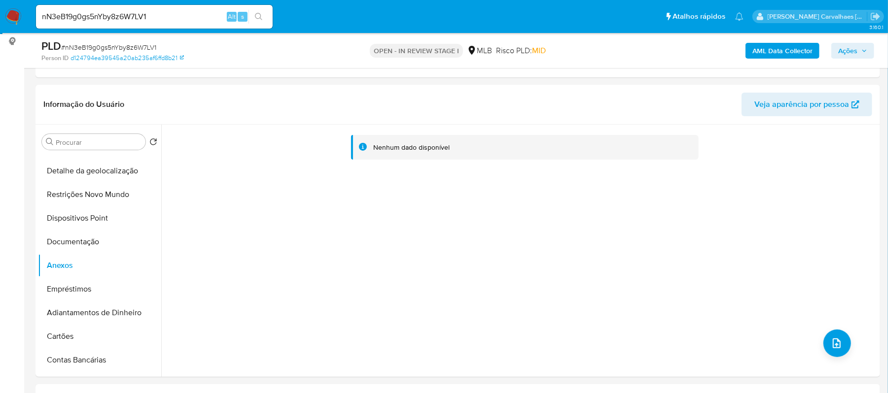
click at [846, 52] on span "Ações" at bounding box center [847, 51] width 19 height 16
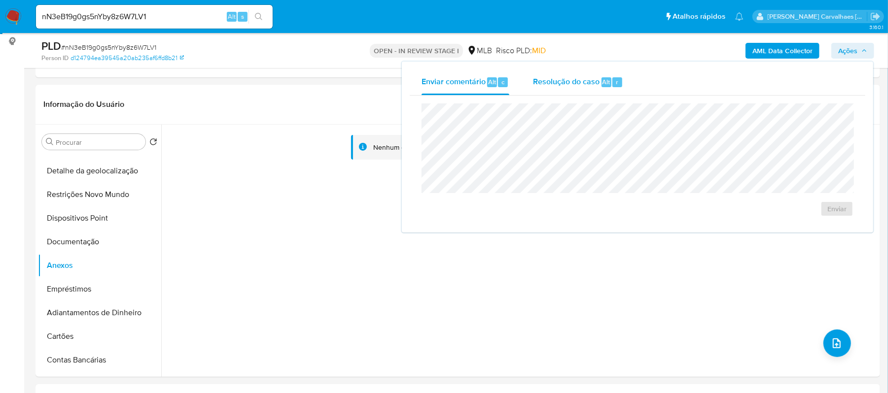
click at [575, 87] on div "Resolução do caso Alt r" at bounding box center [578, 83] width 90 height 26
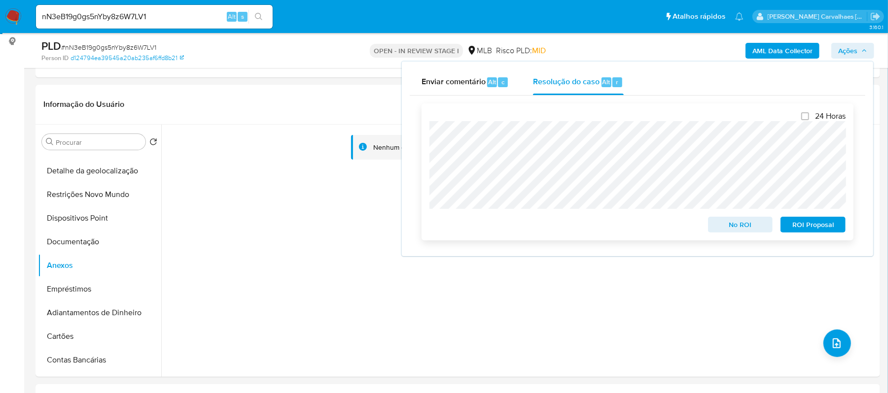
click at [796, 227] on span "ROI Proposal" at bounding box center [812, 225] width 51 height 14
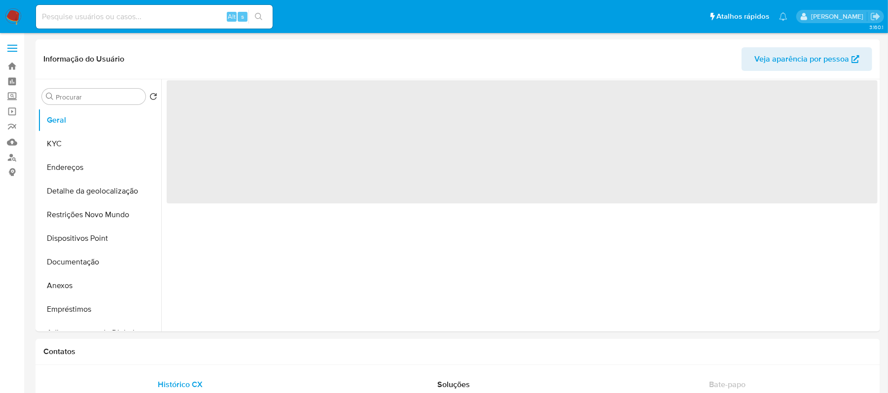
select select "10"
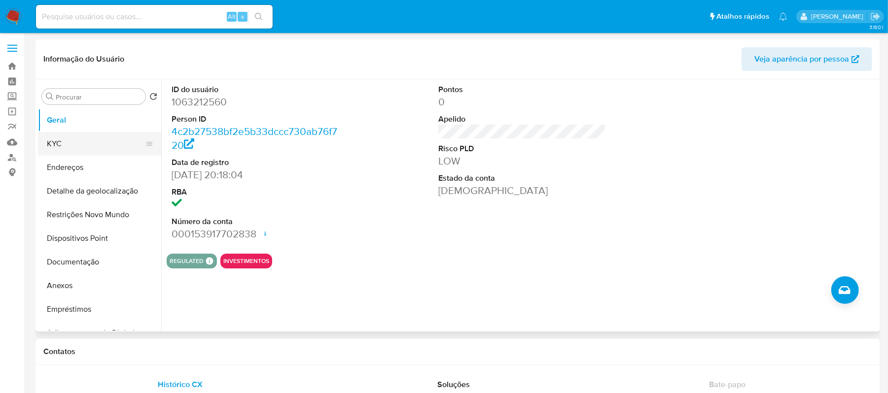
click at [82, 146] on button "KYC" at bounding box center [95, 144] width 115 height 24
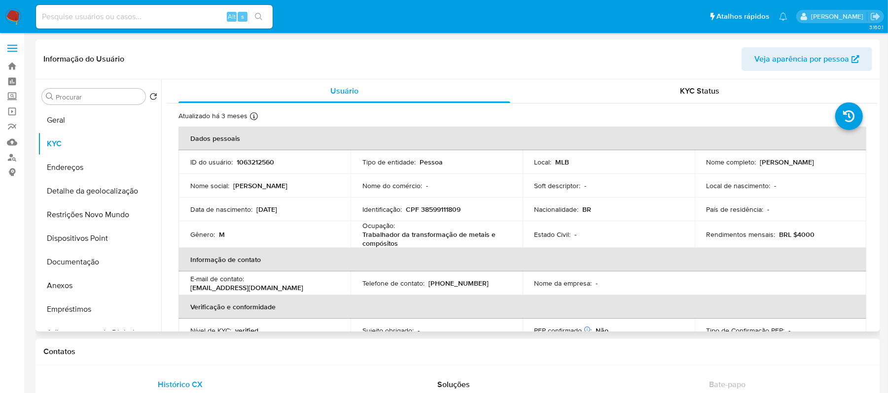
click at [365, 233] on p "Trabalhador da transformação de metais e compósitos" at bounding box center [434, 239] width 144 height 18
drag, startPoint x: 361, startPoint y: 234, endPoint x: 403, endPoint y: 244, distance: 42.6
click at [403, 244] on p "Trabalhador da transformação de metais e compósitos" at bounding box center [434, 239] width 144 height 18
copy p "Trabalhador da transformação de metais e compósitos"
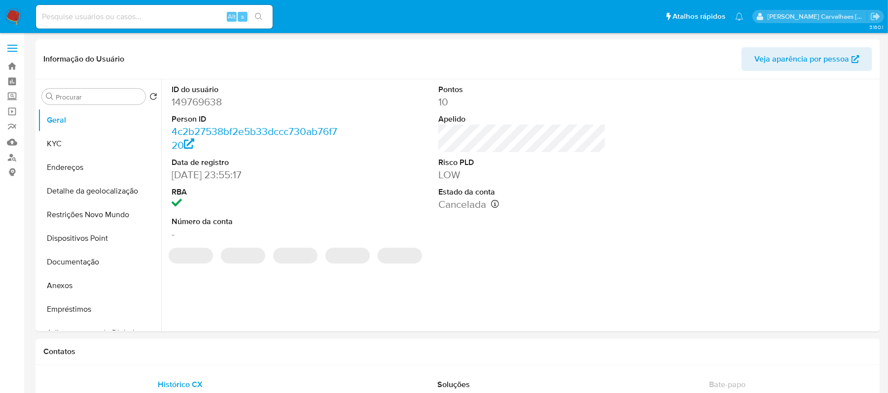
select select "10"
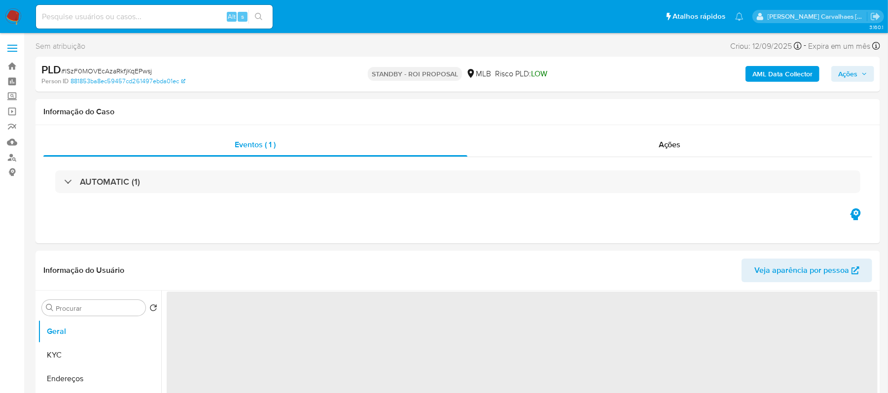
select select "10"
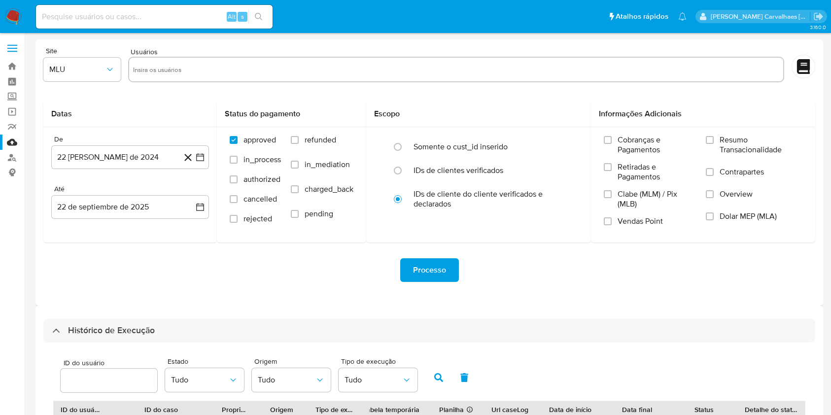
select select "10"
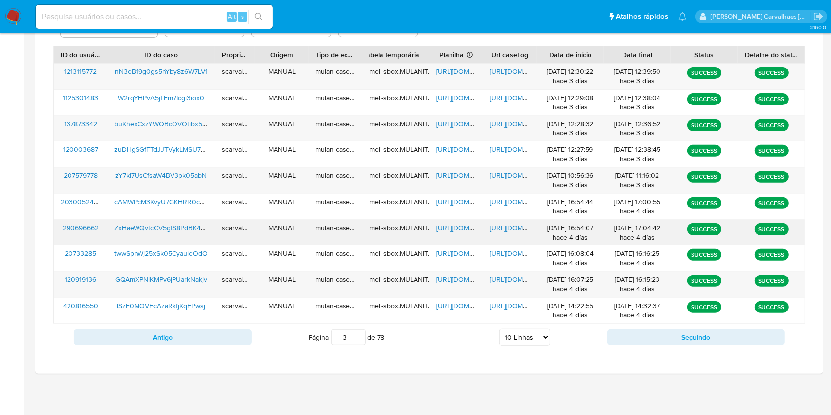
click at [501, 226] on span "[URL][DOMAIN_NAME]" at bounding box center [524, 228] width 68 height 10
click at [356, 332] on input "4" at bounding box center [348, 337] width 35 height 16
click at [357, 338] on input "3" at bounding box center [348, 337] width 35 height 16
click at [357, 338] on input "2" at bounding box center [348, 337] width 35 height 16
type input "1"
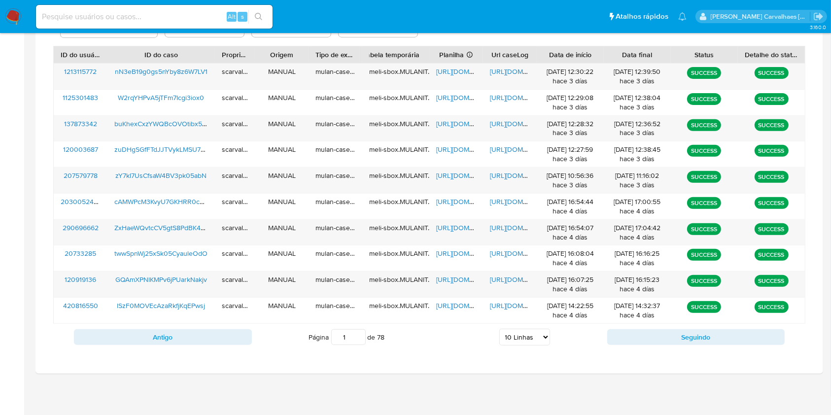
click at [357, 341] on input "1" at bounding box center [348, 337] width 35 height 16
click at [518, 229] on span "[URL][DOMAIN_NAME]" at bounding box center [524, 228] width 68 height 10
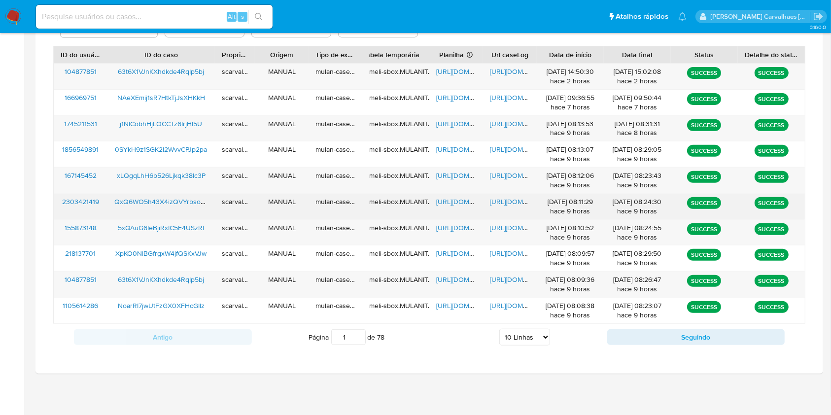
click at [509, 198] on span "[URL][DOMAIN_NAME]" at bounding box center [524, 202] width 68 height 10
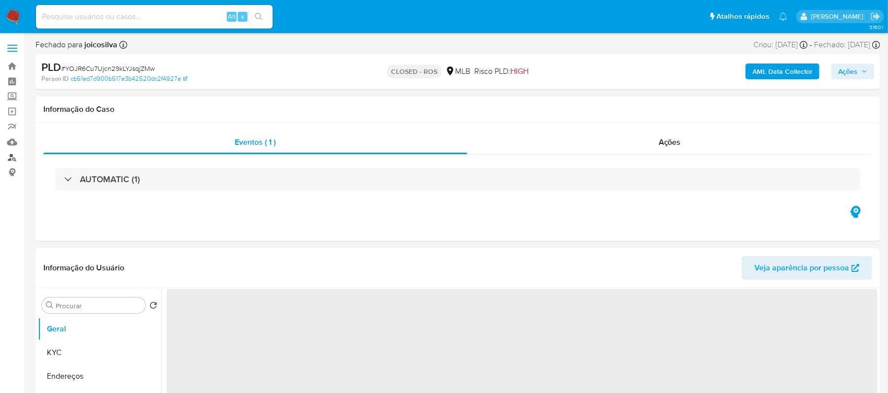
click at [10, 160] on link "Localizador de pessoas" at bounding box center [58, 157] width 117 height 15
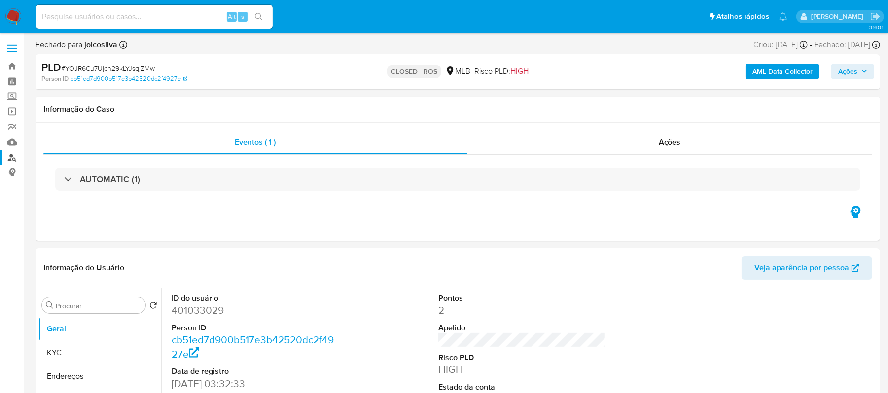
select select "10"
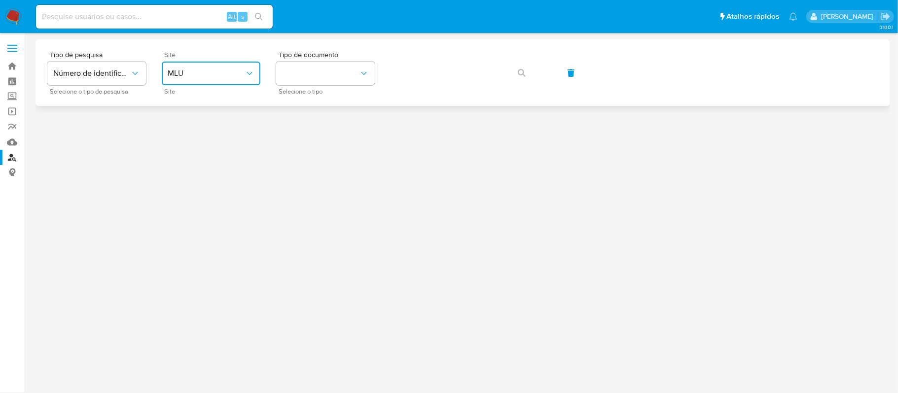
click at [211, 72] on span "MLU" at bounding box center [206, 74] width 77 height 10
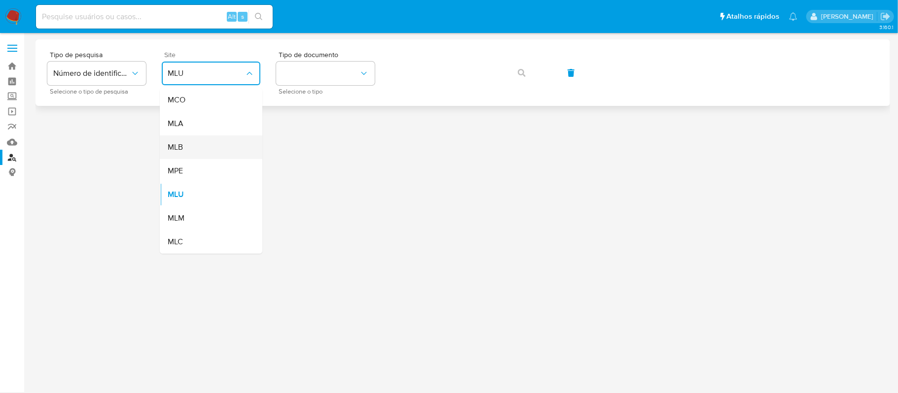
click at [197, 150] on div "MLB" at bounding box center [208, 148] width 81 height 24
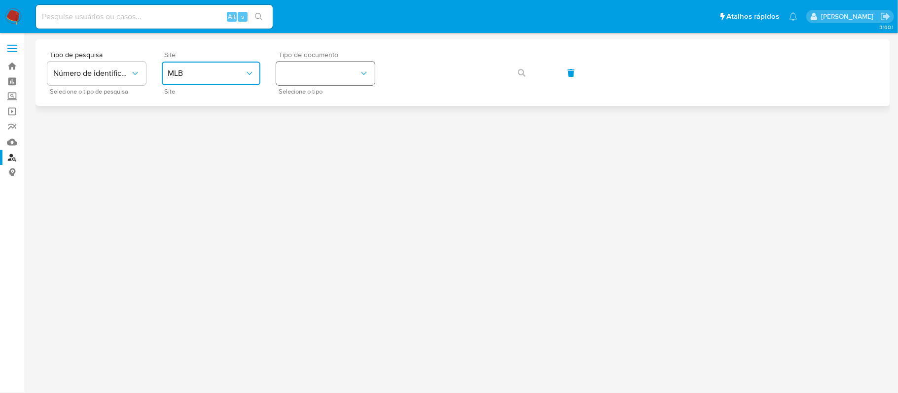
click at [296, 82] on button "identificationType" at bounding box center [325, 74] width 99 height 24
click at [302, 139] on div "CPF CPF" at bounding box center [322, 139] width 81 height 34
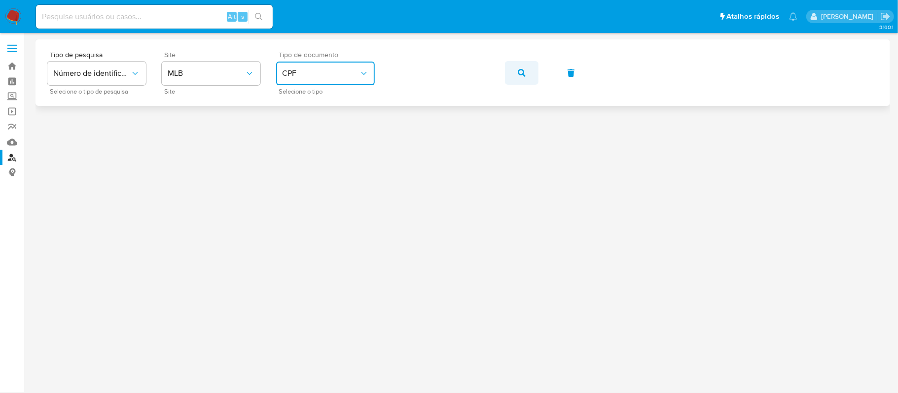
click at [518, 76] on icon "button" at bounding box center [522, 73] width 8 height 8
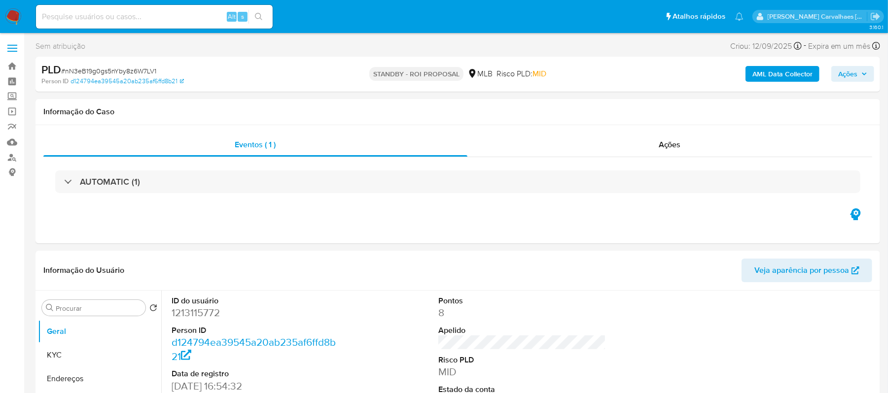
select select "10"
click at [76, 21] on input at bounding box center [154, 16] width 237 height 13
paste input "W2rqYHPvA5jTFm7Icgi3iox0"
type input "W2rqYHPvA5jTFm7Icgi3iox0"
click at [251, 11] on button "search-icon" at bounding box center [259, 17] width 20 height 14
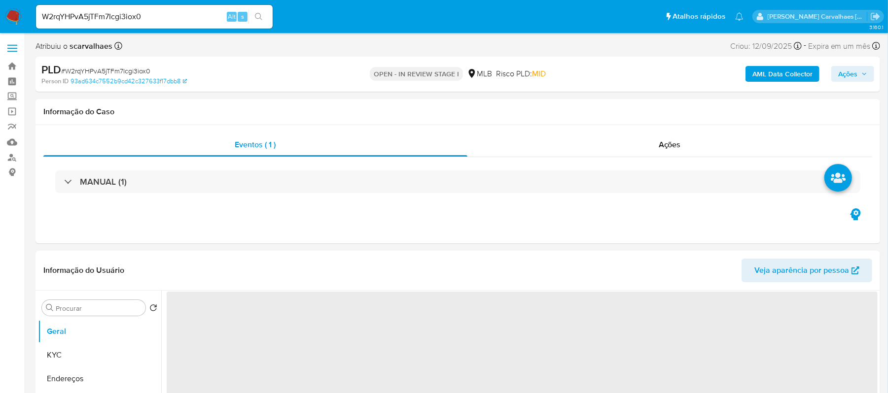
select select "10"
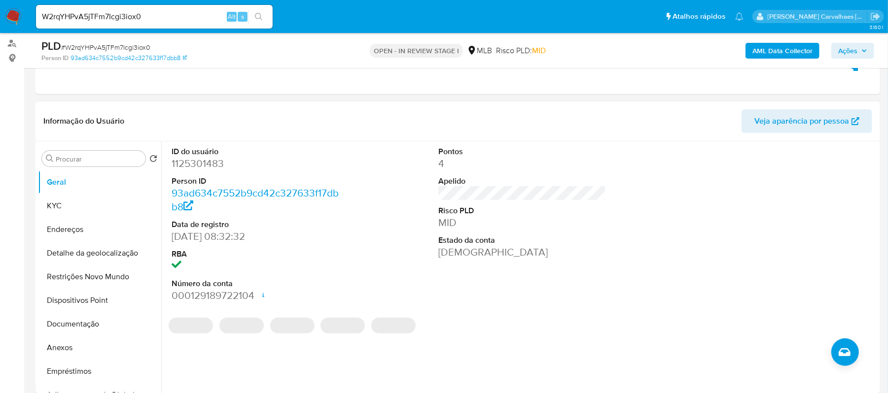
scroll to position [131, 0]
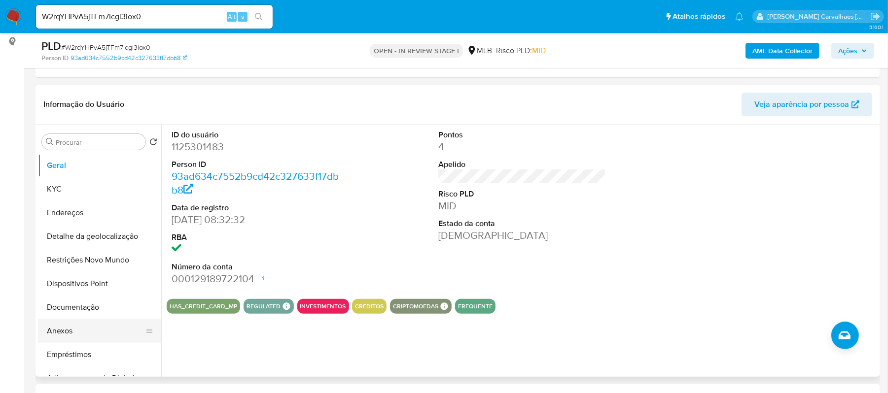
click at [58, 330] on button "Anexos" at bounding box center [95, 332] width 115 height 24
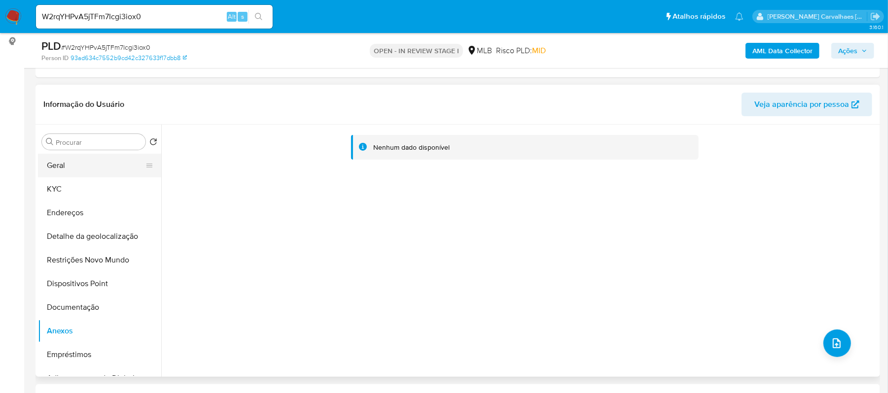
click at [91, 166] on button "Geral" at bounding box center [95, 166] width 115 height 24
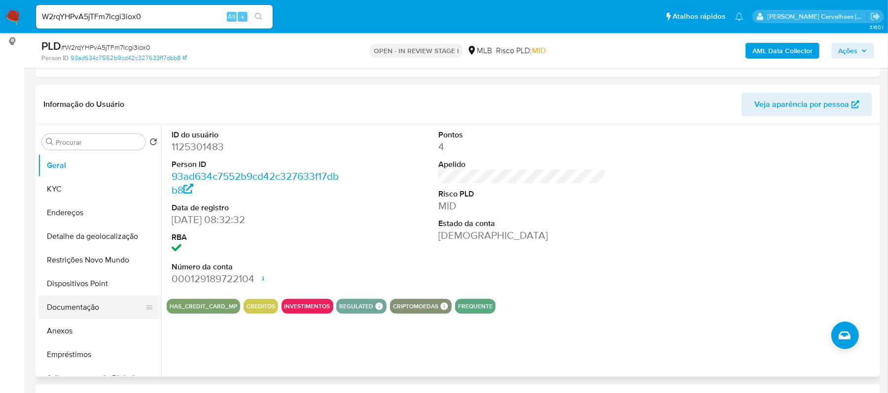
click at [87, 308] on button "Documentação" at bounding box center [95, 308] width 115 height 24
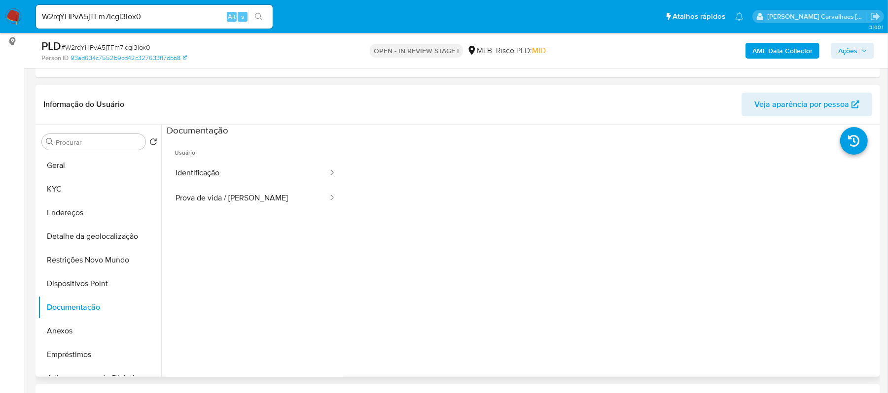
click at [217, 212] on ul "Usuário Identificação Prova de vida / [PERSON_NAME]" at bounding box center [256, 279] width 178 height 284
click at [219, 204] on button "Prova de vida / [PERSON_NAME]" at bounding box center [248, 198] width 162 height 25
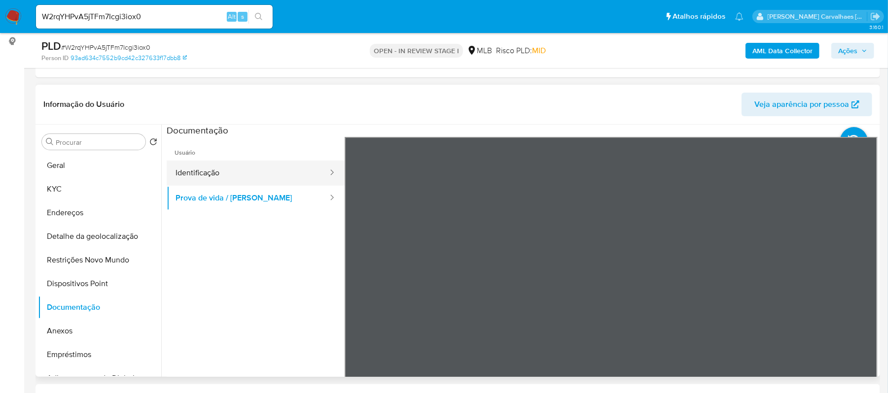
click at [250, 177] on button "Identificação" at bounding box center [248, 173] width 162 height 25
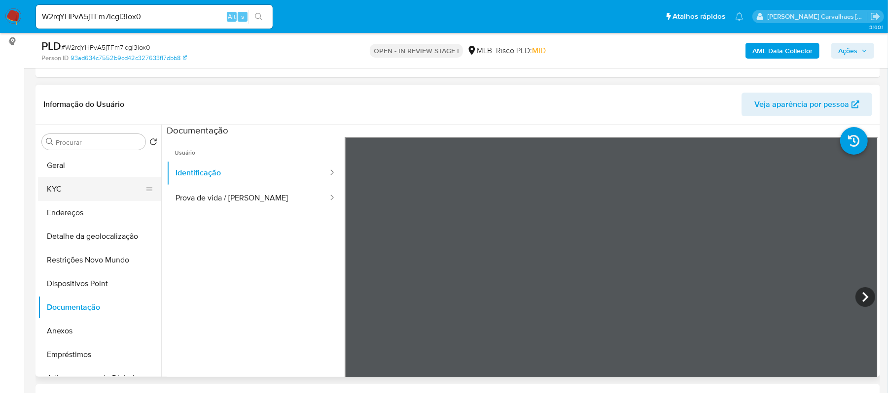
click at [80, 187] on button "KYC" at bounding box center [95, 190] width 115 height 24
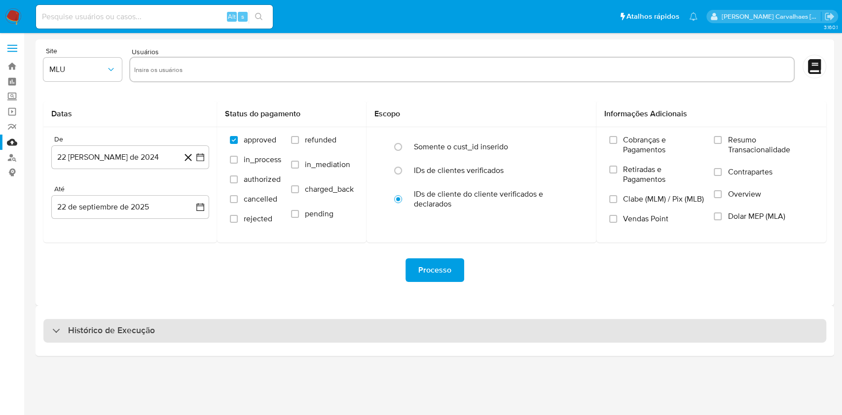
click at [136, 330] on h3 "Histórico de Execução" at bounding box center [111, 331] width 87 height 12
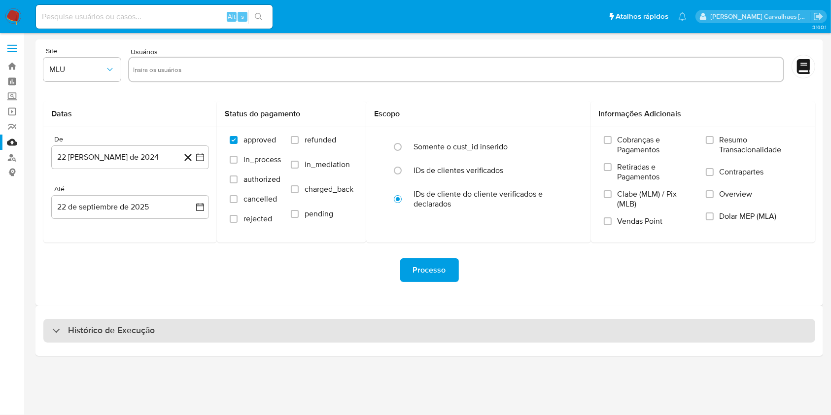
select select "10"
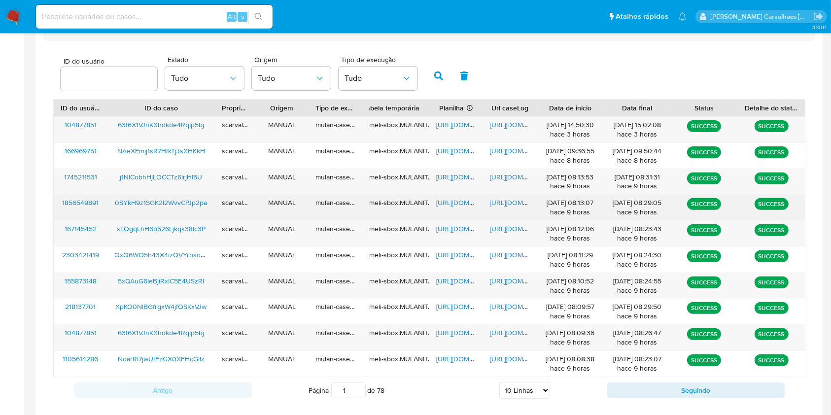
scroll to position [328, 0]
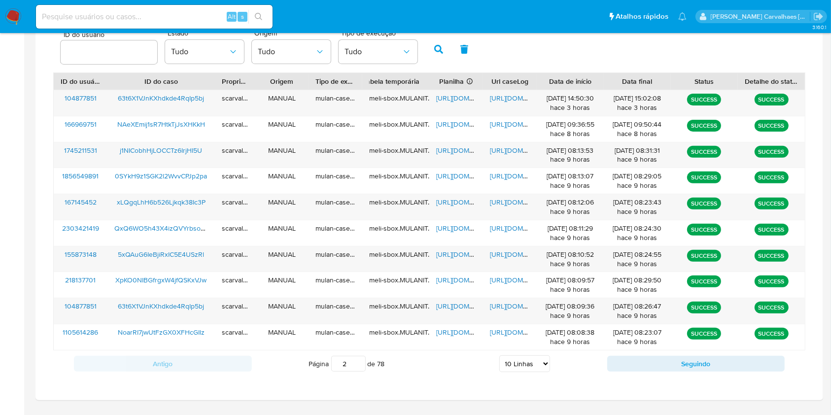
click at [358, 361] on input "2" at bounding box center [348, 364] width 35 height 16
click at [357, 361] on input "3" at bounding box center [348, 364] width 35 height 16
type input "3"
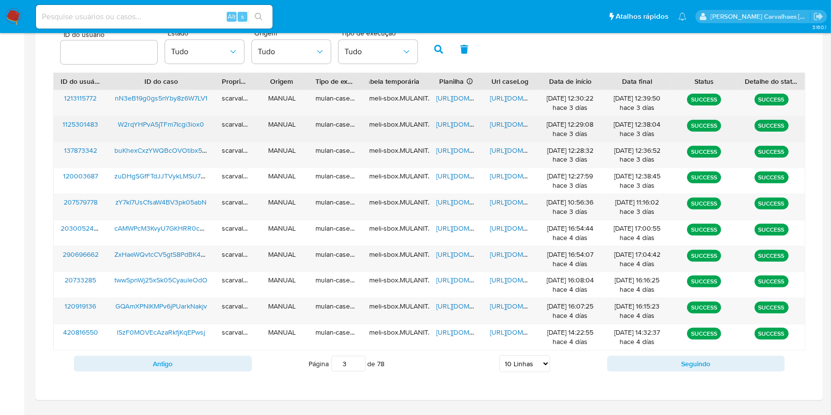
click at [458, 127] on span "[URL][DOMAIN_NAME]" at bounding box center [470, 124] width 68 height 10
